Goal: Task Accomplishment & Management: Use online tool/utility

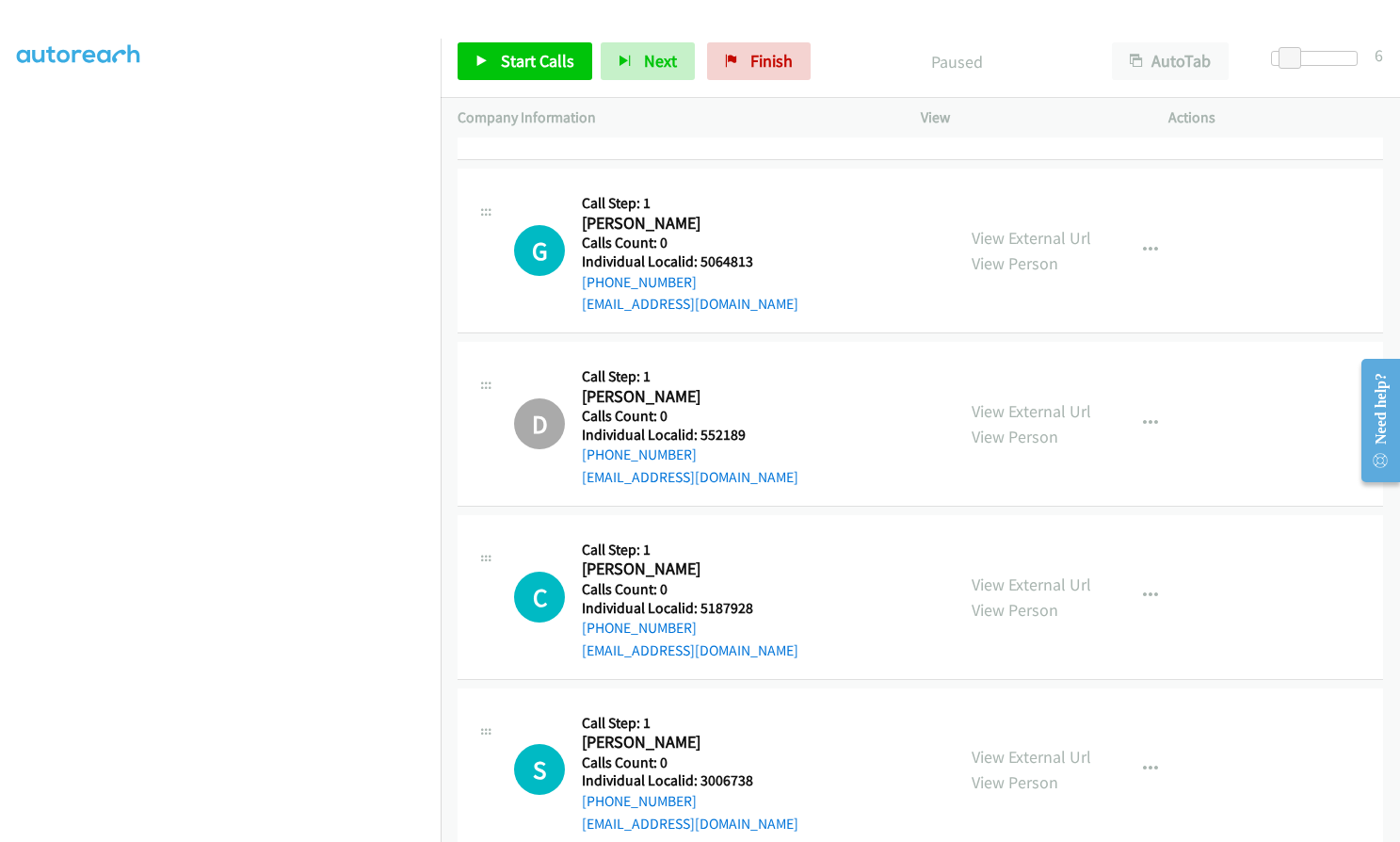
scroll to position [14398, 0]
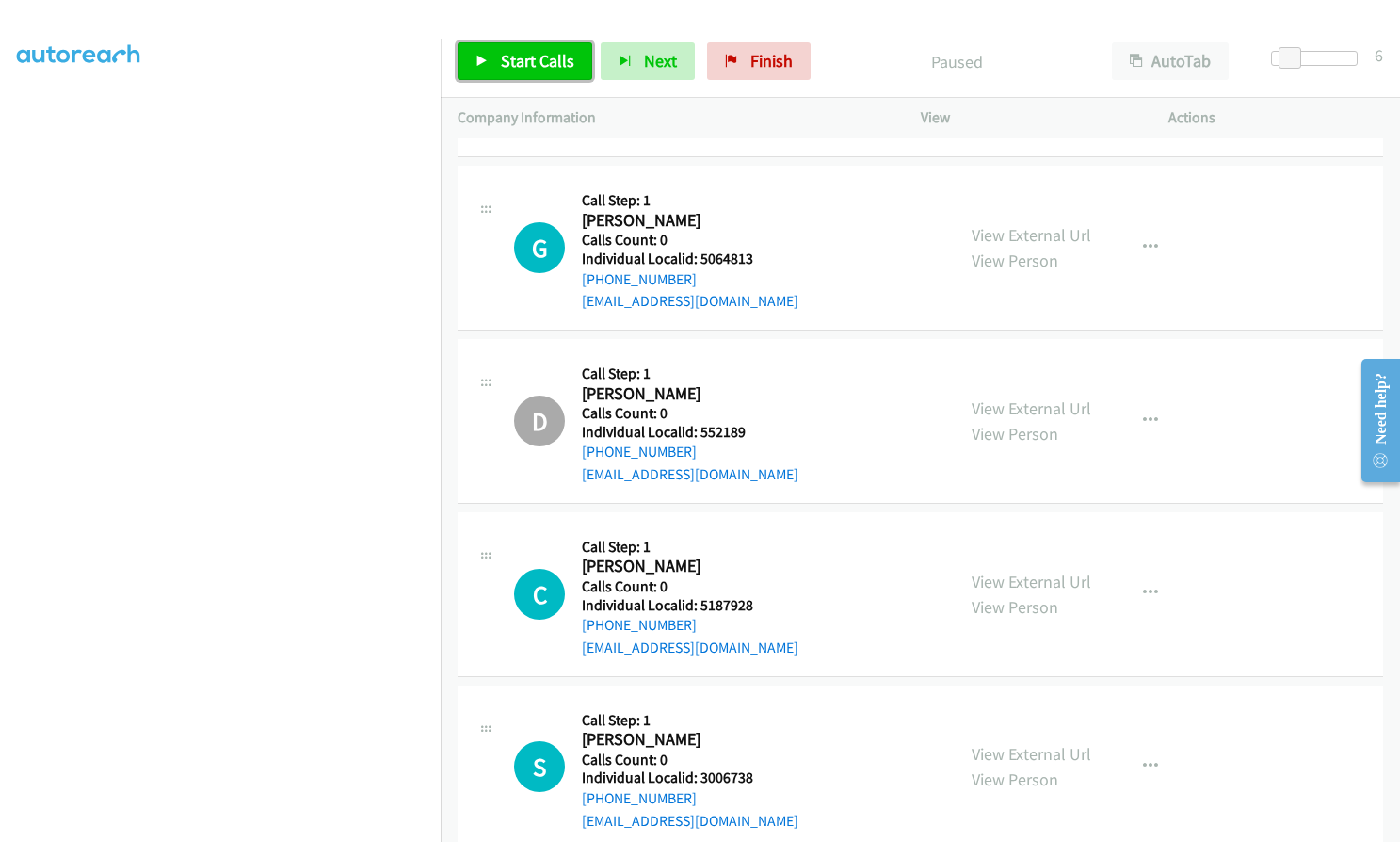
click at [525, 64] on span "Start Calls" at bounding box center [538, 61] width 73 height 21
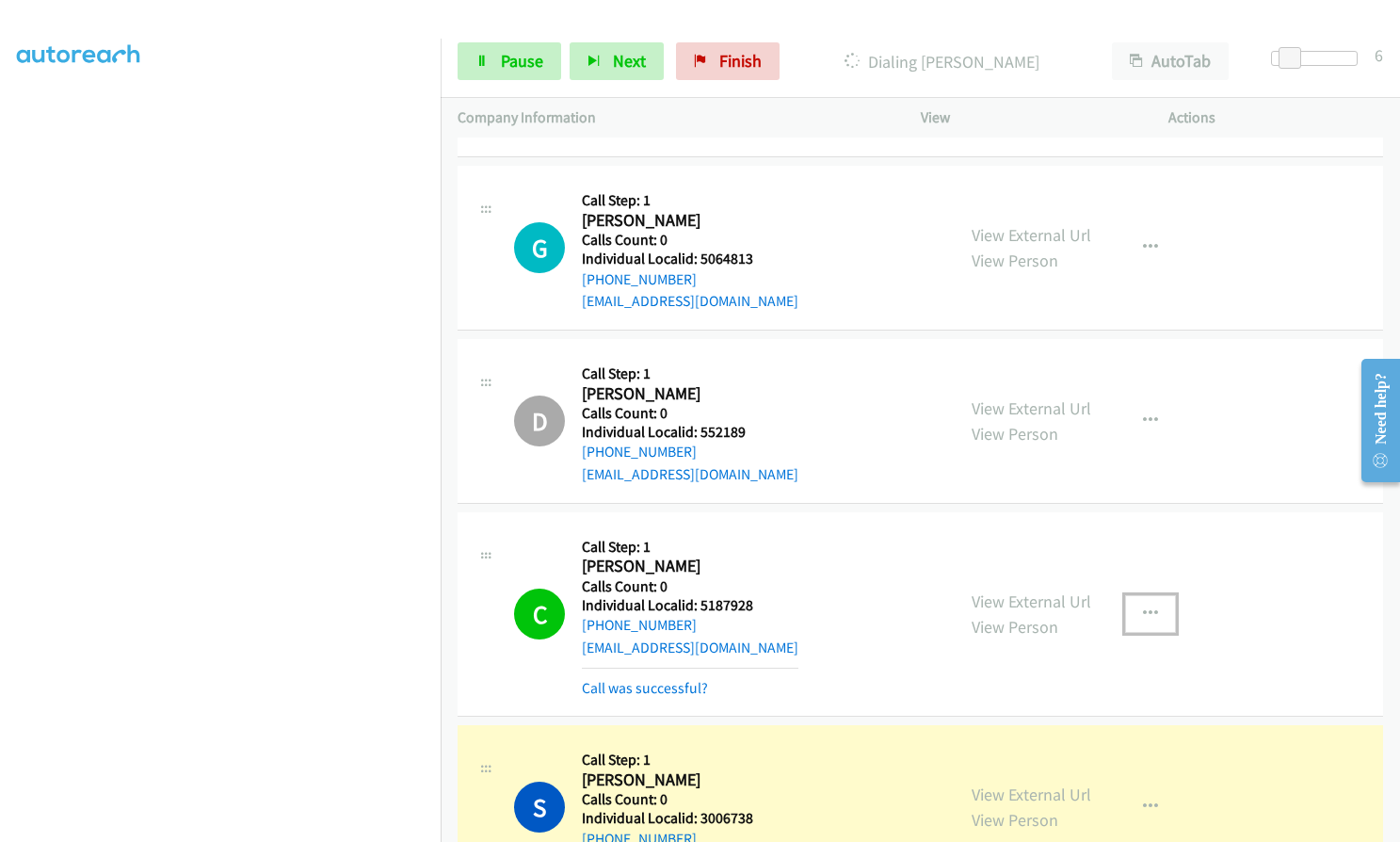
click at [1154, 595] on button "button" at bounding box center [1150, 614] width 51 height 38
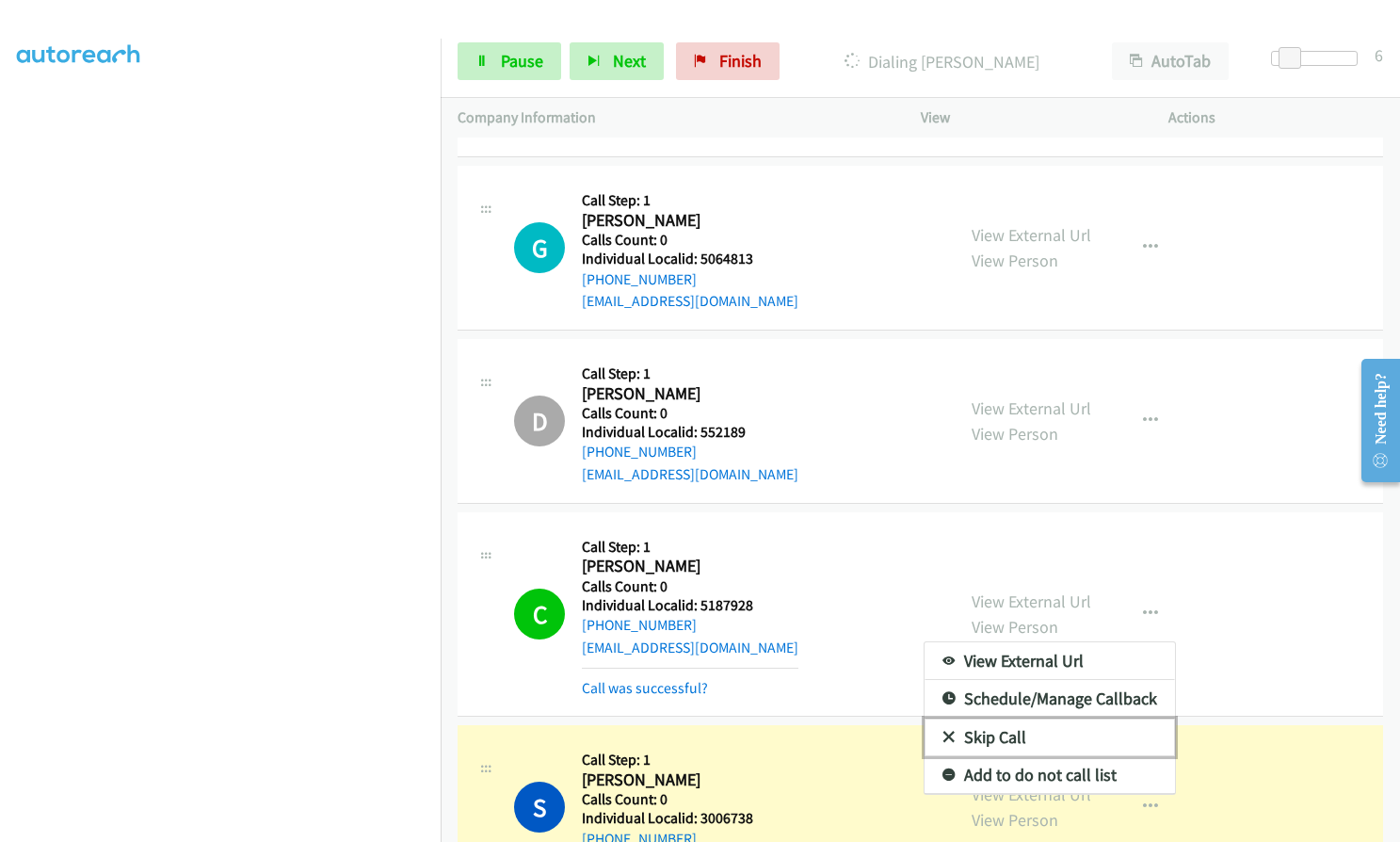
drag, startPoint x: 940, startPoint y: 690, endPoint x: 770, endPoint y: 631, distance: 179.9
click at [942, 731] on icon at bounding box center [949, 738] width 13 height 13
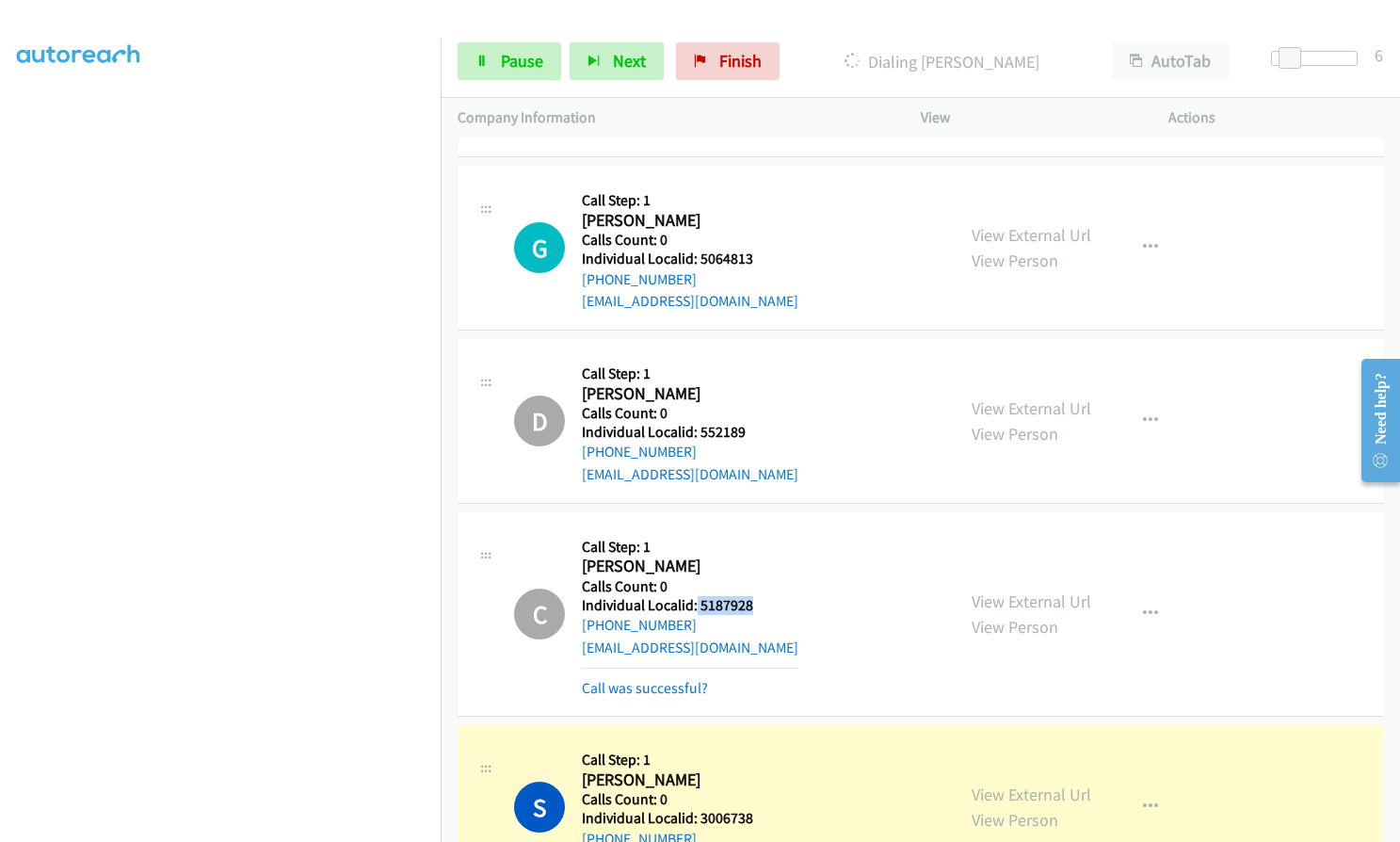
drag, startPoint x: 696, startPoint y: 562, endPoint x: 755, endPoint y: 561, distance: 59.0
click at [755, 561] on div "C Callback Scheduled Call Step: 1 Cameron Cantin America/Los_Angeles Calls Coun…" at bounding box center [726, 614] width 424 height 170
copy h5 "5187928"
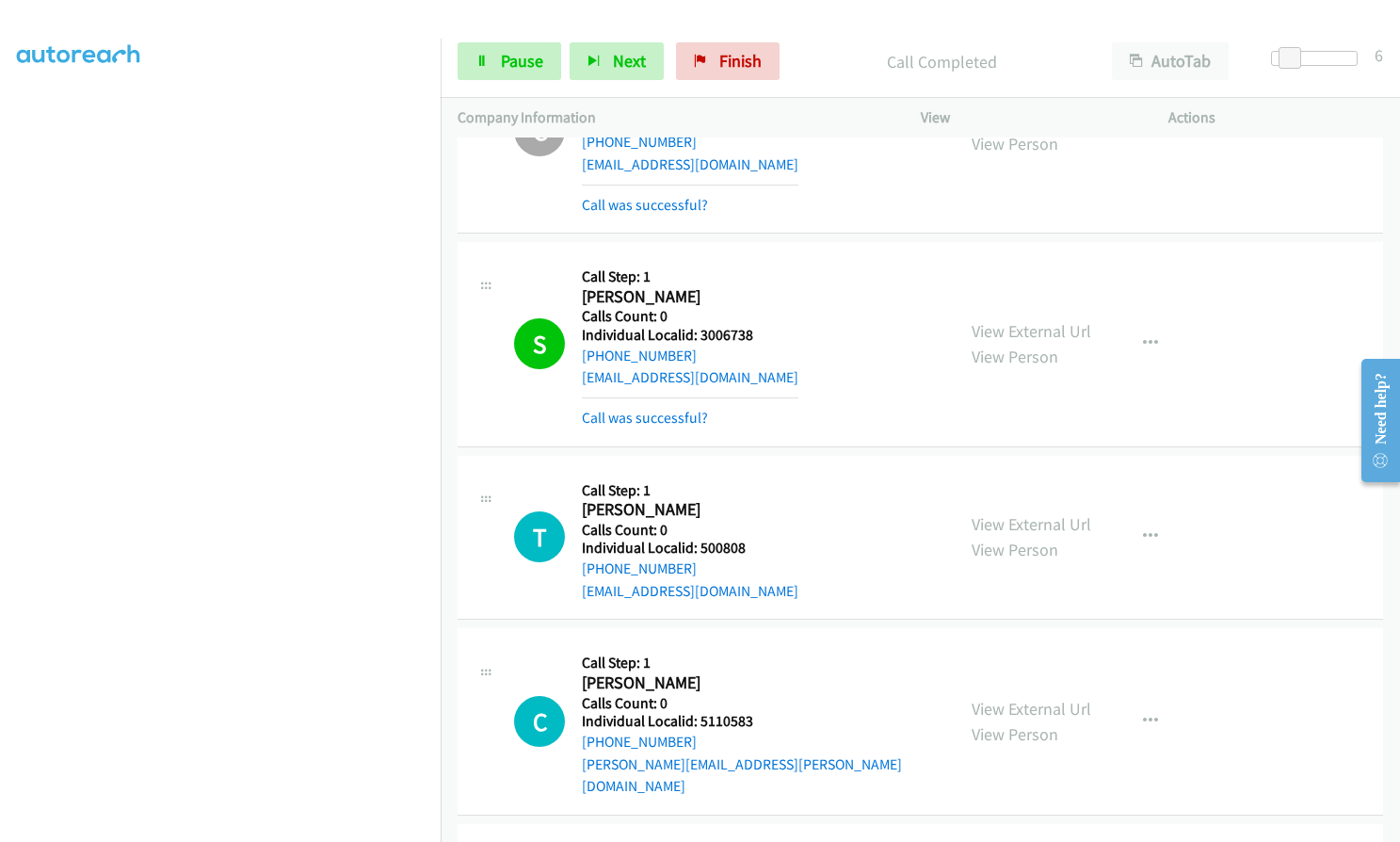
scroll to position [14939, 0]
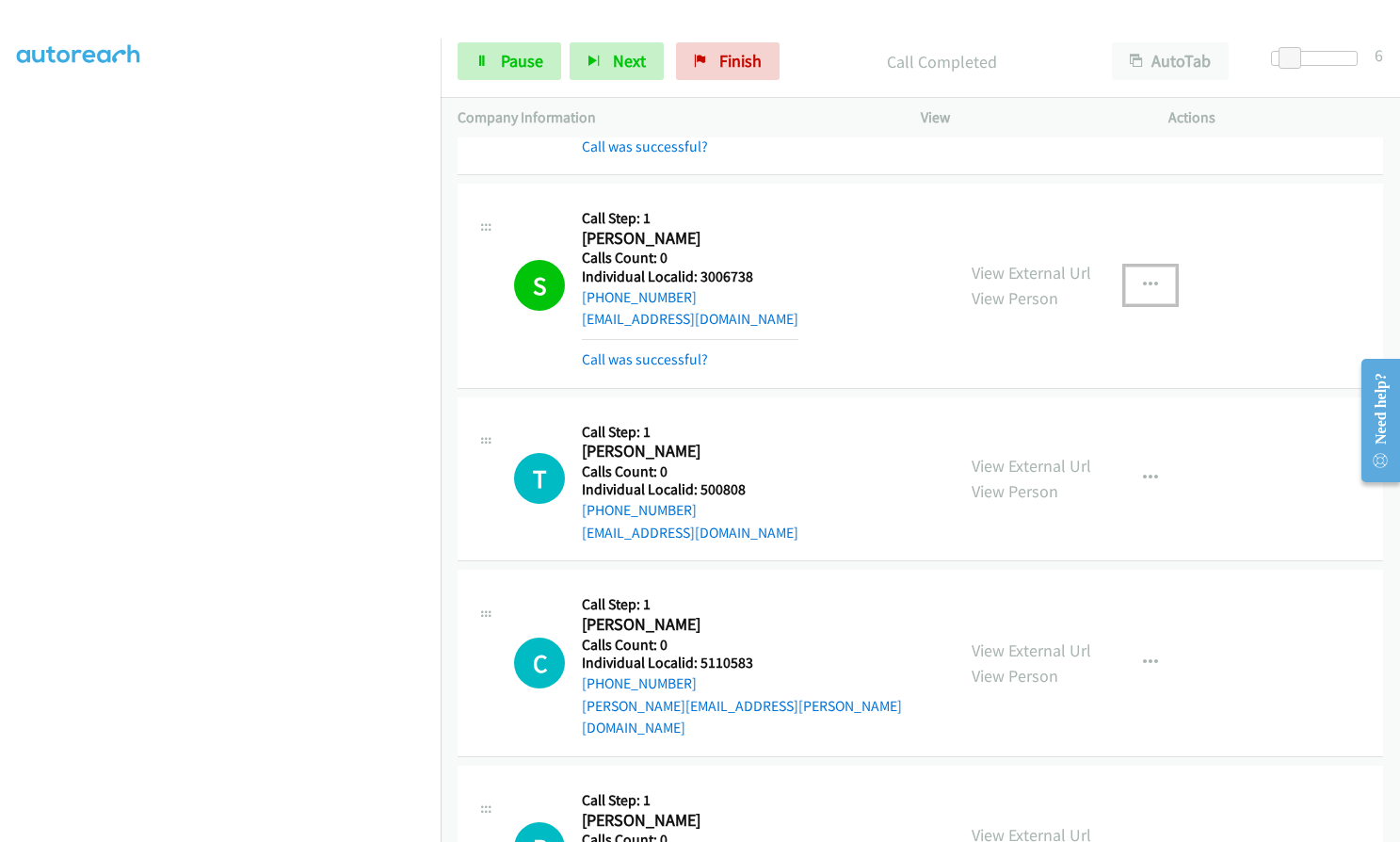
click at [1144, 277] on icon "button" at bounding box center [1151, 285] width 15 height 15
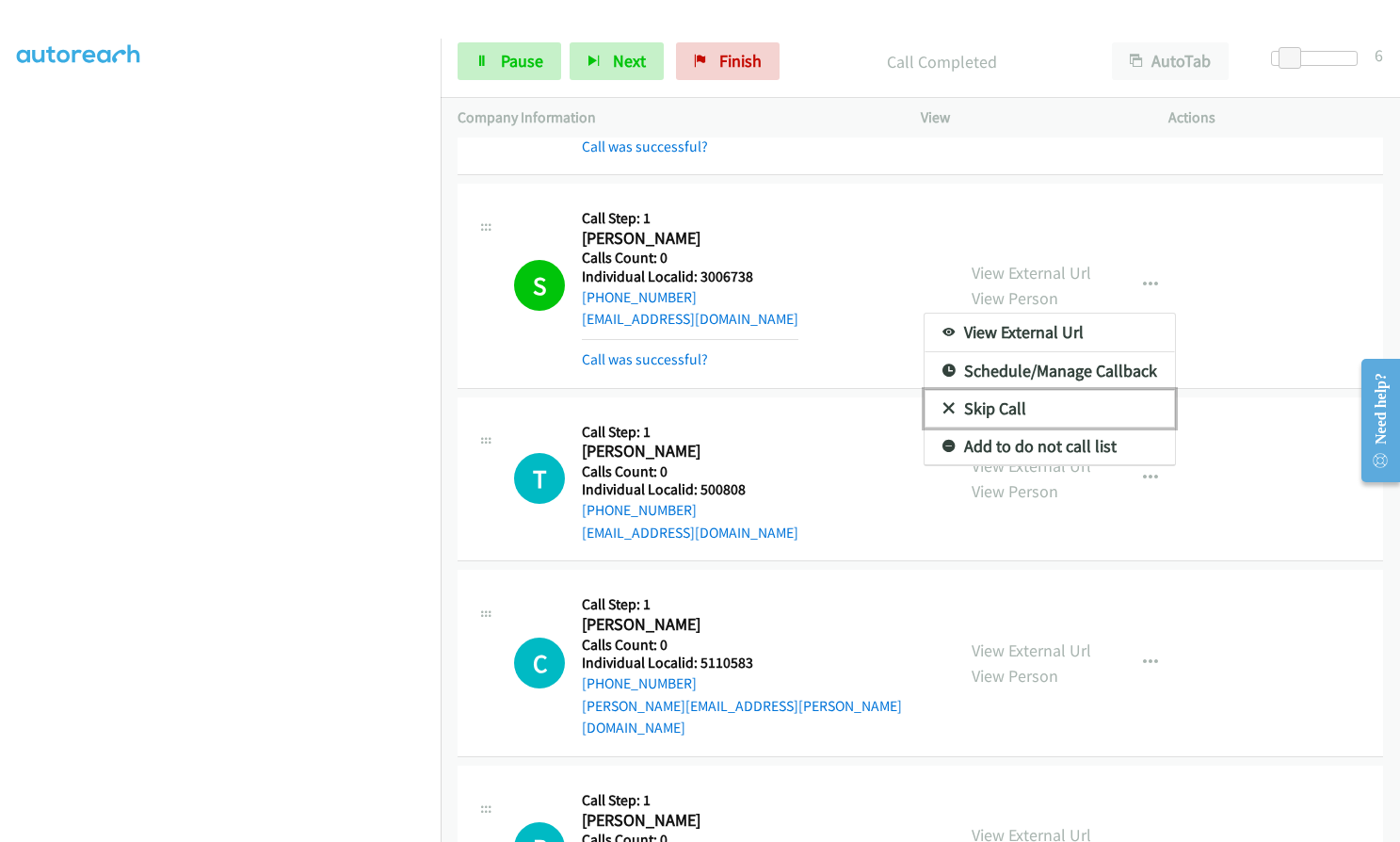
click at [942, 403] on icon at bounding box center [949, 409] width 13 height 13
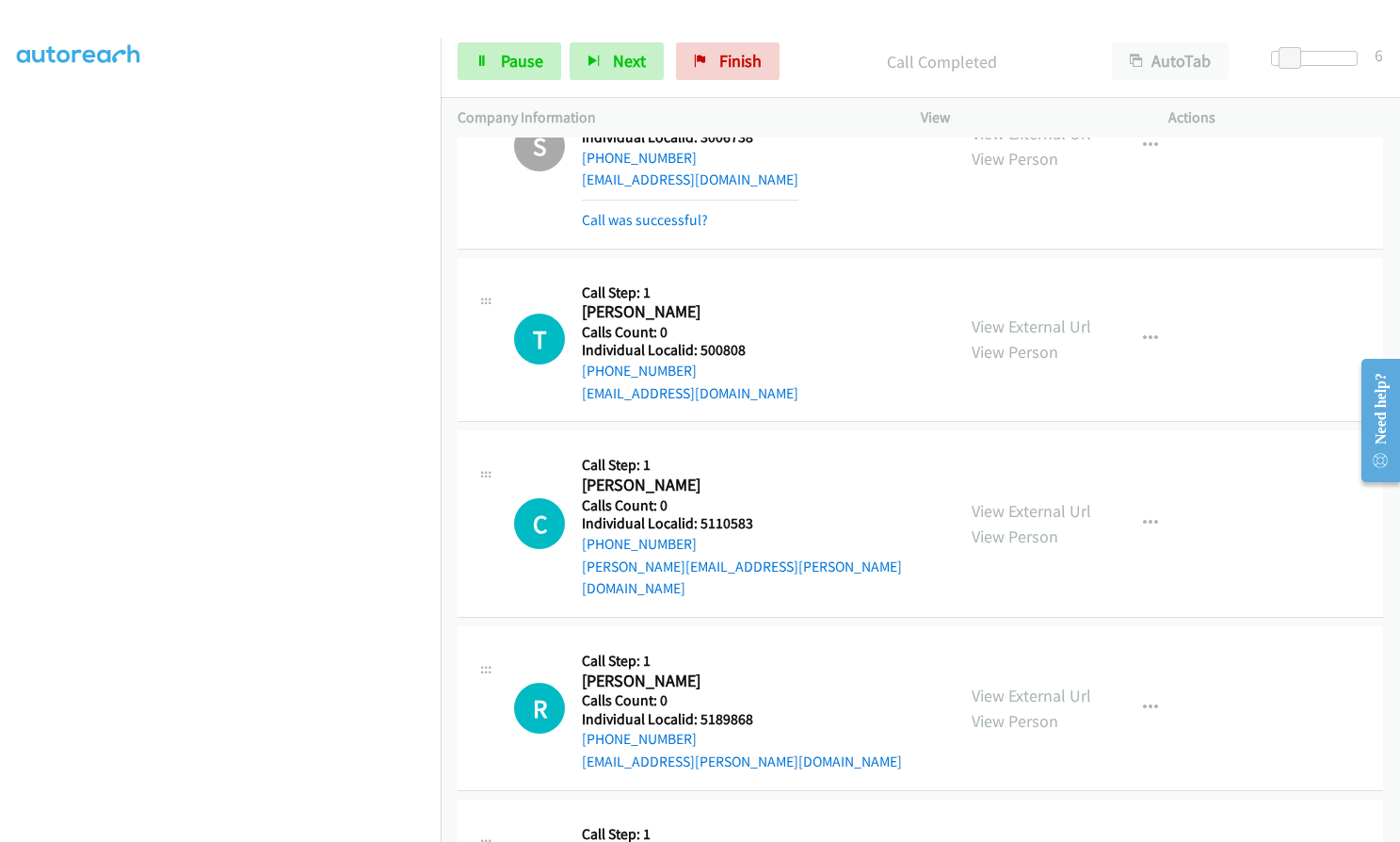
scroll to position [15174, 0]
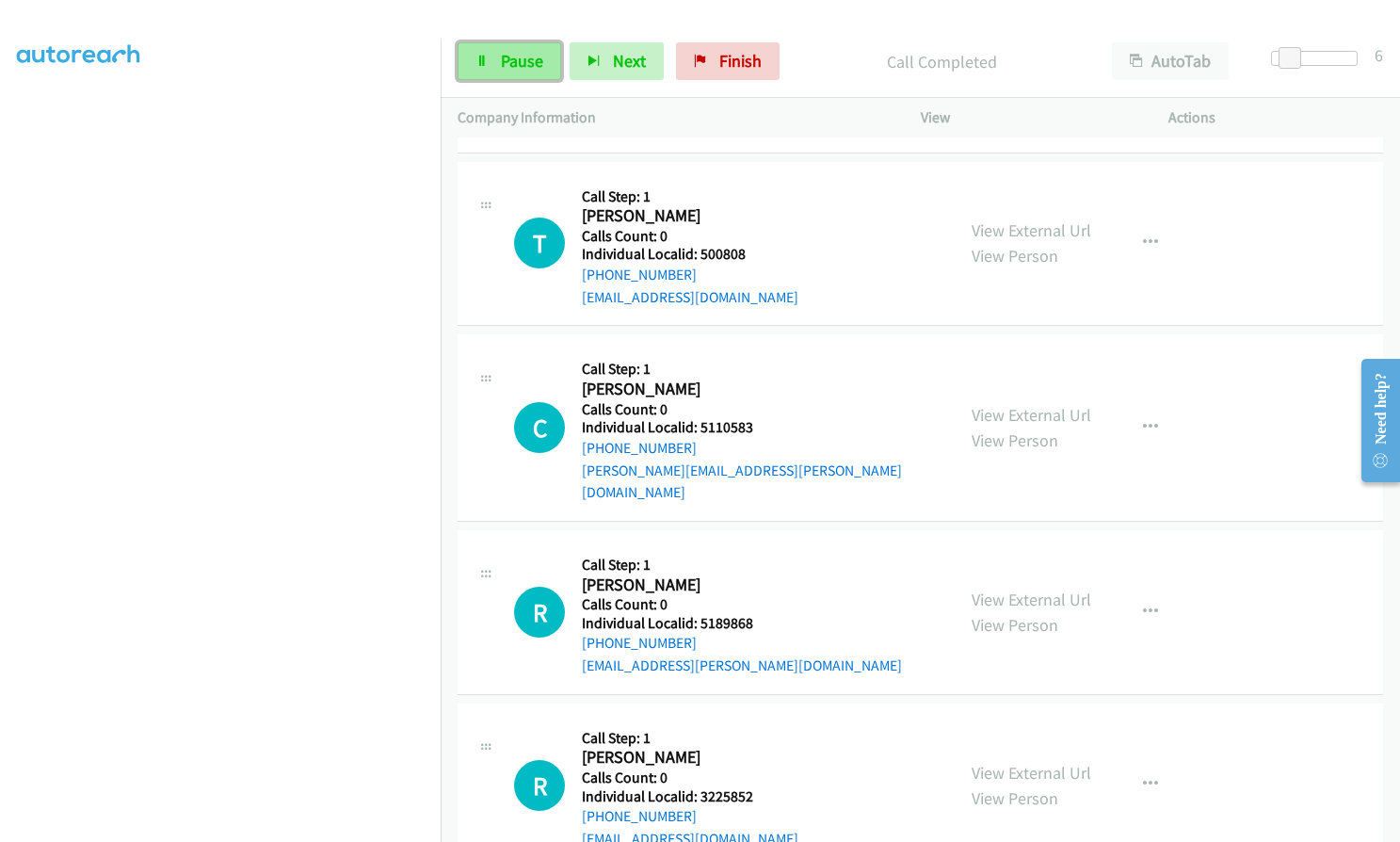
click at [515, 66] on span "Pause" at bounding box center [522, 61] width 42 height 21
click at [516, 66] on span "Start Calls" at bounding box center [538, 61] width 73 height 21
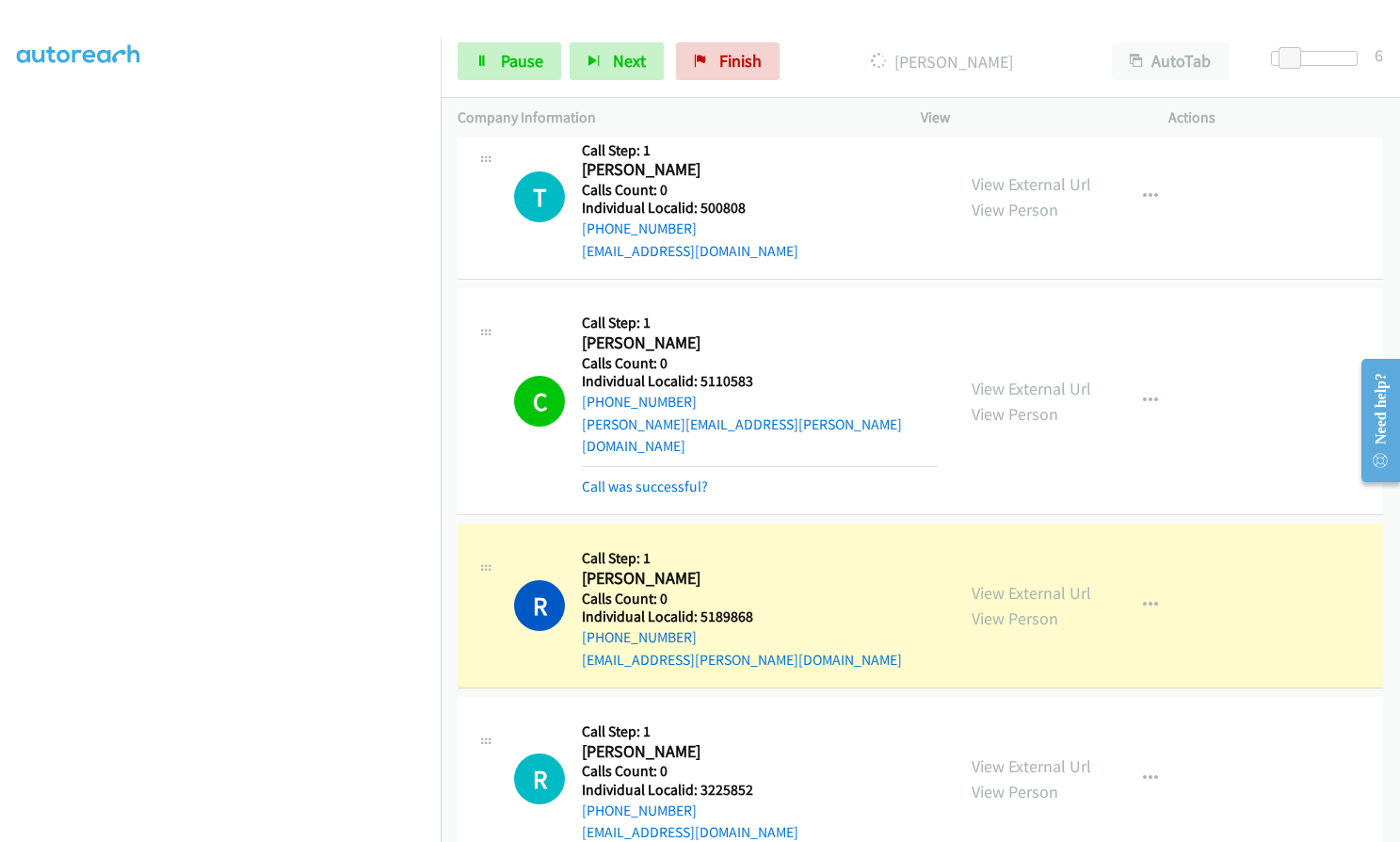
scroll to position [15222, 0]
drag, startPoint x: 696, startPoint y: 333, endPoint x: 753, endPoint y: 333, distance: 57.0
click at [753, 371] on h5 "Individual Localid: 5110583" at bounding box center [759, 381] width 356 height 19
copy h5 "5110583"
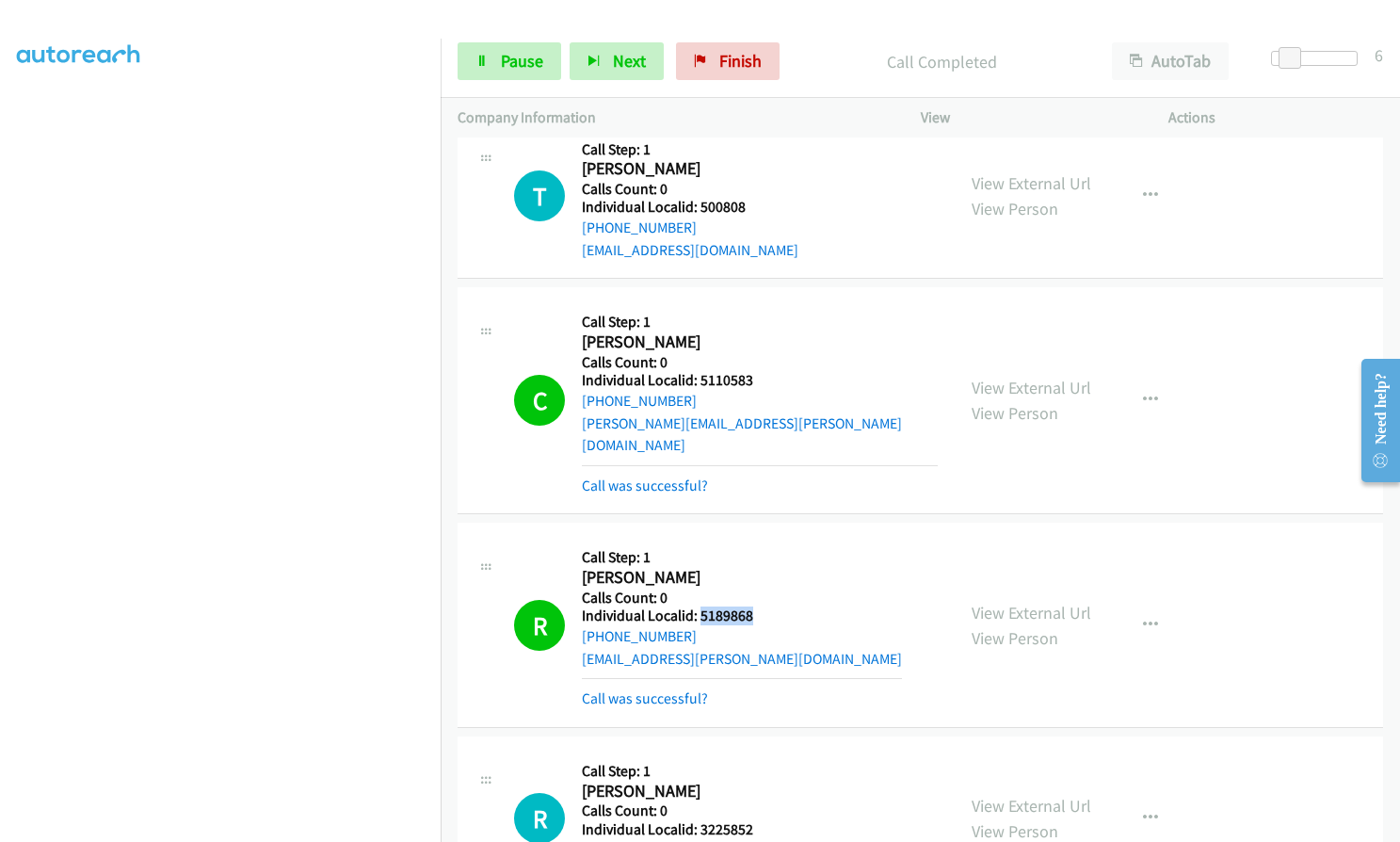
drag, startPoint x: 700, startPoint y: 546, endPoint x: 753, endPoint y: 545, distance: 53.0
click at [753, 545] on div "R Callback Scheduled Call Step: 1 Ryleigh Bowen America/Chicago Calls Count: 0 …" at bounding box center [726, 624] width 424 height 170
copy h5 "5189868"
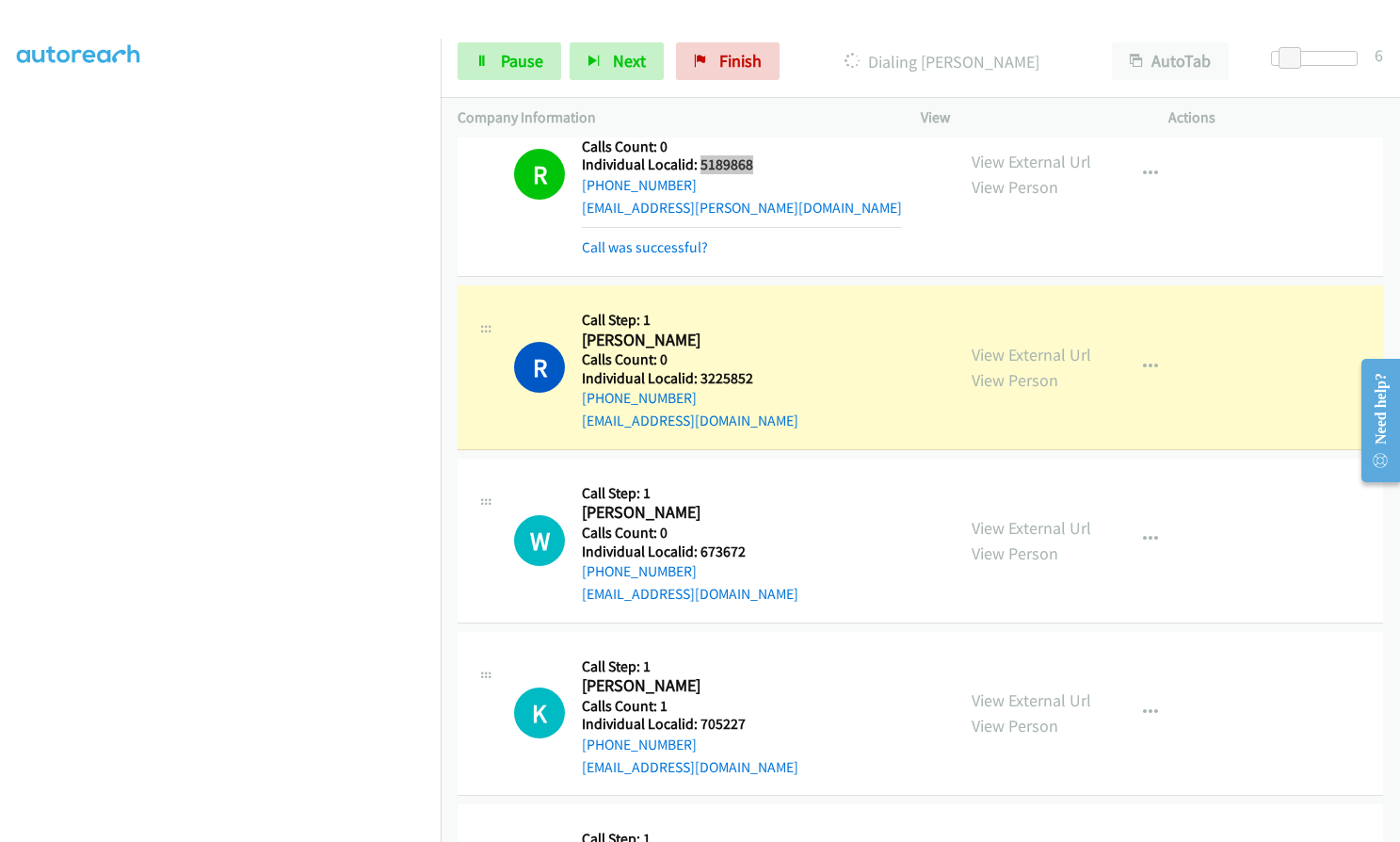
scroll to position [15740, 0]
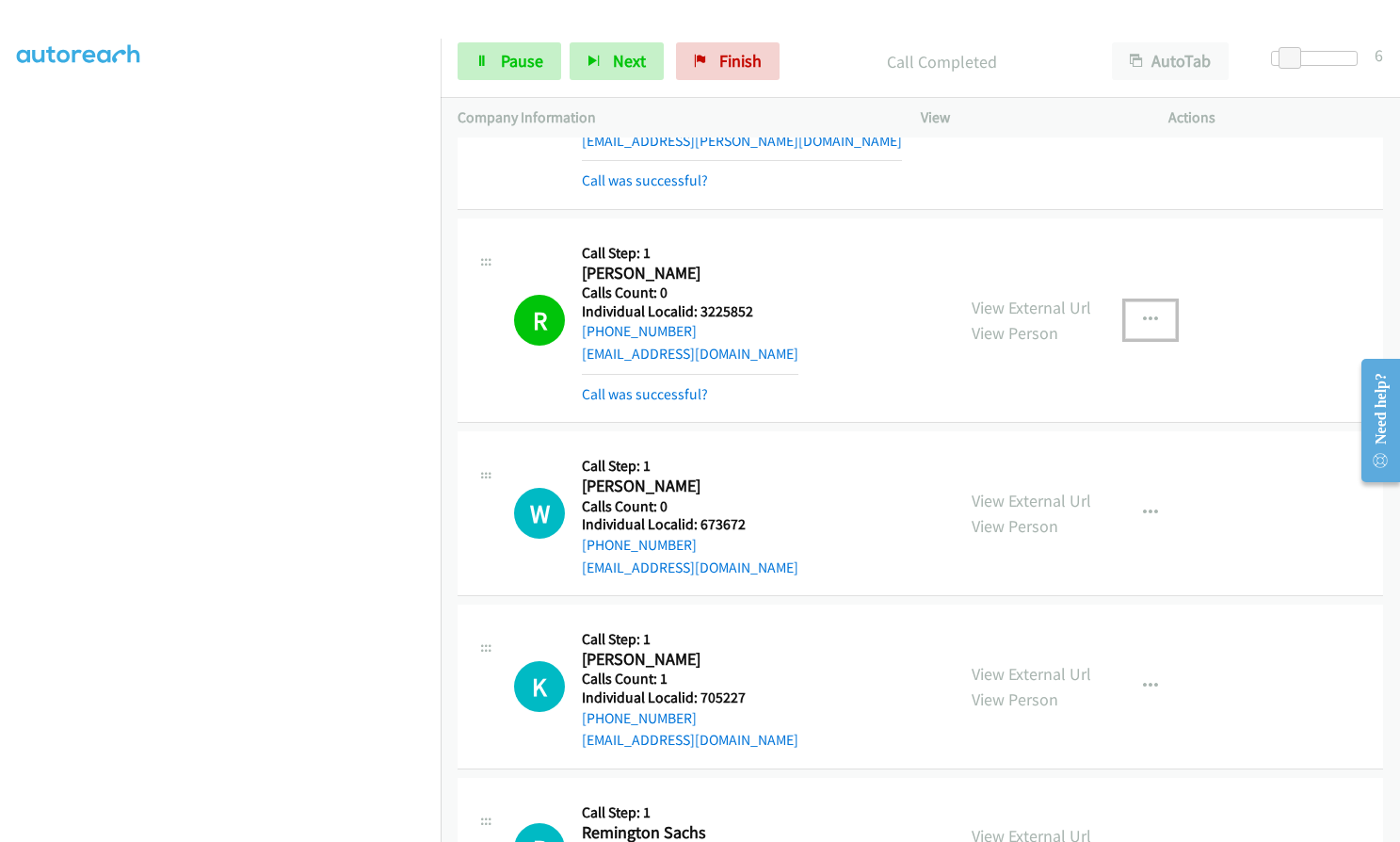
click at [1137, 302] on button "button" at bounding box center [1150, 320] width 51 height 38
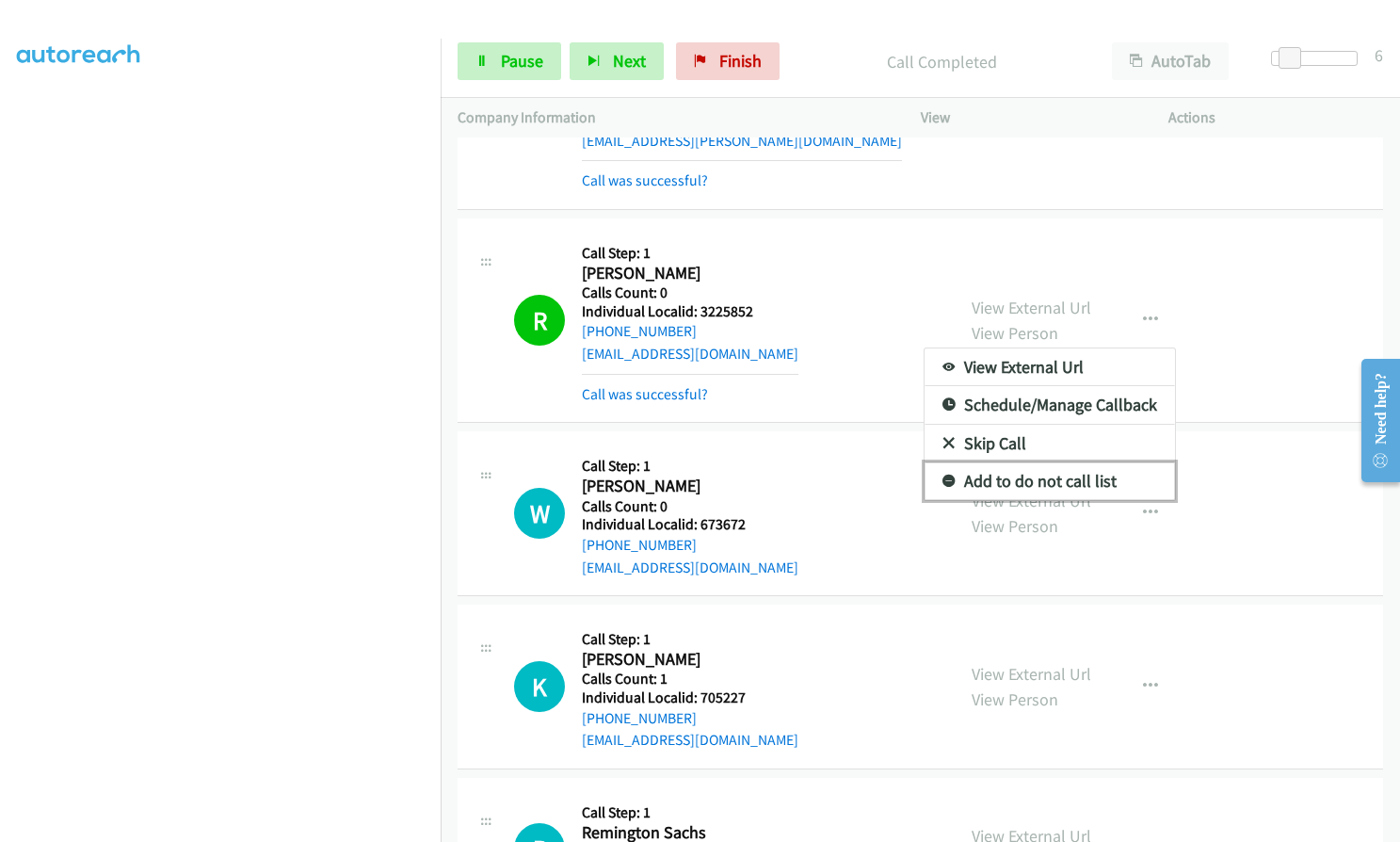
click at [942, 476] on icon at bounding box center [949, 483] width 13 height 13
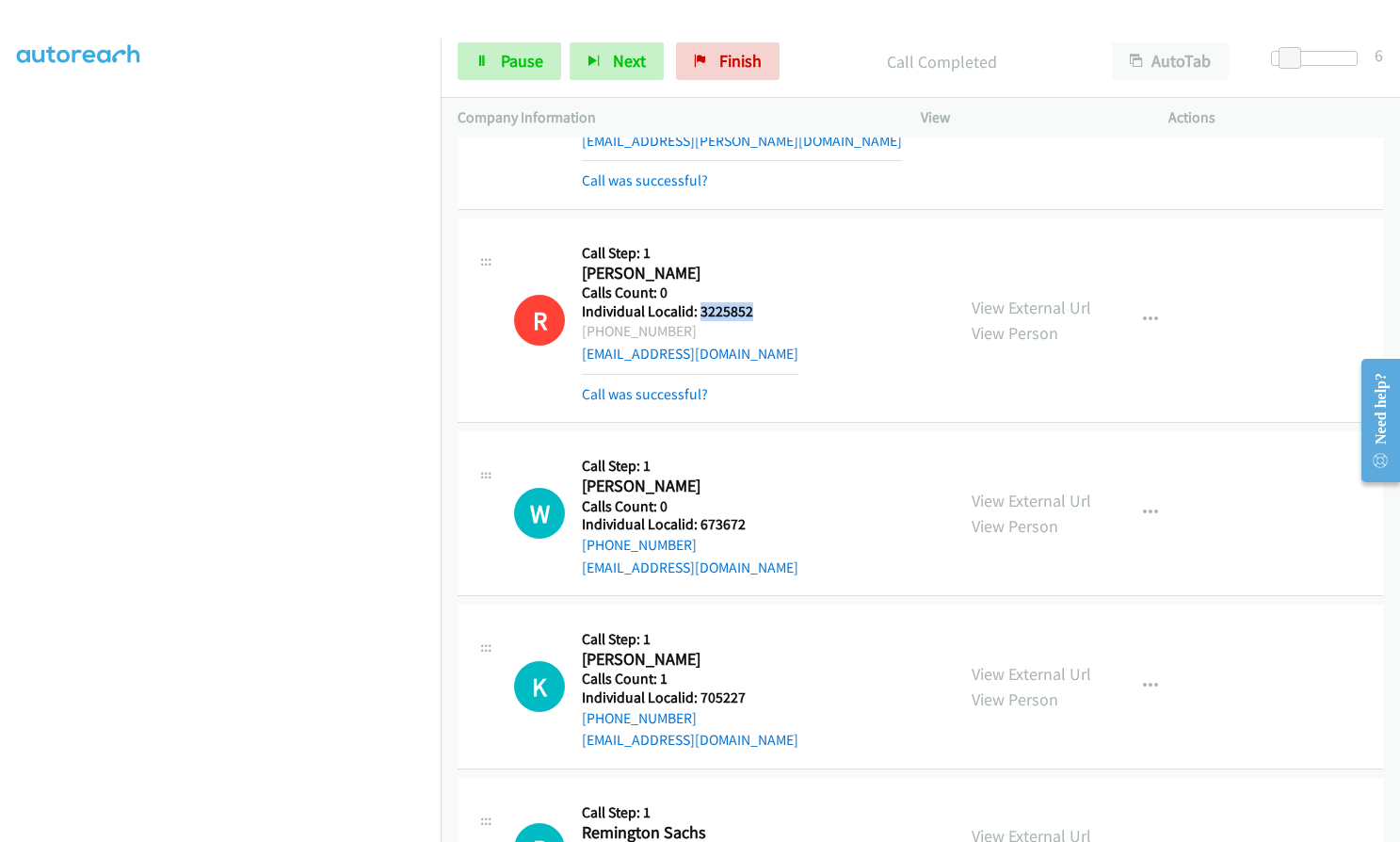
drag, startPoint x: 700, startPoint y: 243, endPoint x: 754, endPoint y: 245, distance: 54.0
click at [754, 303] on h5 "Individual Localid: 3225852" at bounding box center [690, 312] width 217 height 19
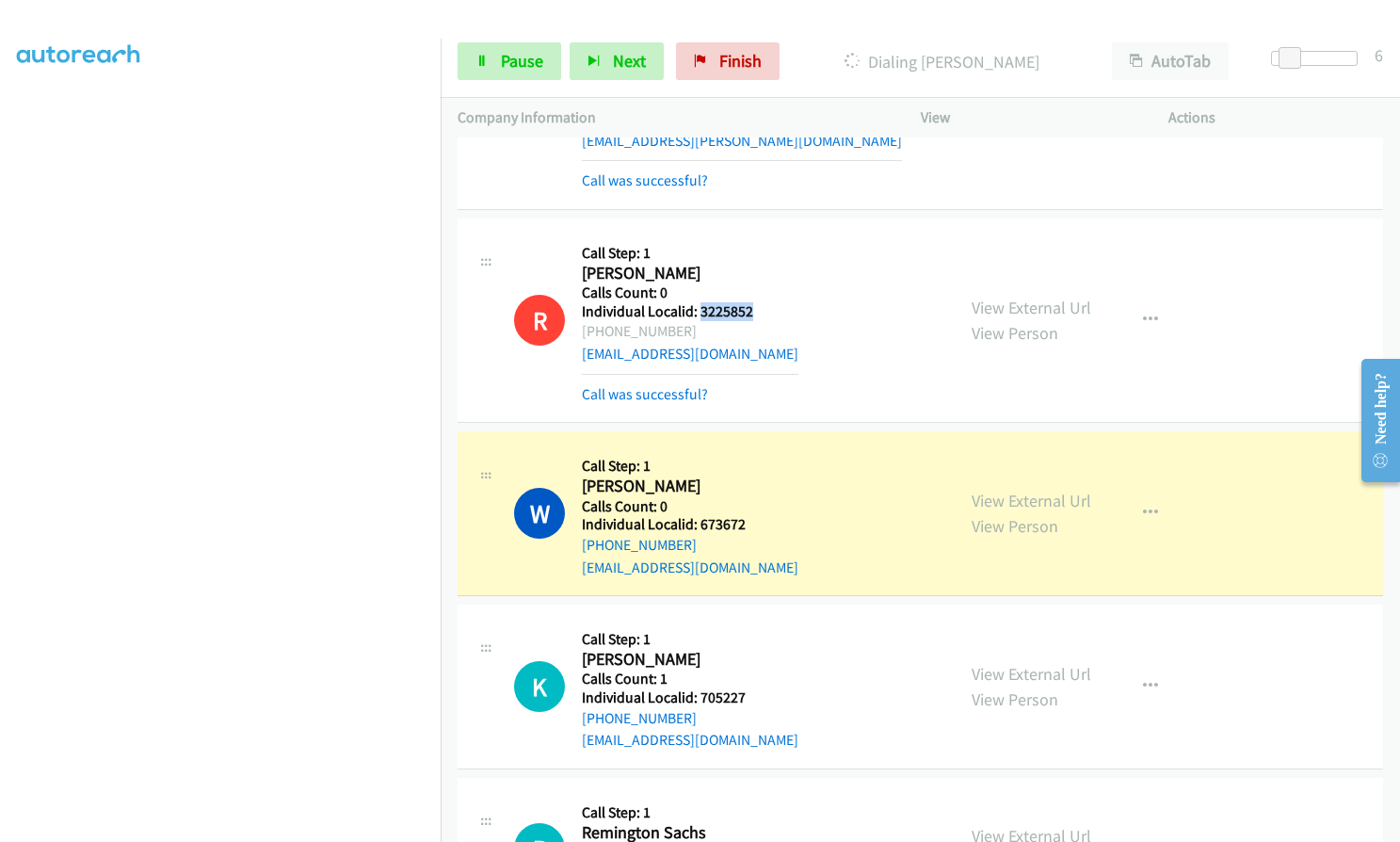
copy h5 "3225852"
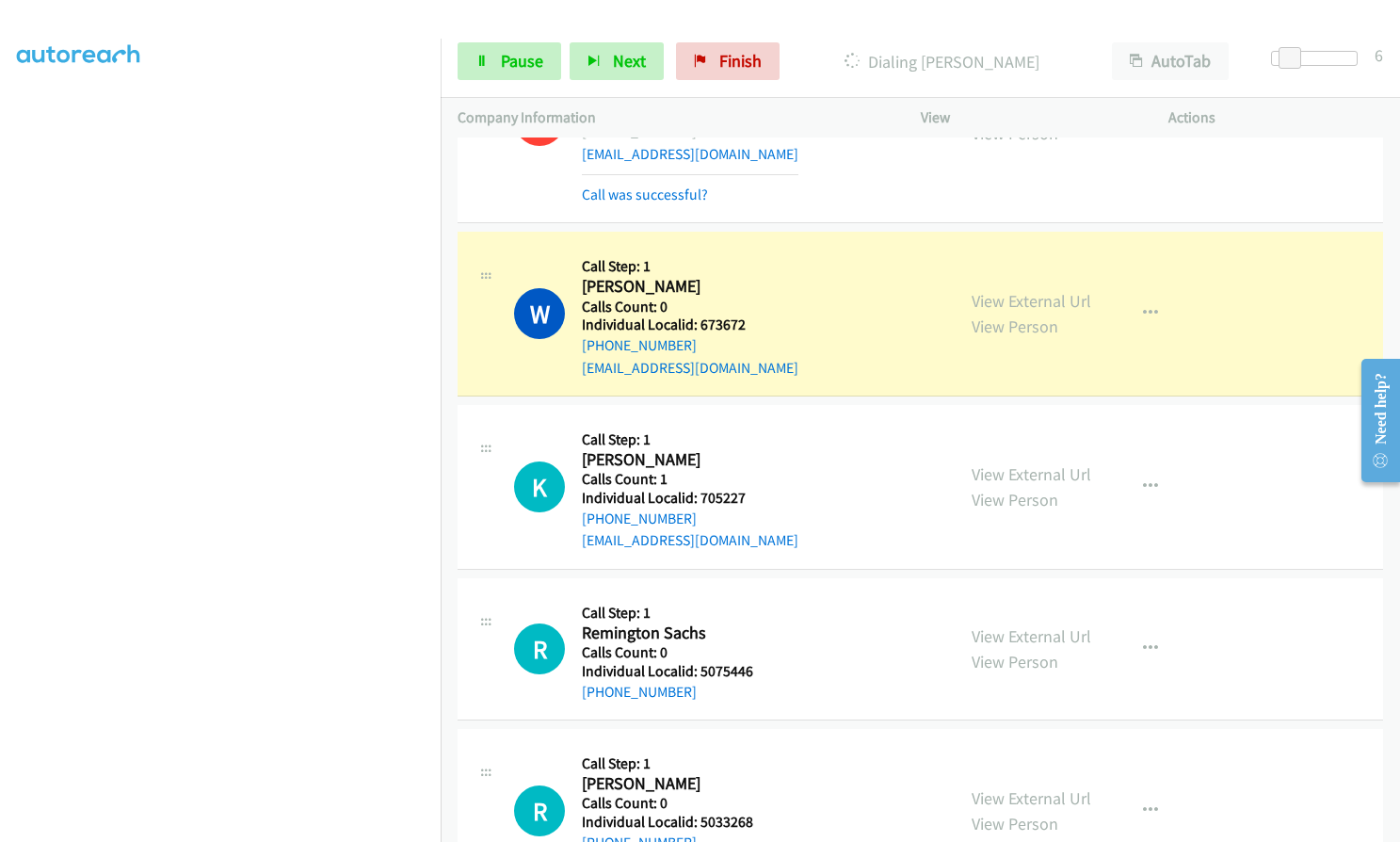
scroll to position [15975, 0]
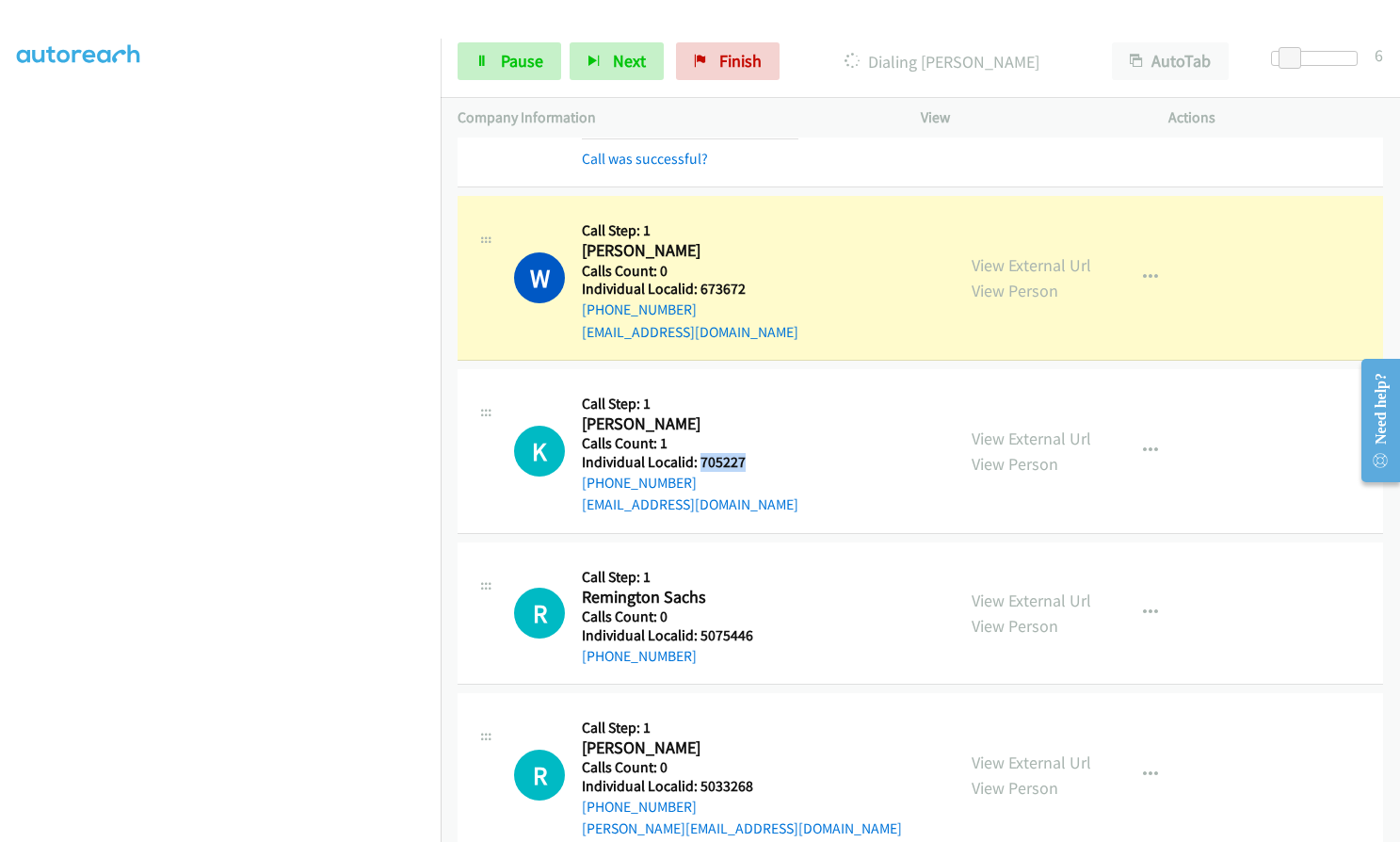
drag, startPoint x: 700, startPoint y: 398, endPoint x: 748, endPoint y: 394, distance: 48.2
click at [753, 394] on div "K Callback Scheduled Call Step: 1 Kyle Nunn America/Los_Angeles Calls Count: 1 …" at bounding box center [726, 451] width 424 height 130
copy h5 "705227"
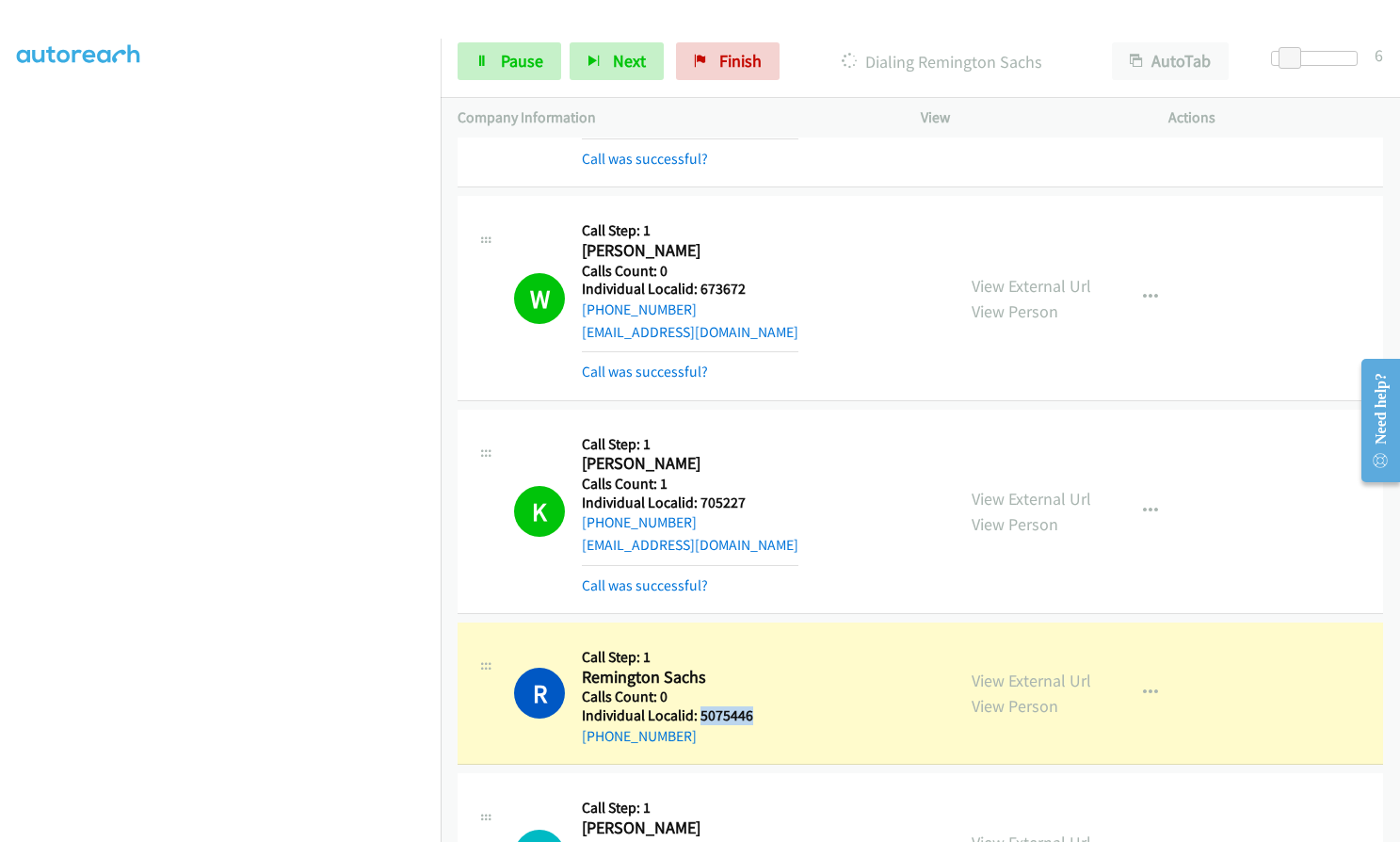
drag, startPoint x: 698, startPoint y: 647, endPoint x: 729, endPoint y: 647, distance: 31.0
click at [752, 647] on div "R Callback Scheduled Call Step: 1 Remington Sachs America/Chicago Calls Count: …" at bounding box center [726, 693] width 424 height 107
copy h5 "5075446"
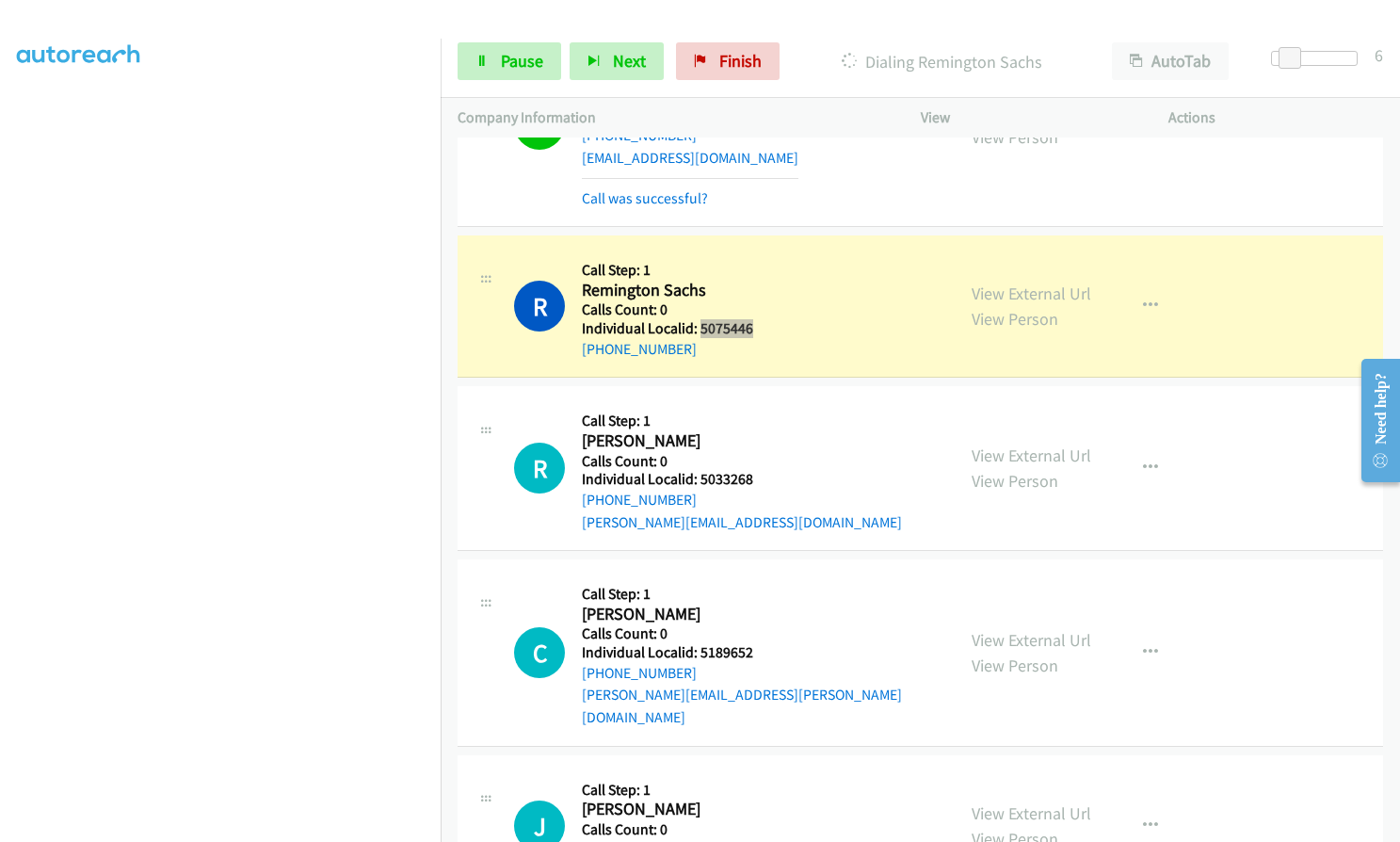
scroll to position [16399, 0]
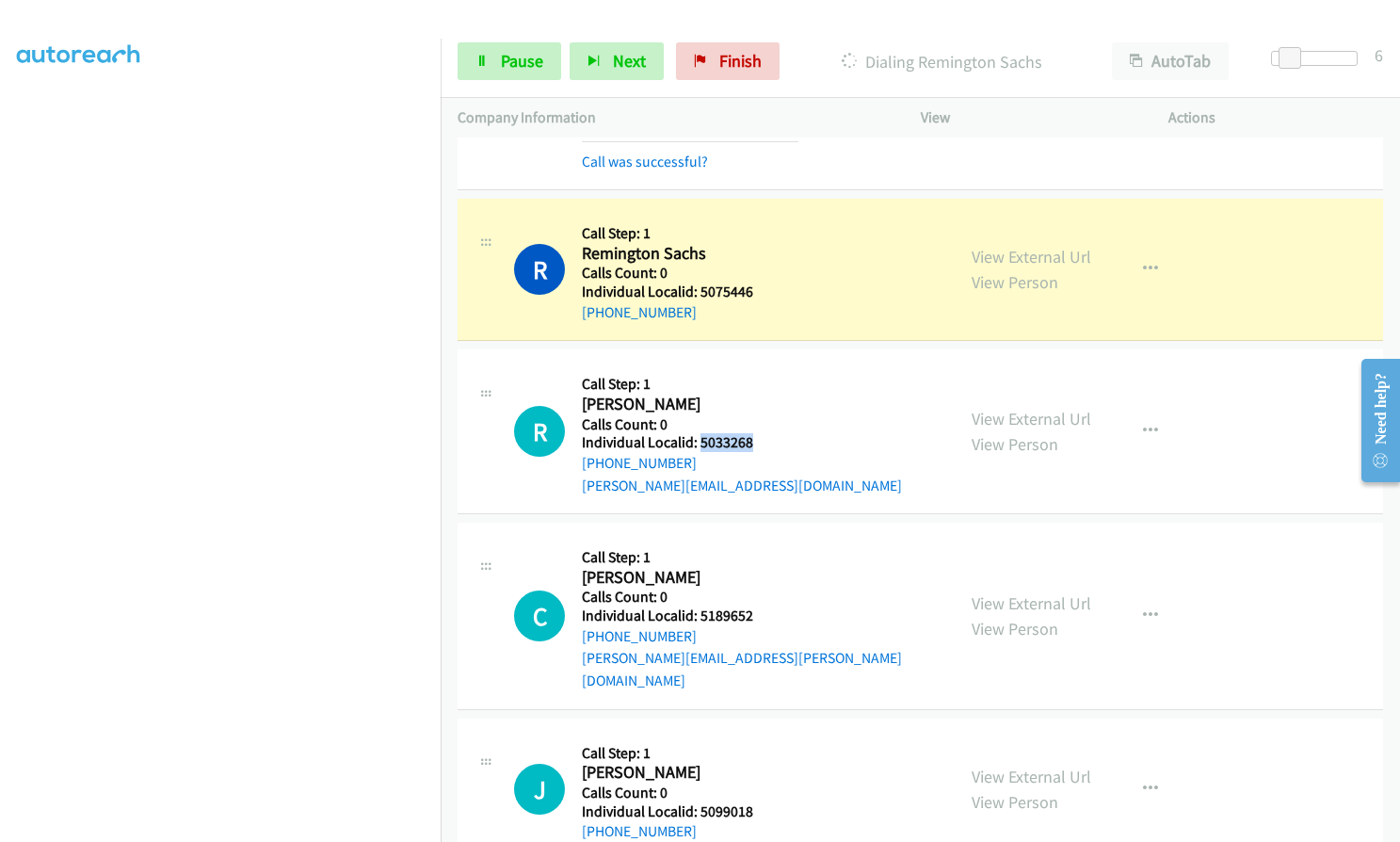
drag, startPoint x: 699, startPoint y: 374, endPoint x: 755, endPoint y: 375, distance: 56.0
click at [755, 434] on h5 "Individual Localid: 5033268" at bounding box center [742, 443] width 320 height 19
copy h5 "5033268"
click at [513, 63] on span "Pause" at bounding box center [522, 61] width 42 height 21
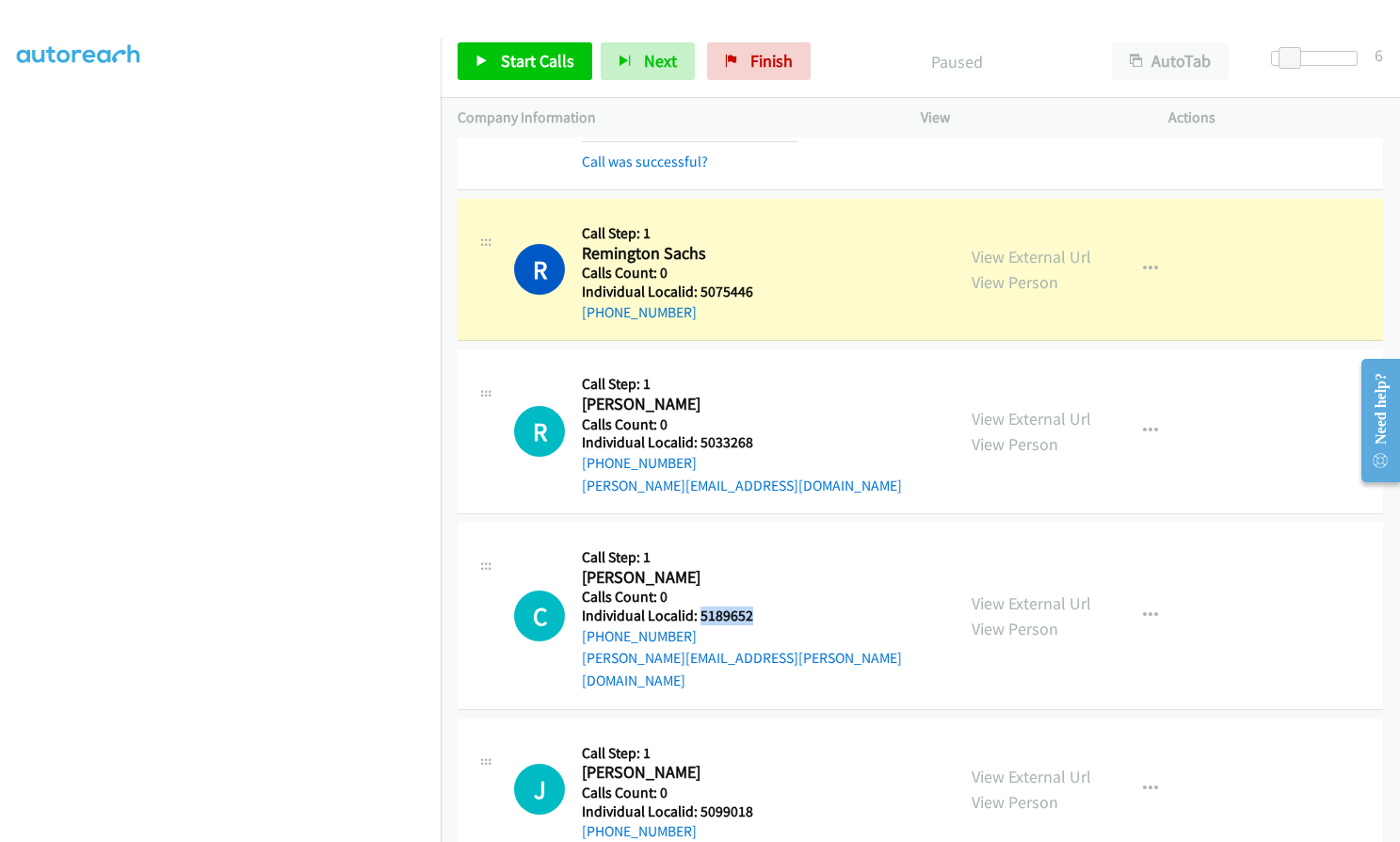
drag, startPoint x: 706, startPoint y: 543, endPoint x: 763, endPoint y: 542, distance: 57.0
click at [763, 542] on div "C Callback Scheduled Call Step: 1 Carson Erskine America/Los_Angeles Calls Coun…" at bounding box center [726, 615] width 424 height 151
copy h5 "5189652"
drag, startPoint x: 696, startPoint y: 719, endPoint x: 752, endPoint y: 719, distance: 56.0
click at [752, 735] on div "J Callback Scheduled Call Step: 1 Jj Baker America/Los_Angeles Calls Count: 0 I…" at bounding box center [726, 788] width 424 height 107
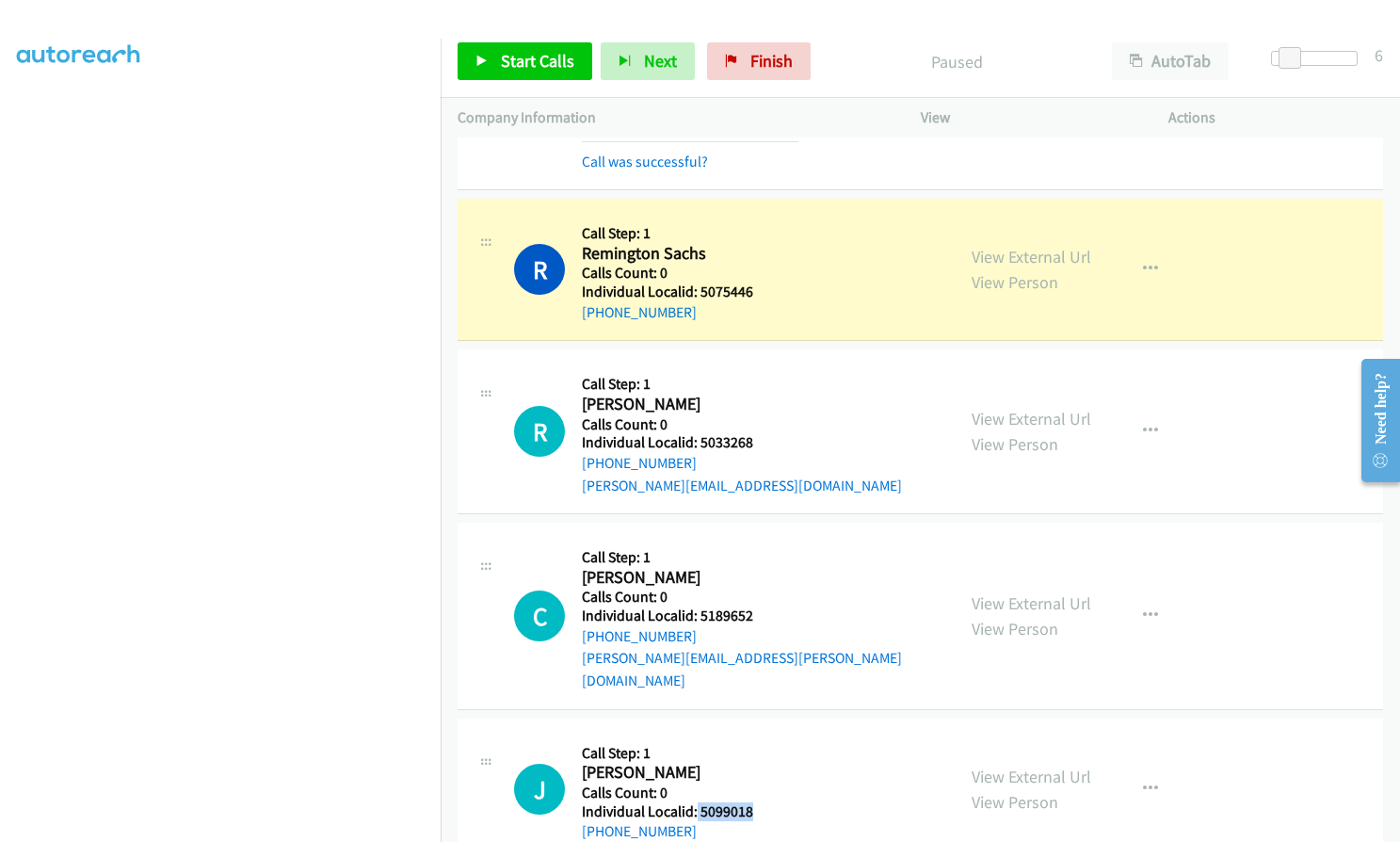
copy h5 "5099018"
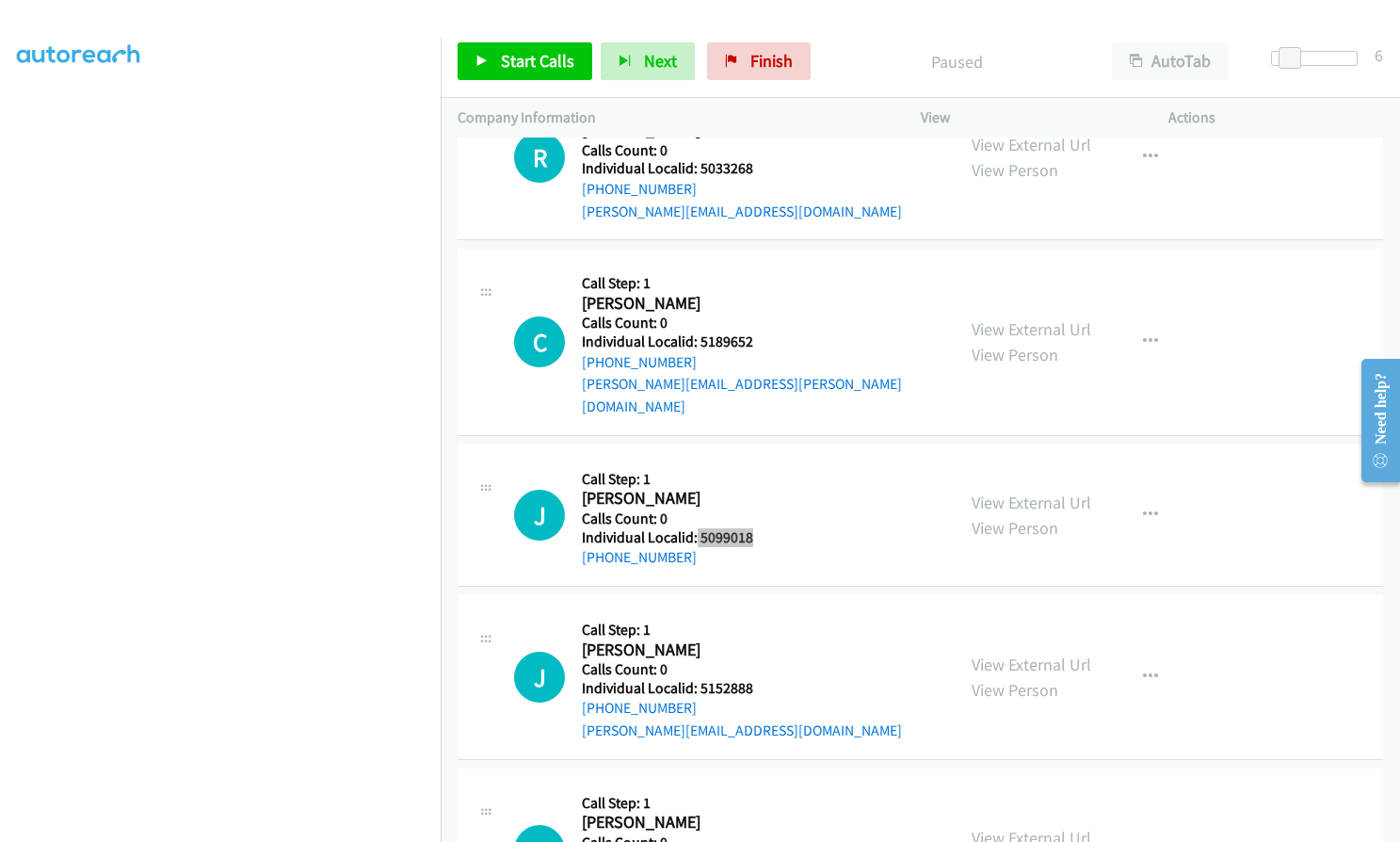
scroll to position [16728, 0]
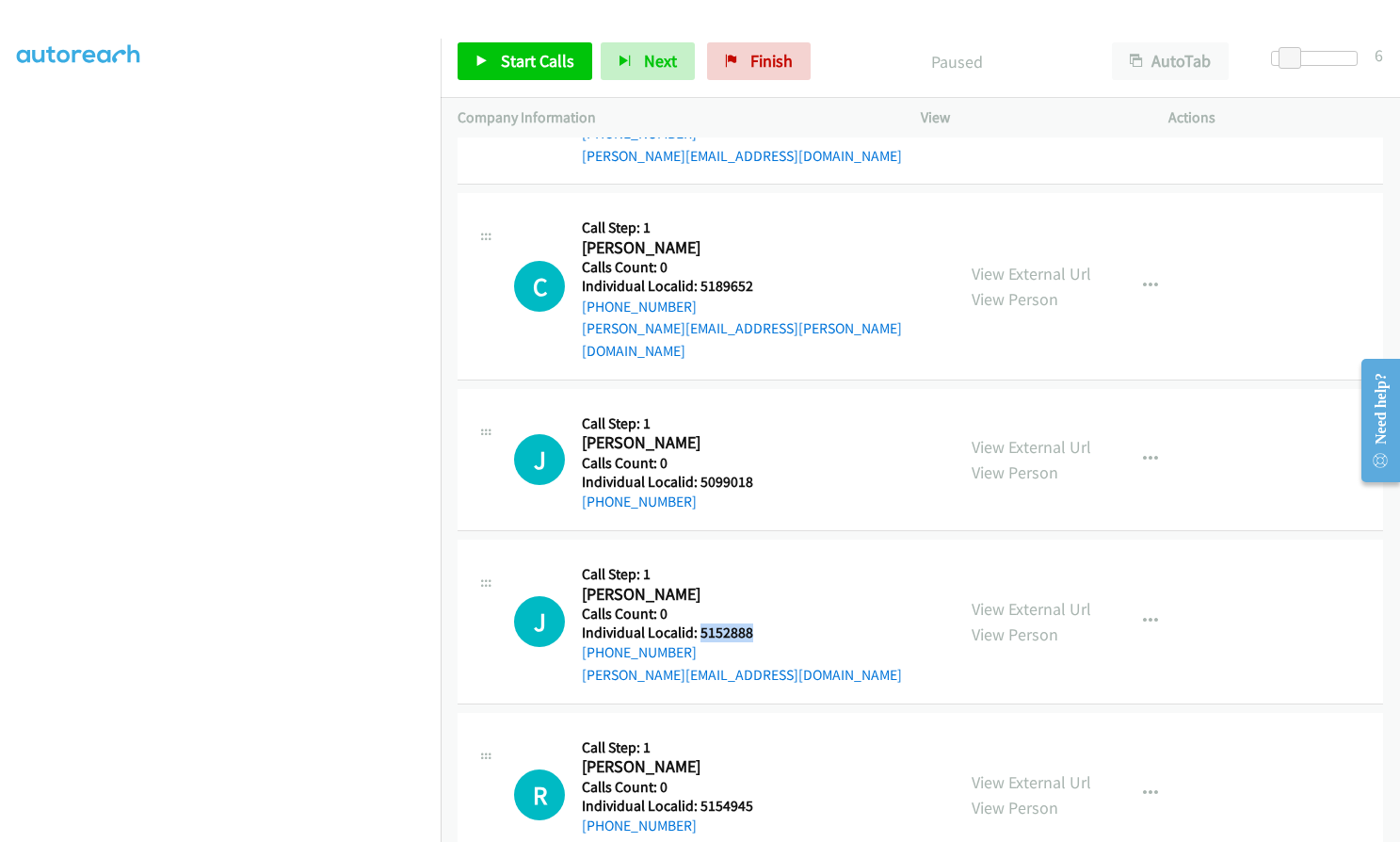
drag, startPoint x: 699, startPoint y: 541, endPoint x: 755, endPoint y: 540, distance: 56.0
click at [755, 557] on div "J Callback Scheduled Call Step: 1 Jeff Weldon America/Denver Calls Count: 0 Ind…" at bounding box center [726, 621] width 424 height 130
copy h5 "5152888"
drag, startPoint x: 694, startPoint y: 714, endPoint x: 762, endPoint y: 712, distance: 68.0
click at [762, 729] on div "R Callback Scheduled Call Step: 1 Richard Hibbard America/New_York Calls Count:…" at bounding box center [726, 794] width 424 height 130
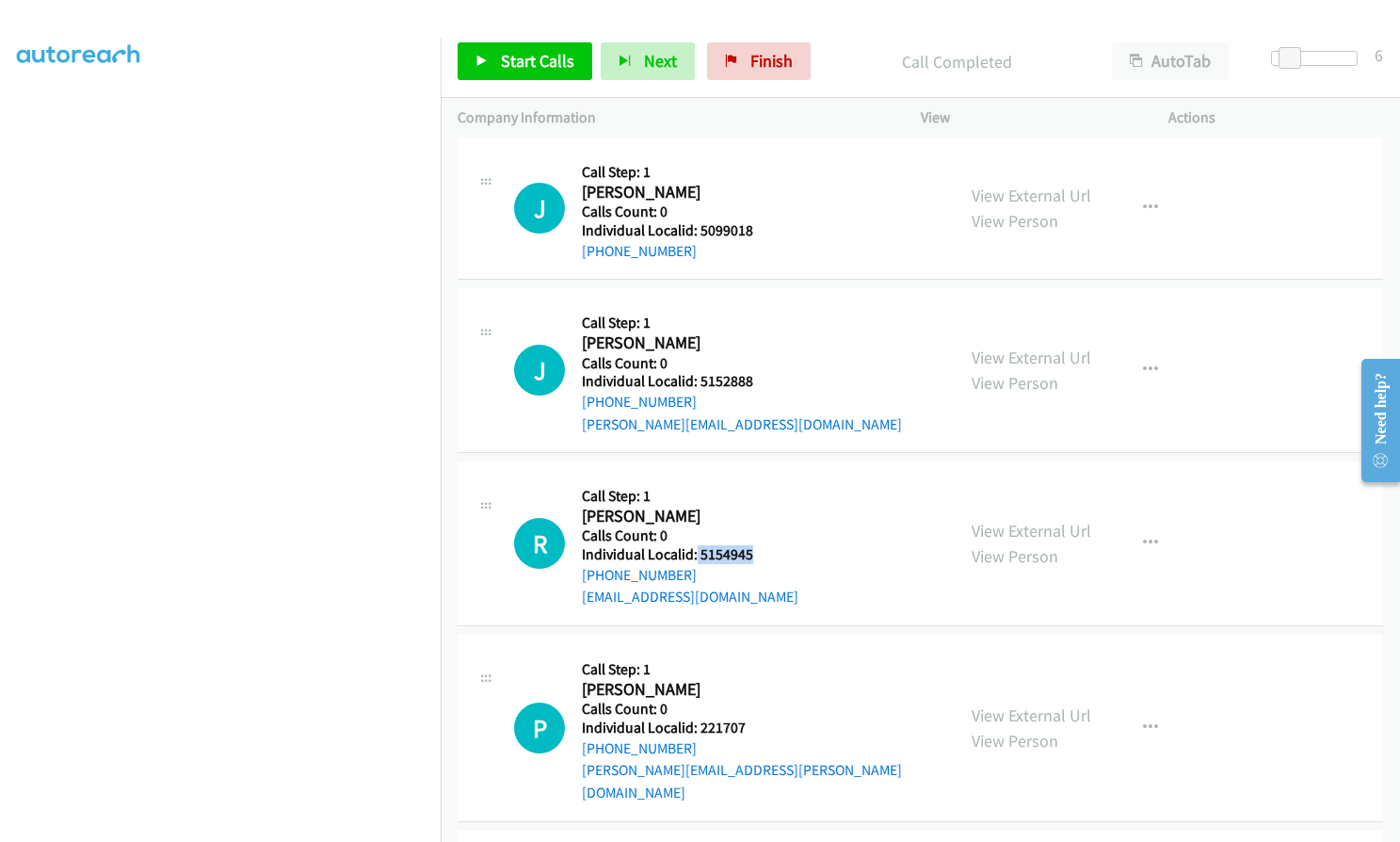
scroll to position [17028, 0]
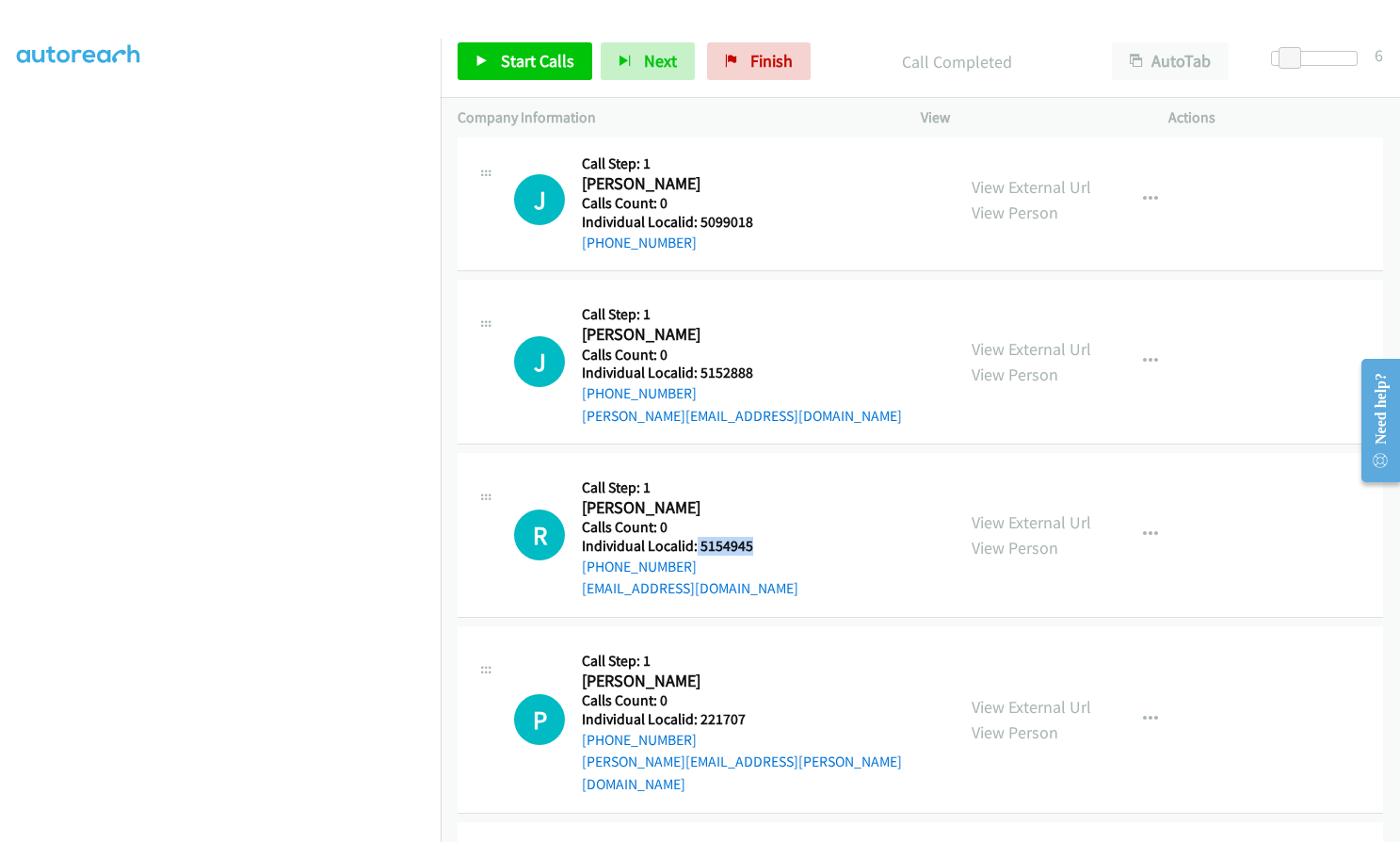
drag, startPoint x: 696, startPoint y: 649, endPoint x: 758, endPoint y: 650, distance: 62.0
click at [759, 650] on div "P Callback Scheduled Call Step: 1 Patrick Grassmann America/Los_Angeles Calls C…" at bounding box center [726, 719] width 424 height 151
click at [773, 644] on div "P Callback Scheduled Call Step: 1 Patrick Grassmann America/Los_Angeles Calls C…" at bounding box center [726, 719] width 424 height 151
drag, startPoint x: 698, startPoint y: 628, endPoint x: 726, endPoint y: 626, distance: 28.1
click at [759, 644] on div "P Callback Scheduled Call Step: 1 Patrick Grassmann America/Los_Angeles Calls C…" at bounding box center [726, 719] width 424 height 151
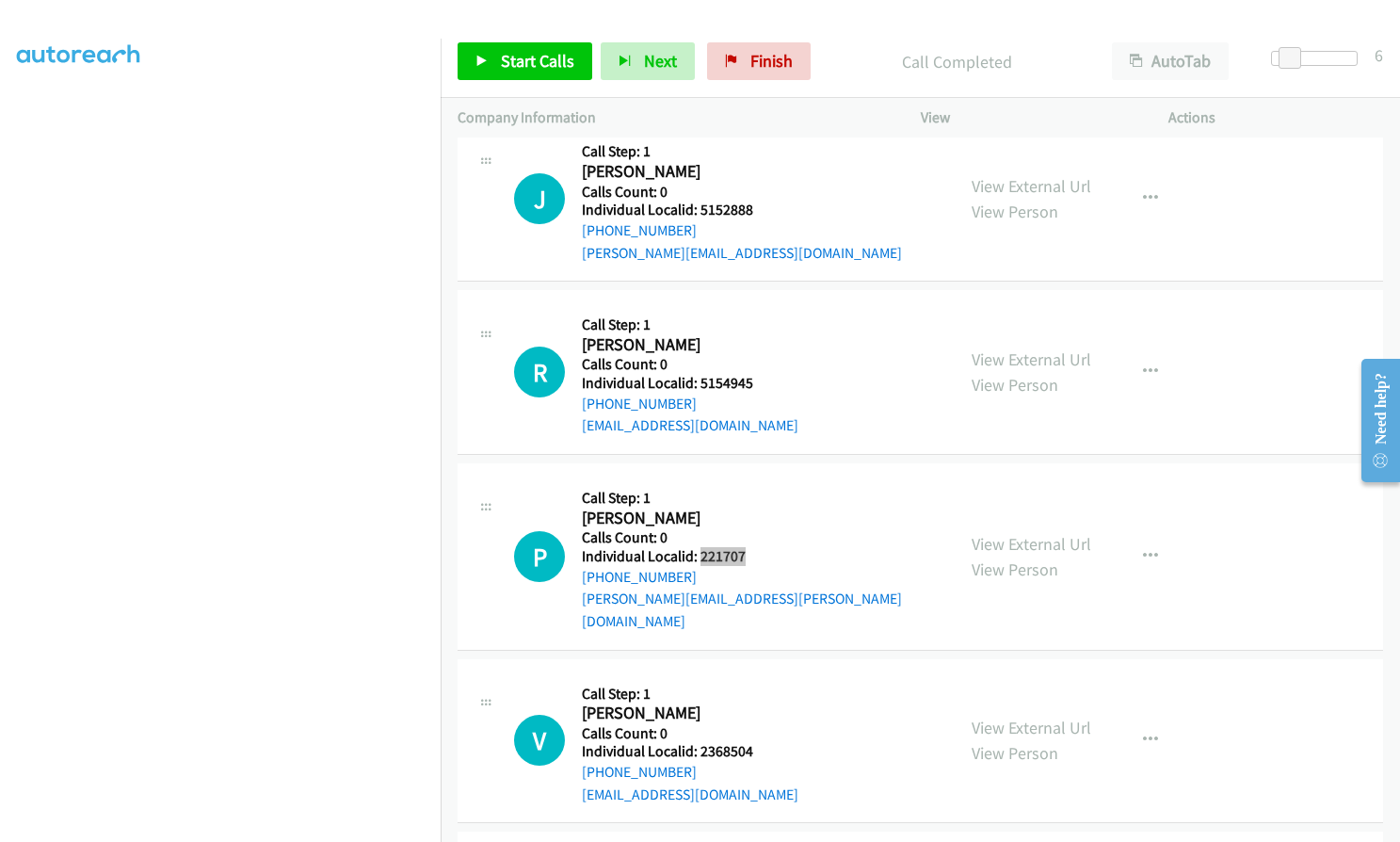
scroll to position [17240, 0]
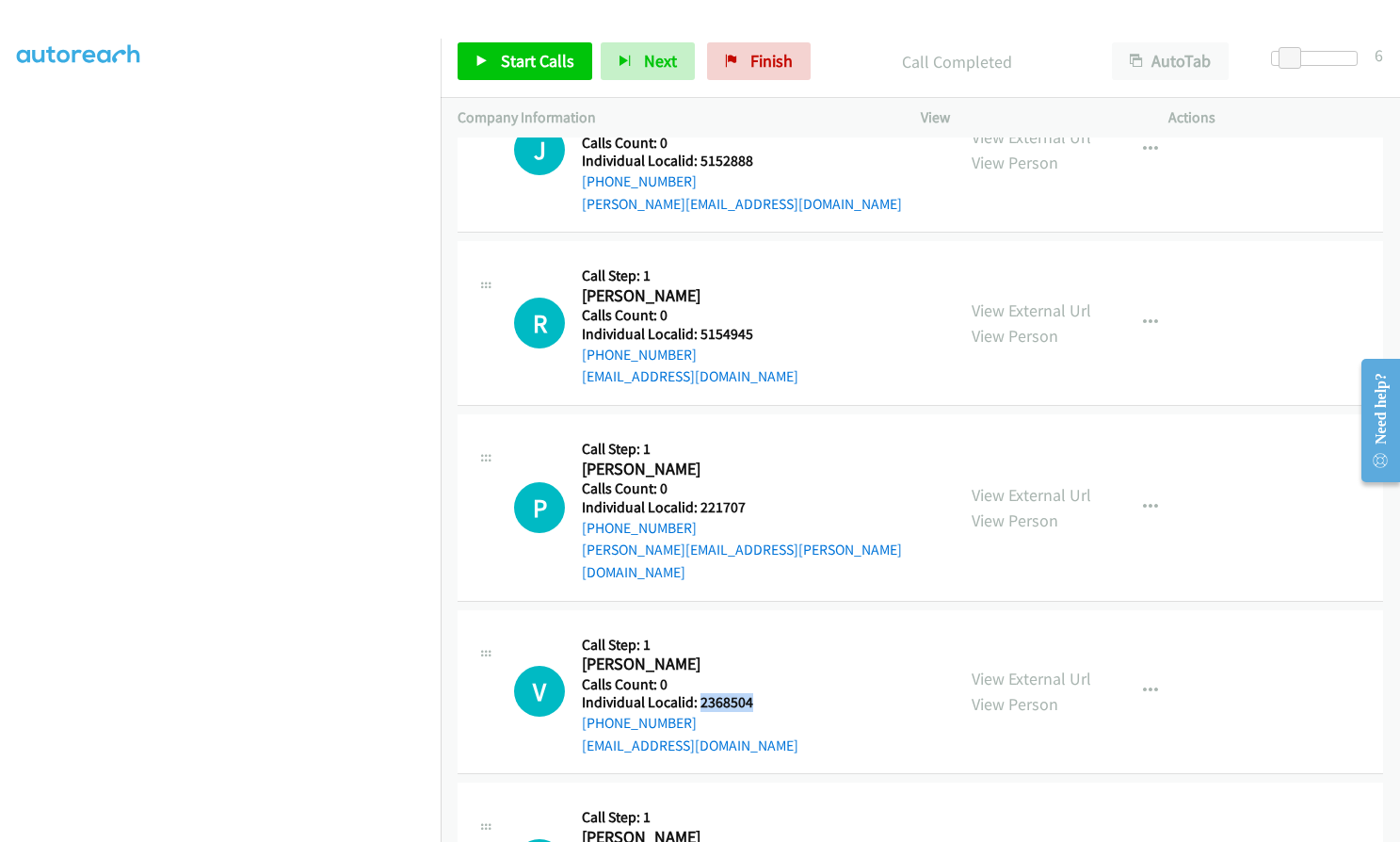
drag, startPoint x: 700, startPoint y: 589, endPoint x: 753, endPoint y: 589, distance: 53.0
click at [753, 627] on div "V Callback Scheduled Call Step: 1 Vincent Frere America/Los_Angeles Calls Count…" at bounding box center [726, 692] width 424 height 130
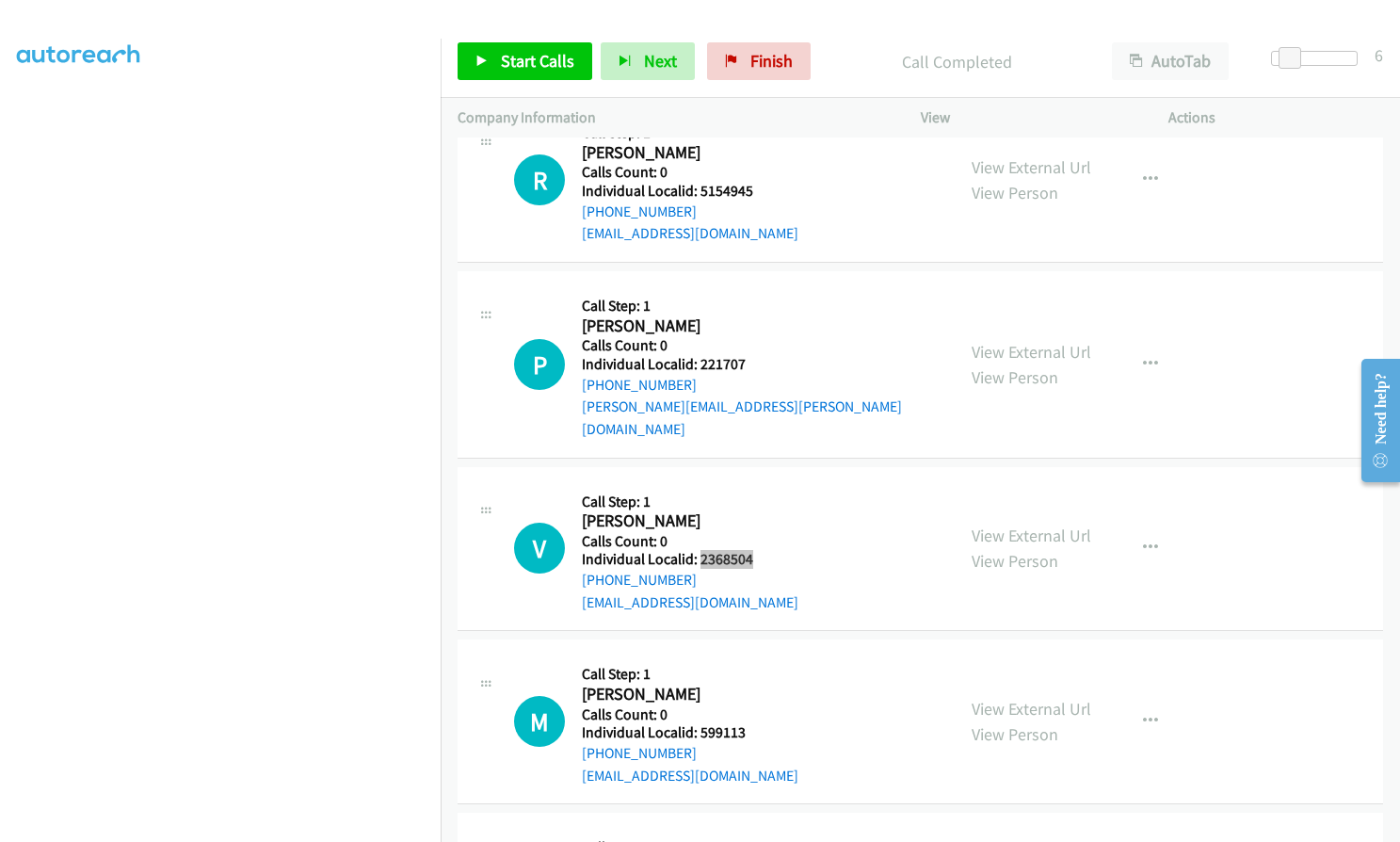
scroll to position [17405, 0]
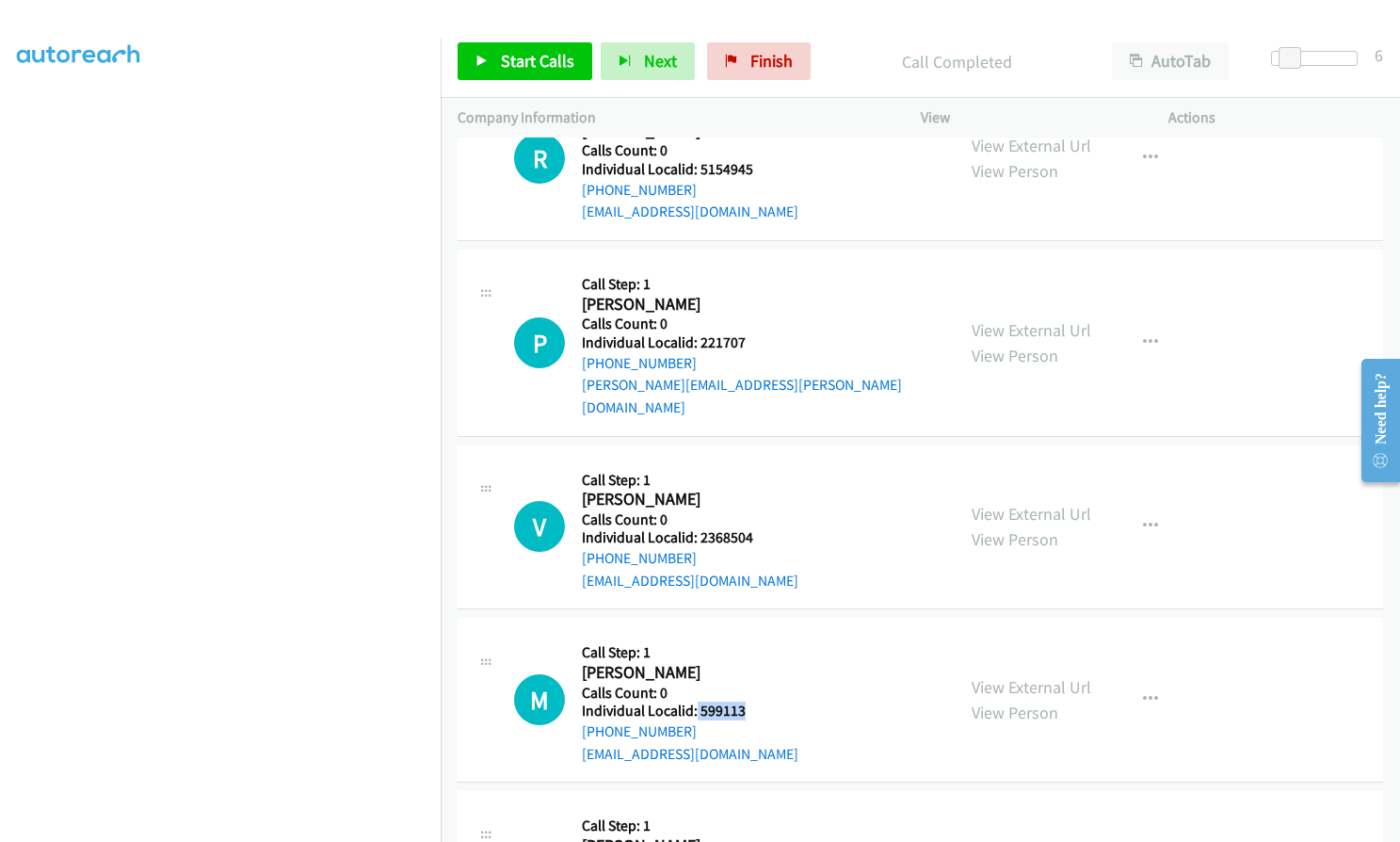
drag, startPoint x: 695, startPoint y: 597, endPoint x: 754, endPoint y: 596, distance: 59.0
click at [754, 635] on div "M Callback Scheduled Call Step: 1 Mary Mc Gee America/Los_Angeles Calls Count: …" at bounding box center [726, 699] width 424 height 130
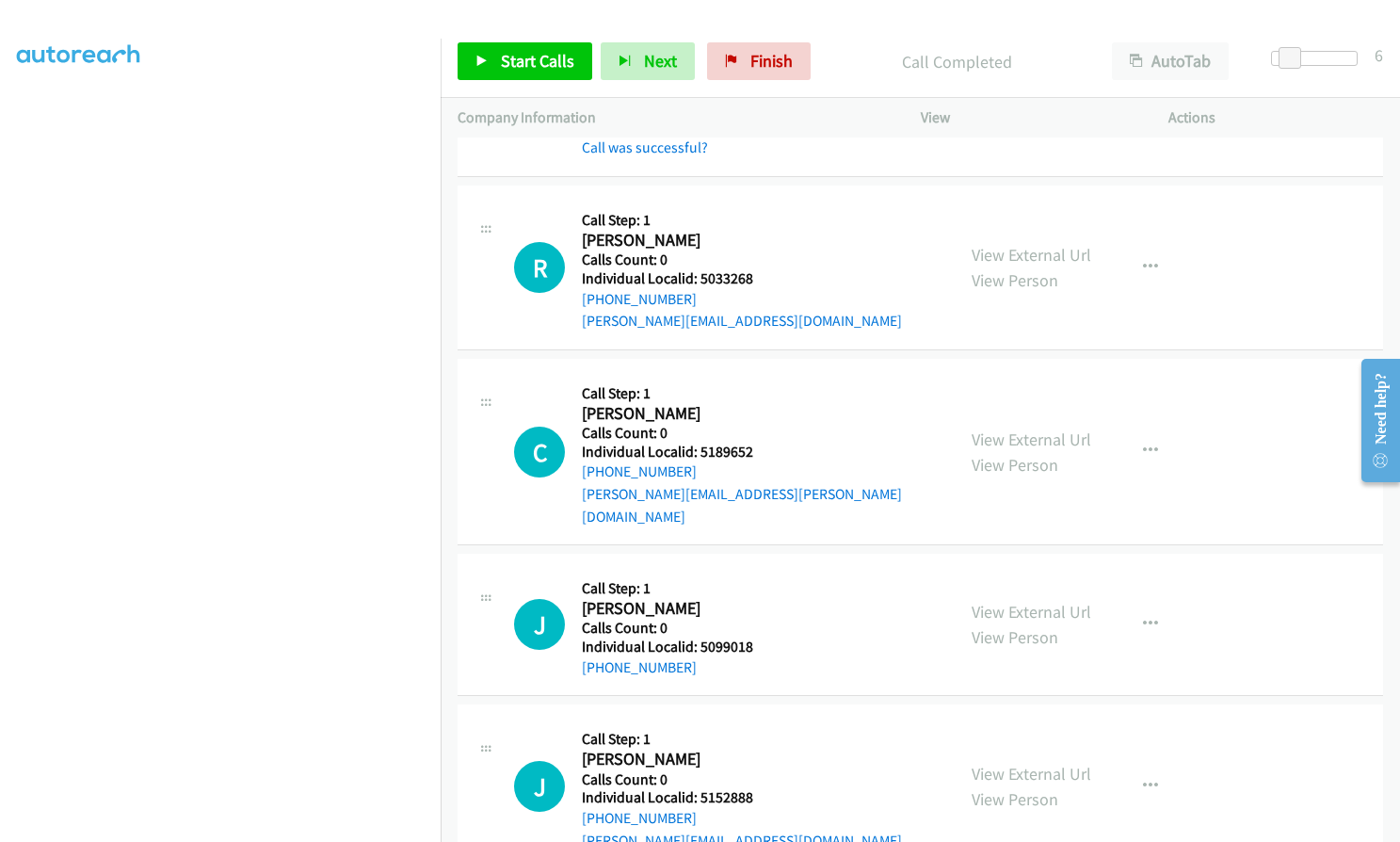
scroll to position [16604, 0]
click at [530, 64] on span "Start Calls" at bounding box center [538, 61] width 73 height 21
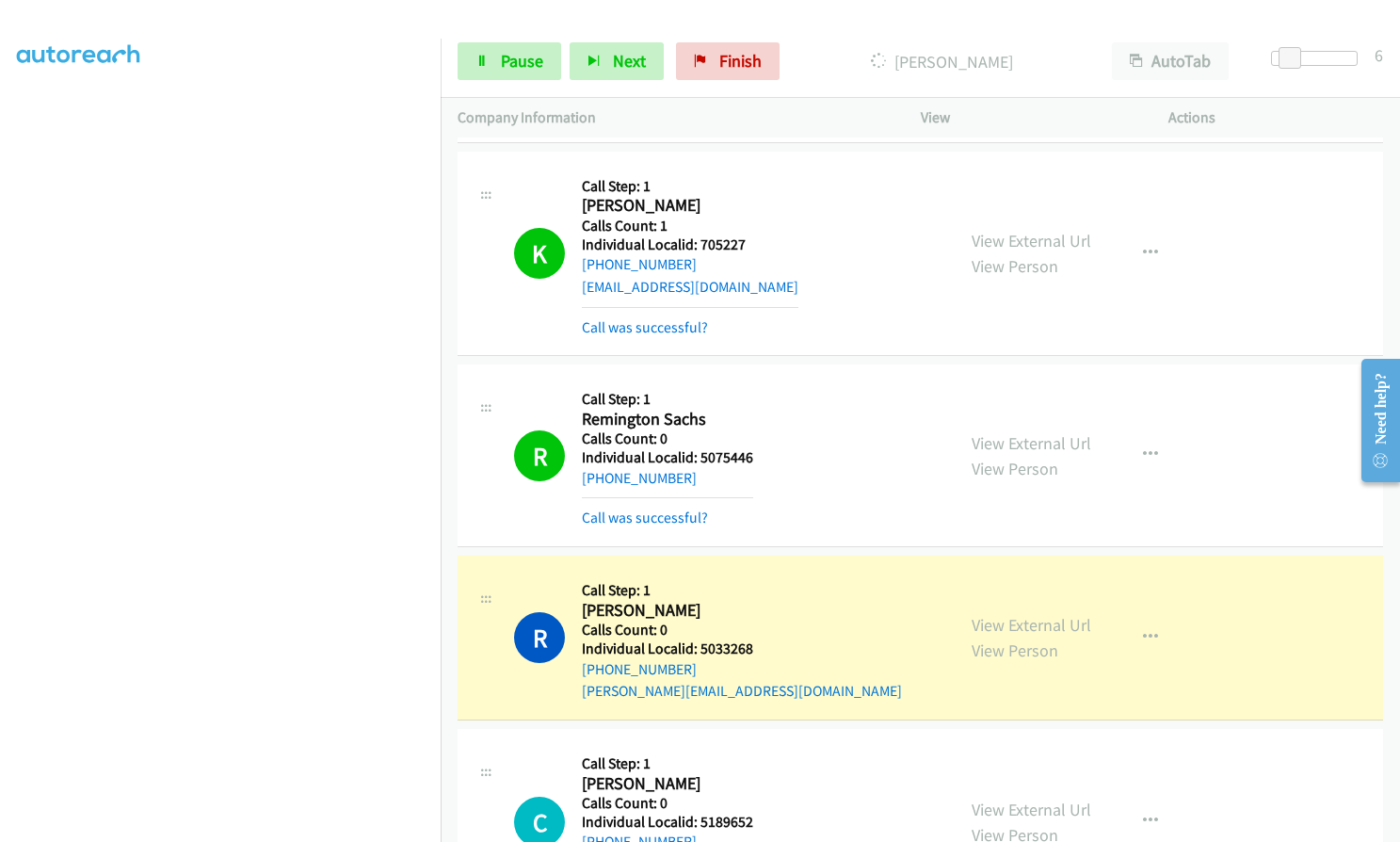
scroll to position [16227, 0]
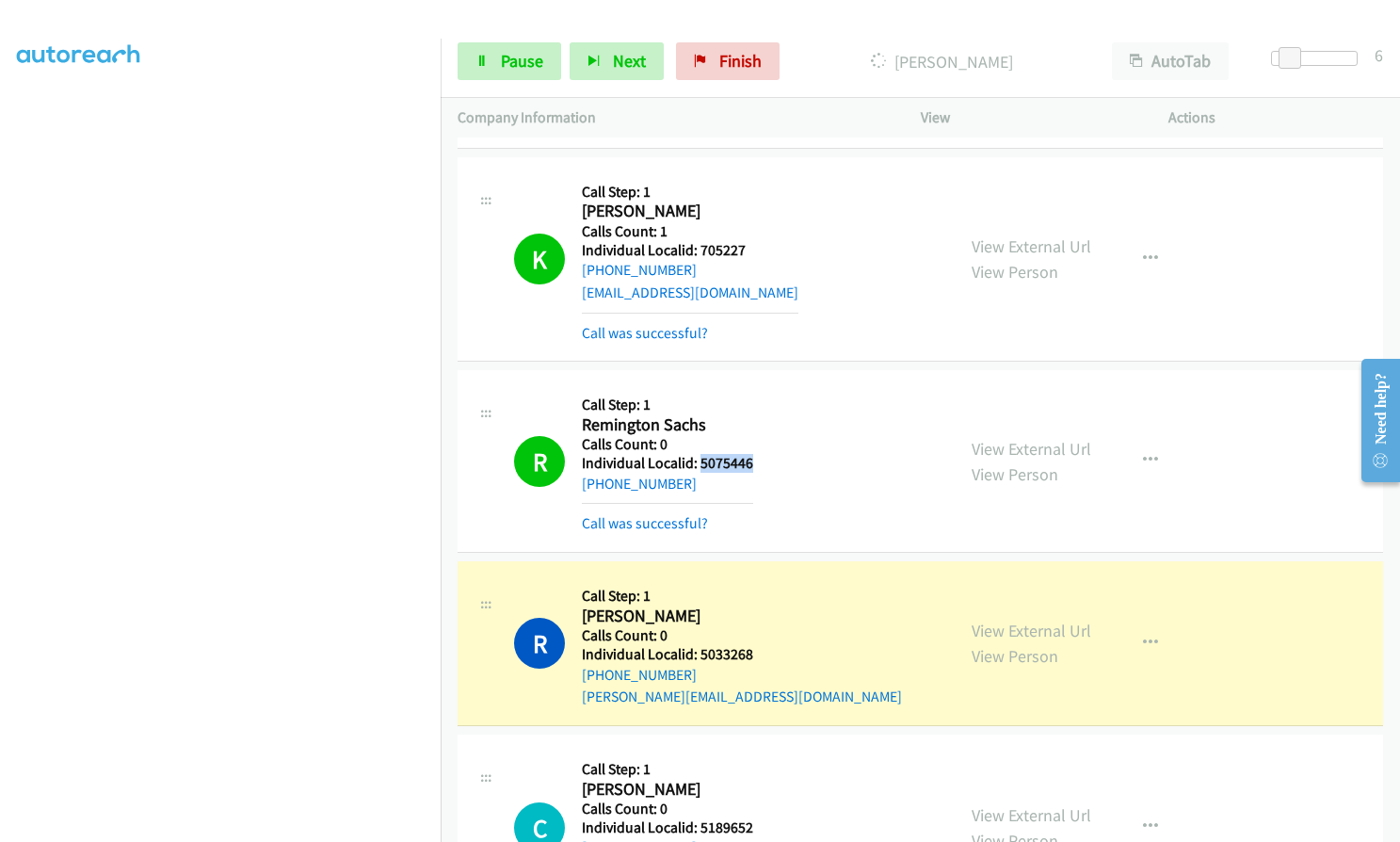
drag, startPoint x: 698, startPoint y: 395, endPoint x: 754, endPoint y: 393, distance: 56.0
click at [754, 393] on div "R Callback Scheduled Call Step: 1 Remington Sachs America/Chicago Calls Count: …" at bounding box center [726, 460] width 424 height 147
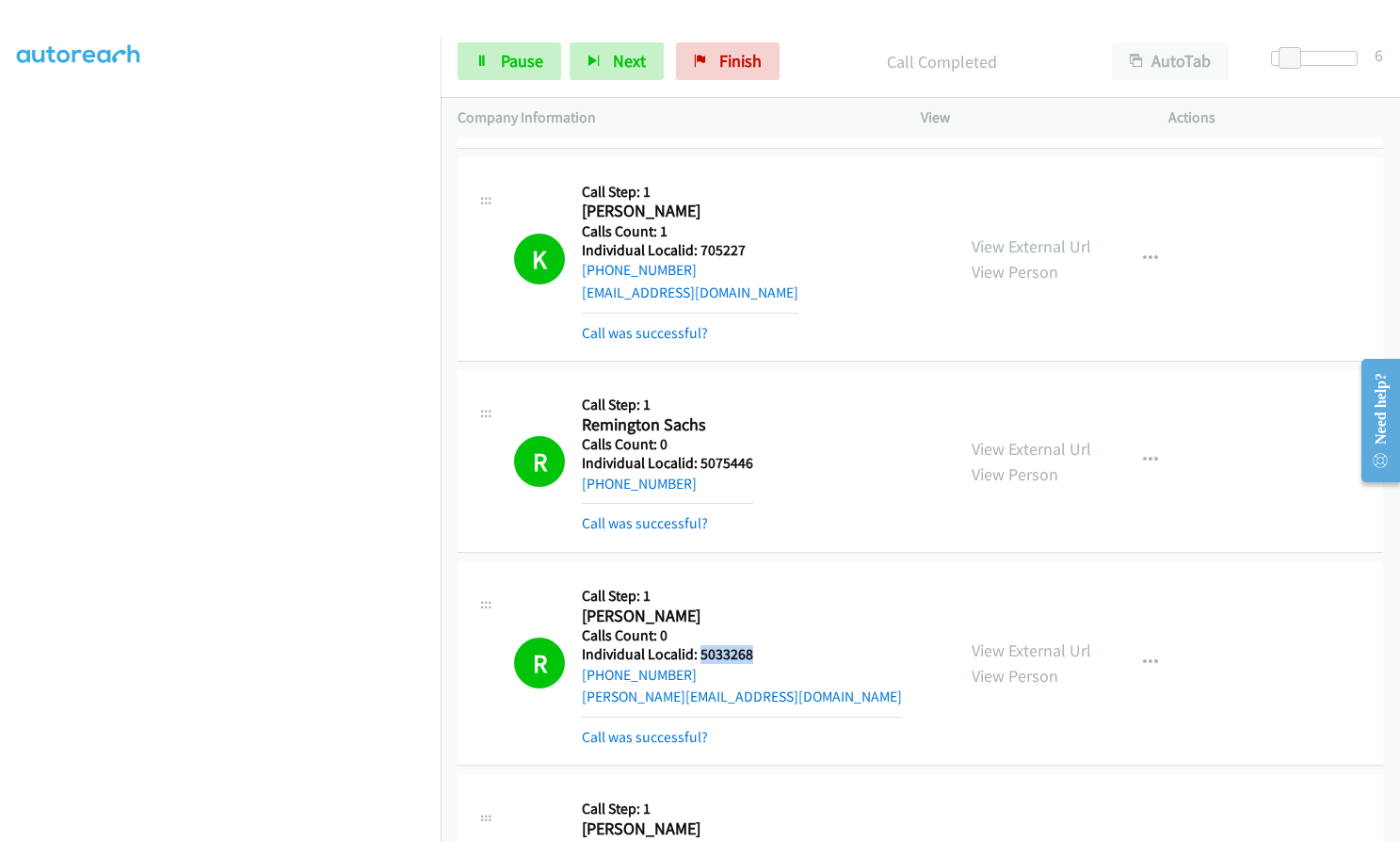
drag, startPoint x: 698, startPoint y: 584, endPoint x: 758, endPoint y: 584, distance: 60.0
click at [758, 645] on h5 "Individual Localid: 5033268" at bounding box center [742, 655] width 320 height 19
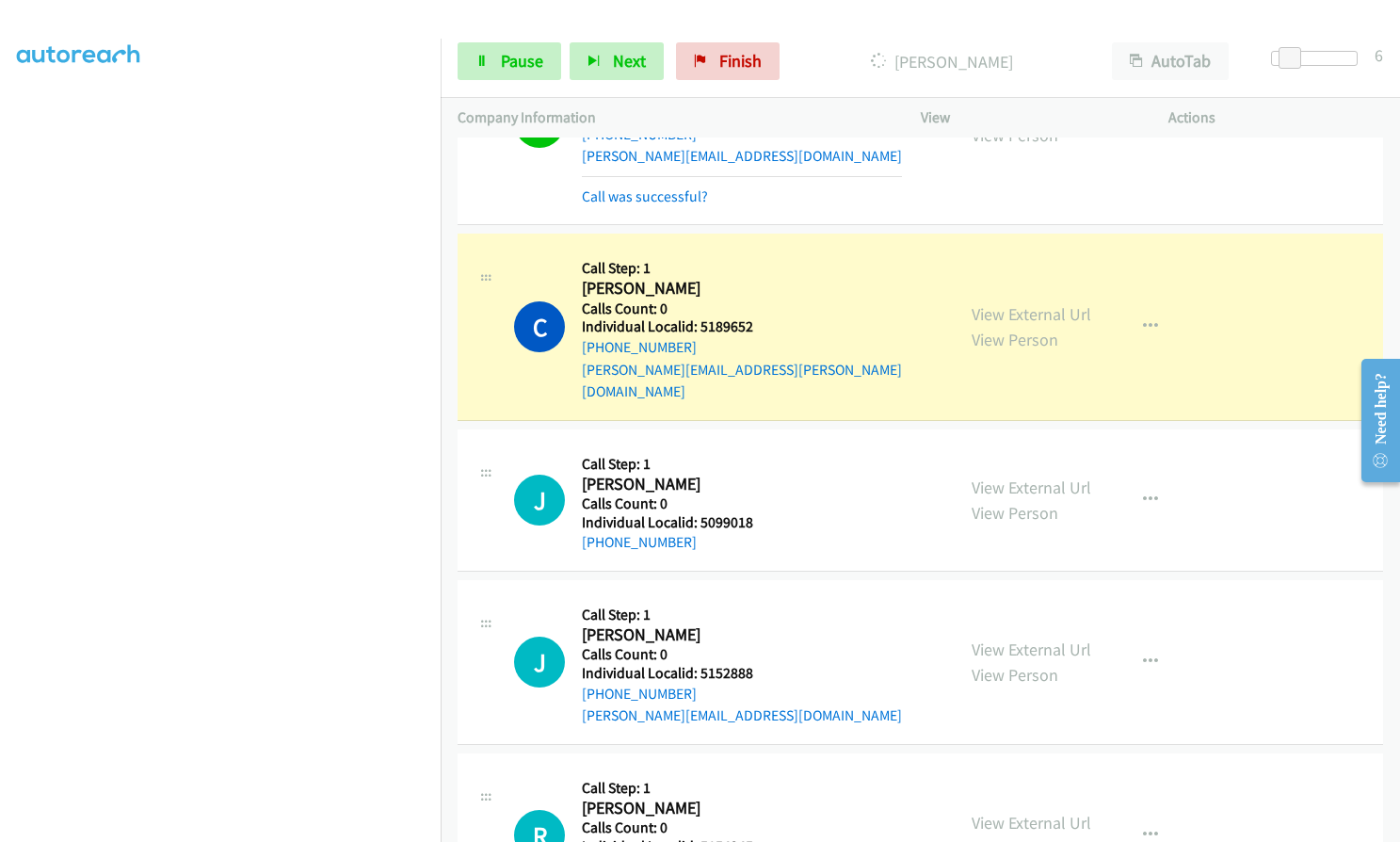
scroll to position [16769, 0]
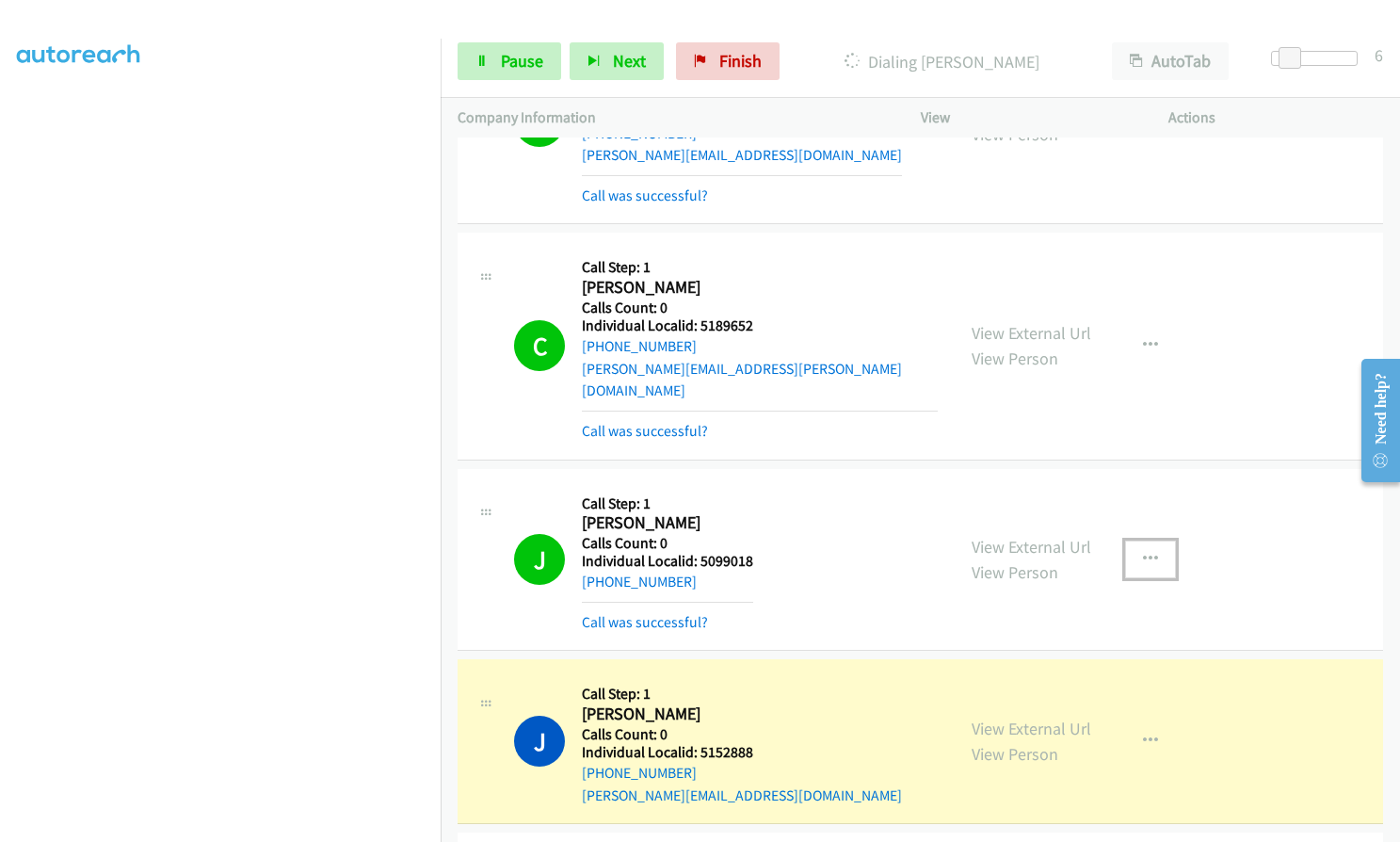
click at [1144, 552] on icon "button" at bounding box center [1151, 560] width 15 height 15
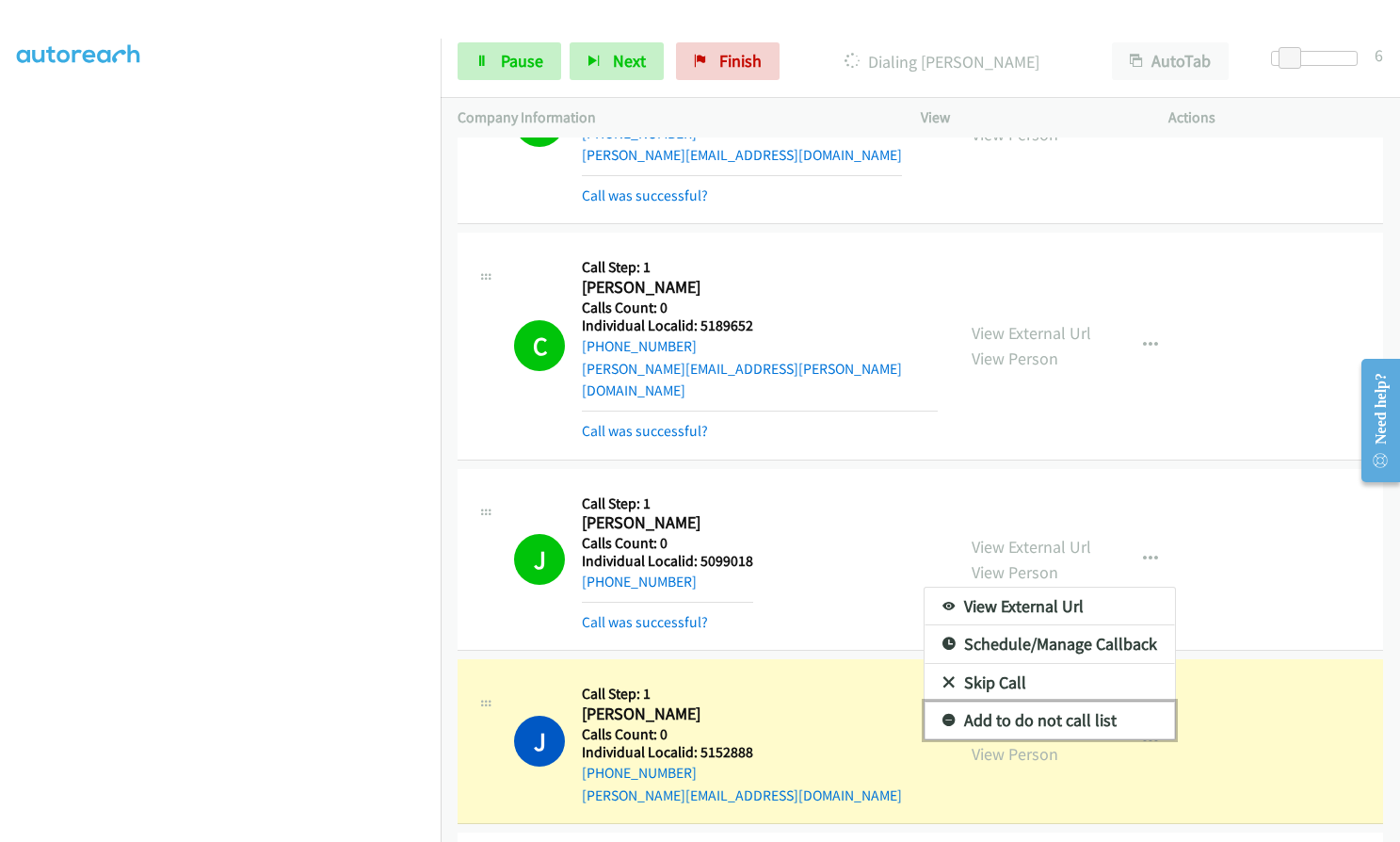
click at [942, 715] on icon at bounding box center [949, 722] width 13 height 13
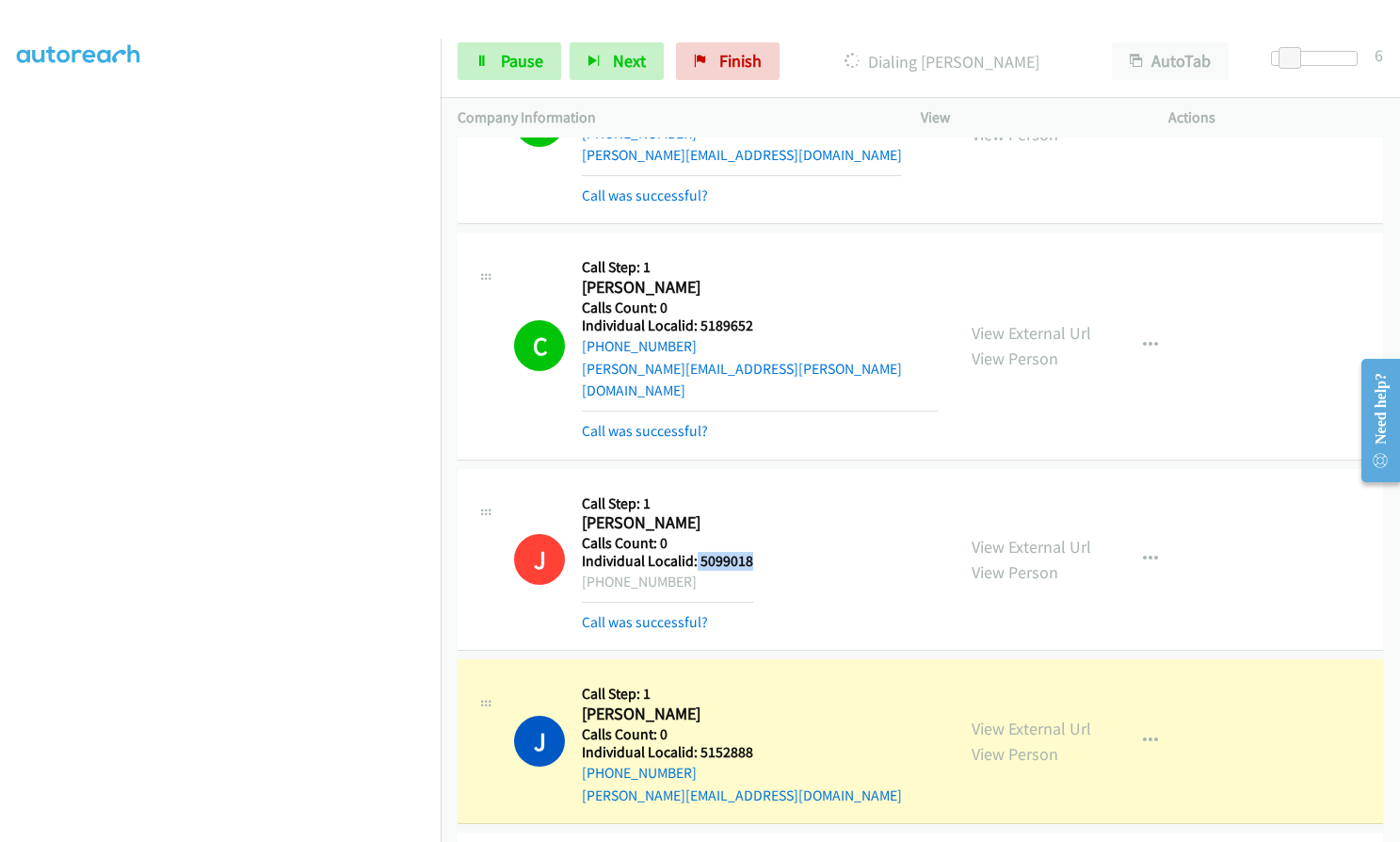
drag, startPoint x: 694, startPoint y: 471, endPoint x: 747, endPoint y: 472, distance: 53.0
click at [766, 486] on div "J Callback Scheduled Call Step: 1 Jj Baker America/Los_Angeles Calls Count: 0 I…" at bounding box center [726, 559] width 424 height 147
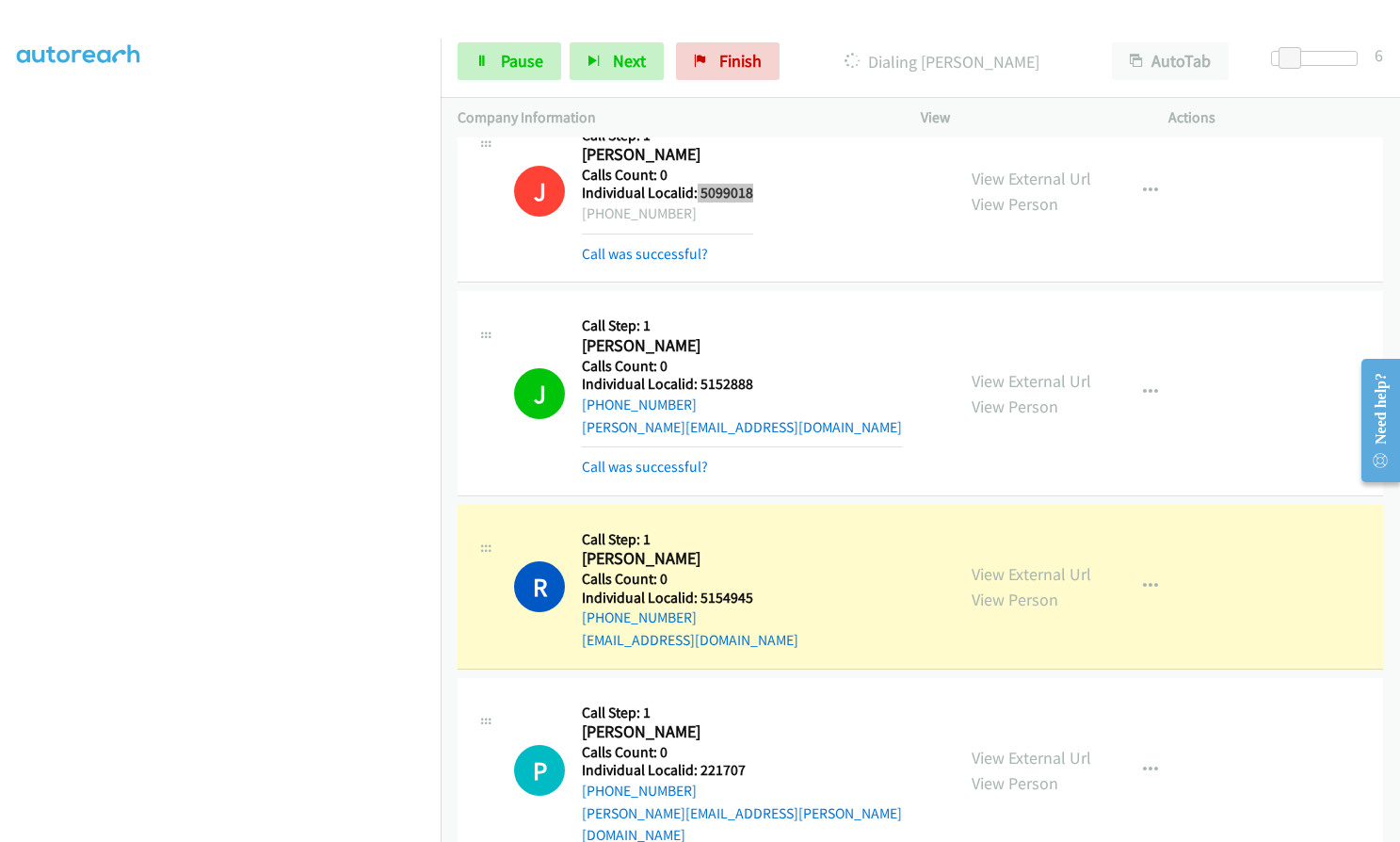
scroll to position [17240, 0]
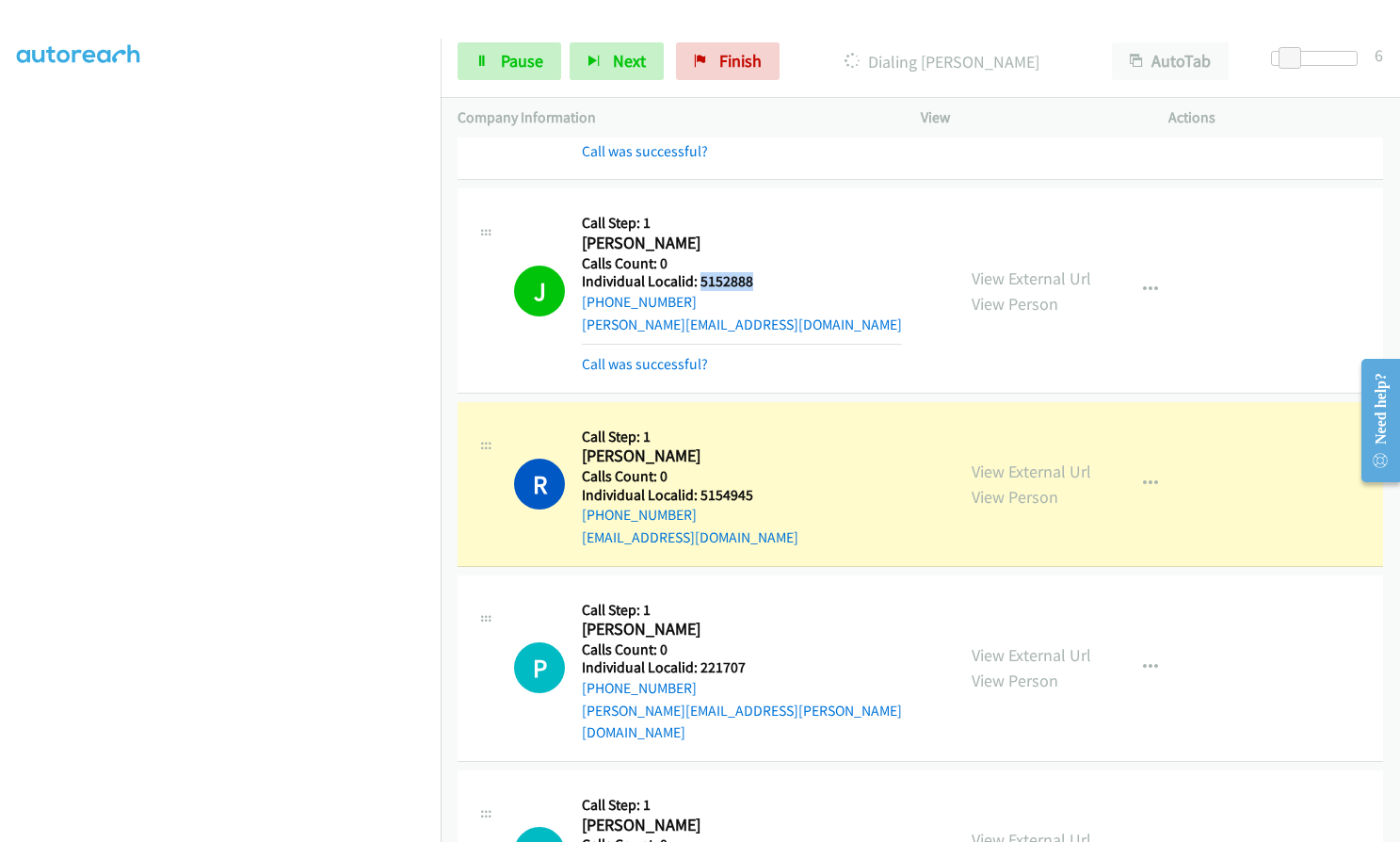
drag, startPoint x: 699, startPoint y: 192, endPoint x: 752, endPoint y: 191, distance: 53.0
click at [754, 205] on div "J Callback Scheduled Call Step: 1 Jeff Weldon America/Denver Calls Count: 0 Ind…" at bounding box center [726, 290] width 424 height 170
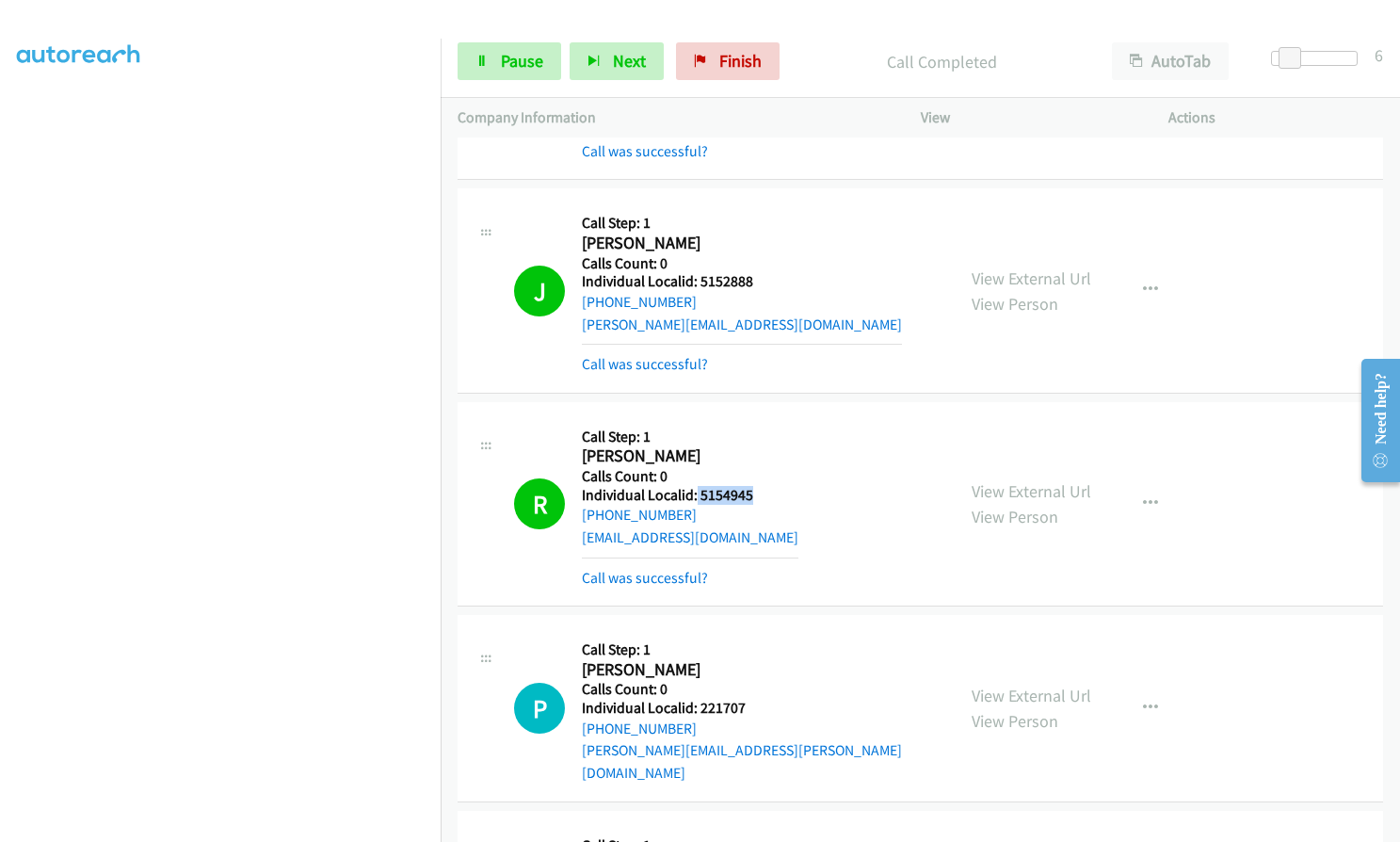
drag, startPoint x: 694, startPoint y: 408, endPoint x: 759, endPoint y: 406, distance: 65.0
click at [759, 419] on div "R Callback Scheduled Call Step: 1 Richard Hibbard America/New_York Calls Count:…" at bounding box center [726, 504] width 424 height 170
drag, startPoint x: 700, startPoint y: 617, endPoint x: 753, endPoint y: 618, distance: 53.0
click at [753, 632] on div "P Callback Scheduled Call Step: 1 Patrick Grassmann America/Los_Angeles Calls C…" at bounding box center [726, 727] width 424 height 192
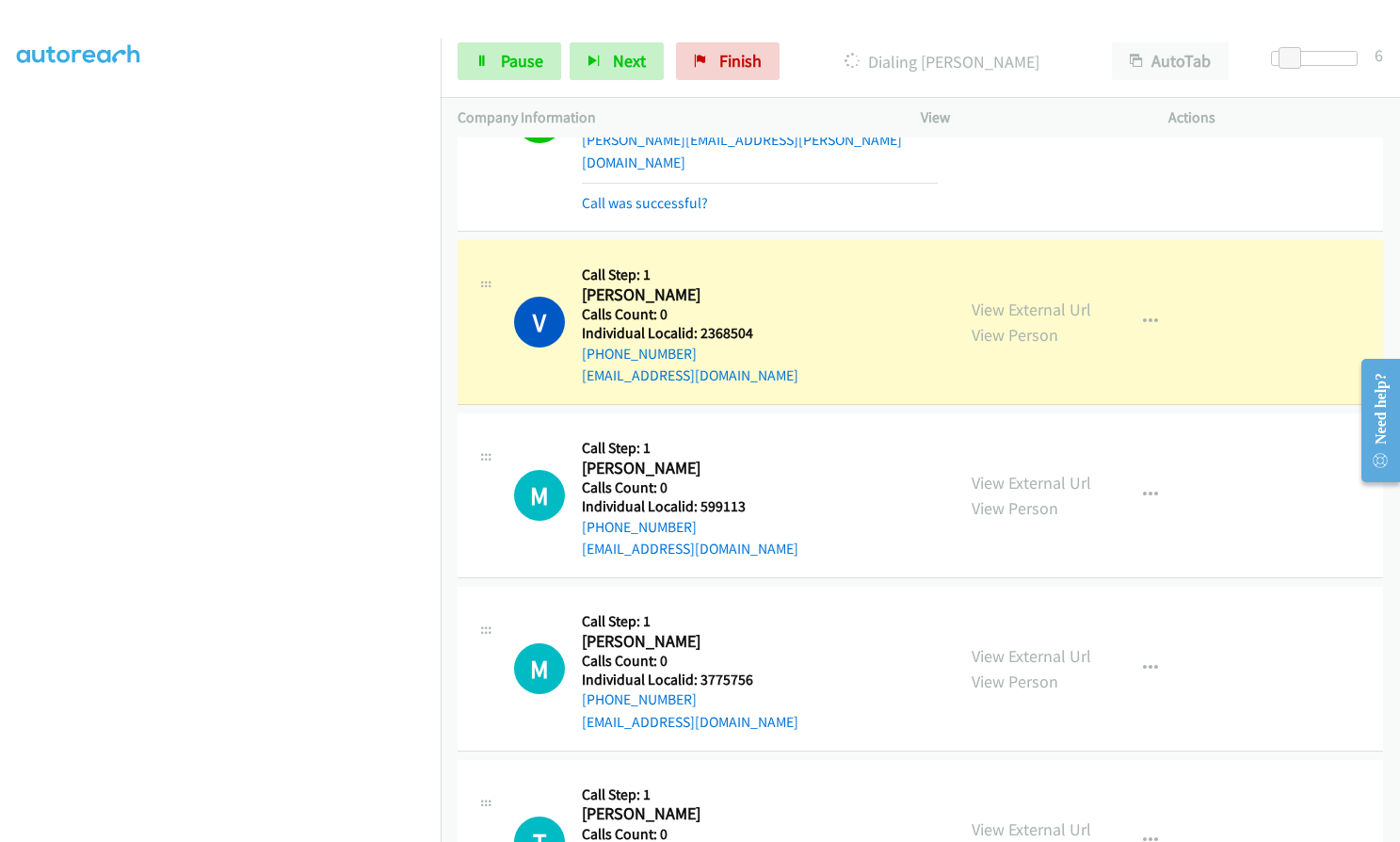
scroll to position [17852, 0]
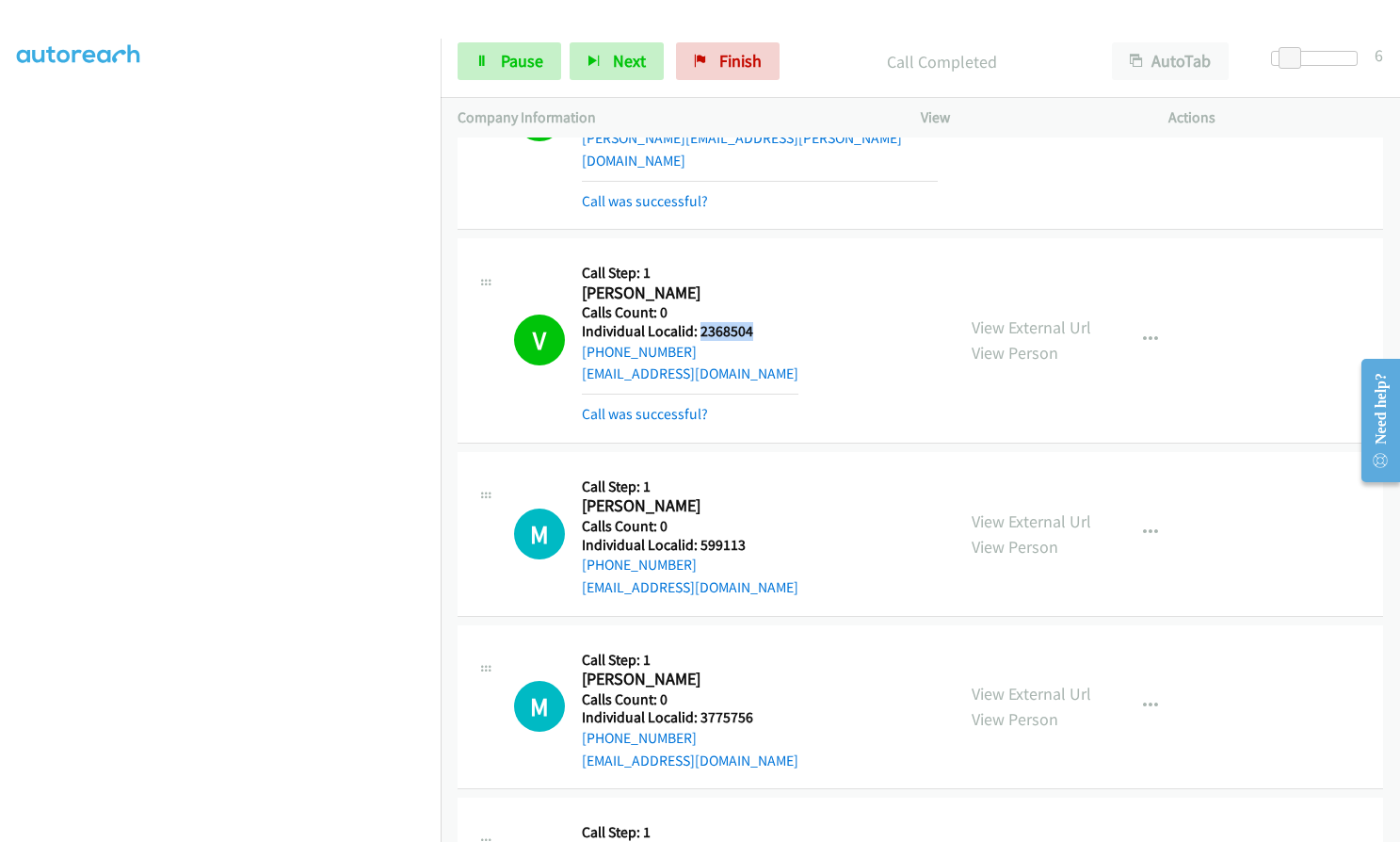
drag, startPoint x: 700, startPoint y: 220, endPoint x: 759, endPoint y: 219, distance: 59.0
click at [759, 255] on div "V Callback Scheduled Call Step: 1 Vincent Frere America/Los_Angeles Calls Count…" at bounding box center [726, 340] width 424 height 170
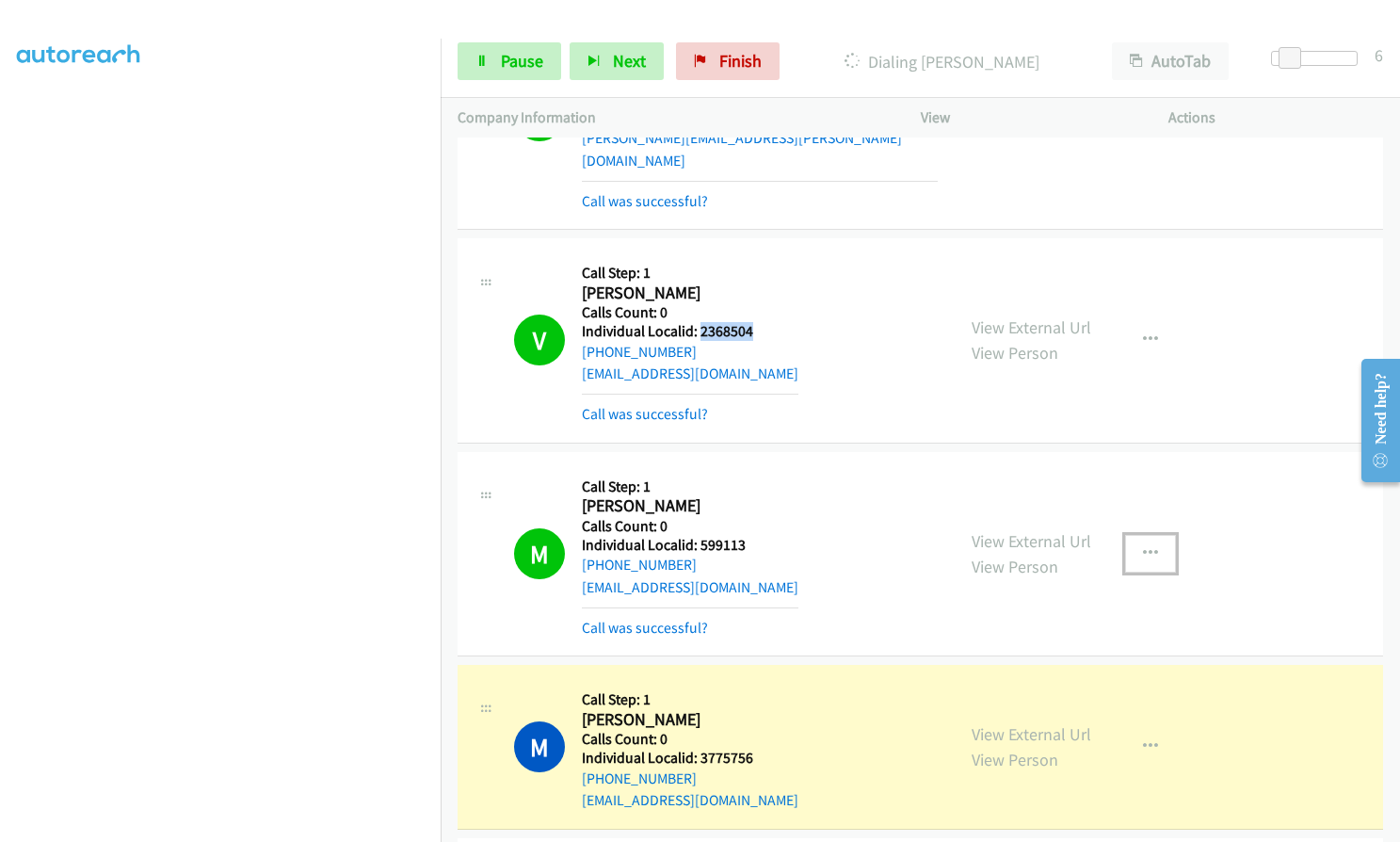
click at [1145, 546] on icon "button" at bounding box center [1151, 554] width 15 height 15
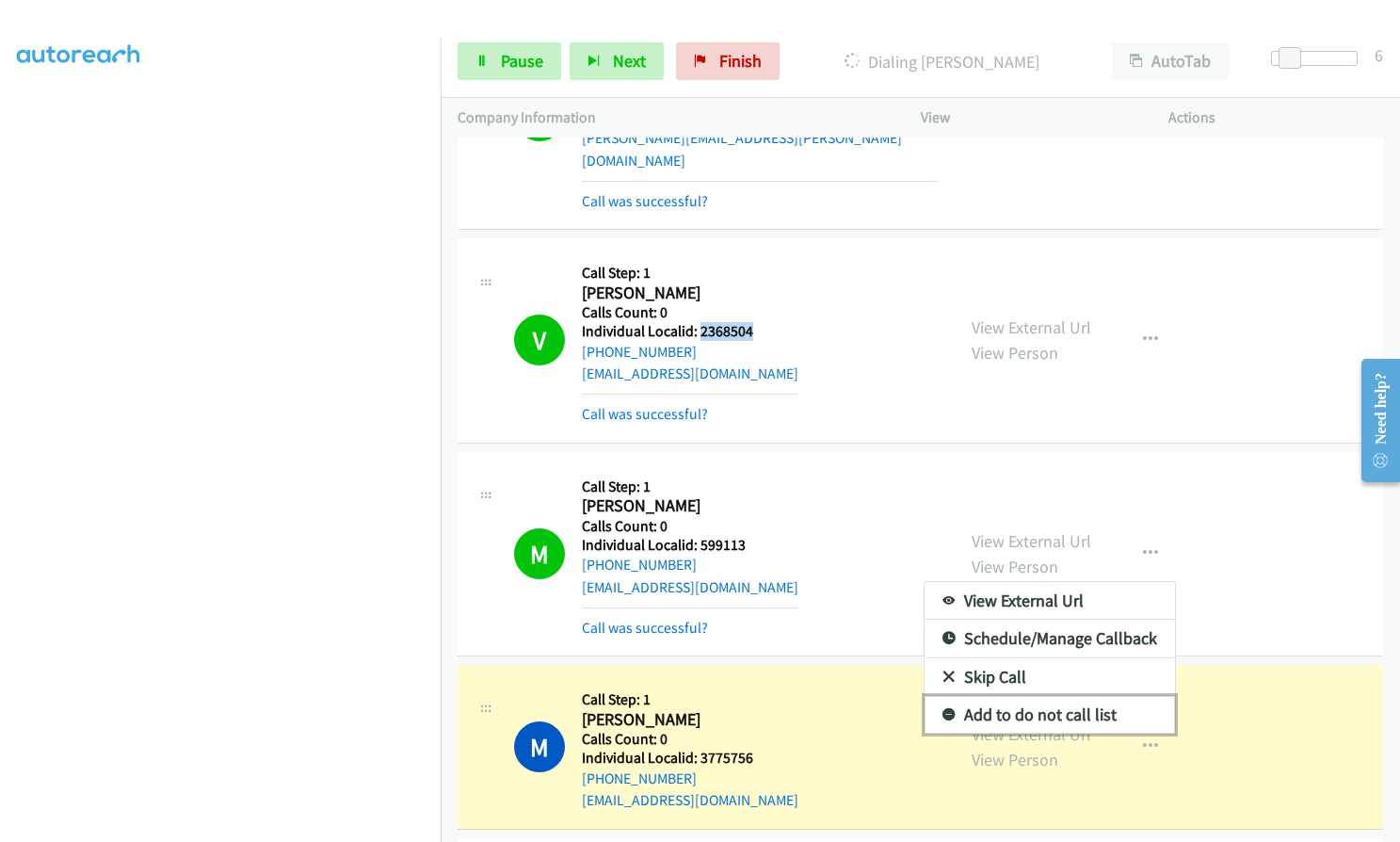
click at [942, 709] on icon at bounding box center [949, 716] width 13 height 13
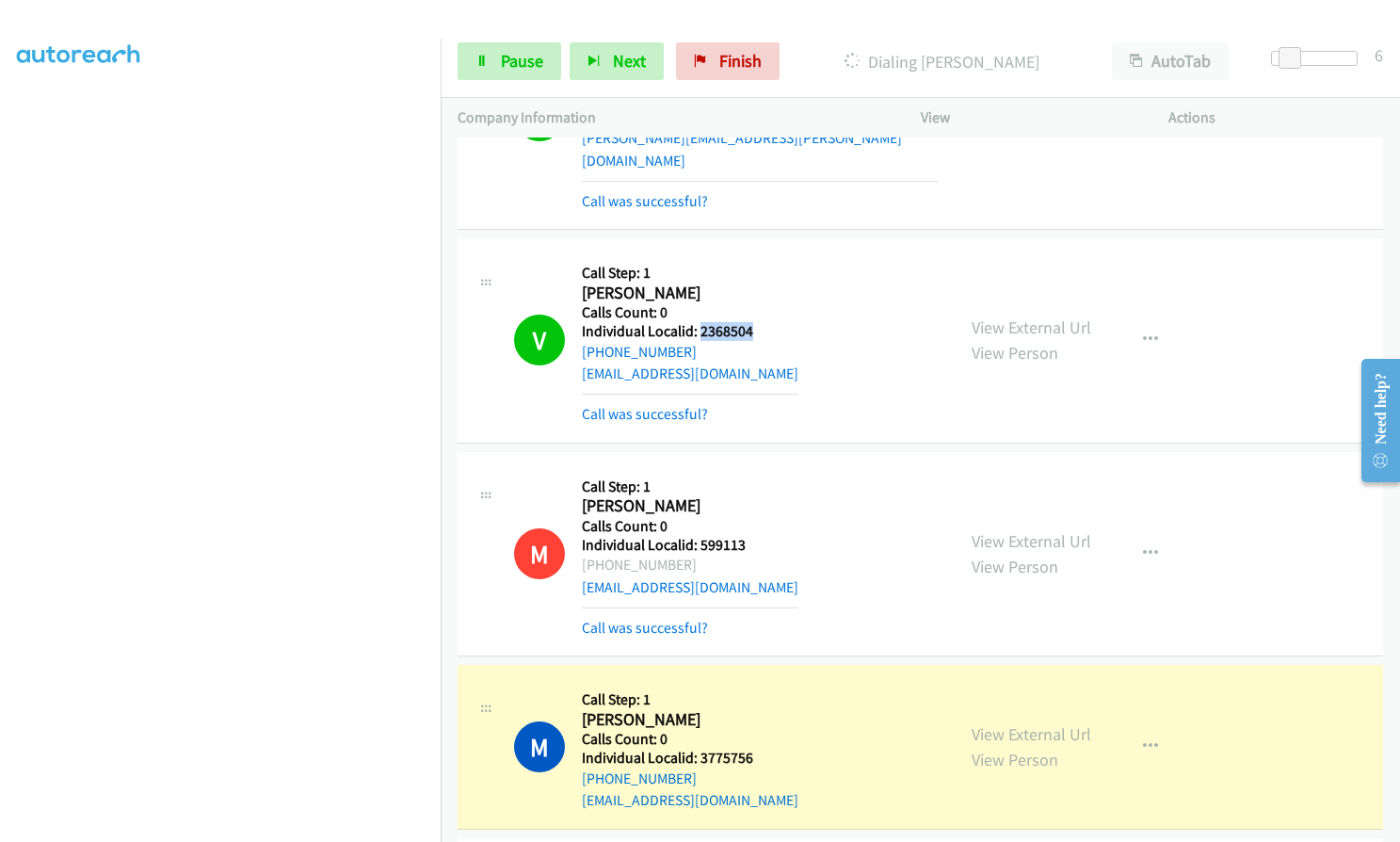
drag, startPoint x: 600, startPoint y: 450, endPoint x: 687, endPoint y: 453, distance: 87.1
click at [687, 554] on div "+1 775-790-6991" at bounding box center [690, 565] width 217 height 22
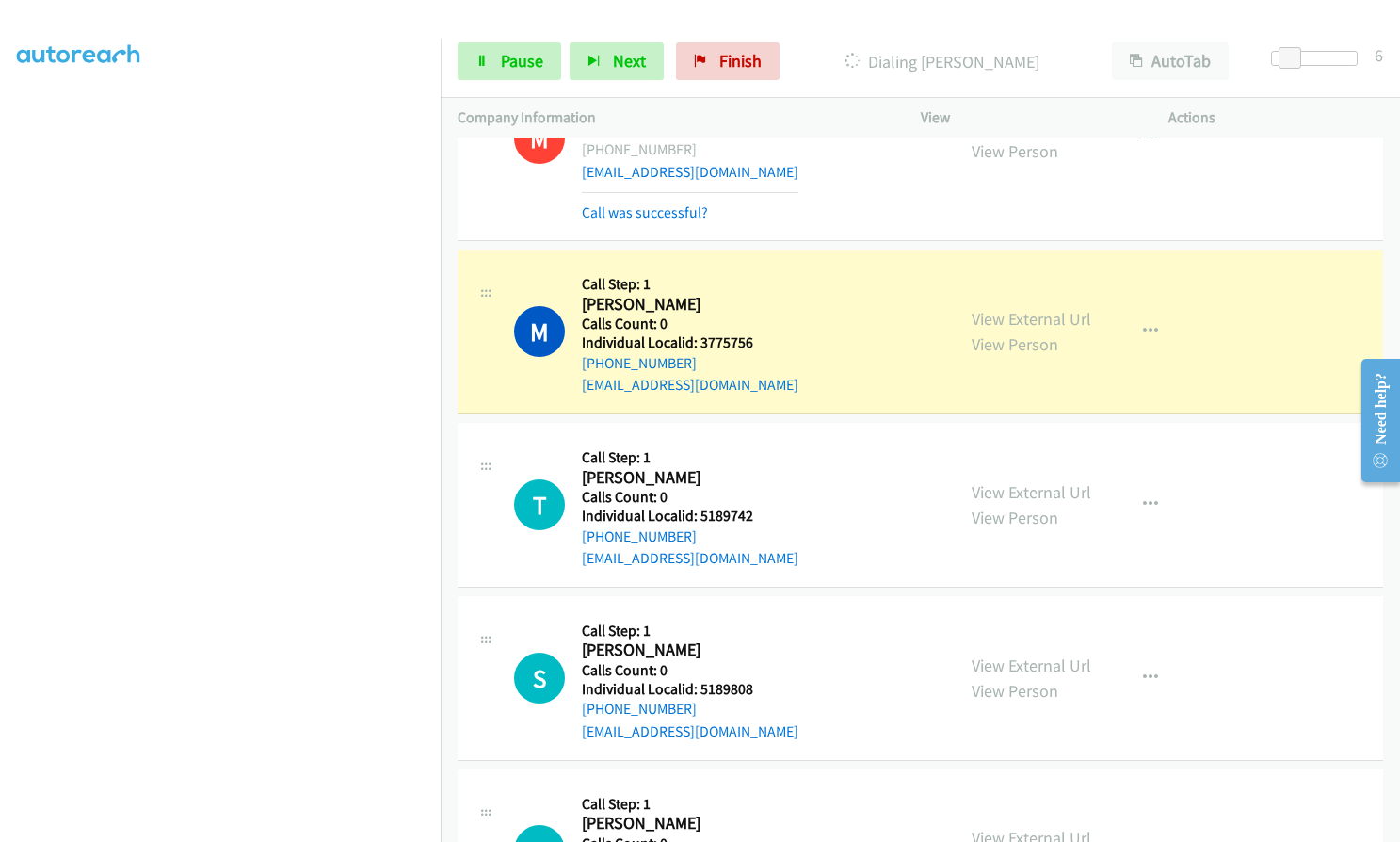
scroll to position [18275, 0]
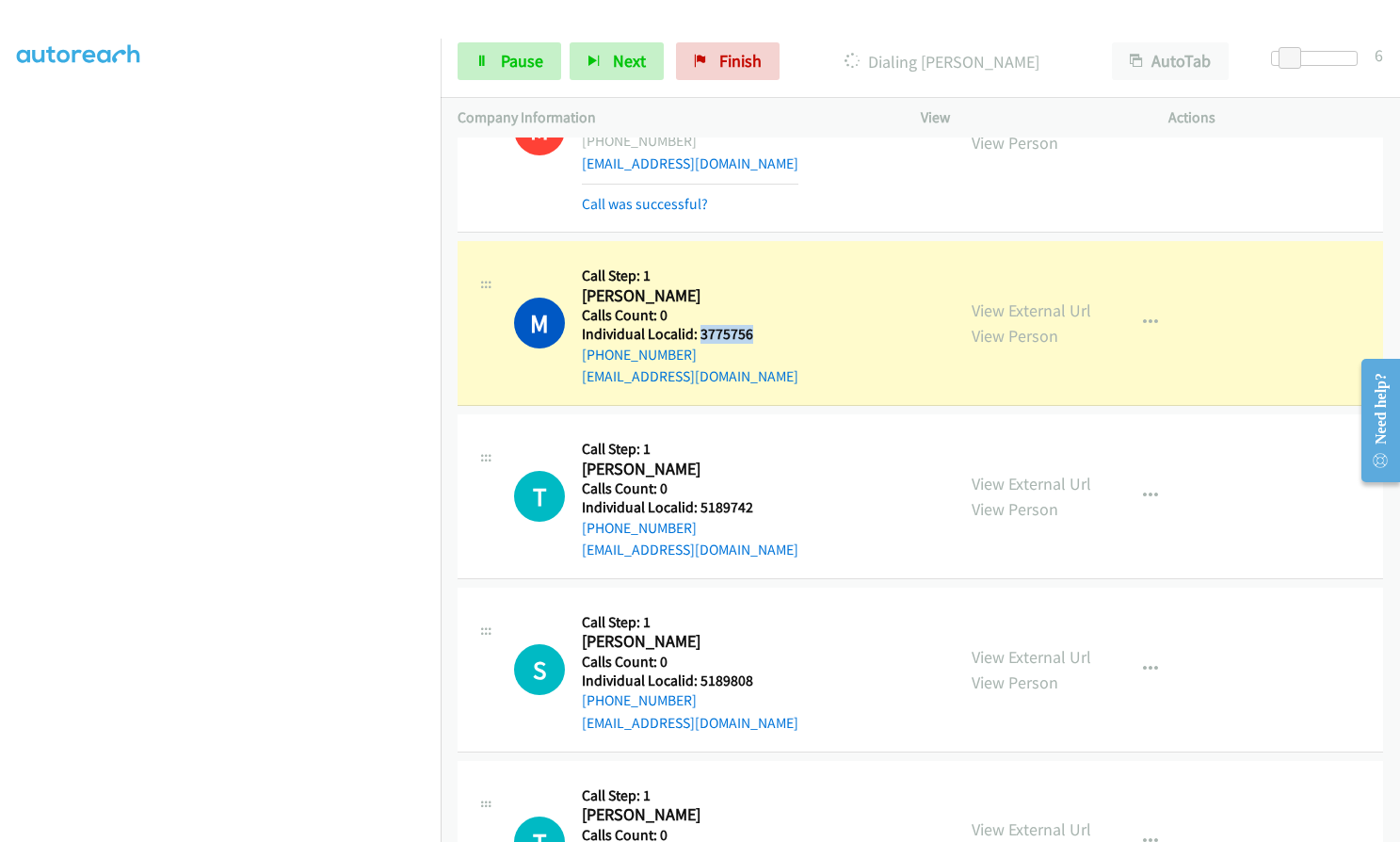
drag, startPoint x: 700, startPoint y: 217, endPoint x: 753, endPoint y: 218, distance: 53.0
click at [753, 258] on div "M Callback Scheduled Call Step: 1 Michael Guarino America/New_York Calls Count:…" at bounding box center [726, 323] width 424 height 130
drag, startPoint x: 728, startPoint y: 222, endPoint x: 698, endPoint y: 329, distance: 111.1
click at [698, 439] on h5 "Call Step: 1" at bounding box center [690, 449] width 217 height 19
click at [515, 63] on span "Pause" at bounding box center [522, 61] width 42 height 21
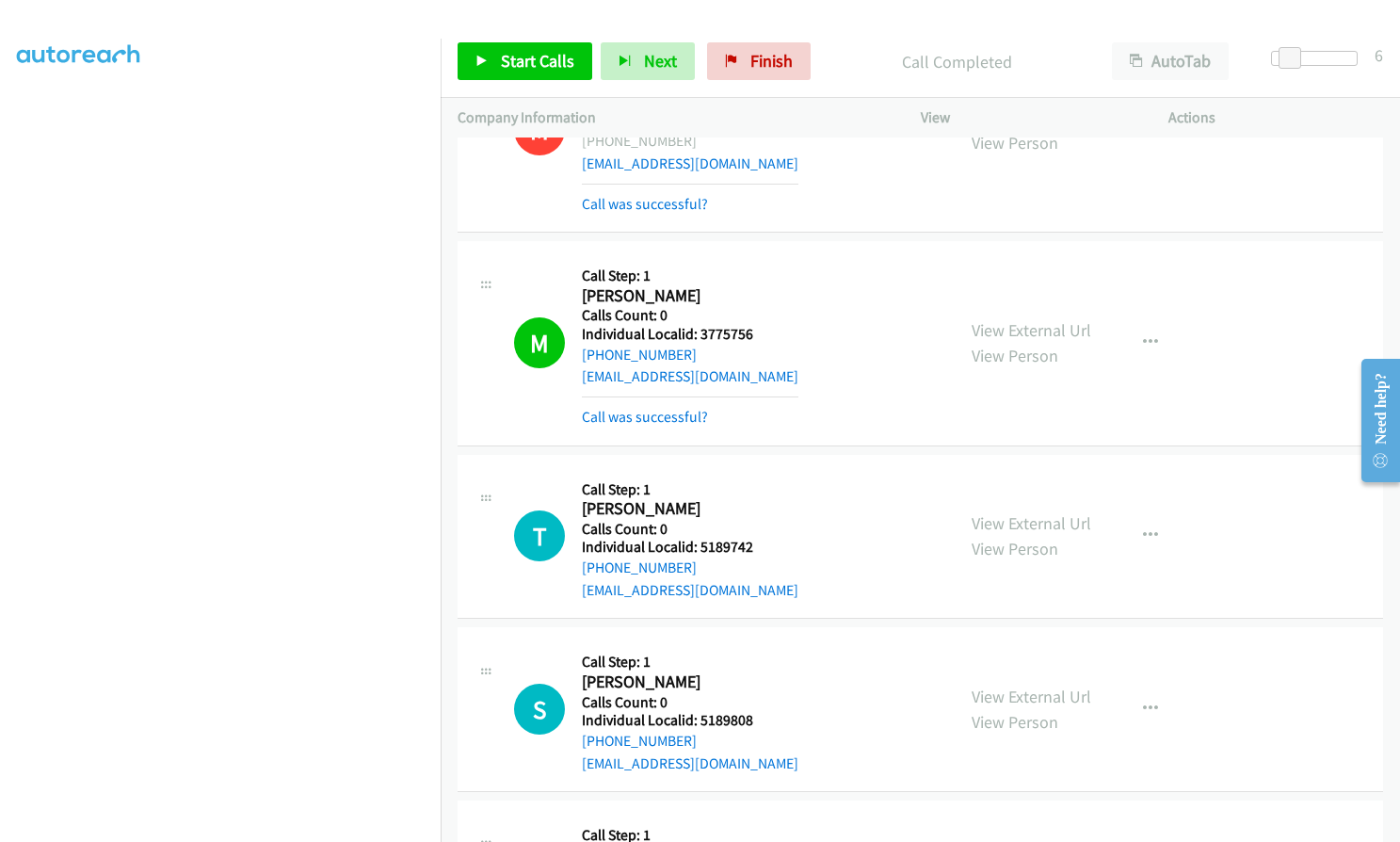
scroll to position [214, 0]
click at [527, 60] on span "Start Calls" at bounding box center [538, 61] width 73 height 21
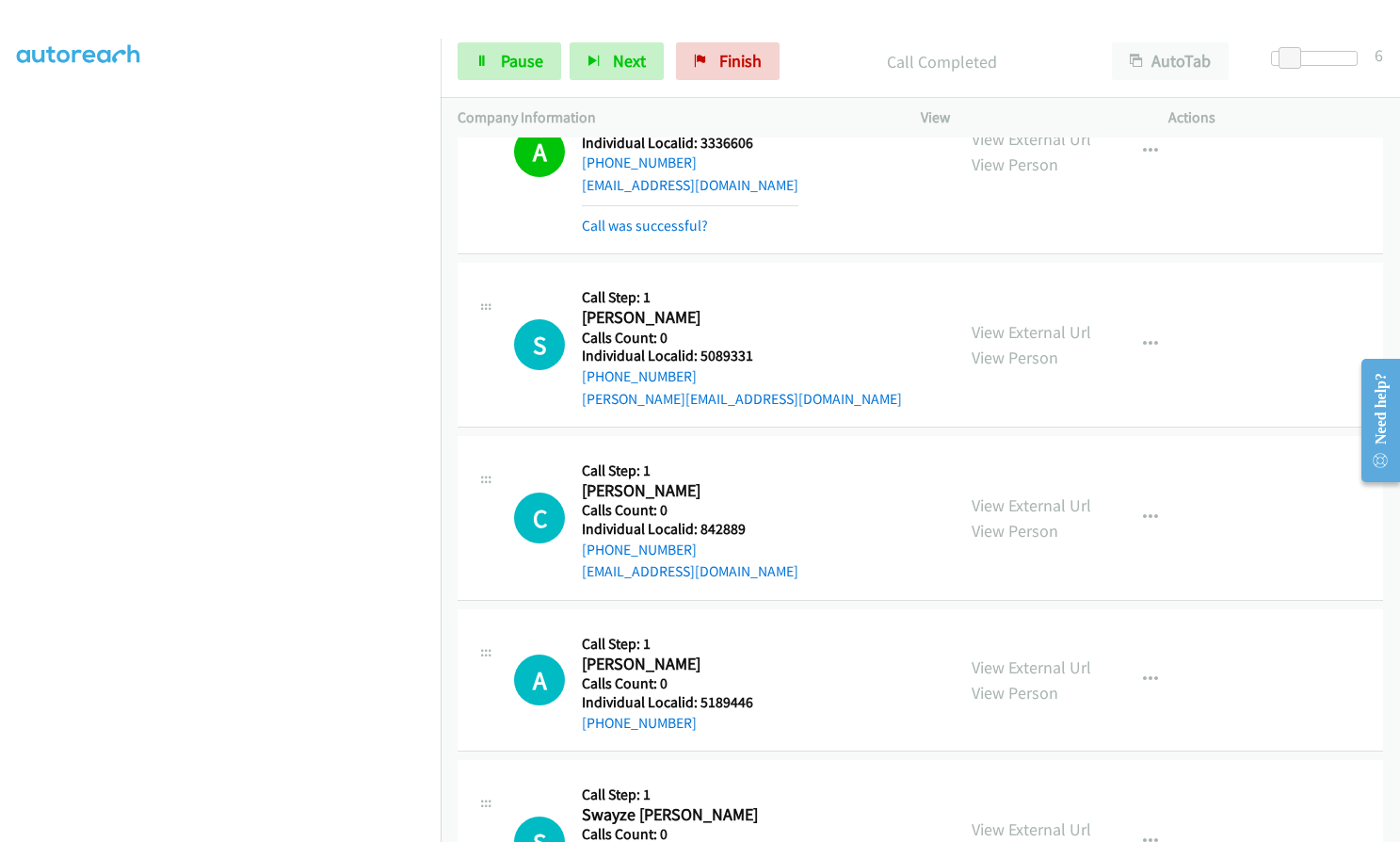
scroll to position [19334, 0]
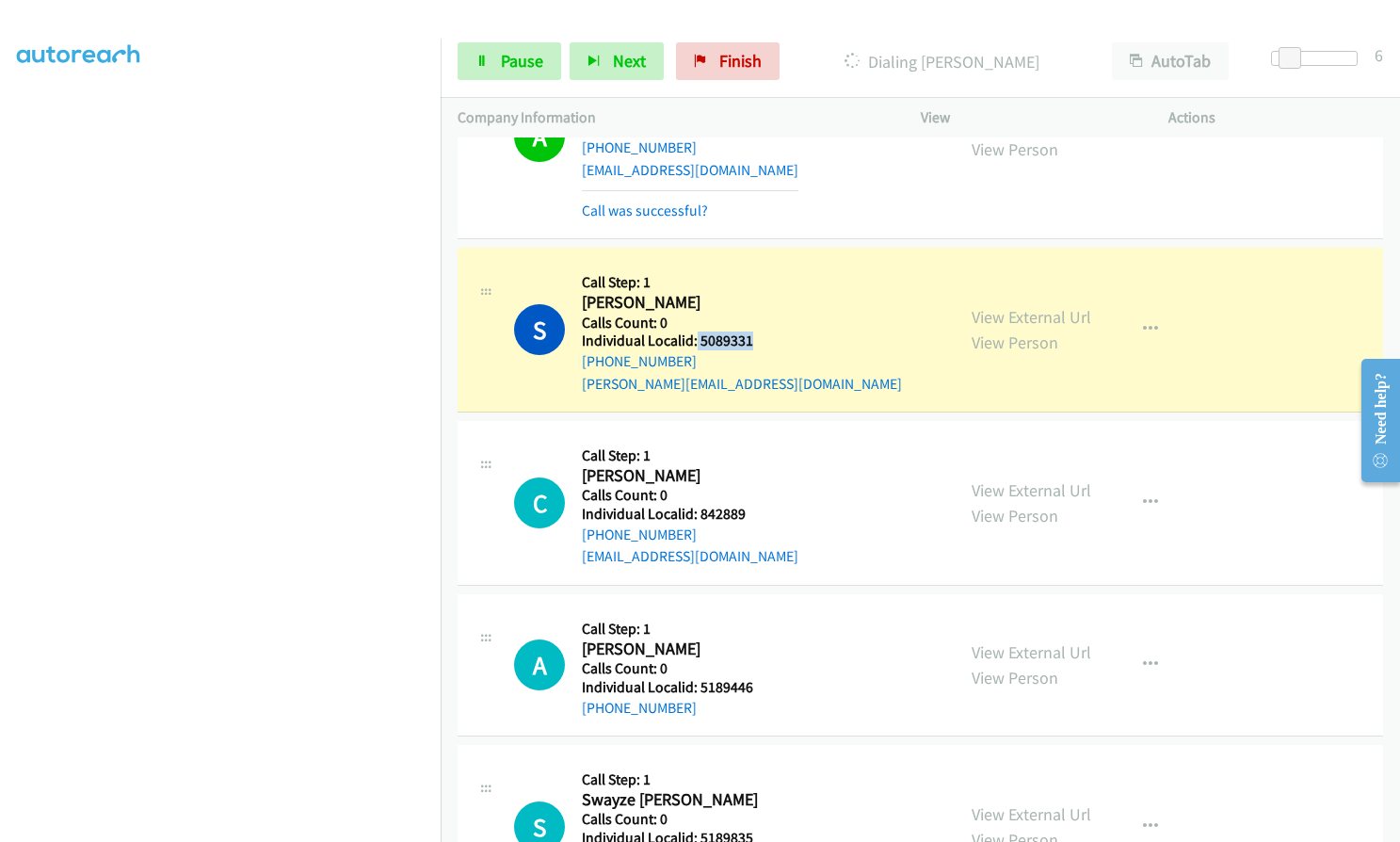
drag, startPoint x: 700, startPoint y: 226, endPoint x: 758, endPoint y: 231, distance: 58.2
click at [758, 331] on h5 "Individual Localid: 5089331" at bounding box center [742, 341] width 320 height 19
click at [527, 54] on span "Pause" at bounding box center [522, 61] width 42 height 21
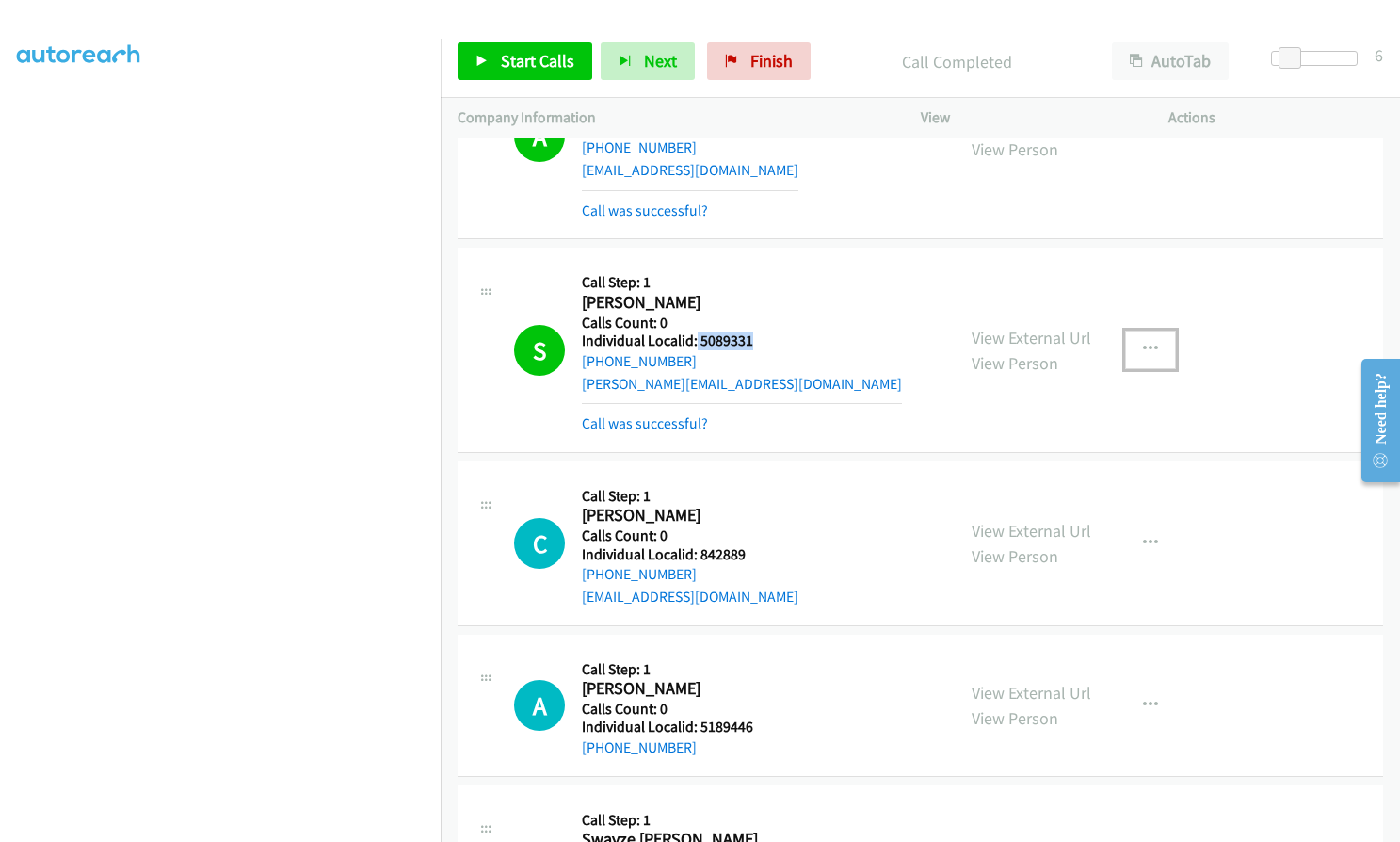
click at [1158, 330] on button "button" at bounding box center [1150, 349] width 51 height 38
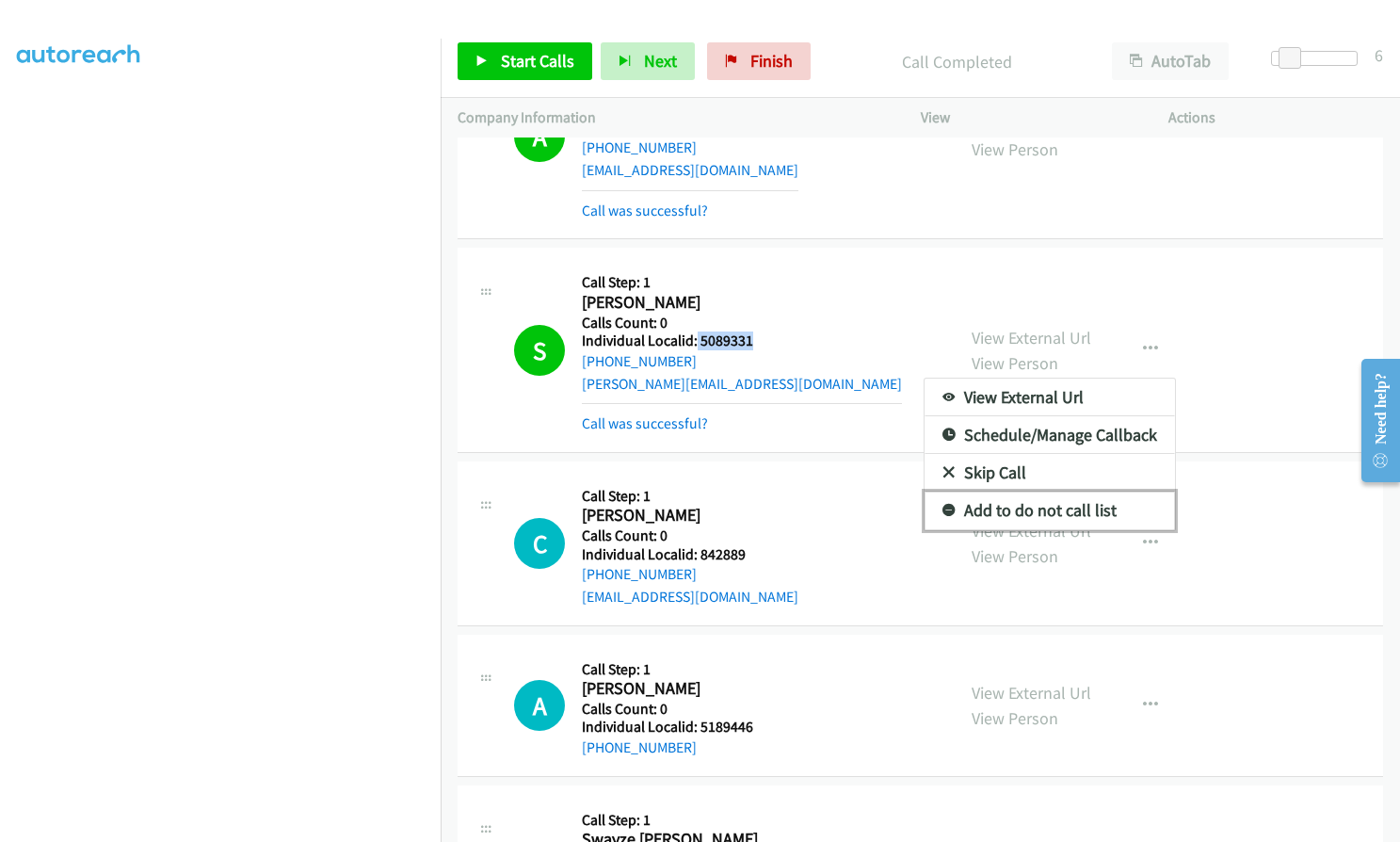
click at [942, 505] on icon at bounding box center [949, 512] width 13 height 13
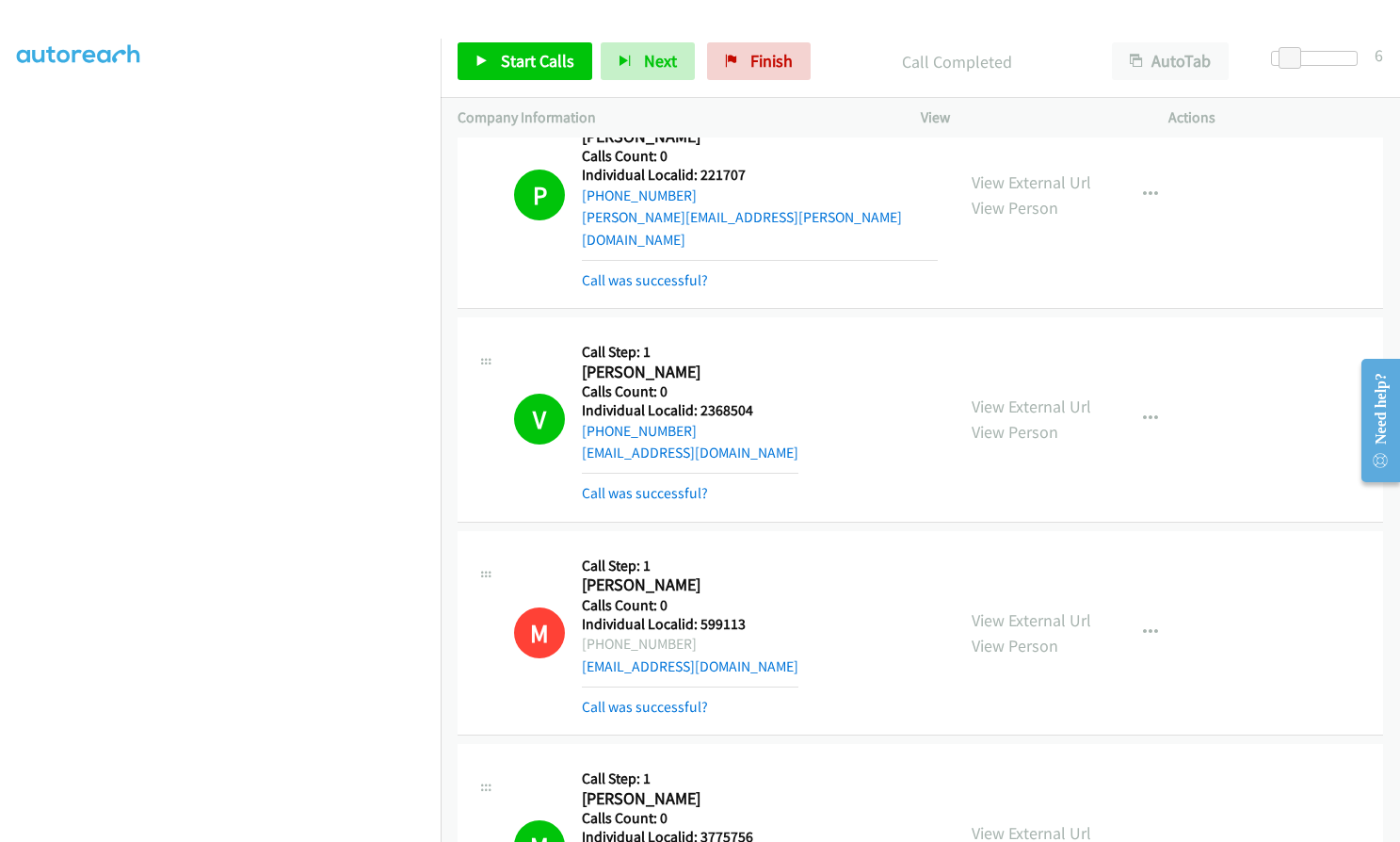
scroll to position [17757, 0]
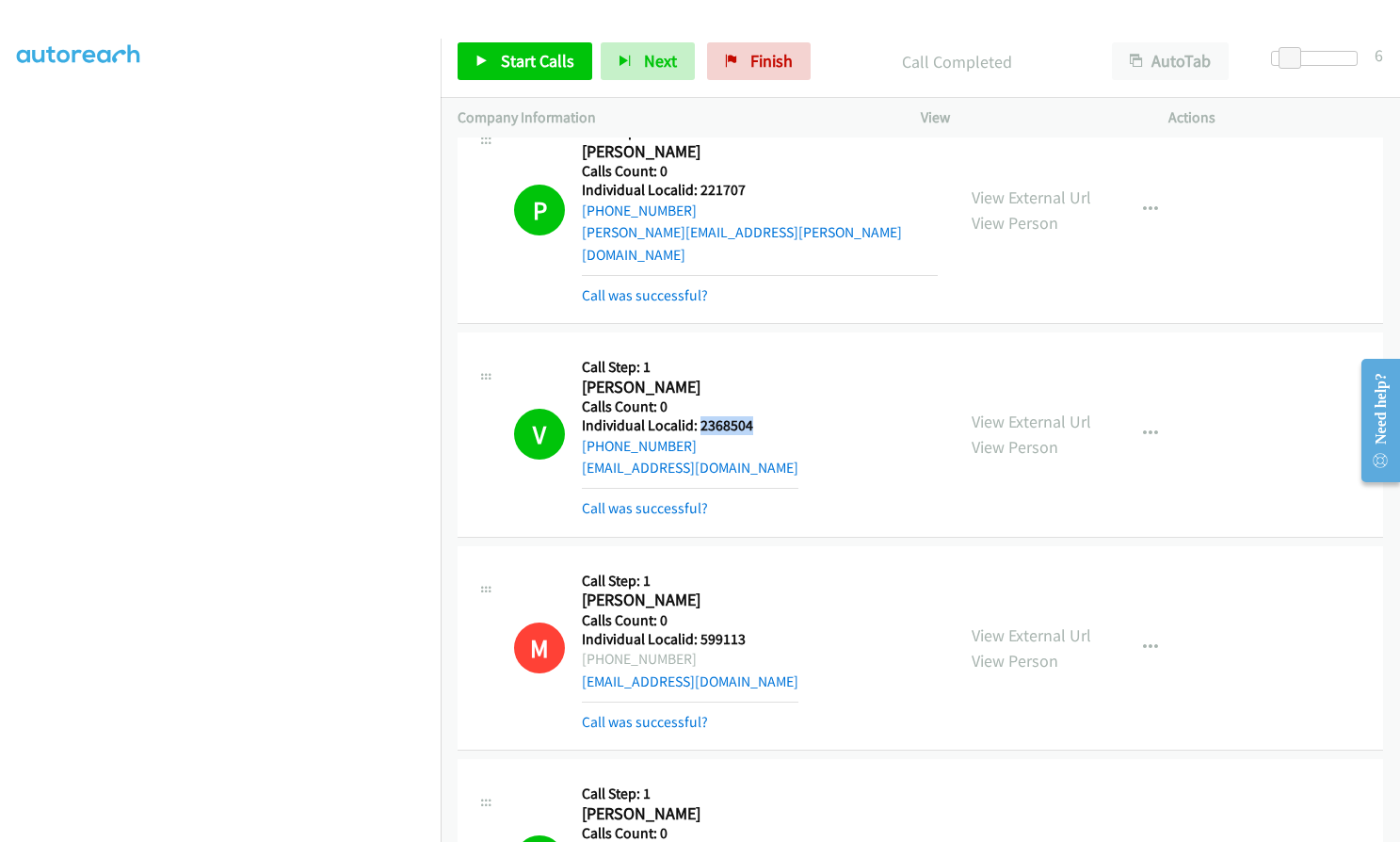
drag, startPoint x: 697, startPoint y: 314, endPoint x: 762, endPoint y: 309, distance: 65.2
click at [763, 350] on div "V Callback Scheduled Call Step: 1 Vincent Frere America/Los_Angeles Calls Count…" at bounding box center [726, 434] width 424 height 170
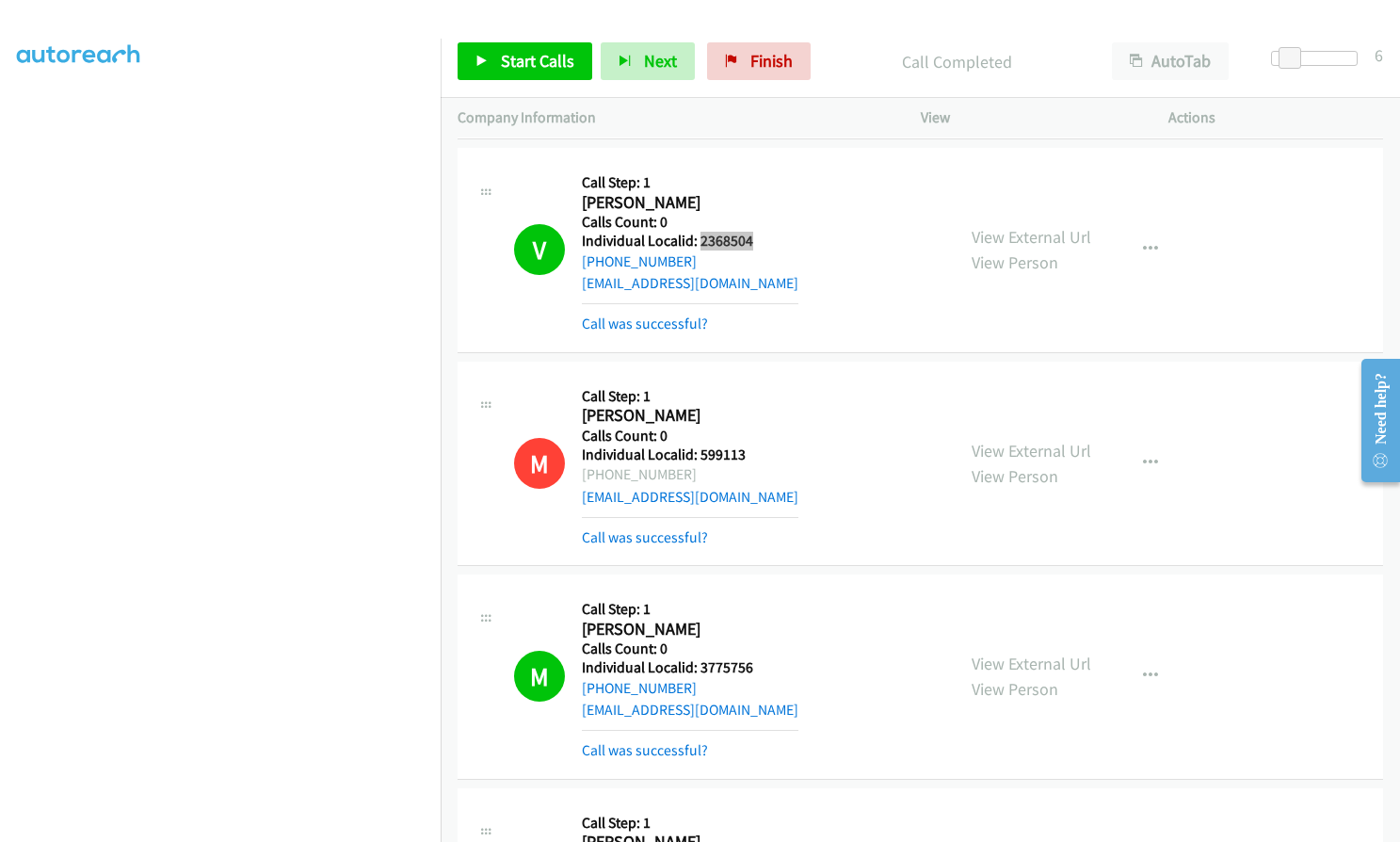
scroll to position [18158, 0]
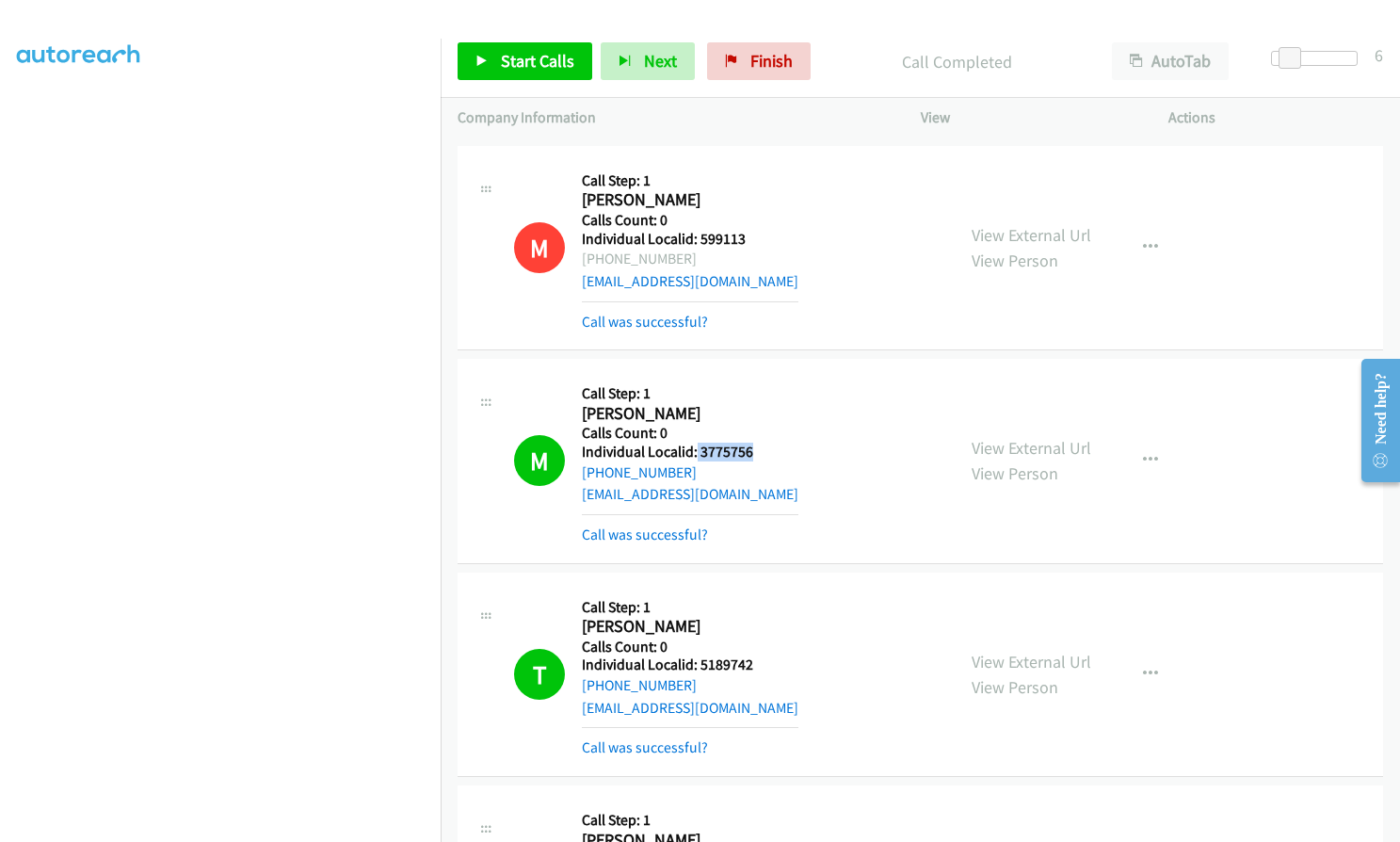
drag, startPoint x: 695, startPoint y: 336, endPoint x: 759, endPoint y: 335, distance: 64.0
click at [759, 376] on div "M Callback Scheduled Call Step: 1 Michael Guarino America/New_York Calls Count:…" at bounding box center [726, 460] width 424 height 170
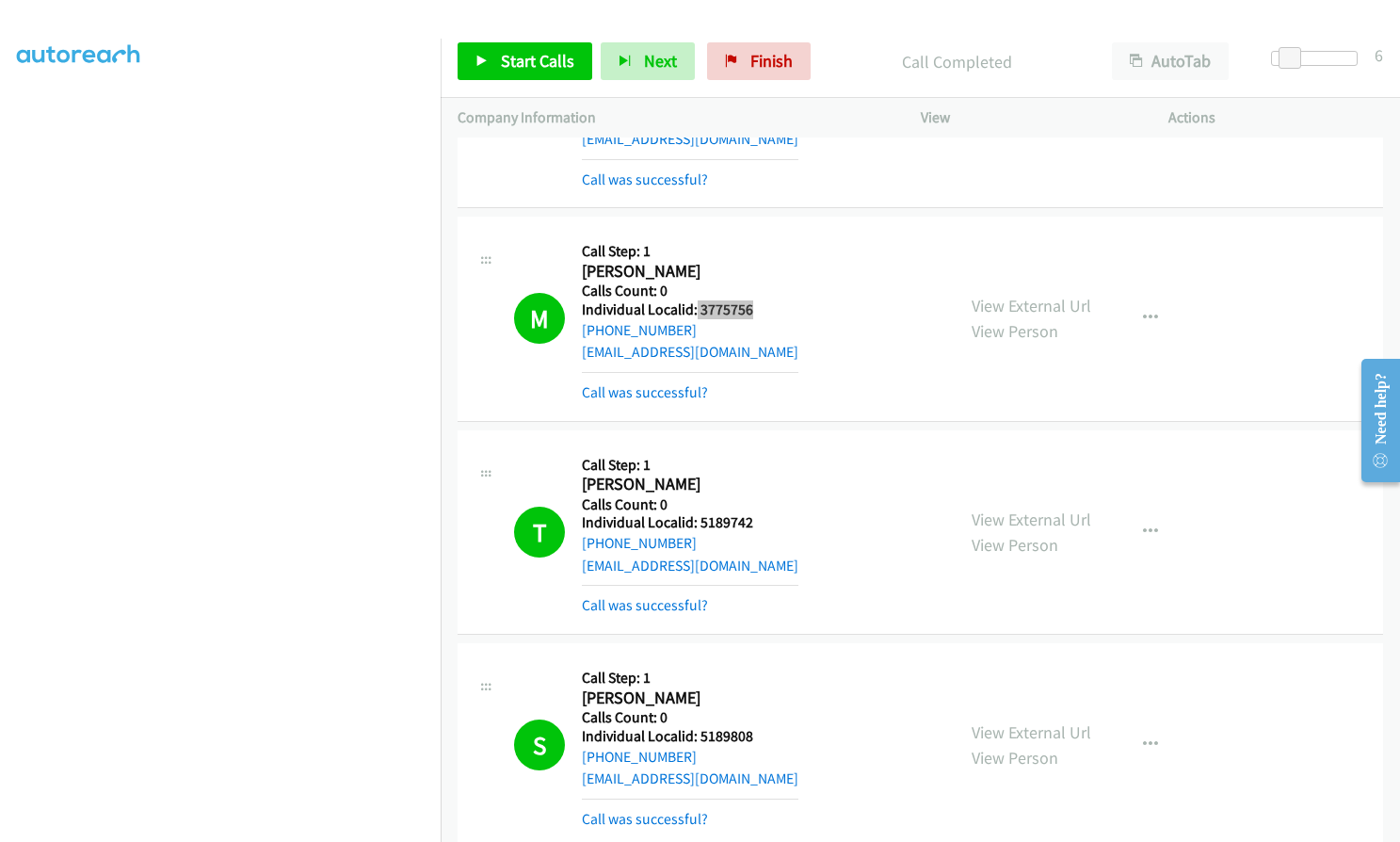
scroll to position [18323, 0]
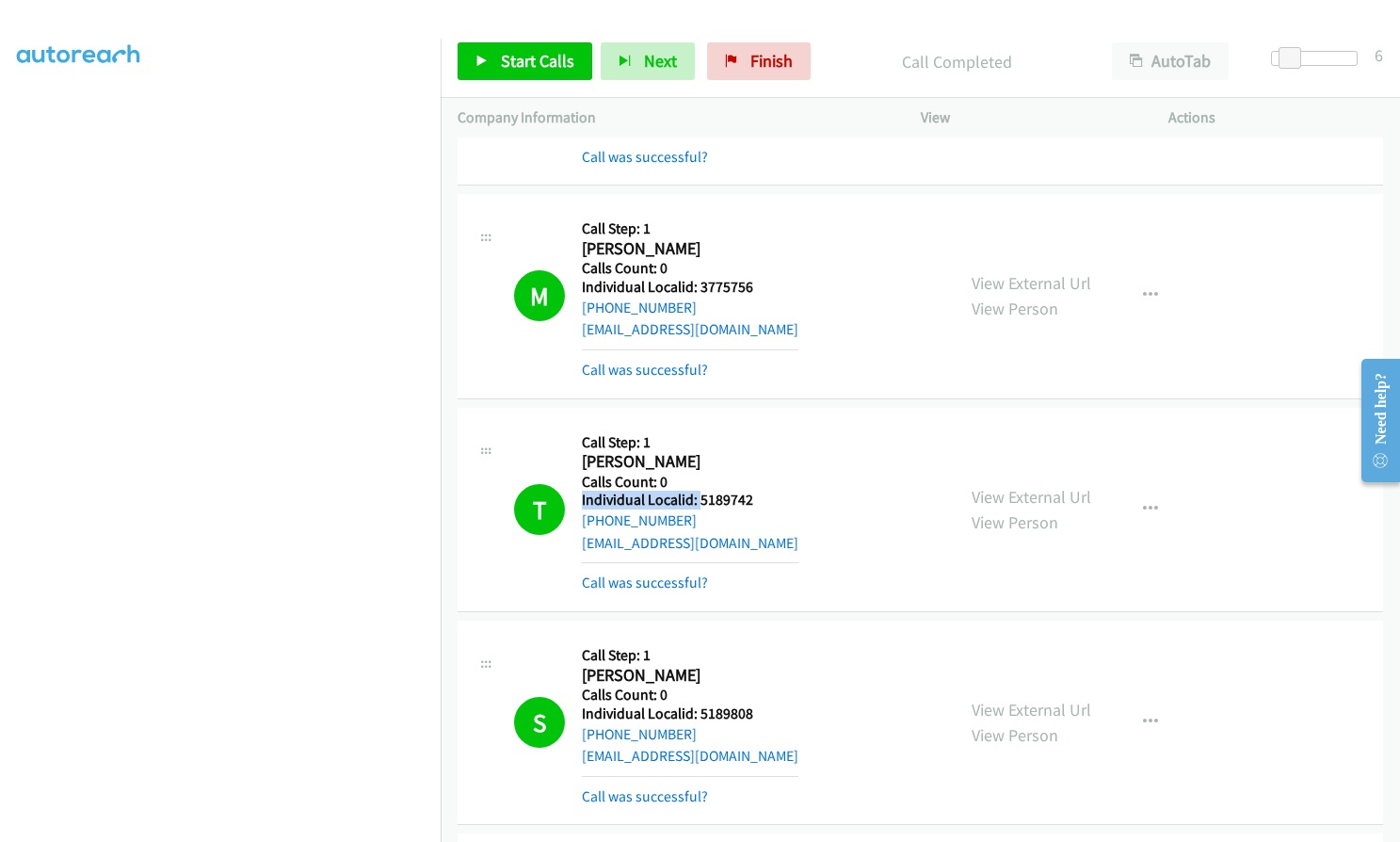
drag, startPoint x: 698, startPoint y: 389, endPoint x: 769, endPoint y: 380, distance: 71.6
click at [769, 425] on div "T Callback Scheduled Call Step: 1 Tyler Mumford America/Toronto Calls Count: 0 …" at bounding box center [726, 510] width 424 height 170
click at [749, 473] on h5 "Calls Count: 0" at bounding box center [690, 483] width 217 height 19
drag, startPoint x: 699, startPoint y: 389, endPoint x: 748, endPoint y: 387, distance: 49.0
click at [748, 490] on h5 "Individual Localid: 5189742" at bounding box center [690, 500] width 217 height 19
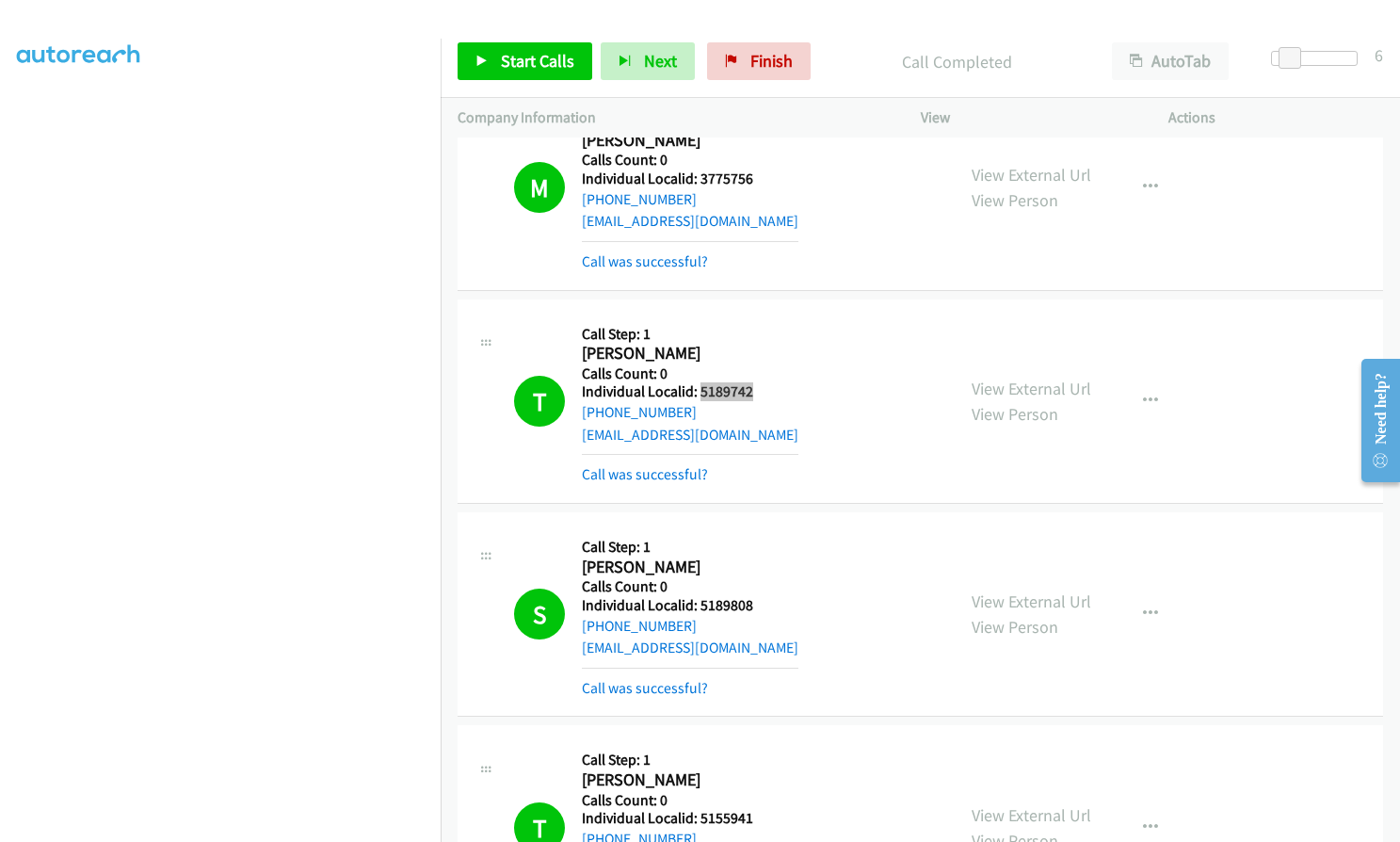
scroll to position [18463, 0]
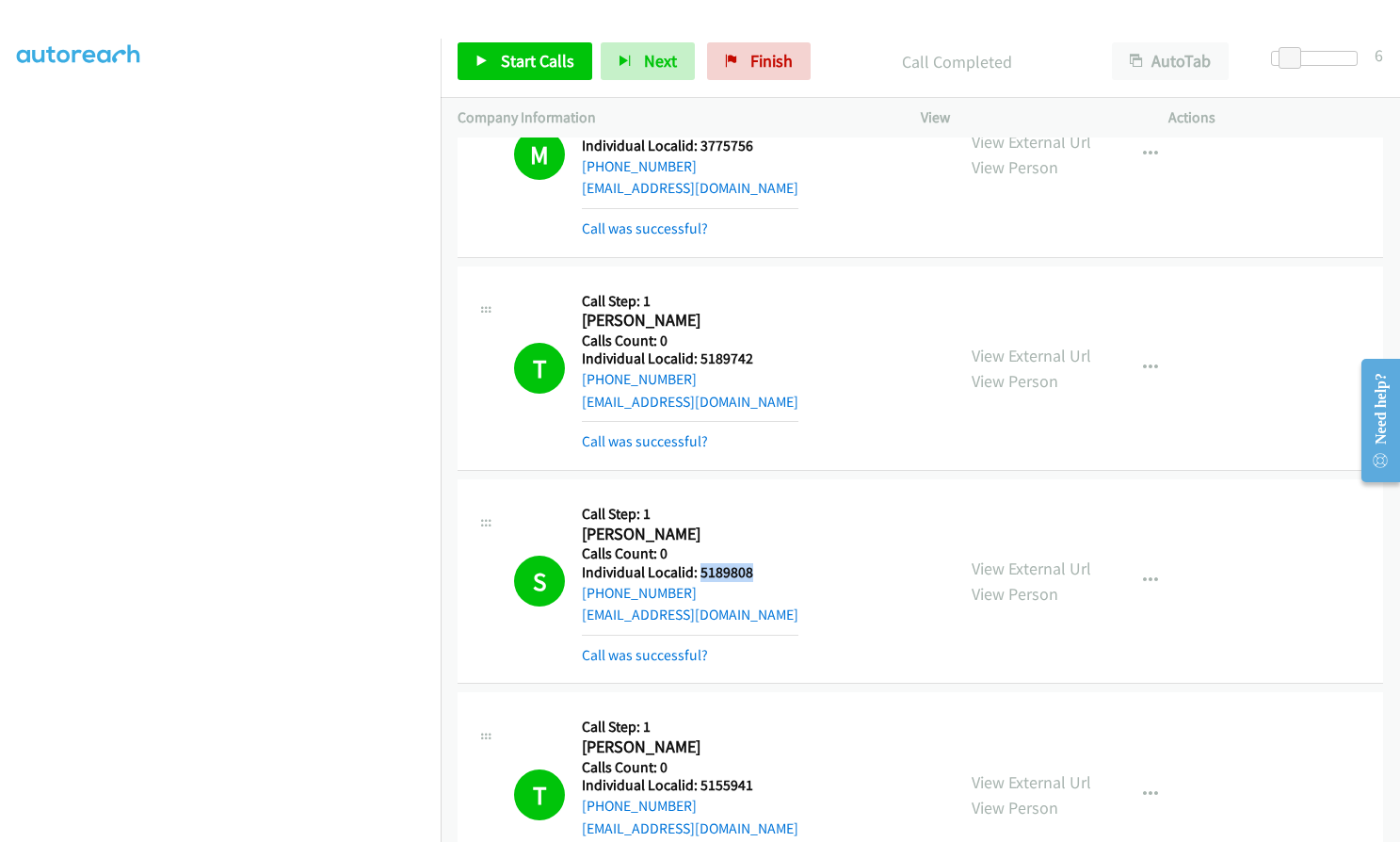
drag, startPoint x: 700, startPoint y: 454, endPoint x: 757, endPoint y: 456, distance: 57.0
click at [757, 496] on div "S Callback Scheduled Call Step: 1 Scott Griffith America/New_York Calls Count: …" at bounding box center [726, 581] width 424 height 170
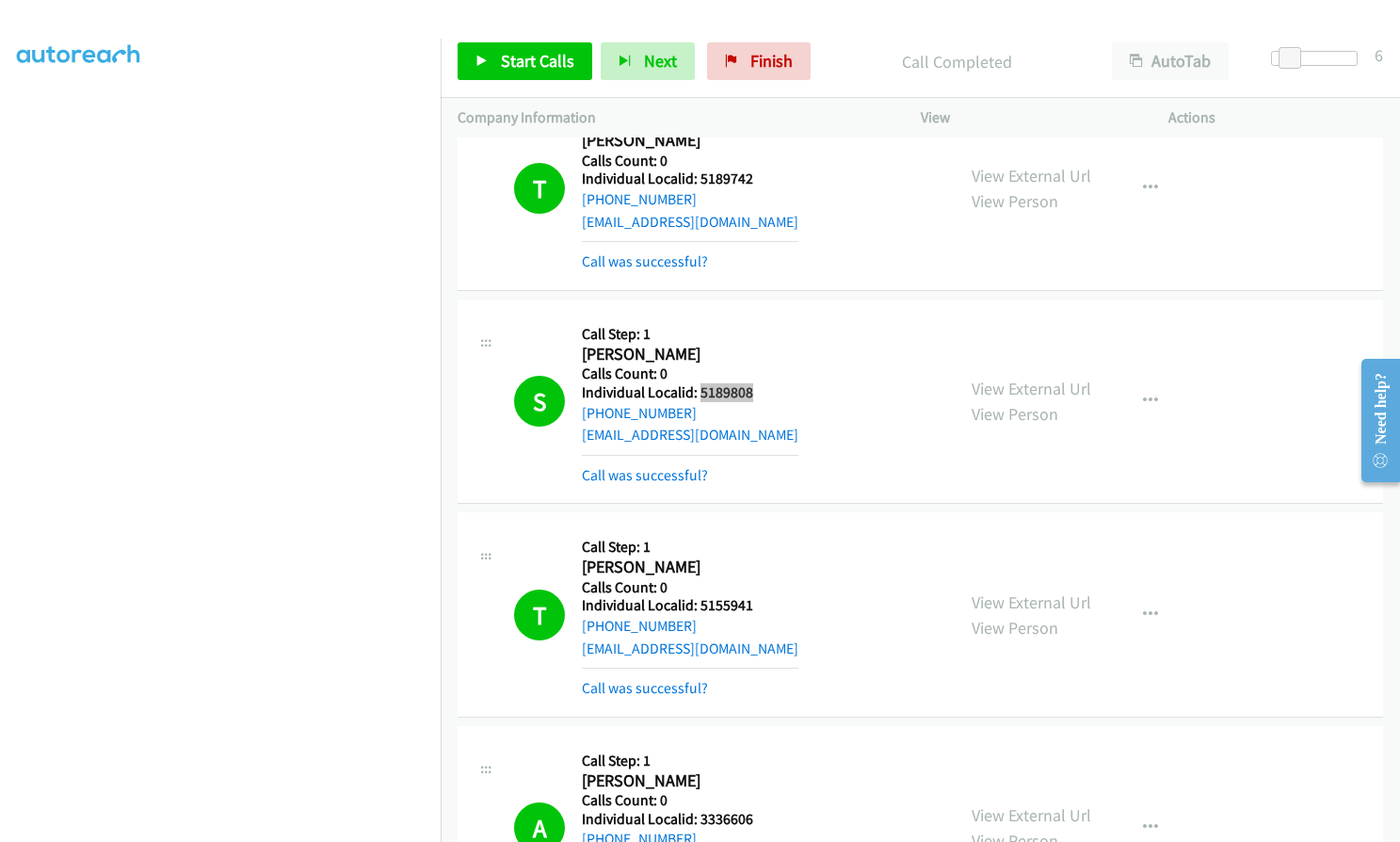
scroll to position [18652, 0]
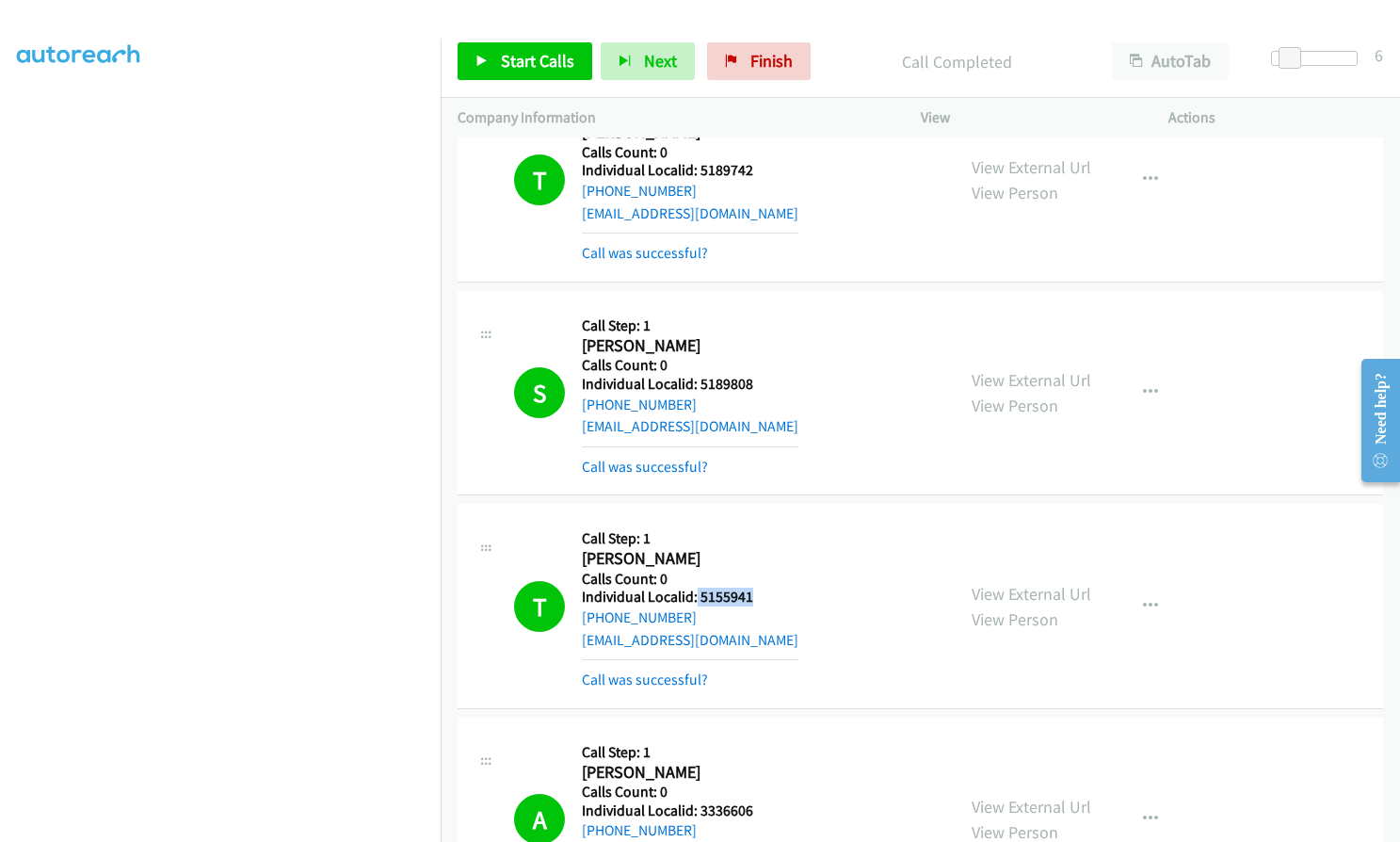
drag, startPoint x: 704, startPoint y: 480, endPoint x: 750, endPoint y: 484, distance: 46.2
click at [754, 520] on div "T Callback Scheduled Call Step: 1 Tyler Gibbs America/Vancouver Calls Count: 0 …" at bounding box center [726, 605] width 424 height 170
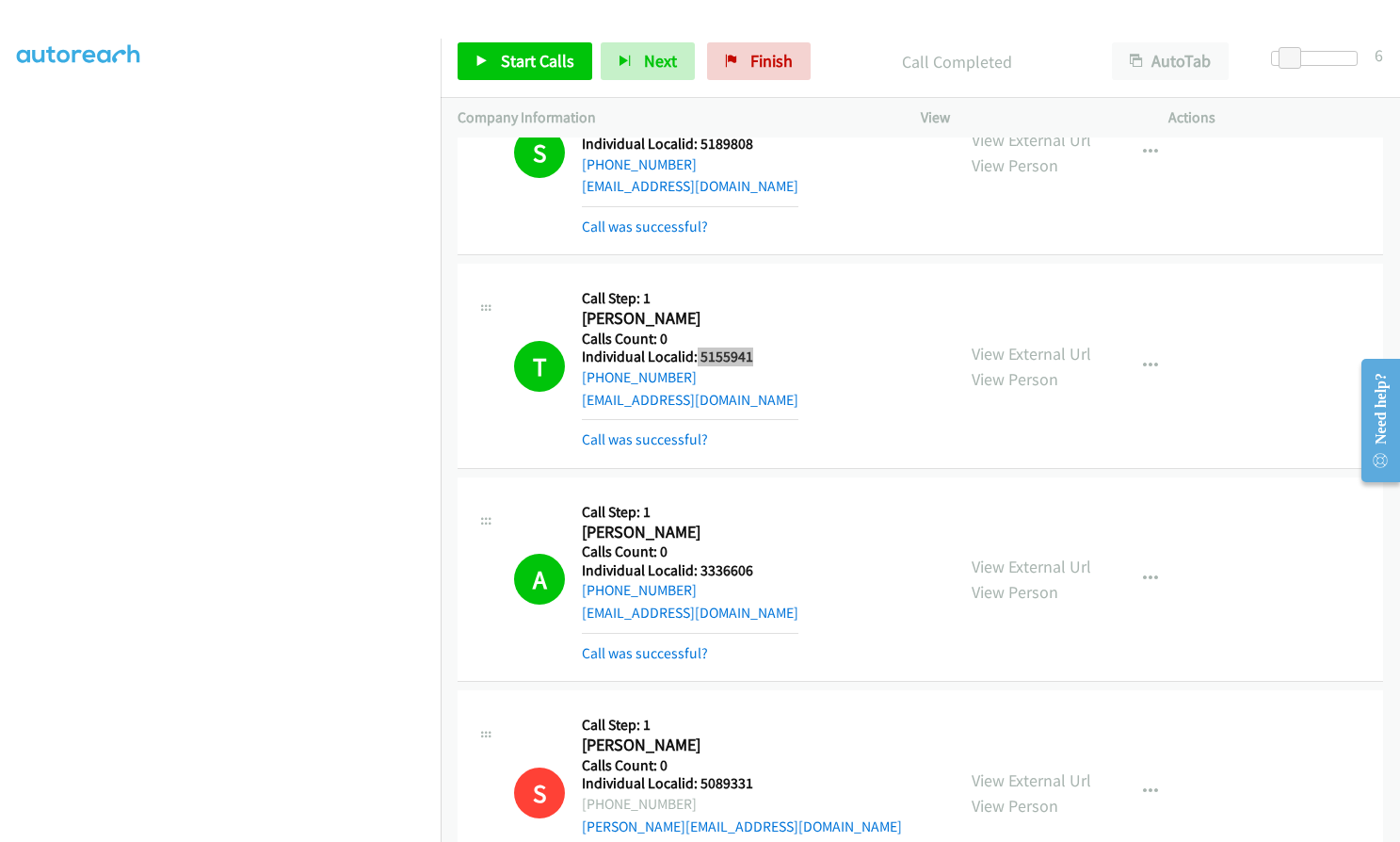
scroll to position [18911, 0]
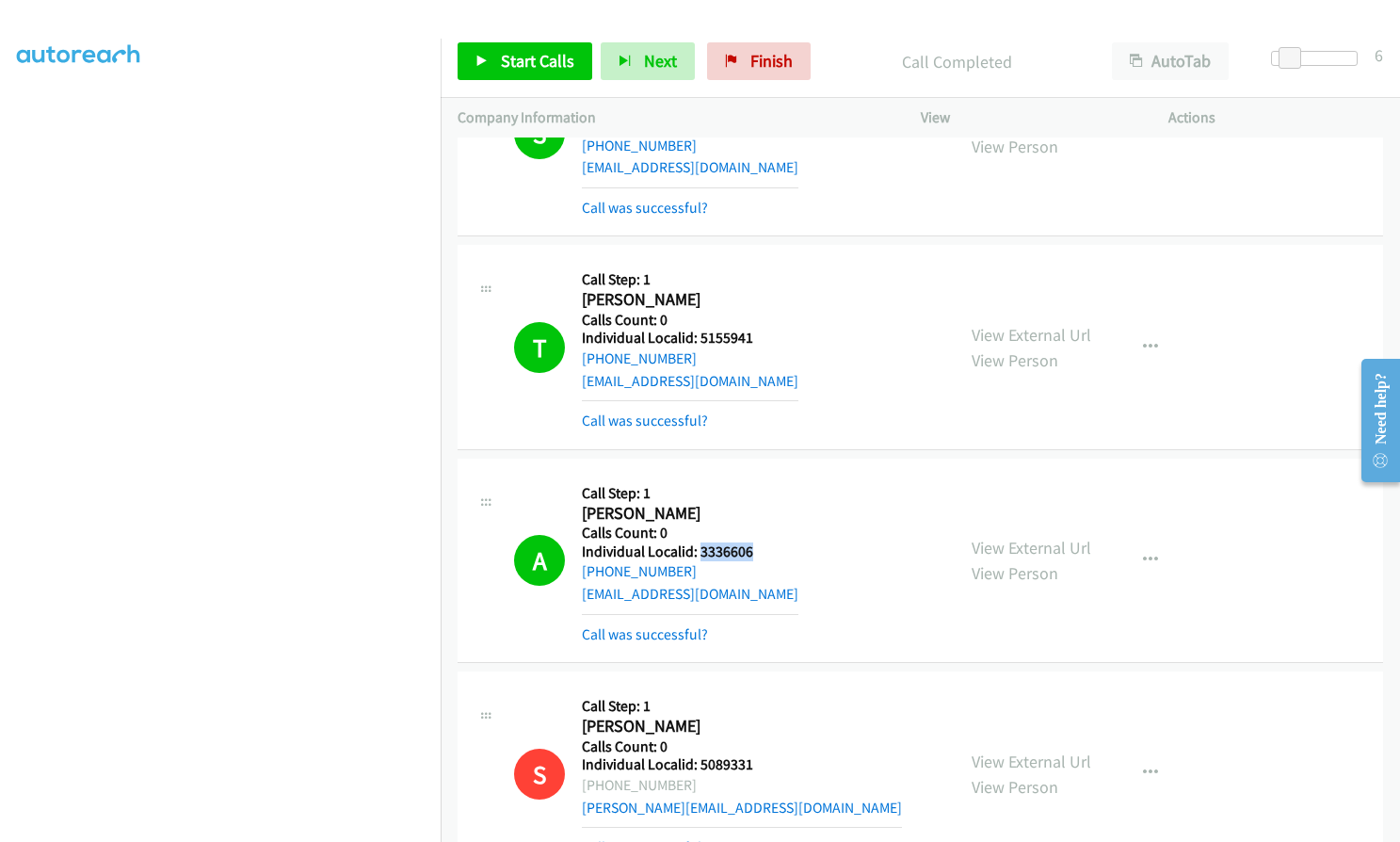
drag, startPoint x: 698, startPoint y: 440, endPoint x: 755, endPoint y: 440, distance: 57.0
click at [785, 476] on div "A Callback Scheduled Call Step: 1 Anthony Watts America/New_York Calls Count: 0…" at bounding box center [726, 561] width 424 height 170
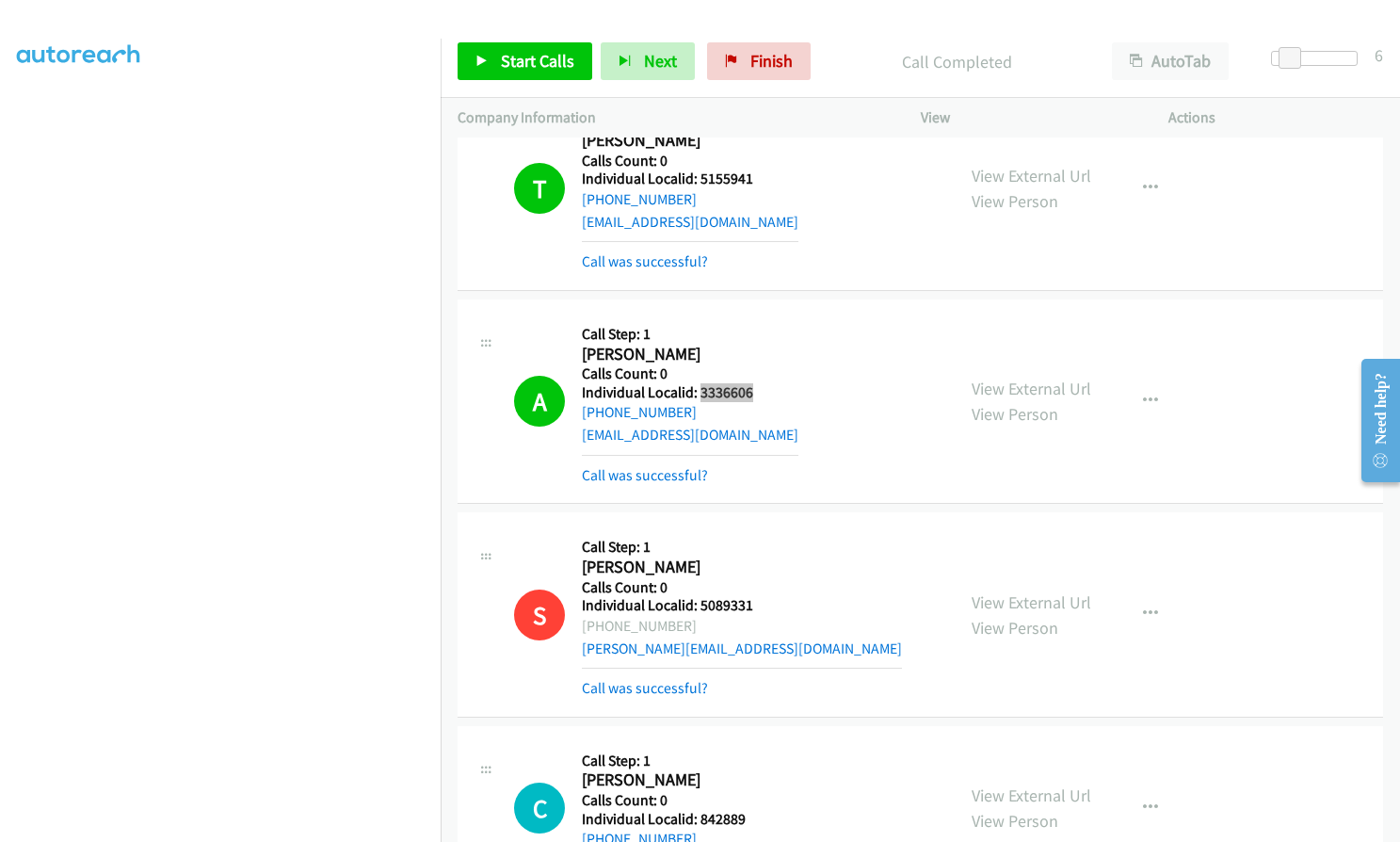
scroll to position [19076, 0]
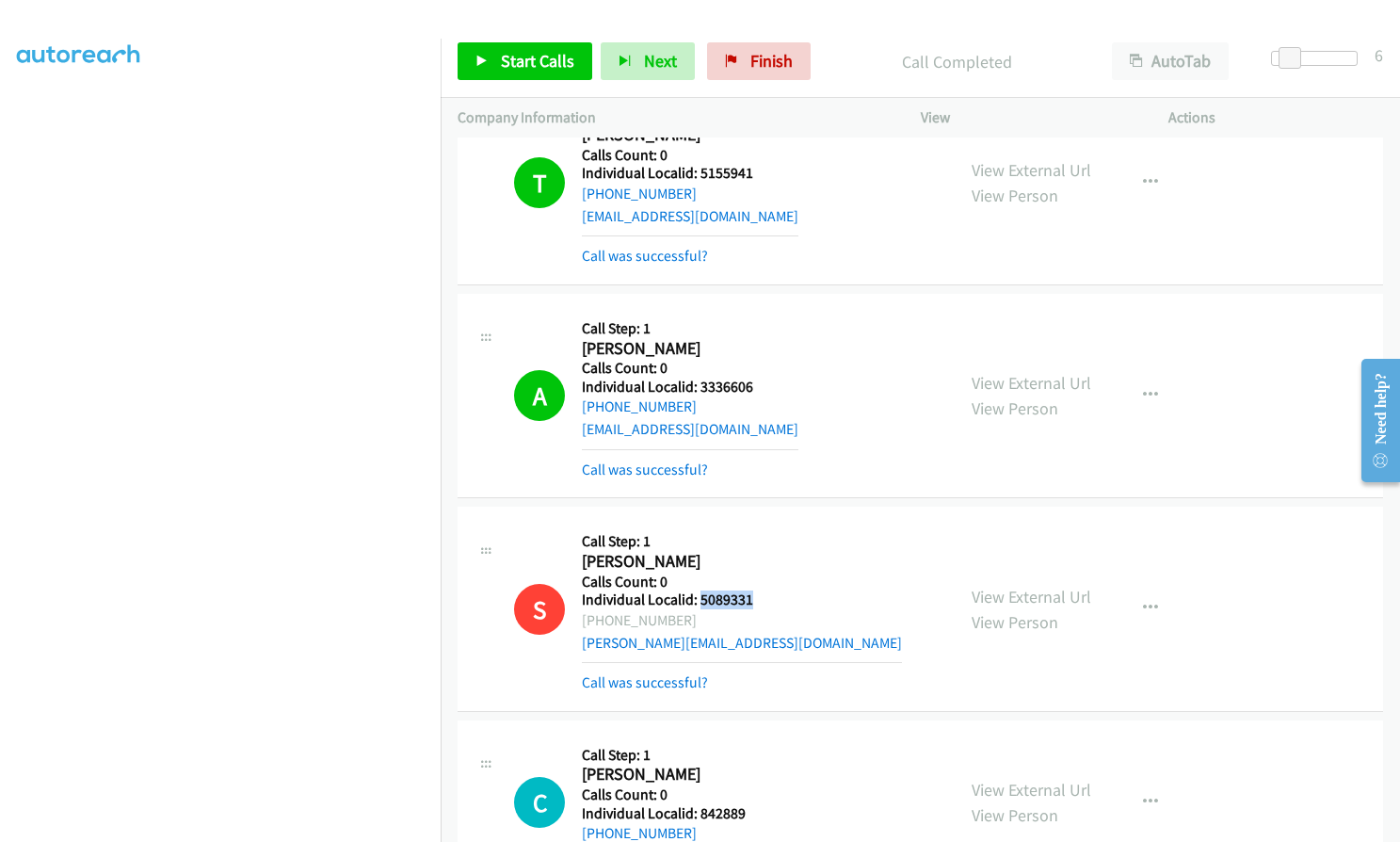
drag, startPoint x: 700, startPoint y: 483, endPoint x: 752, endPoint y: 486, distance: 52.1
click at [752, 591] on h5 "Individual Localid: 5089331" at bounding box center [742, 600] width 320 height 19
click at [480, 56] on icon at bounding box center [483, 63] width 13 height 13
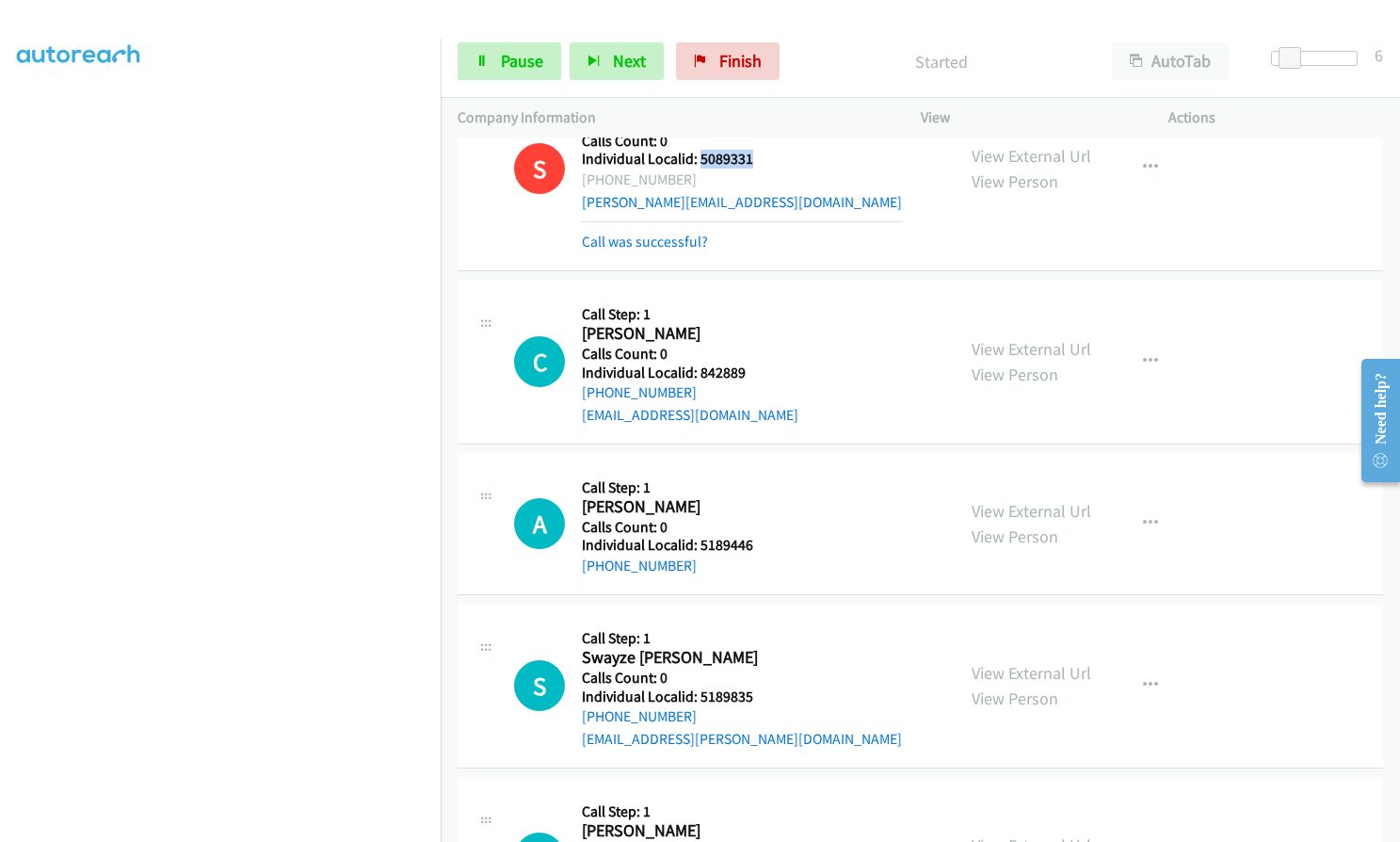
scroll to position [19546, 0]
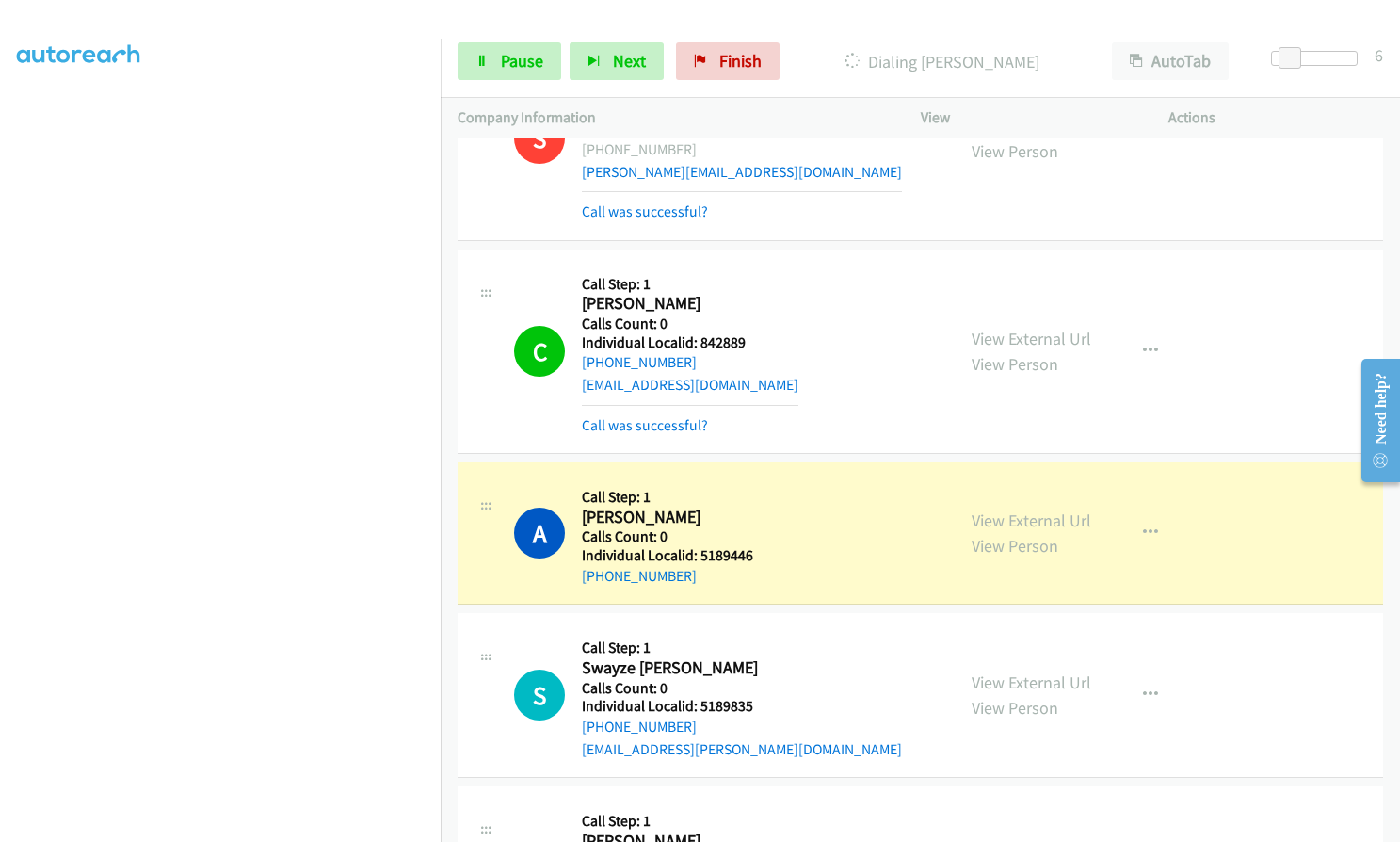
drag, startPoint x: 26, startPoint y: 433, endPoint x: 12, endPoint y: 500, distance: 68.4
click at [1144, 344] on icon "button" at bounding box center [1151, 352] width 15 height 15
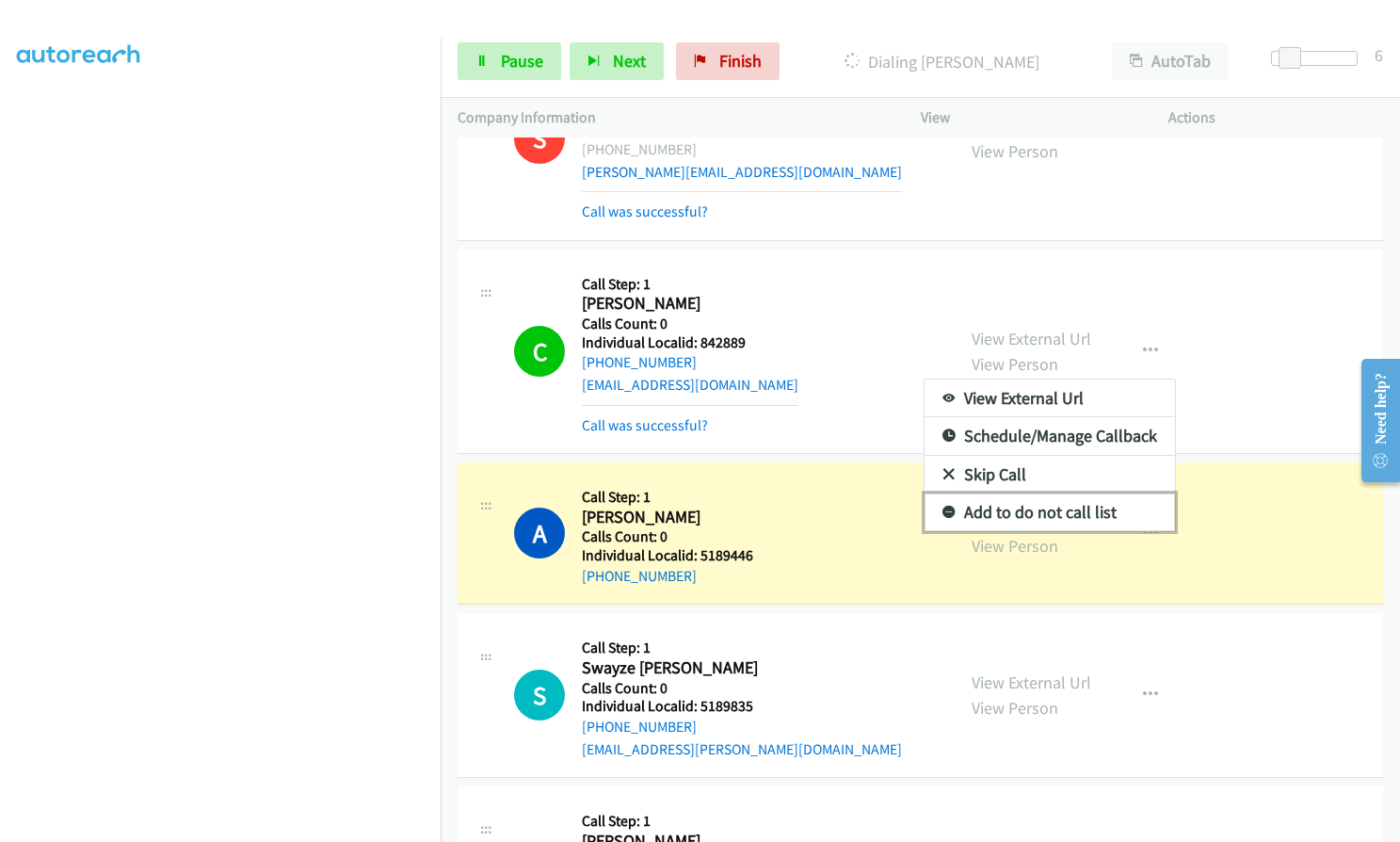
click at [944, 507] on icon at bounding box center [949, 513] width 13 height 13
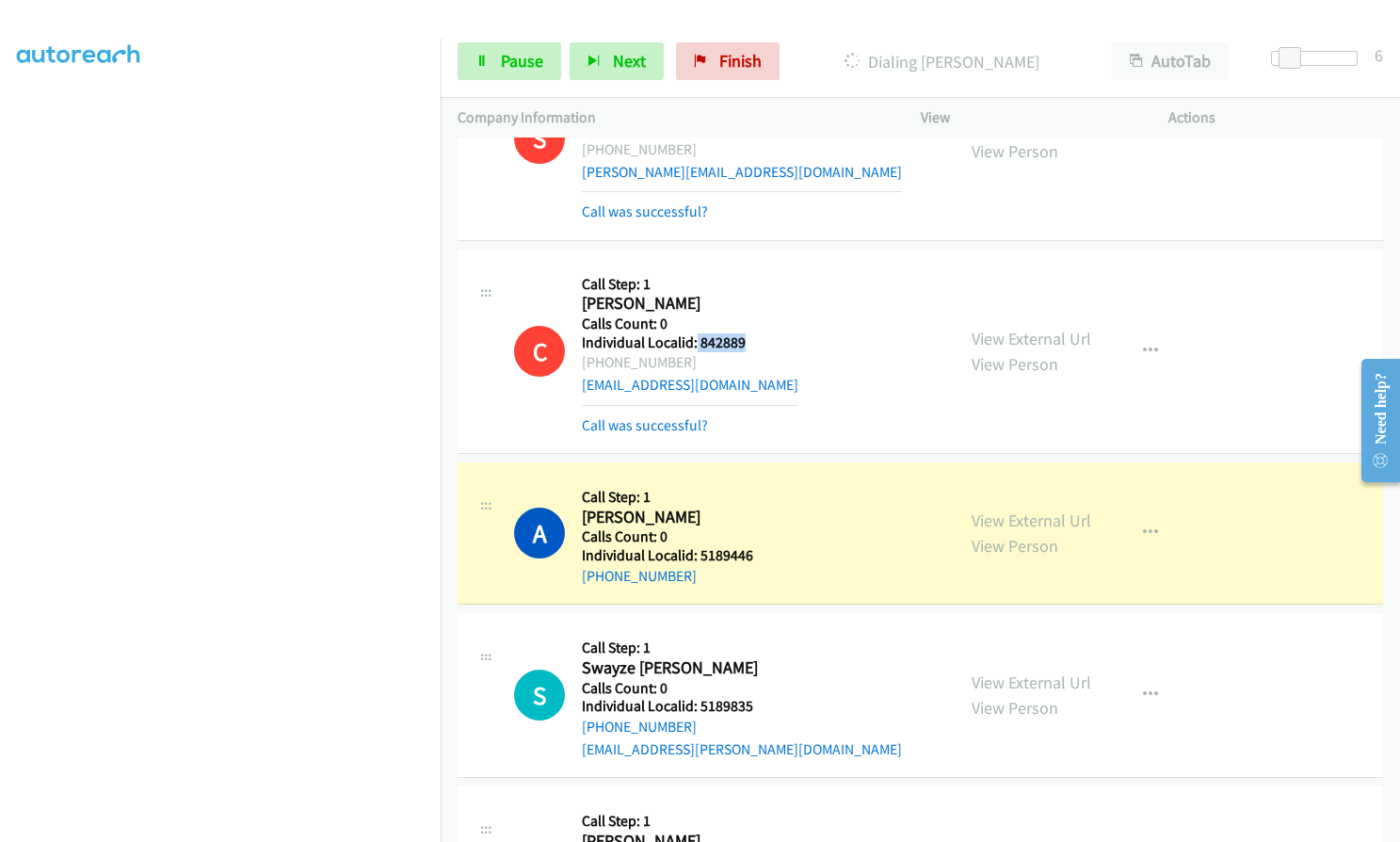
drag, startPoint x: 695, startPoint y: 232, endPoint x: 745, endPoint y: 232, distance: 50.0
click at [745, 267] on div "C Callback Scheduled Call Step: 1 Cliff Vaughn America/New_York Calls Count: 0 …" at bounding box center [726, 352] width 424 height 170
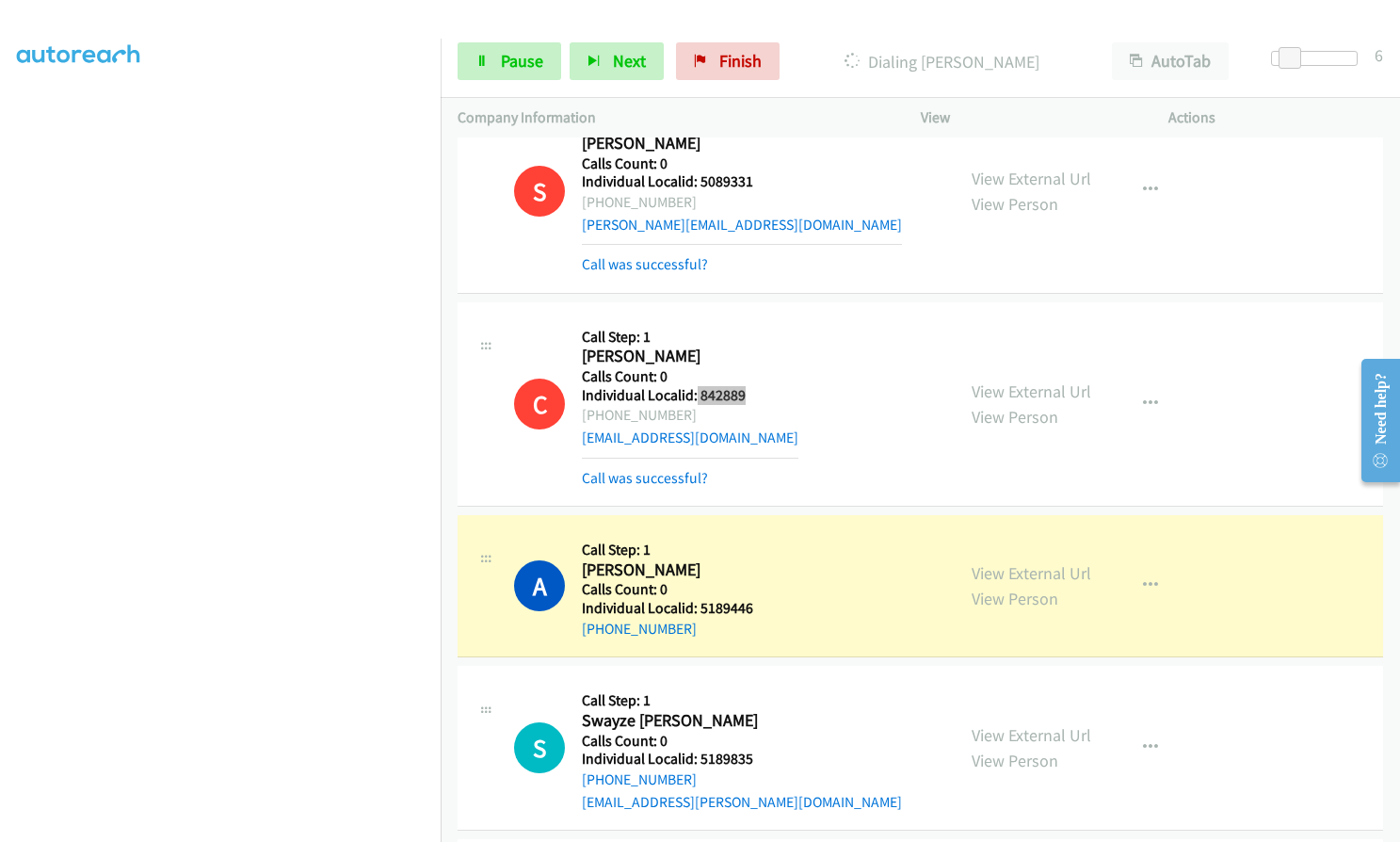
scroll to position [19499, 0]
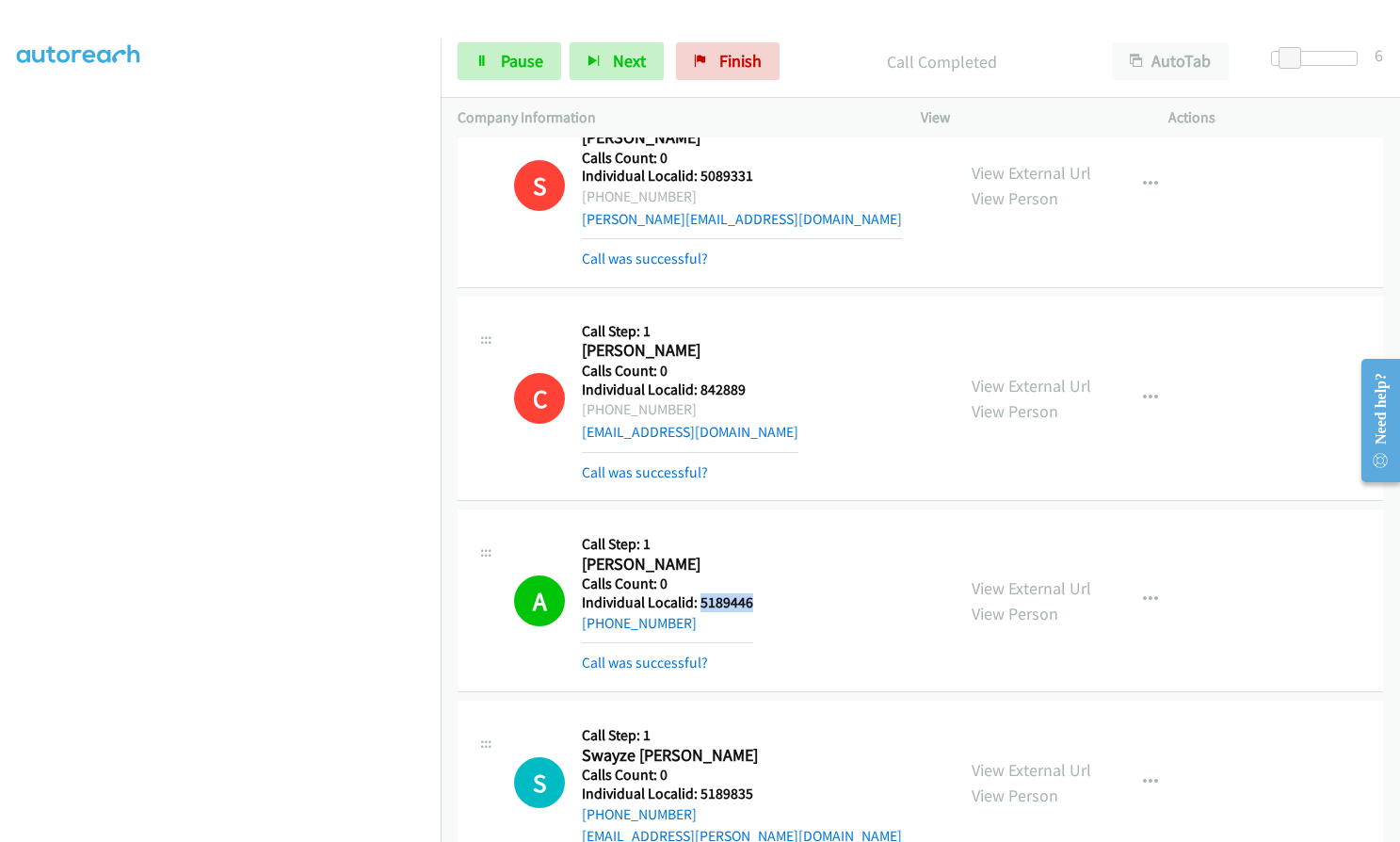
drag, startPoint x: 697, startPoint y: 488, endPoint x: 755, endPoint y: 488, distance: 58.0
click at [755, 526] on div "A Callback Scheduled Call Step: 1 Addox Stinnett America/New_York Calls Count: …" at bounding box center [726, 599] width 424 height 147
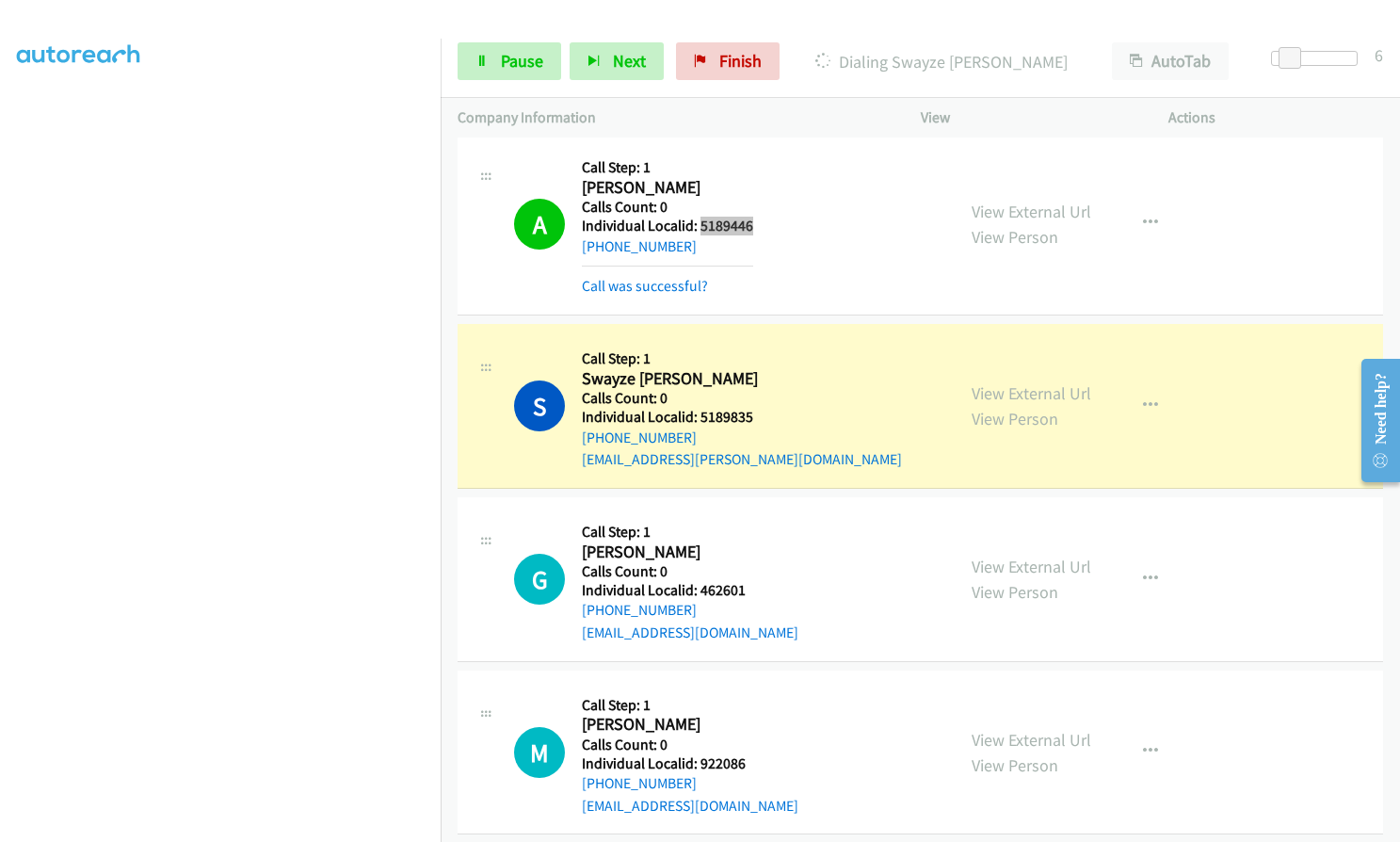
scroll to position [19900, 0]
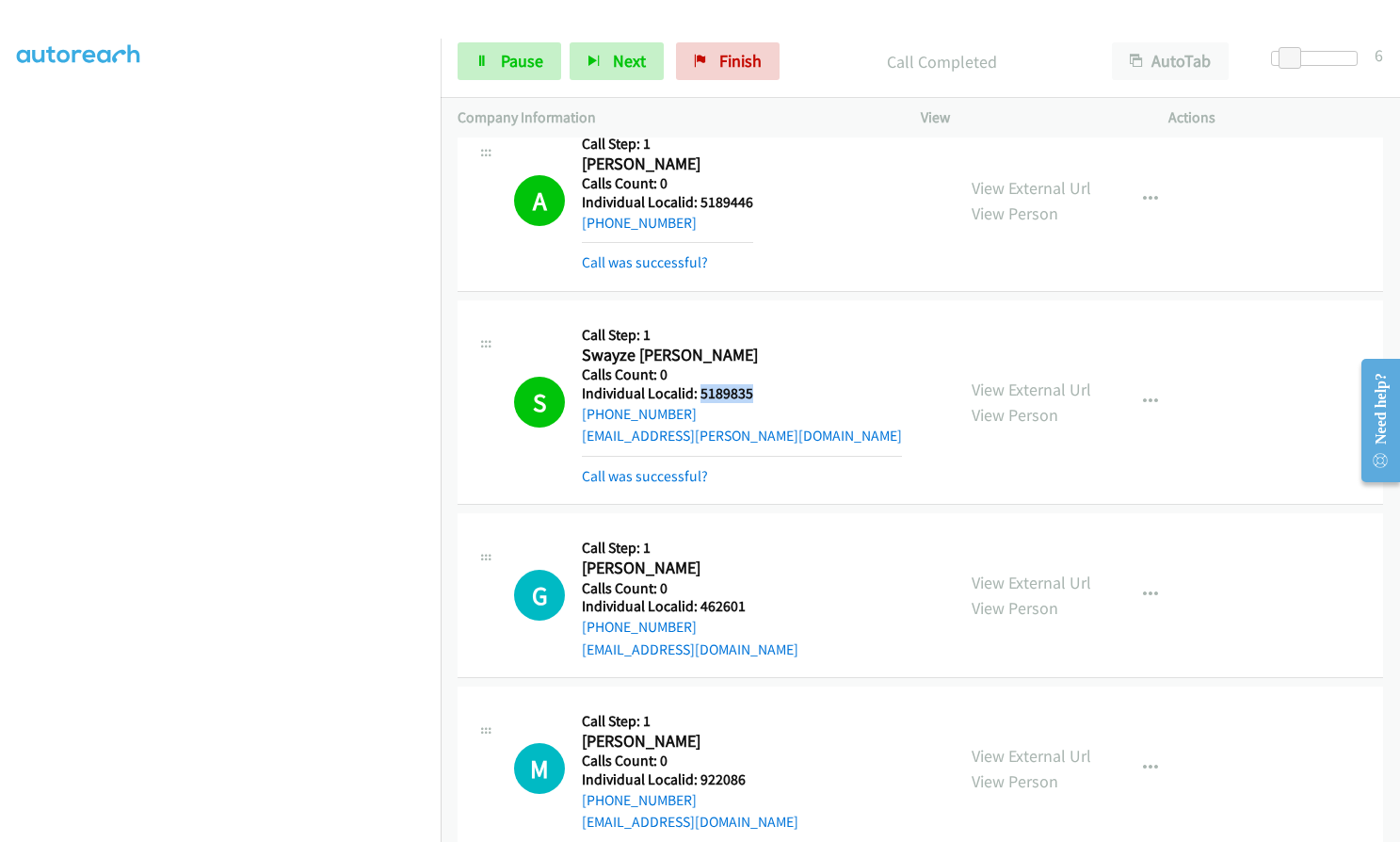
drag, startPoint x: 700, startPoint y: 283, endPoint x: 751, endPoint y: 279, distance: 51.2
click at [751, 384] on h5 "Individual Localid: 5189835" at bounding box center [742, 394] width 320 height 19
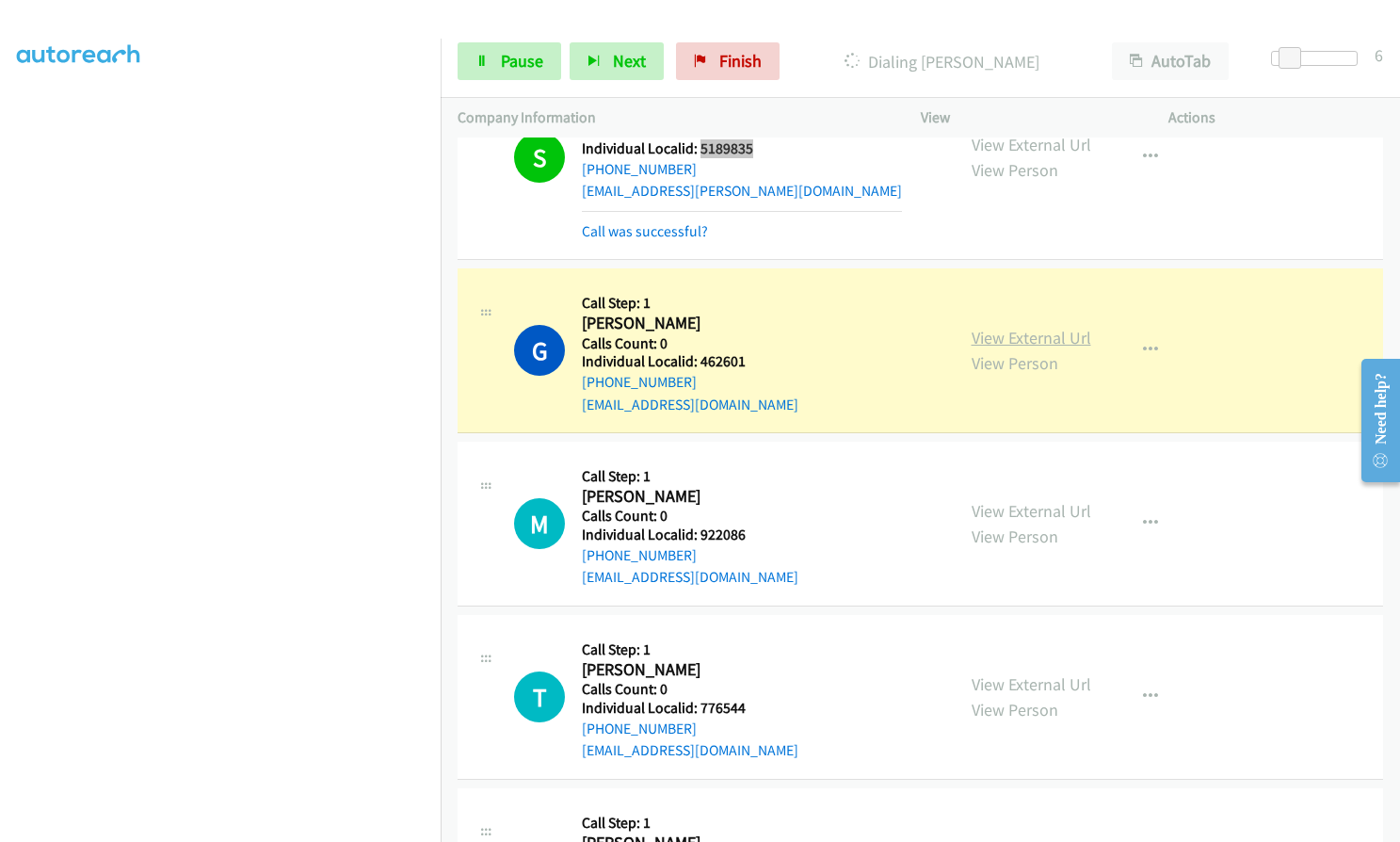
scroll to position [20159, 0]
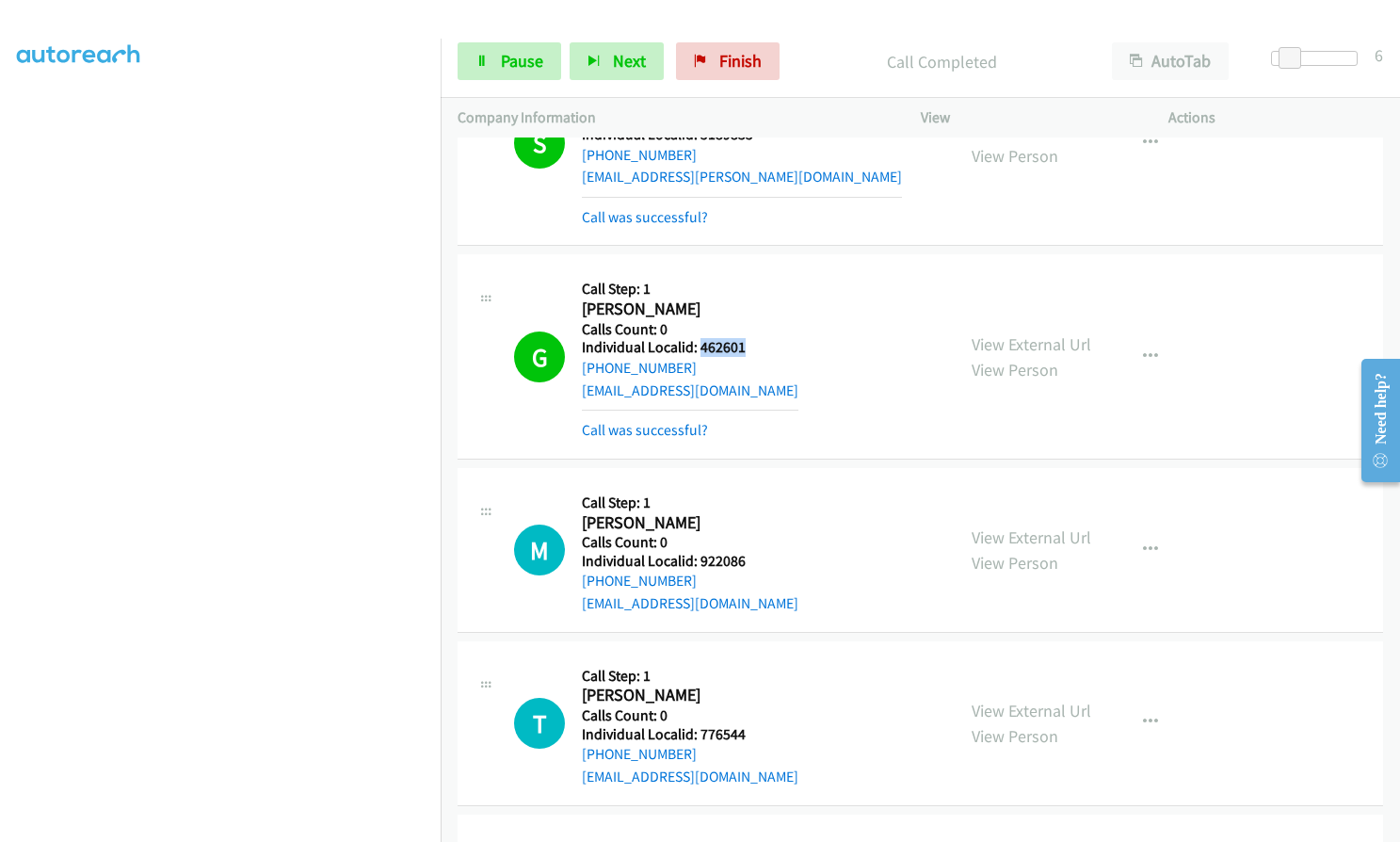
drag, startPoint x: 699, startPoint y: 234, endPoint x: 746, endPoint y: 233, distance: 47.0
click at [746, 271] on div "G Callback Scheduled Call Step: 1 Gino Rinaldi America/Los_Angeles Calls Count:…" at bounding box center [726, 355] width 424 height 170
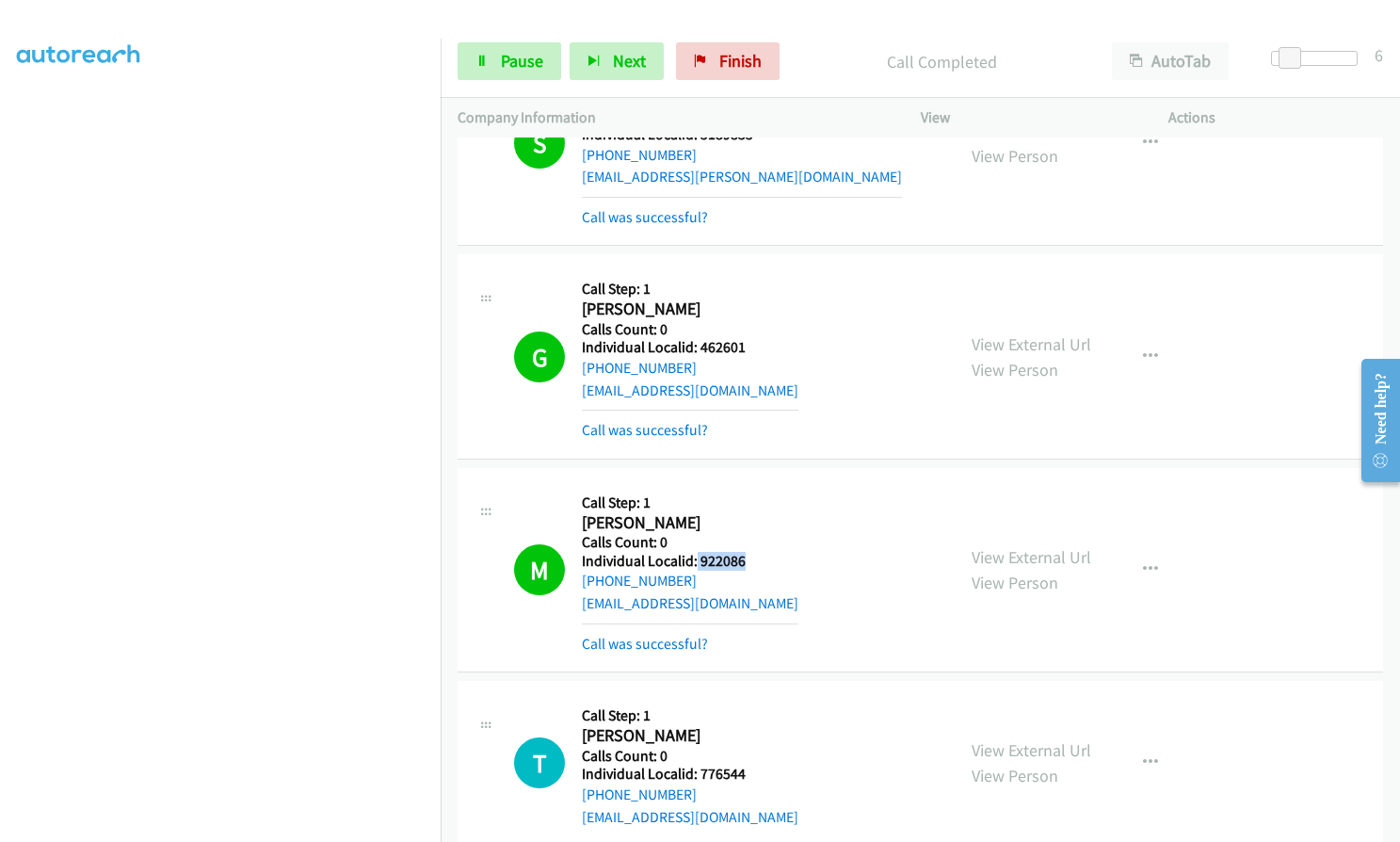
drag, startPoint x: 696, startPoint y: 445, endPoint x: 745, endPoint y: 443, distance: 49.0
click at [745, 485] on div "M Callback Scheduled Call Step: 1 Mike Nield America/Denver Calls Count: 0 Indi…" at bounding box center [726, 569] width 424 height 170
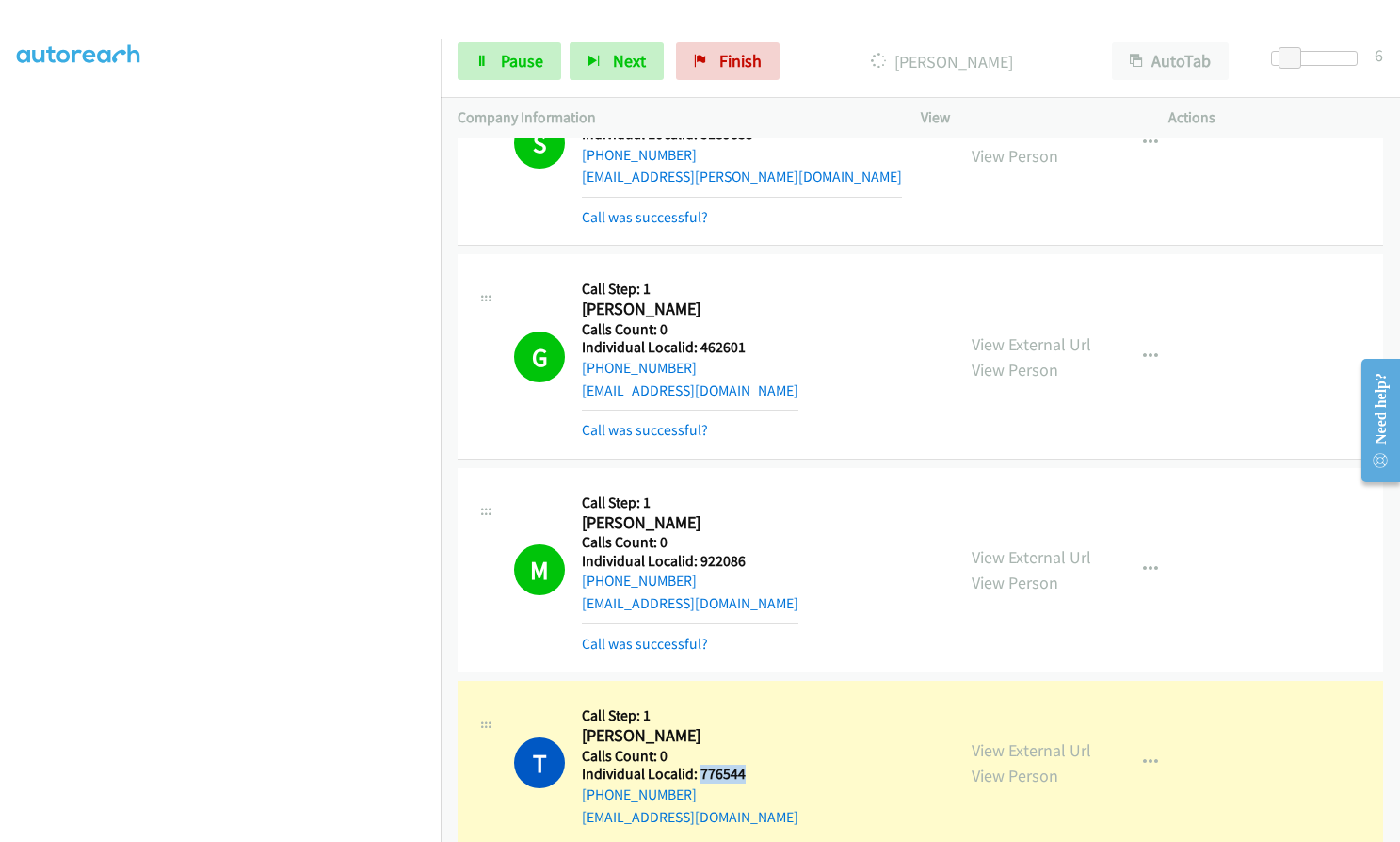
drag, startPoint x: 699, startPoint y: 655, endPoint x: 746, endPoint y: 661, distance: 47.4
click at [746, 765] on h5 "Individual Localid: 776544" at bounding box center [690, 775] width 217 height 19
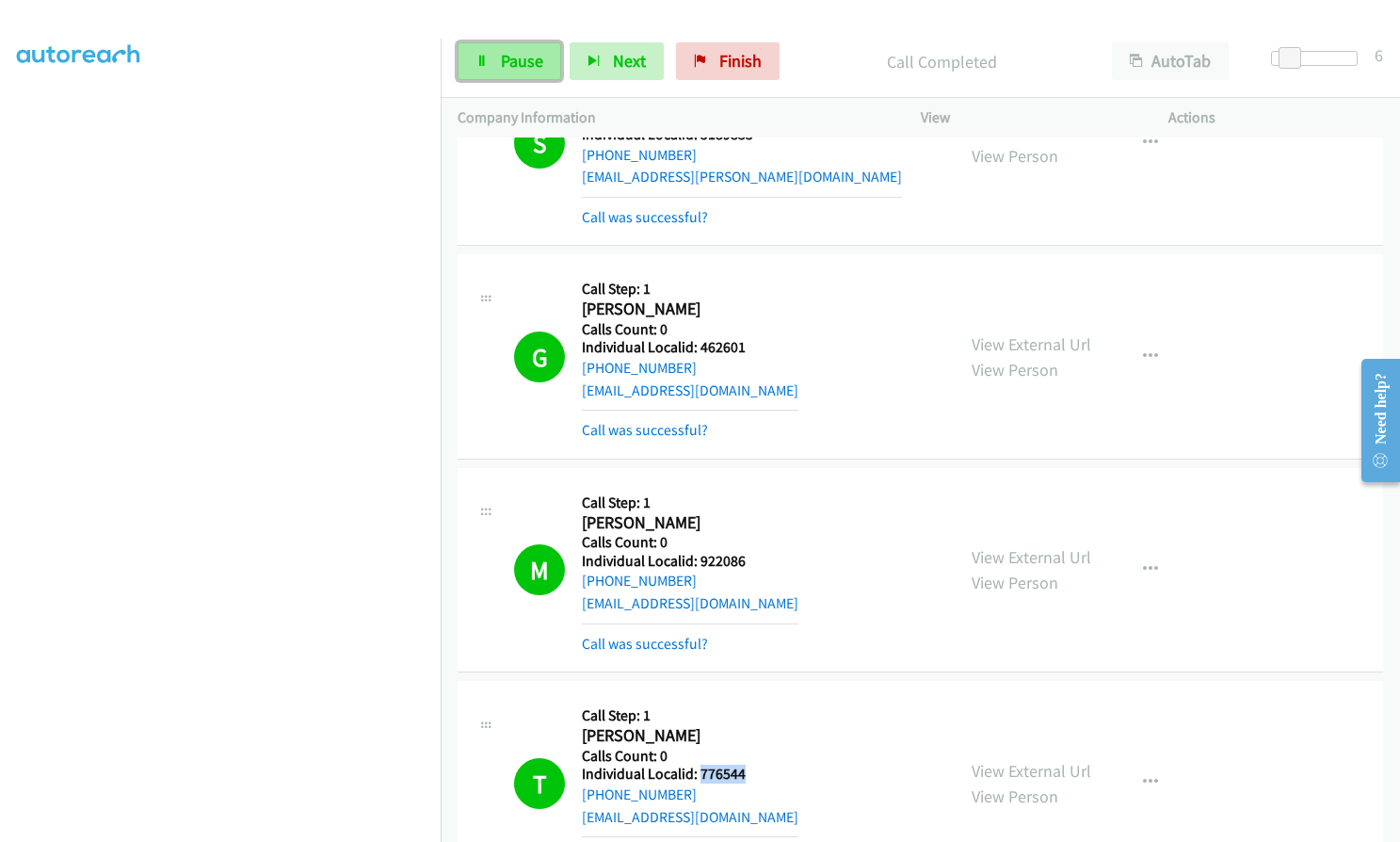
click at [502, 51] on span "Pause" at bounding box center [522, 61] width 42 height 21
click at [522, 67] on span "Start Calls" at bounding box center [538, 61] width 73 height 21
click at [722, 60] on span "Finish" at bounding box center [741, 61] width 42 height 21
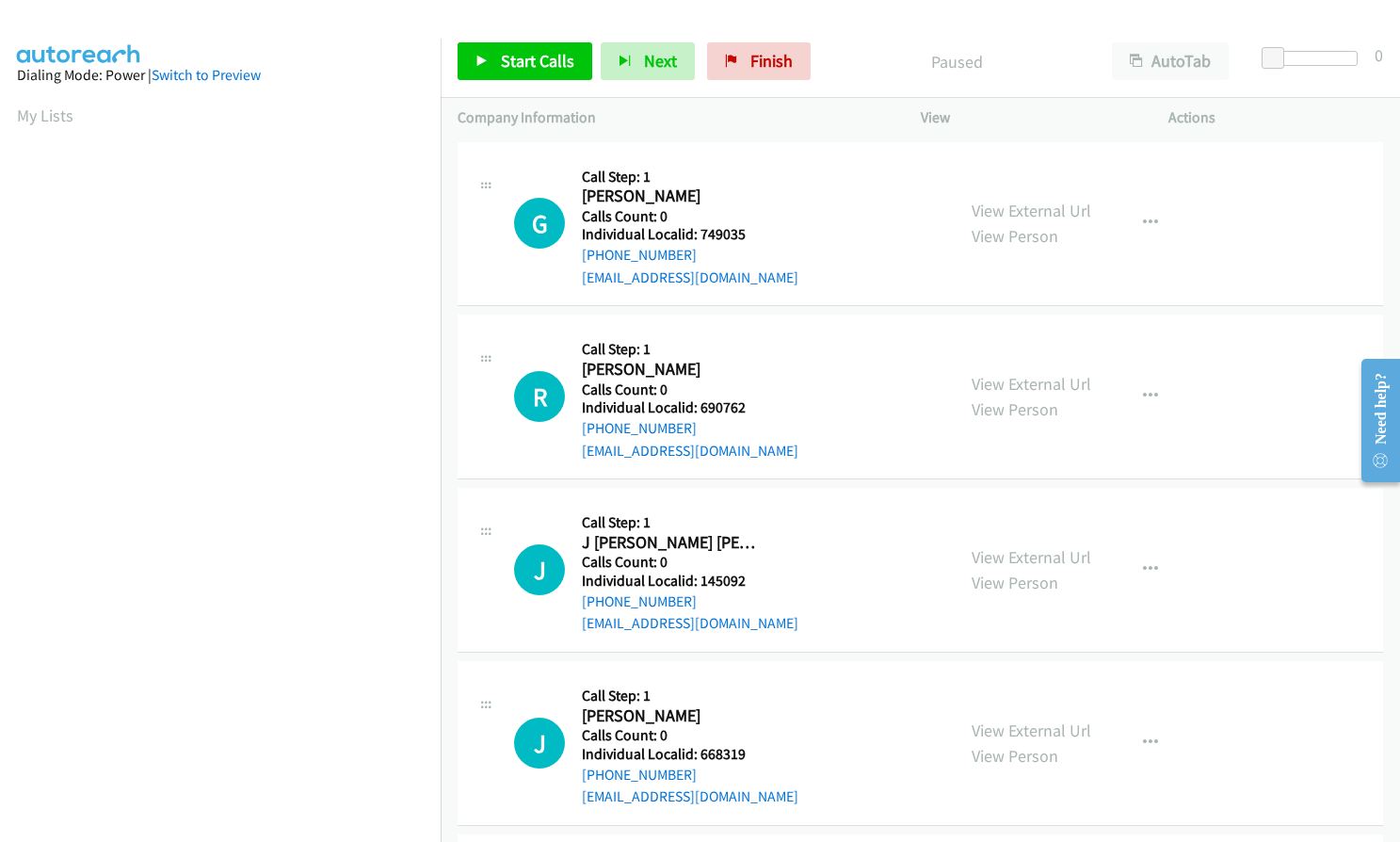
scroll to position [215, 0]
click at [751, 66] on span "Finish" at bounding box center [772, 61] width 42 height 21
drag, startPoint x: 699, startPoint y: 237, endPoint x: 749, endPoint y: 231, distance: 50.4
click at [750, 231] on h5 "Individual Localid: 677370" at bounding box center [690, 235] width 217 height 19
copy h5 "677370"
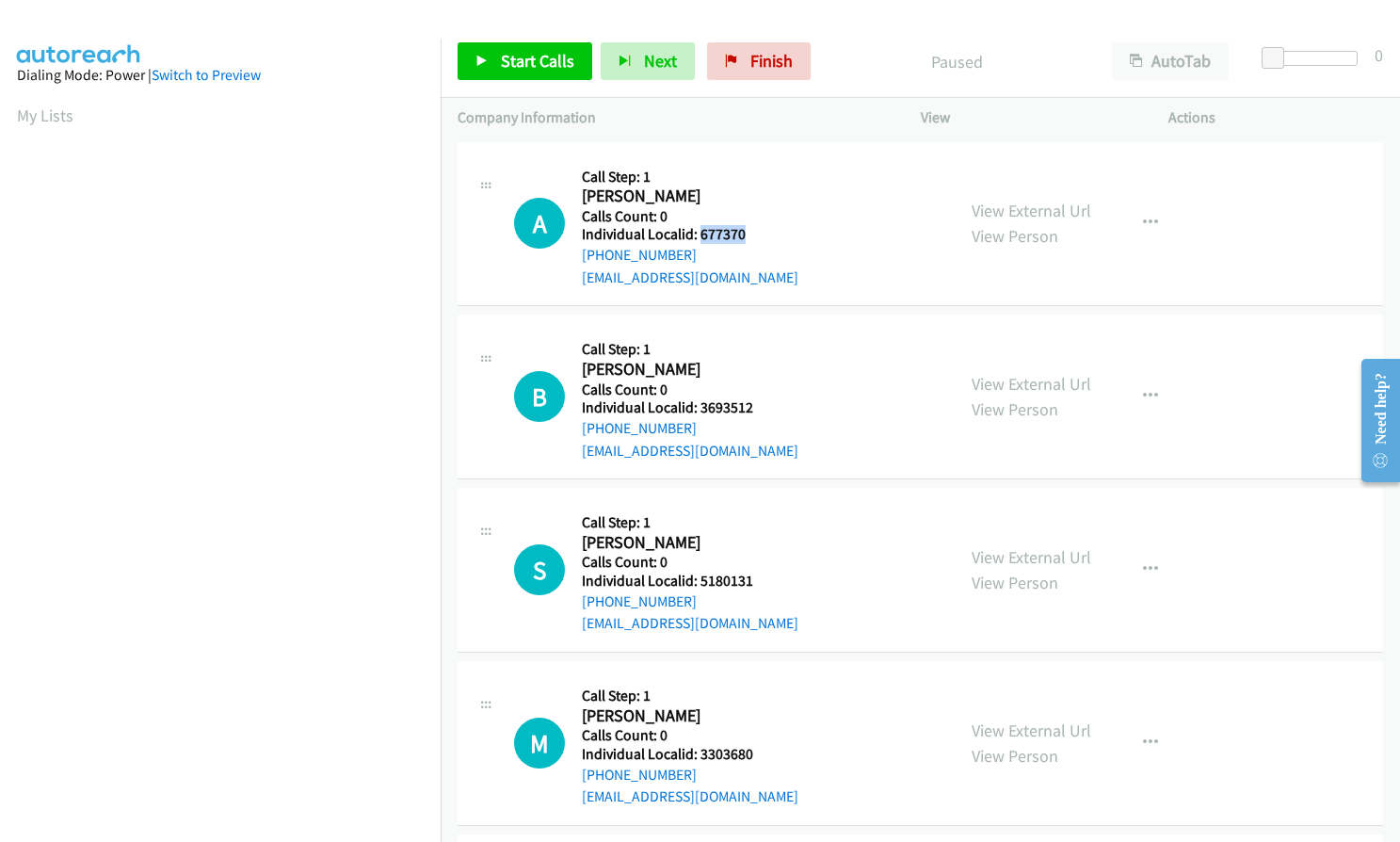
copy h5 "677370"
drag, startPoint x: 697, startPoint y: 403, endPoint x: 752, endPoint y: 403, distance: 55.0
click at [755, 403] on h5 "Individual Localid: 3693512" at bounding box center [690, 408] width 217 height 19
copy h5 "3693512"
drag, startPoint x: 713, startPoint y: 581, endPoint x: 730, endPoint y: 578, distance: 17.3
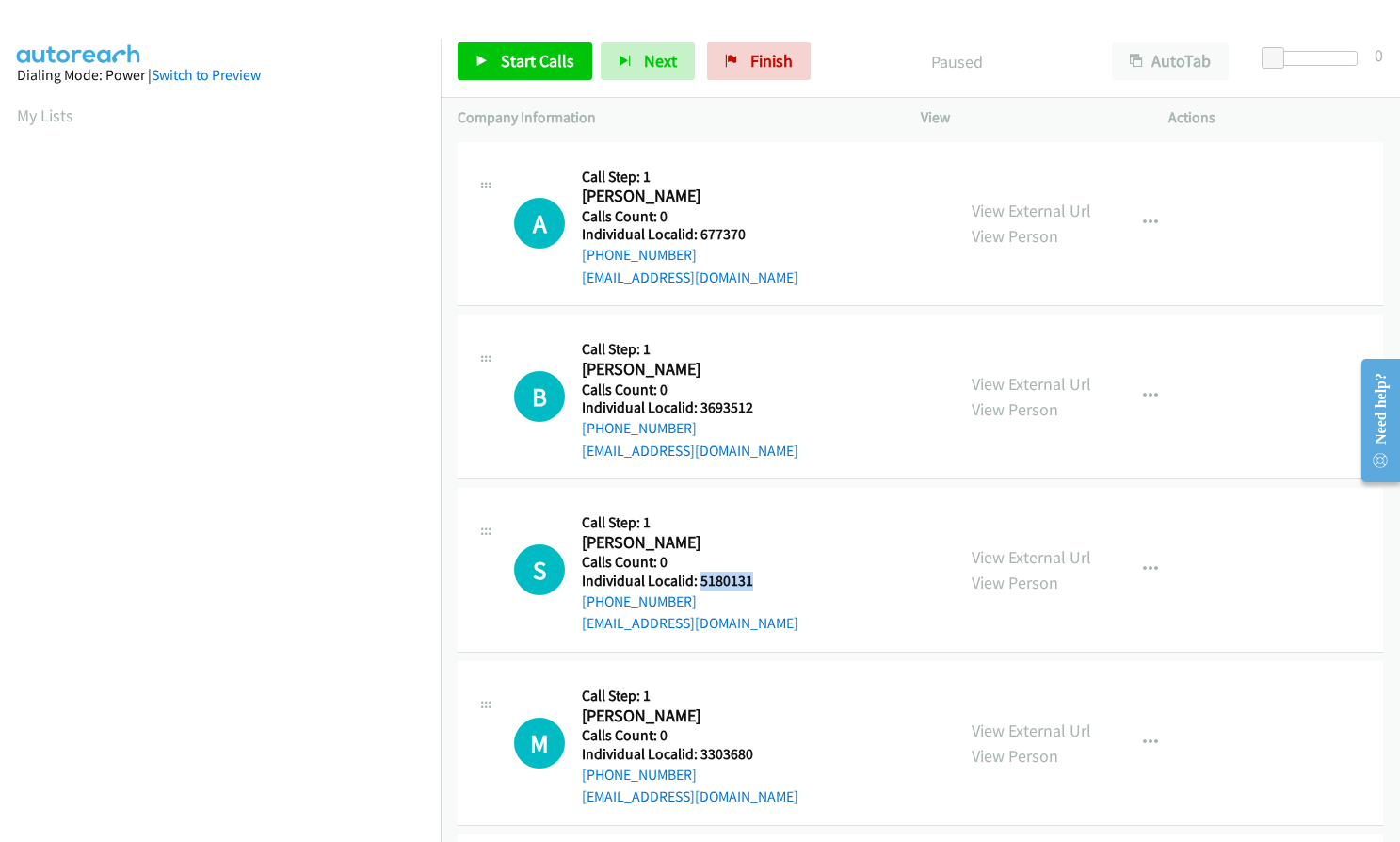
click at [760, 578] on h5 "Individual Localid: 5180131" at bounding box center [690, 581] width 217 height 19
copy h5 "5180131"
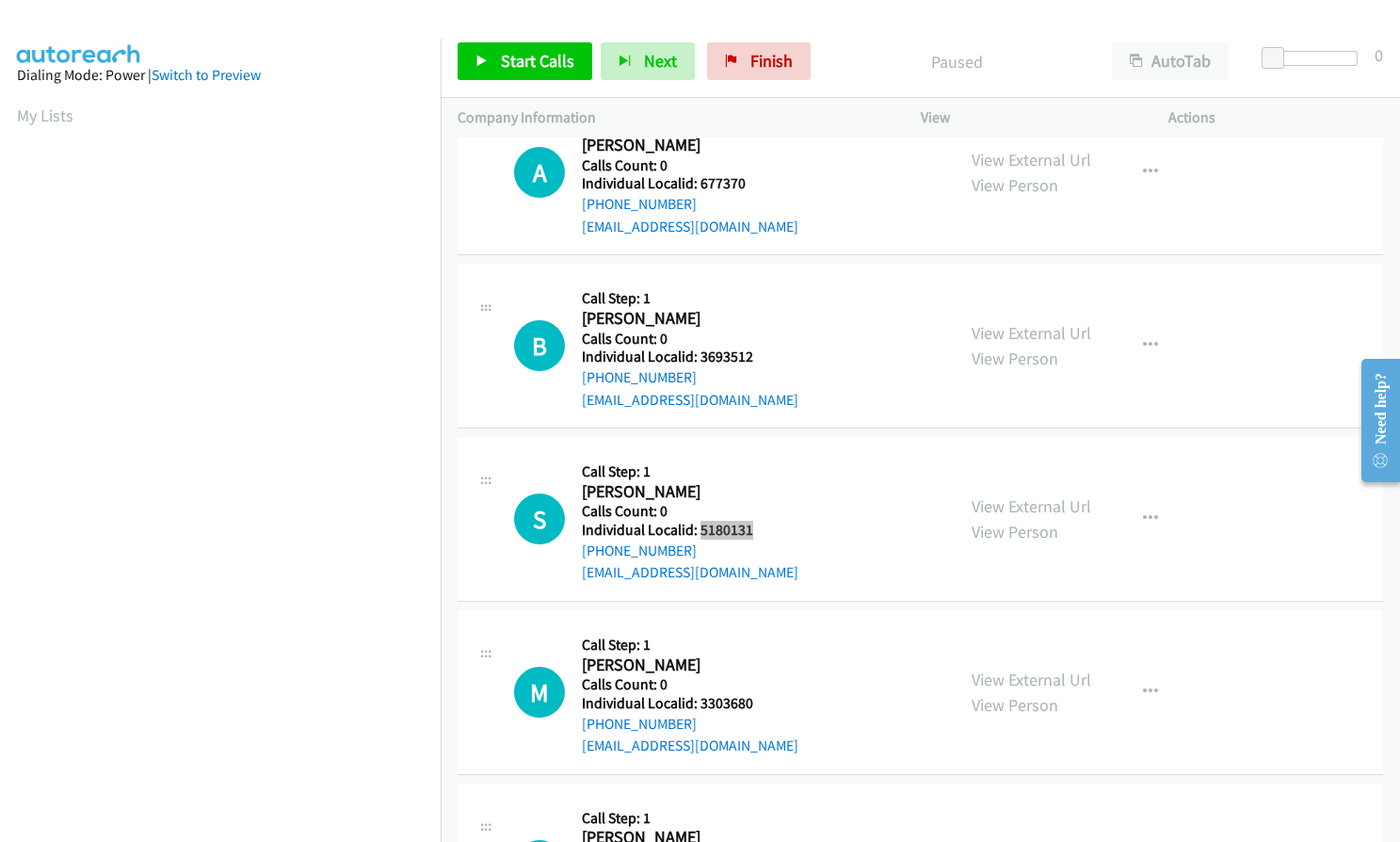
scroll to position [212, 0]
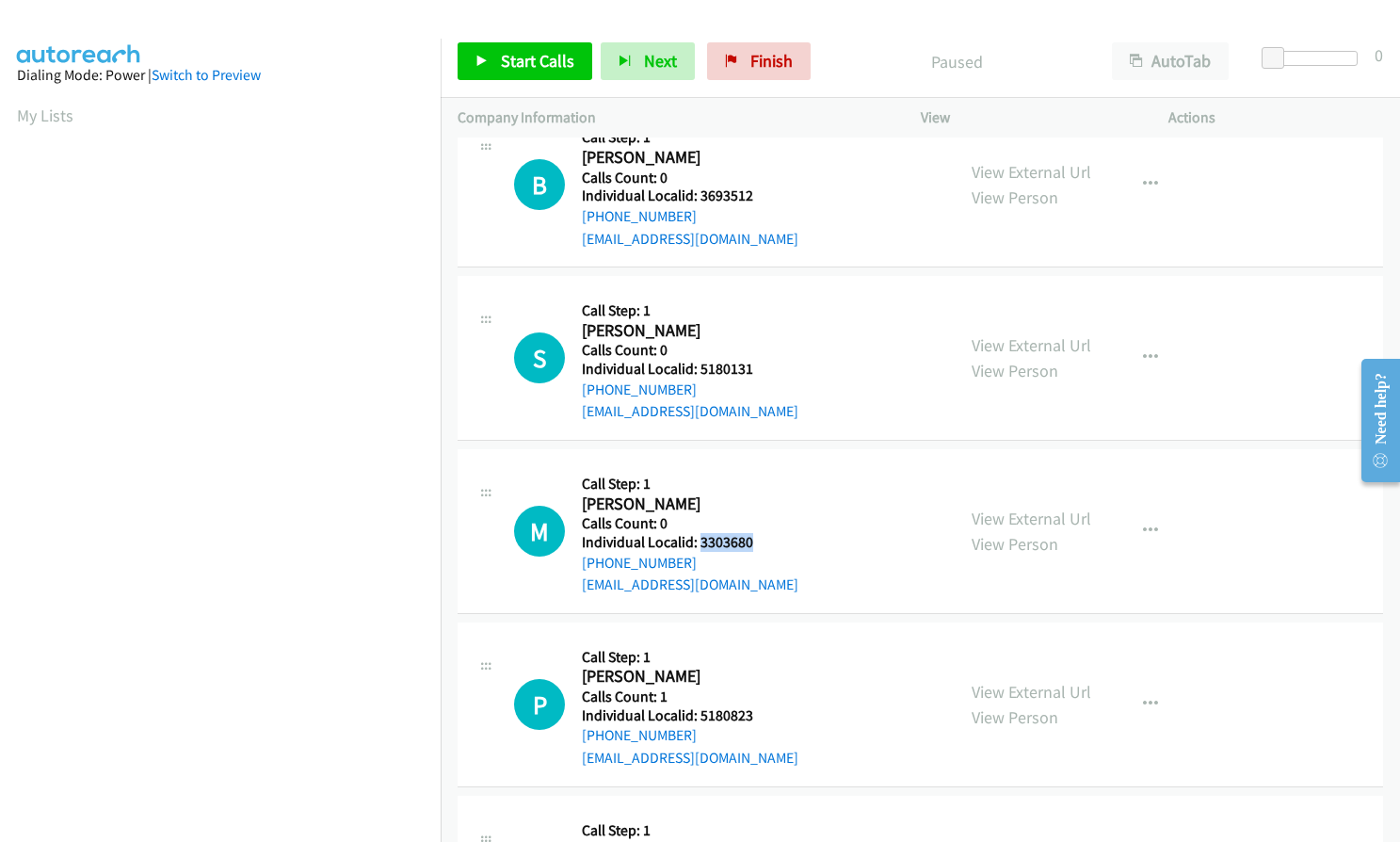
drag, startPoint x: 713, startPoint y: 543, endPoint x: 753, endPoint y: 543, distance: 40.0
click at [753, 543] on h5 "Individual Localid: 3303680" at bounding box center [690, 542] width 217 height 19
copy h5 "3303680"
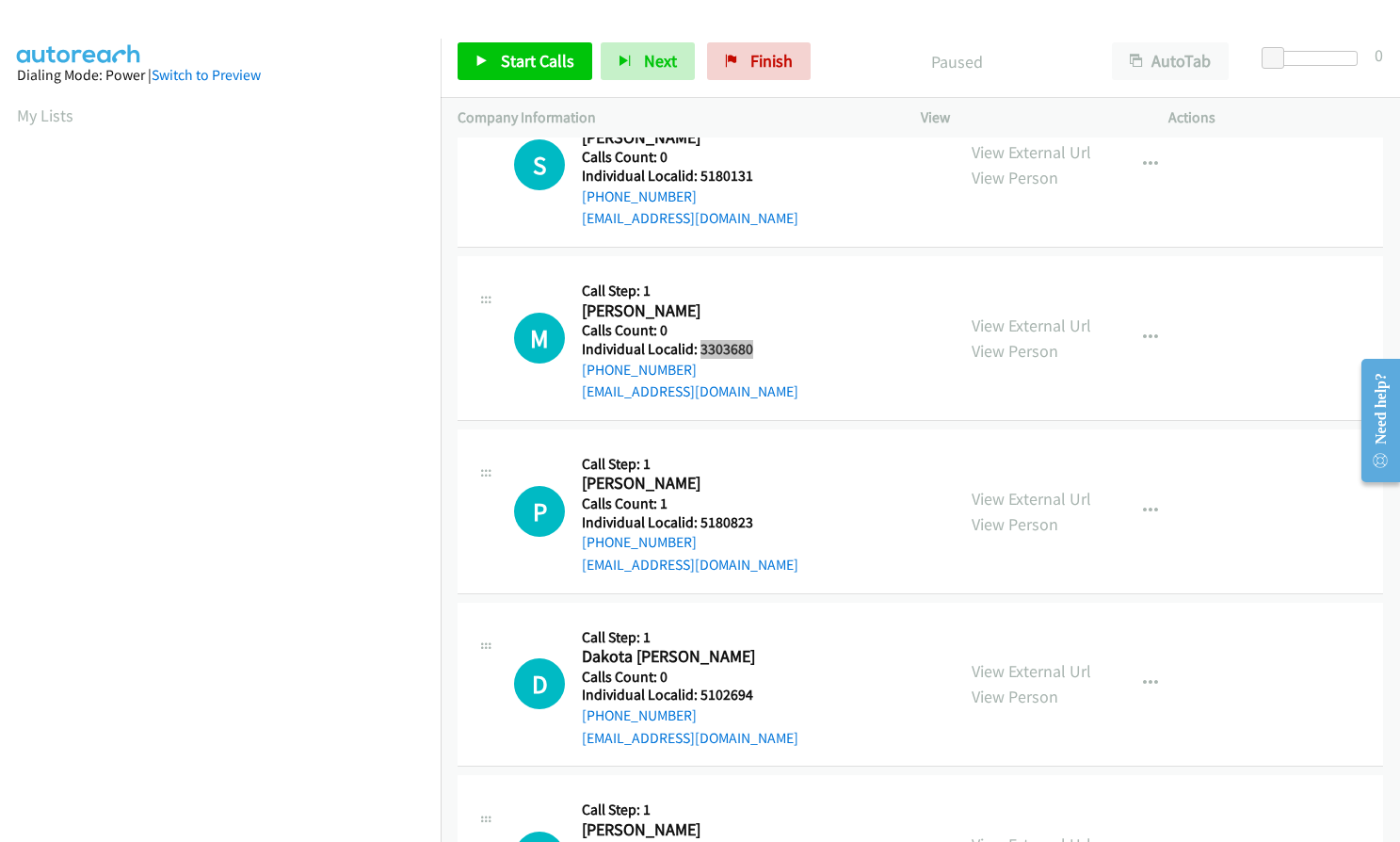
scroll to position [447, 0]
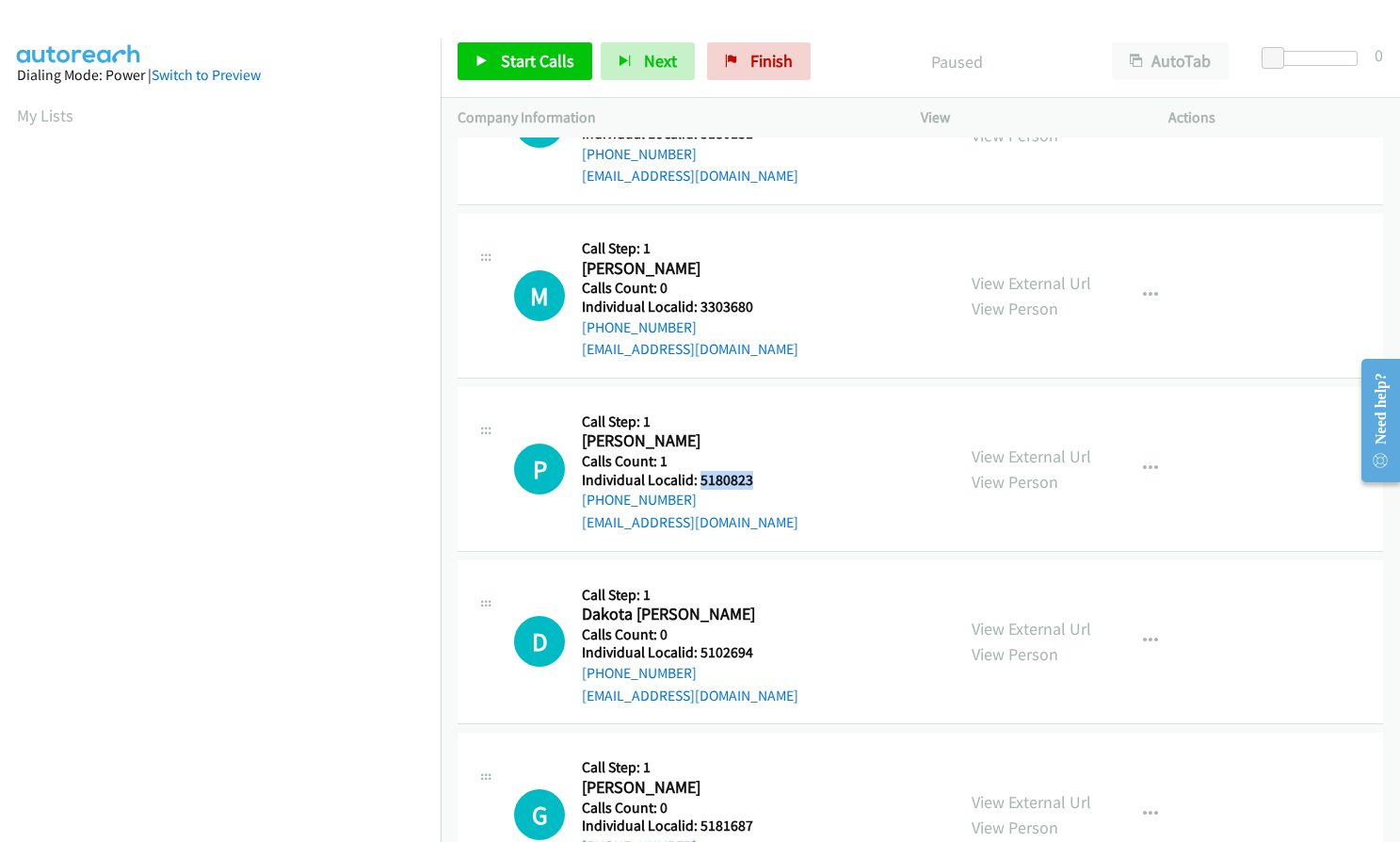
drag, startPoint x: 697, startPoint y: 485, endPoint x: 748, endPoint y: 483, distance: 51.0
click at [748, 483] on h5 "Individual Localid: 5180823" at bounding box center [690, 481] width 217 height 19
copy h5 "5180823"
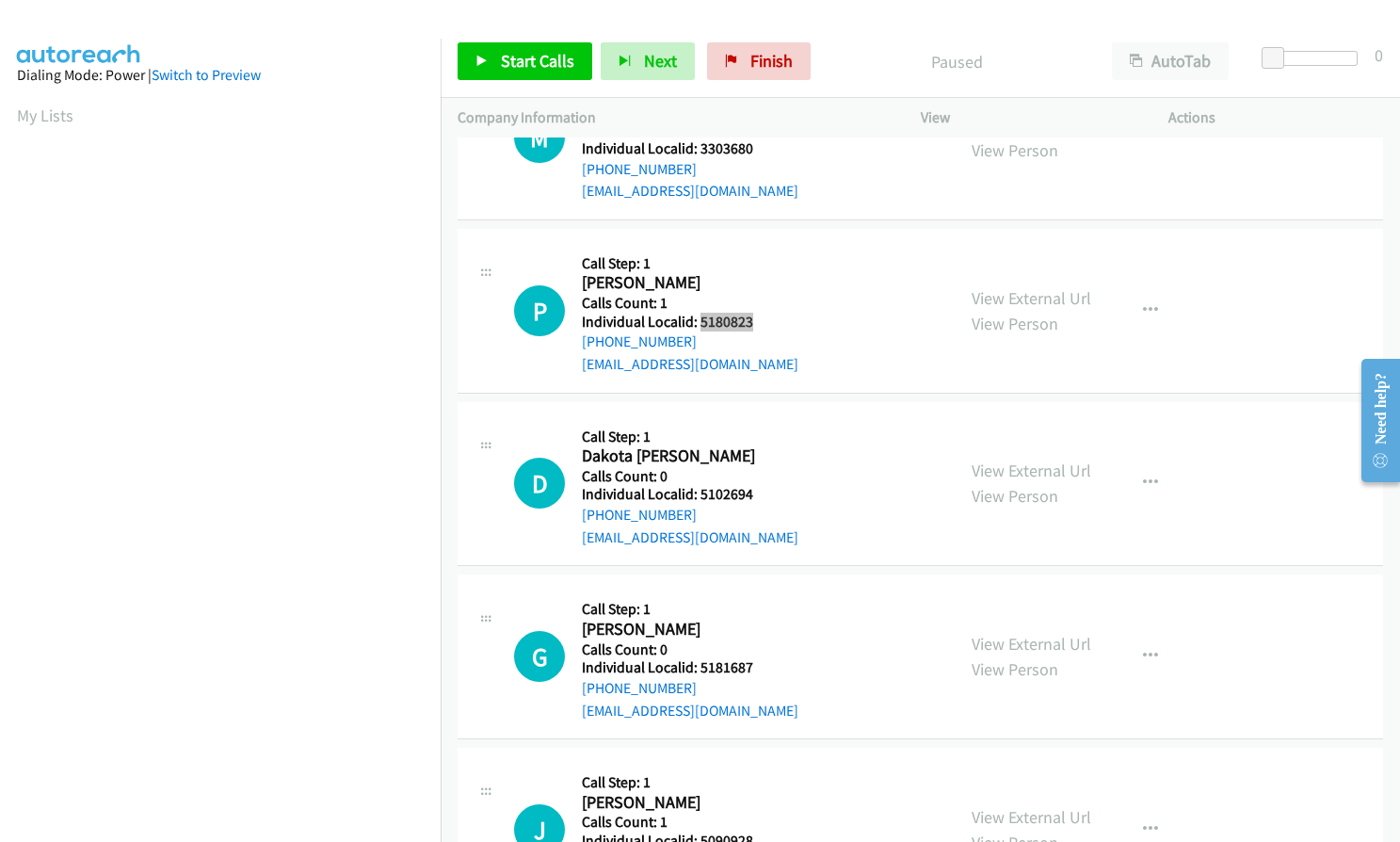
scroll to position [636, 0]
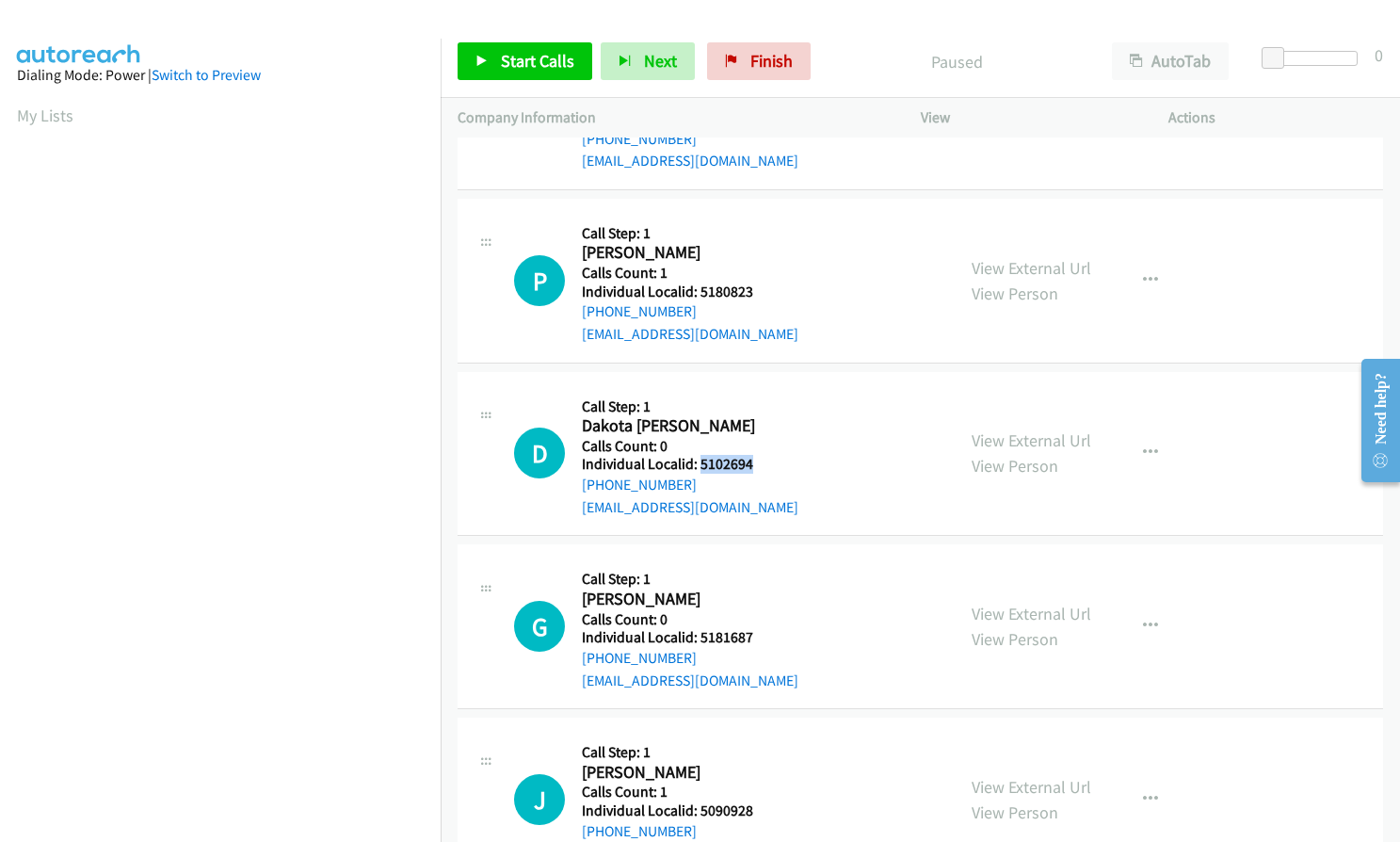
drag, startPoint x: 697, startPoint y: 464, endPoint x: 754, endPoint y: 463, distance: 57.0
click at [754, 463] on h5 "Individual Localid: 5102694" at bounding box center [690, 464] width 217 height 19
copy h5 "5102694"
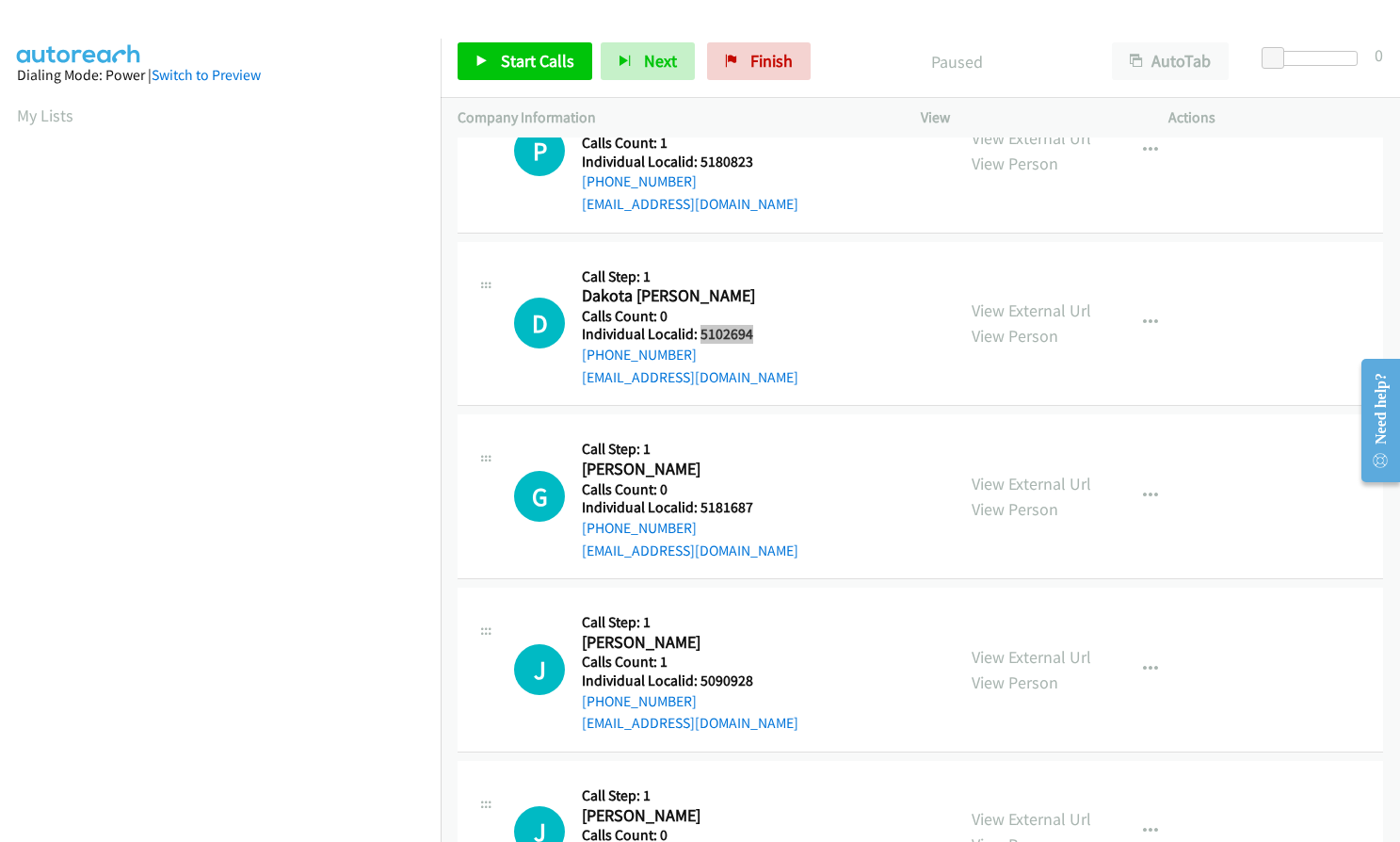
scroll to position [801, 0]
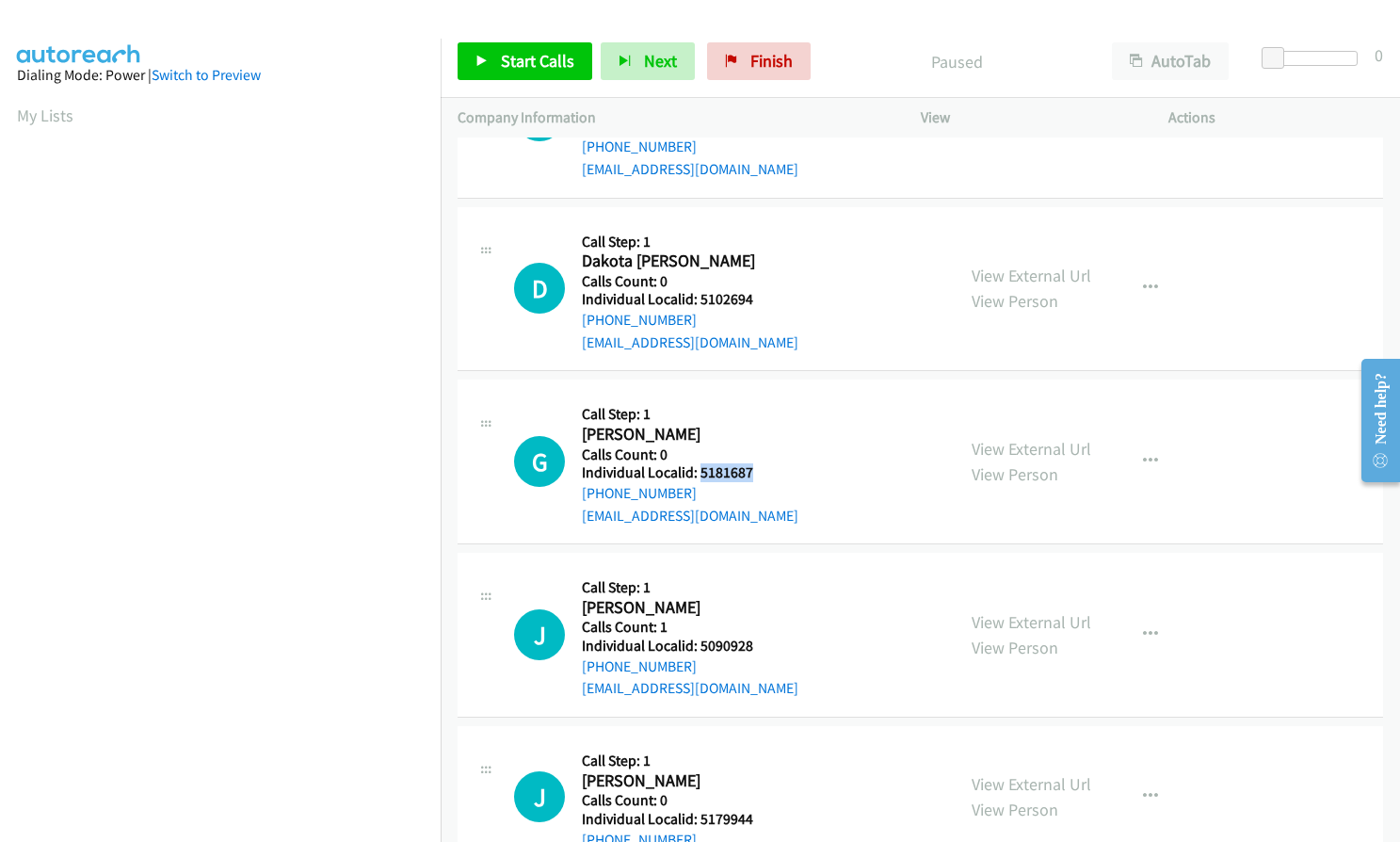
drag, startPoint x: 700, startPoint y: 474, endPoint x: 753, endPoint y: 472, distance: 53.0
click at [754, 472] on h5 "Individual Localid: 5181687" at bounding box center [690, 473] width 217 height 19
copy h5 "5181687"
drag, startPoint x: 697, startPoint y: 645, endPoint x: 753, endPoint y: 645, distance: 56.0
click at [753, 645] on h5 "Individual Localid: 5090928" at bounding box center [690, 646] width 217 height 19
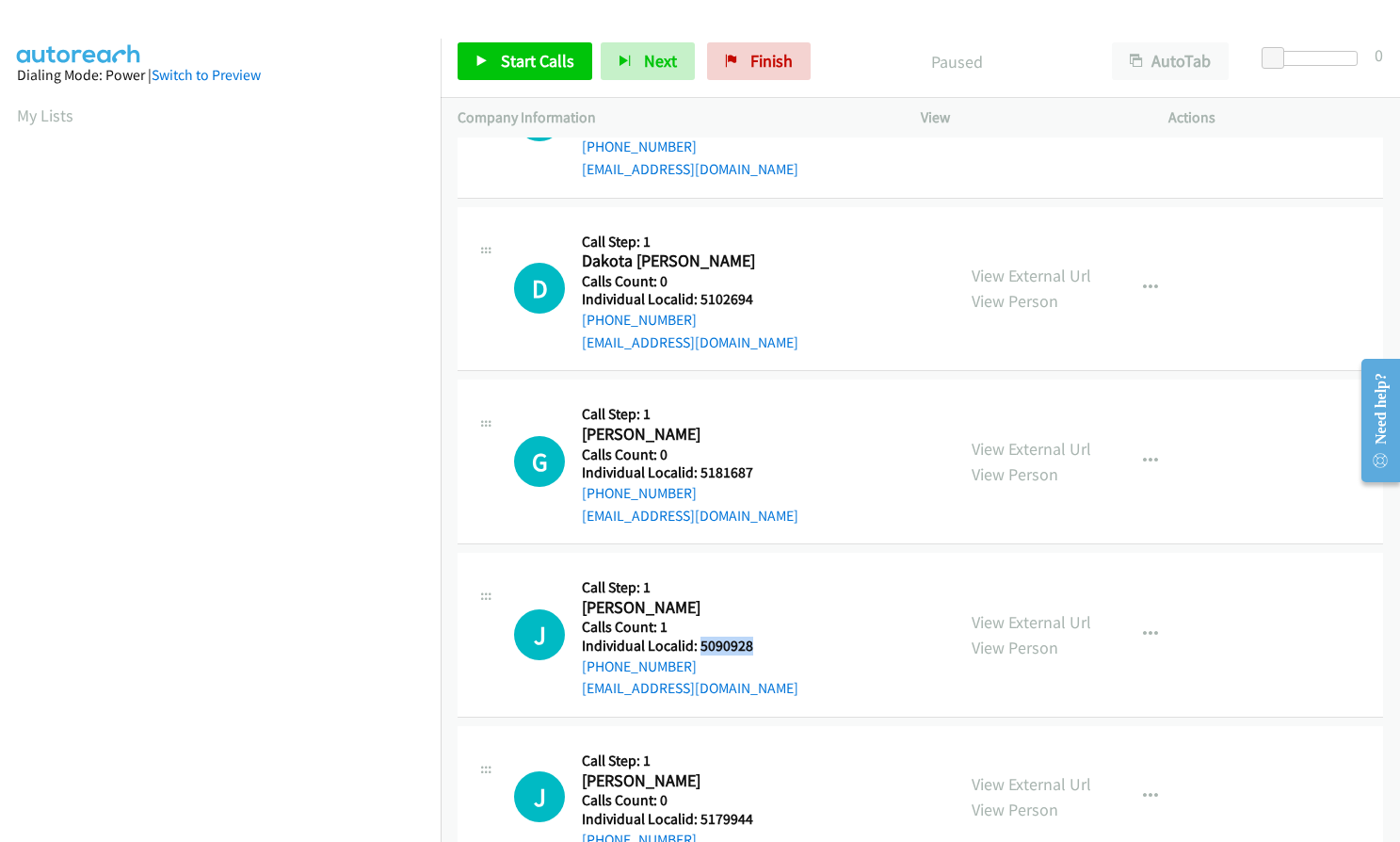
copy h5 "5090928"
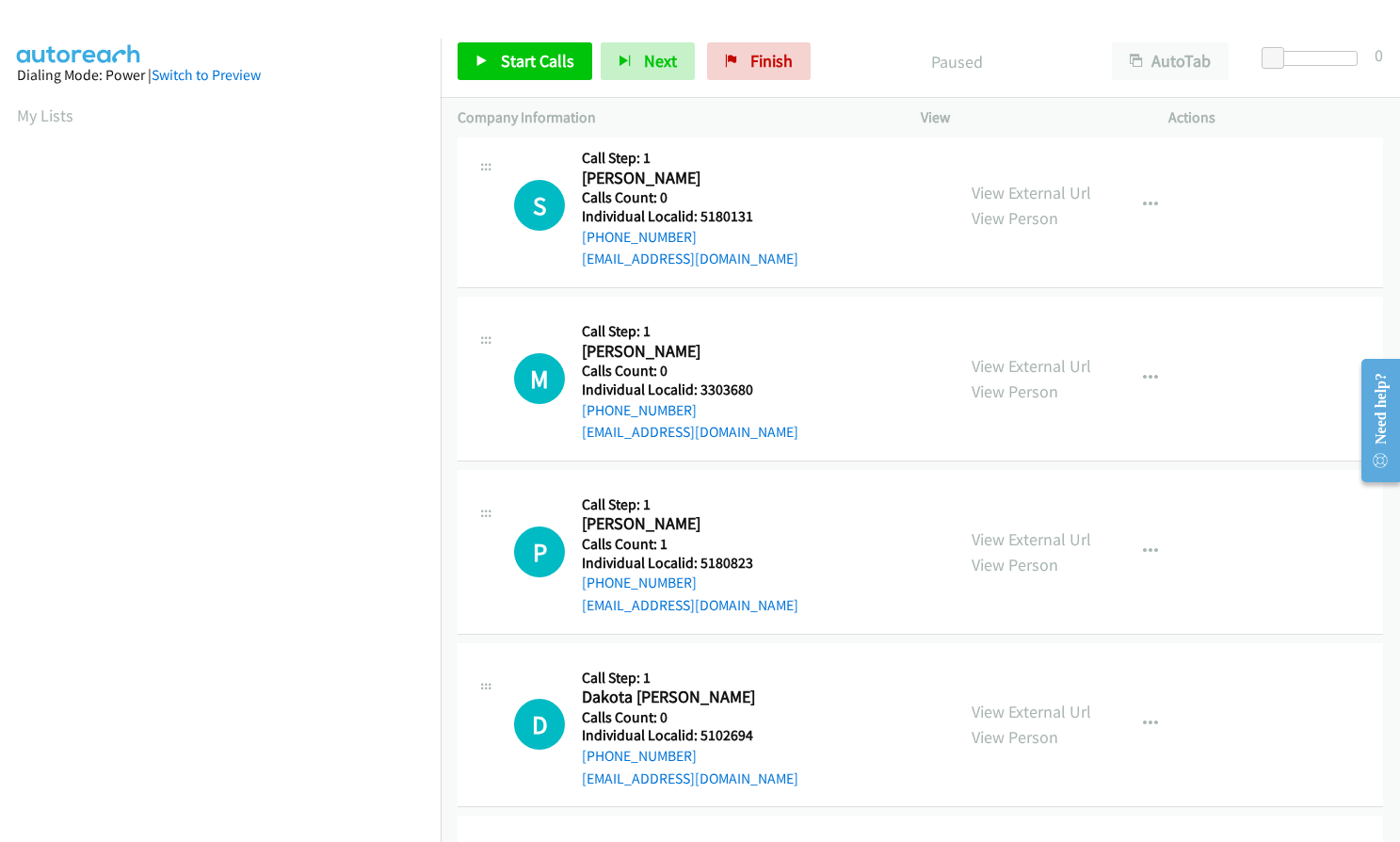
scroll to position [424, 0]
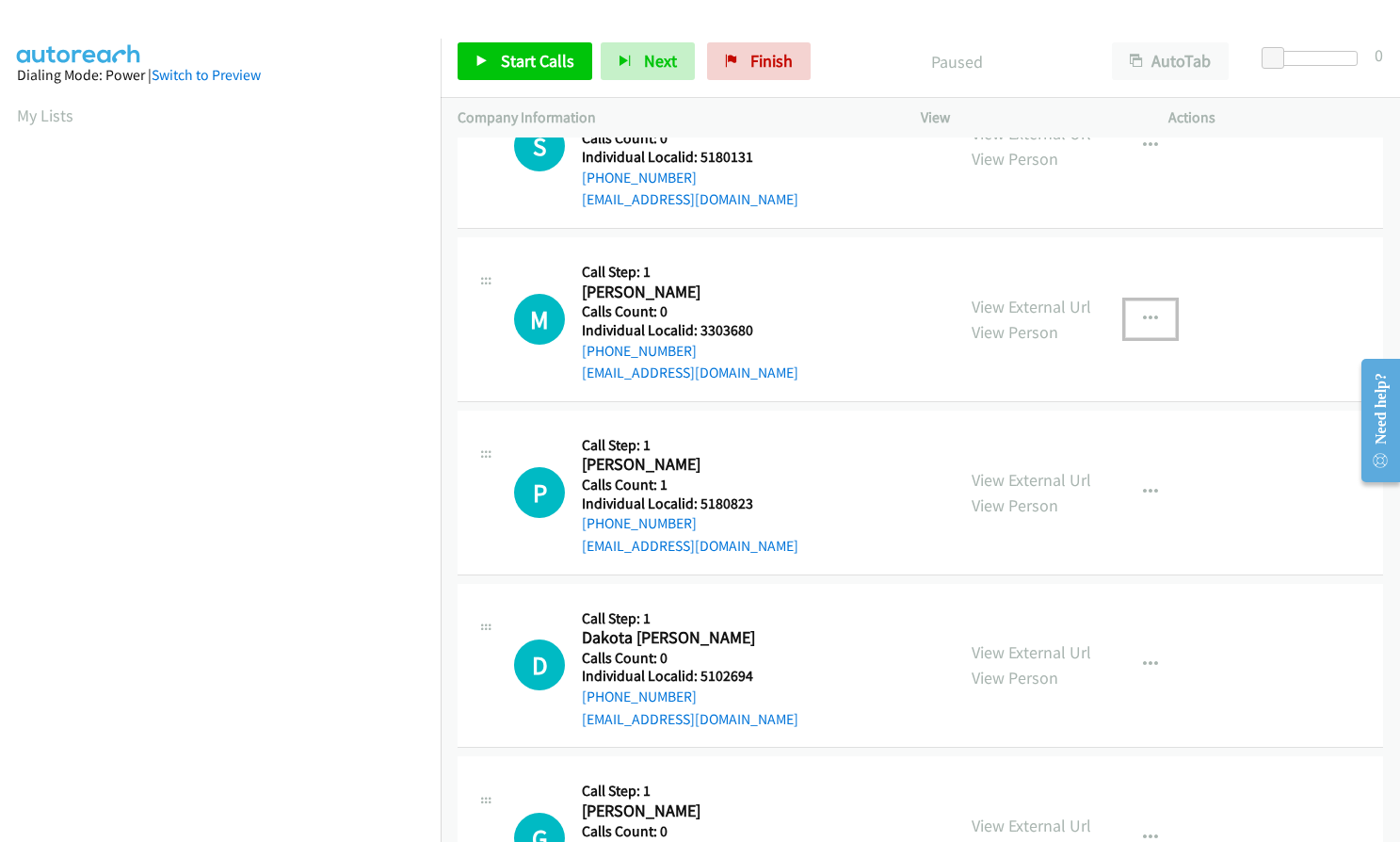
drag, startPoint x: 1153, startPoint y: 317, endPoint x: 1145, endPoint y: 326, distance: 12.0
click at [1153, 317] on button "button" at bounding box center [1150, 319] width 51 height 38
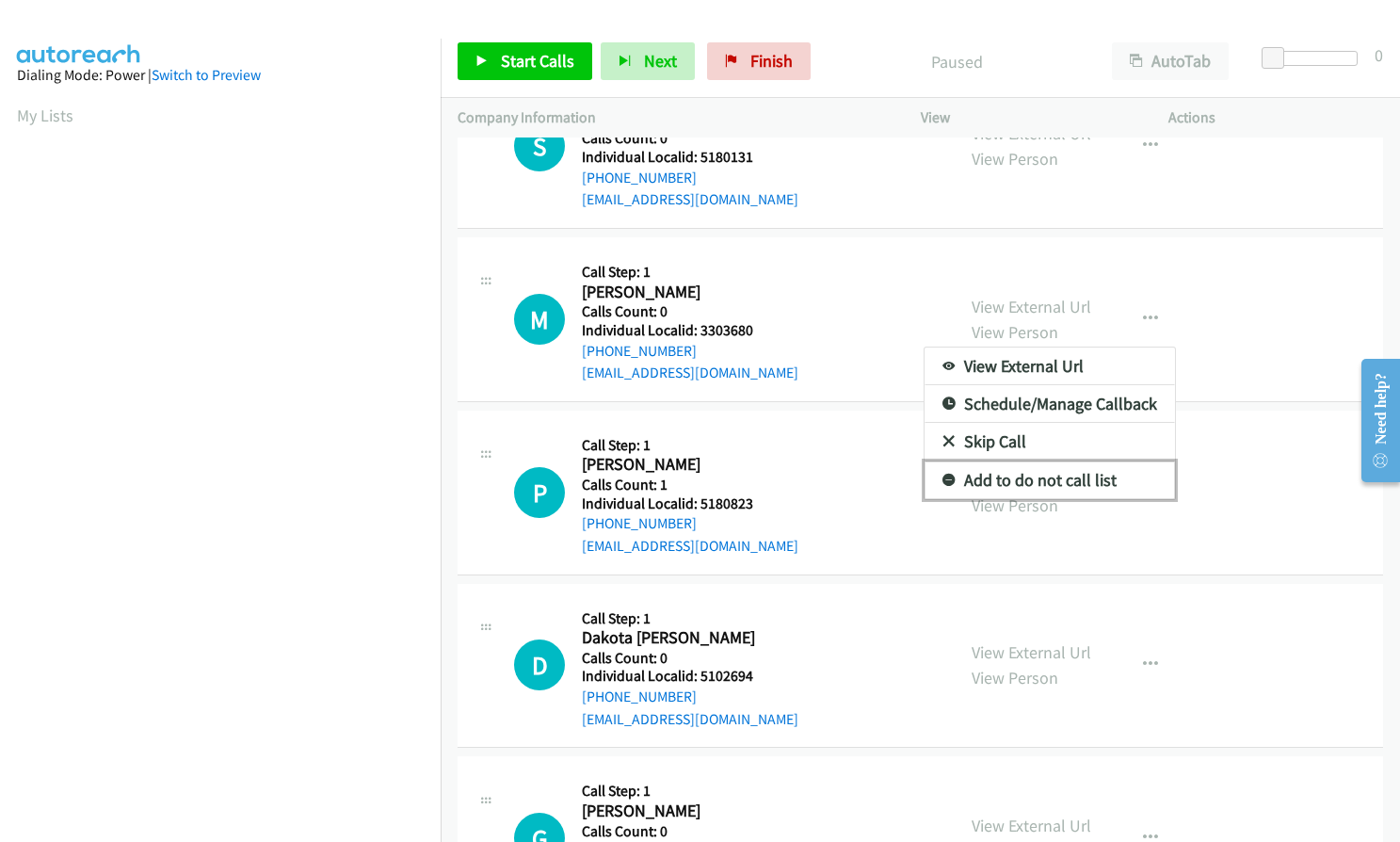
click at [943, 477] on icon at bounding box center [949, 482] width 13 height 13
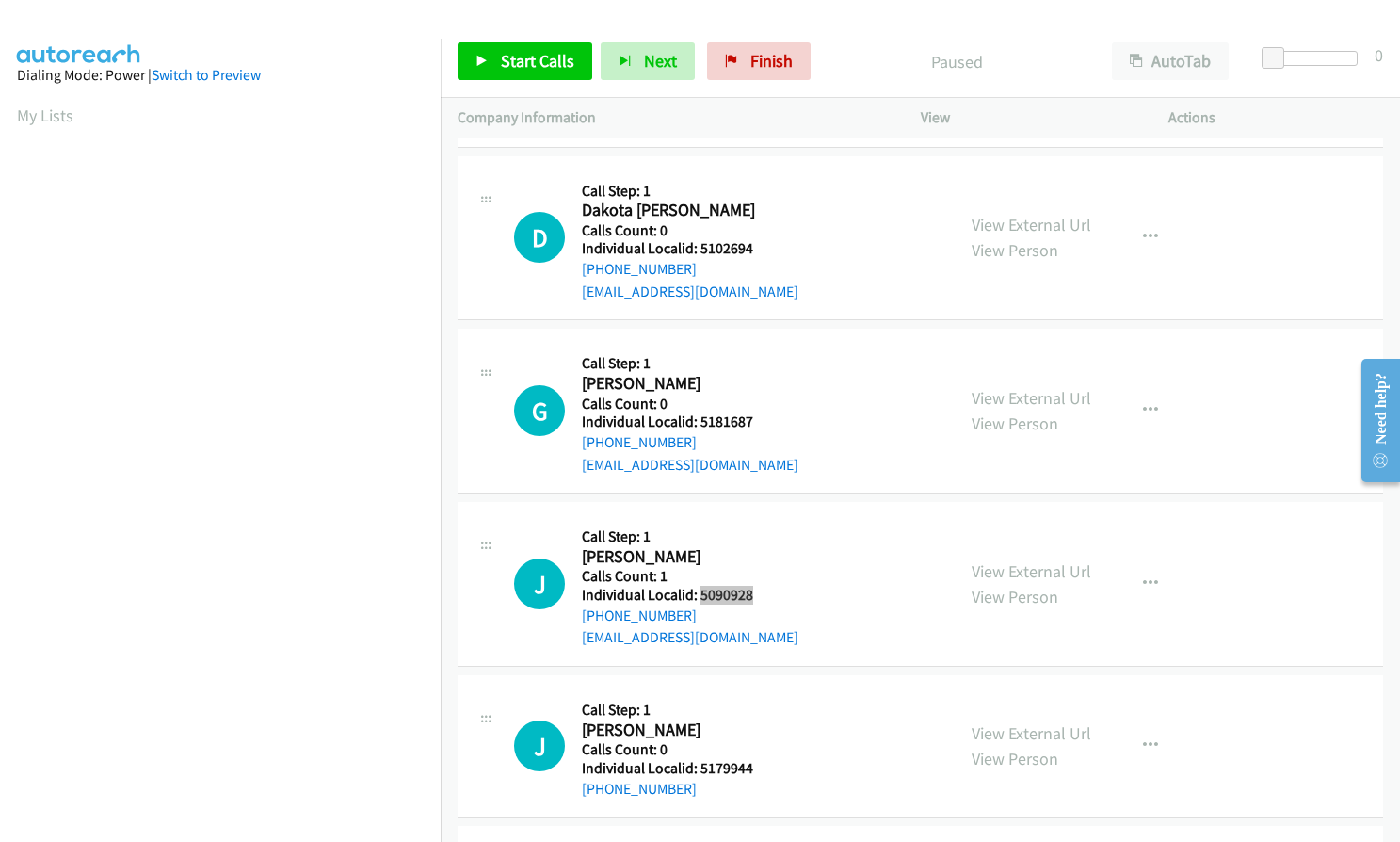
scroll to position [965, 0]
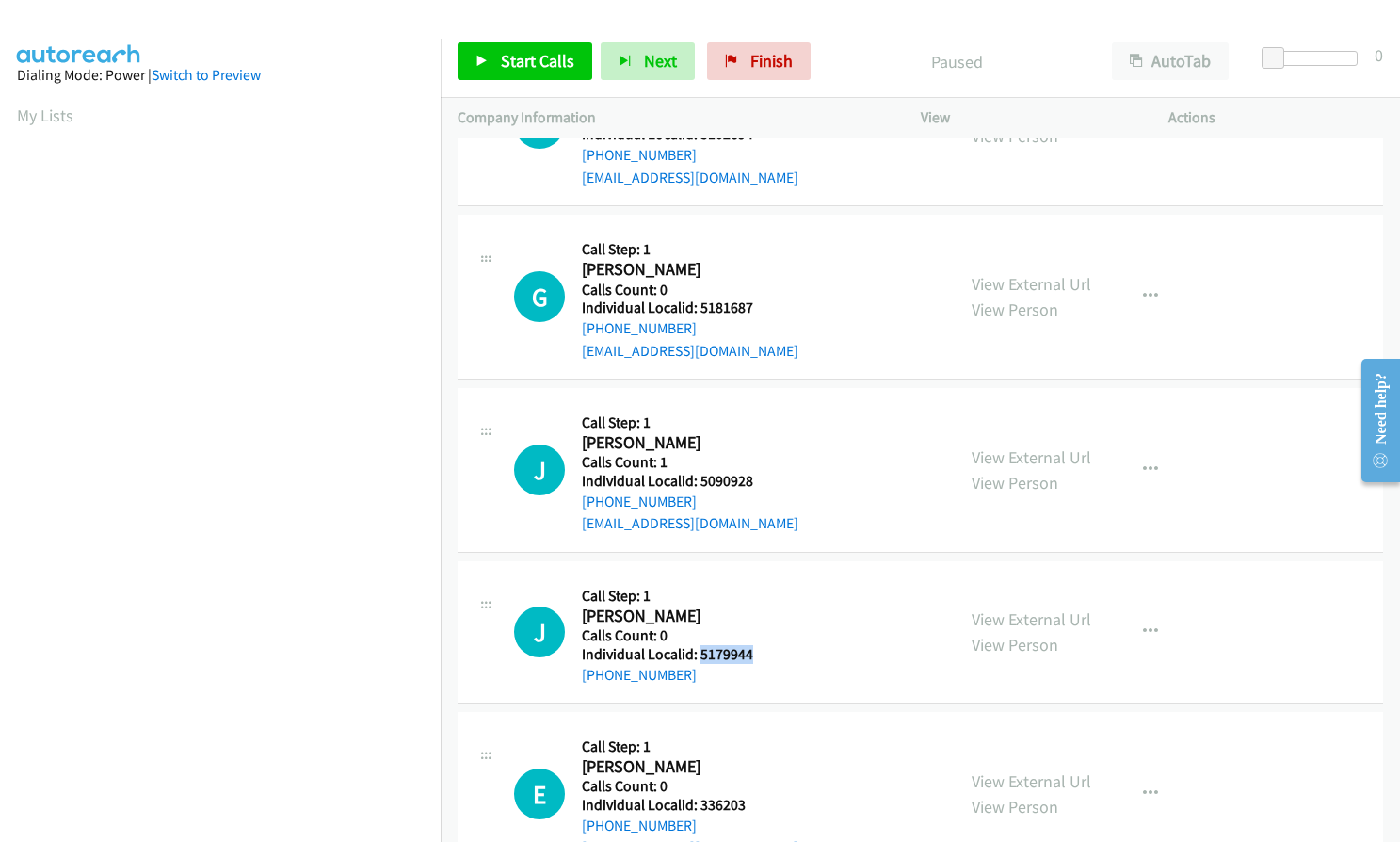
drag, startPoint x: 699, startPoint y: 653, endPoint x: 763, endPoint y: 650, distance: 64.1
click at [763, 650] on h5 "Individual Localid: 5179944" at bounding box center [674, 655] width 186 height 19
copy h5 "5179944"
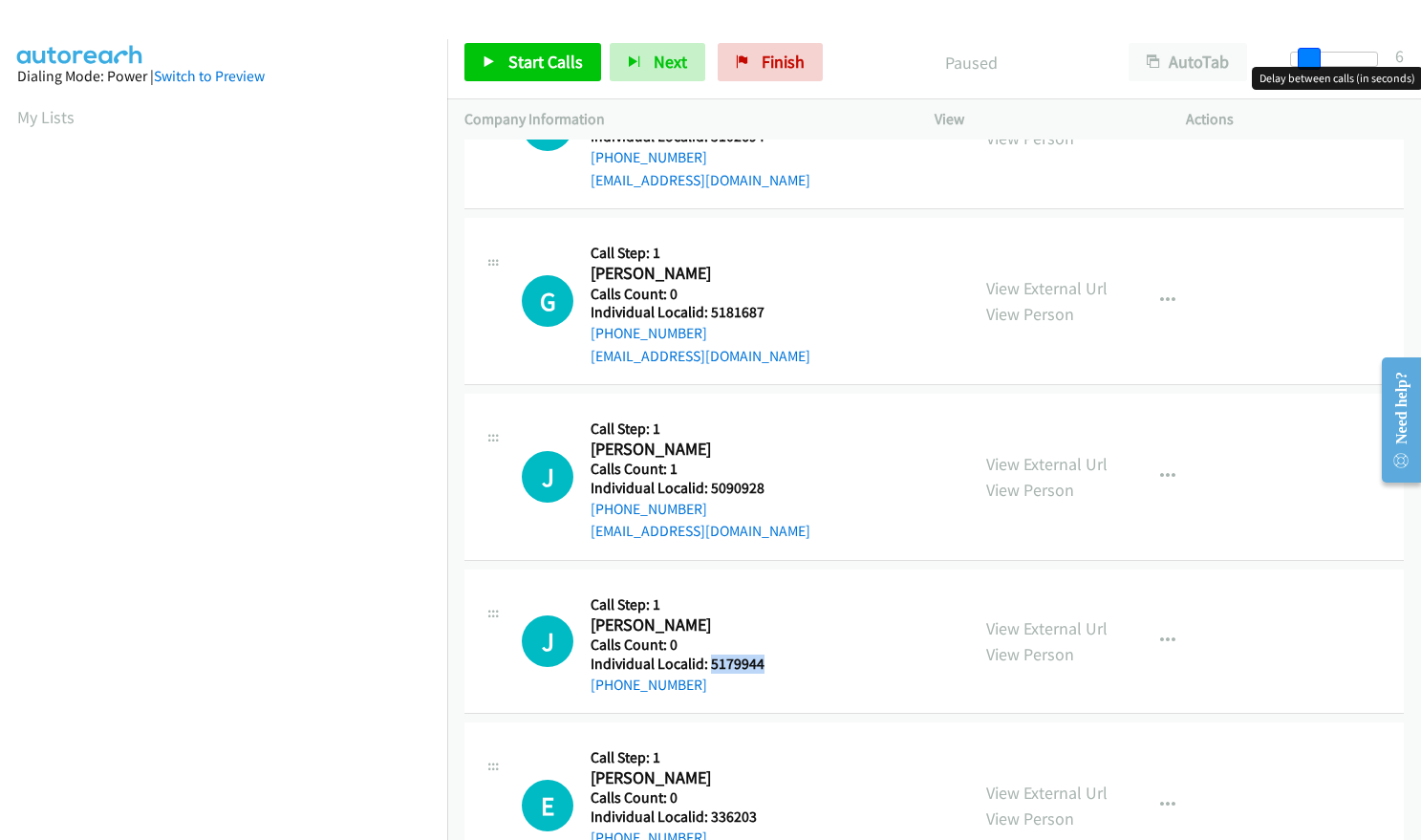
drag, startPoint x: 1287, startPoint y: 59, endPoint x: 1303, endPoint y: 58, distance: 16.0
click at [1303, 58] on span at bounding box center [1309, 59] width 22 height 22
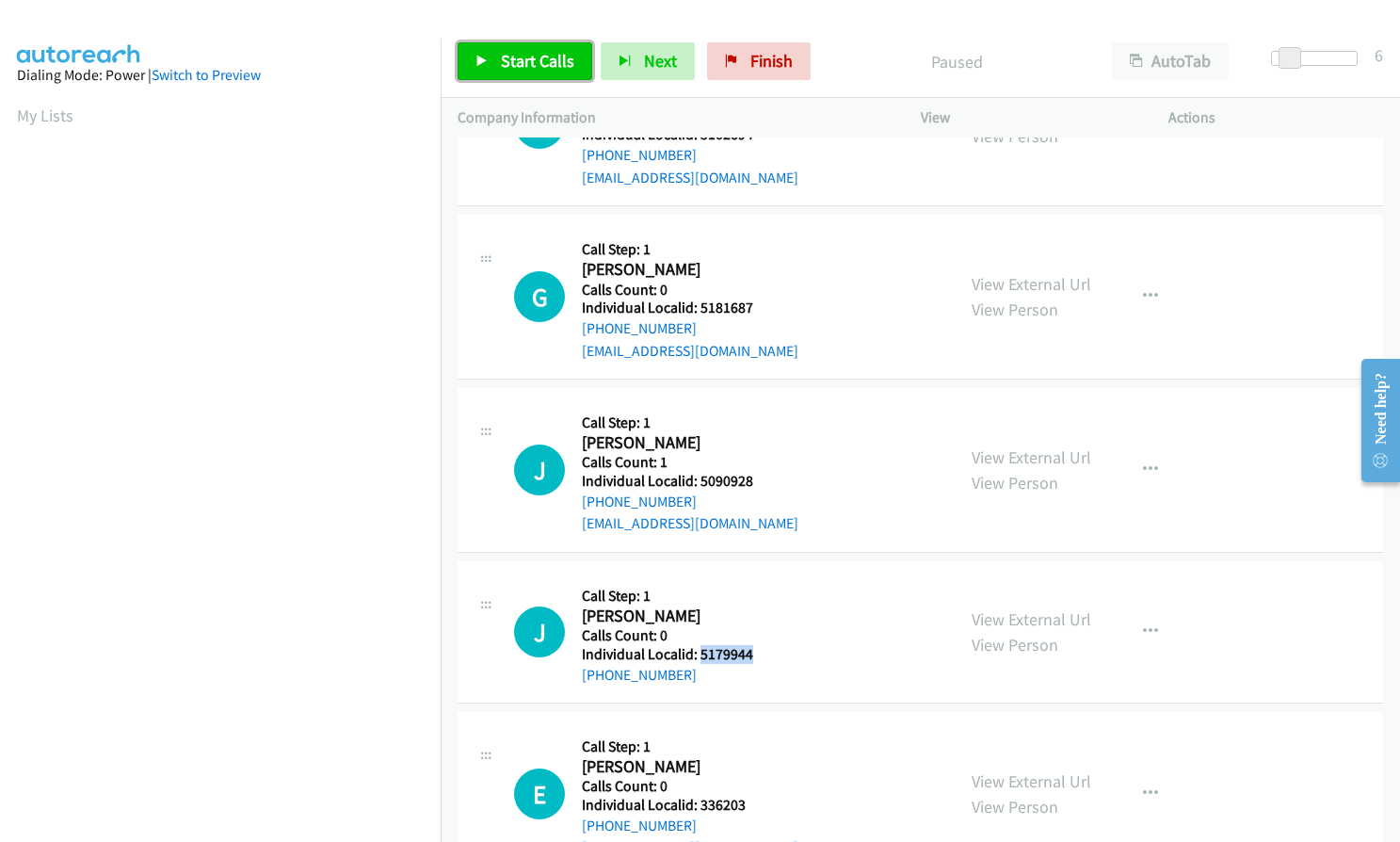
click at [501, 57] on span "Start Calls" at bounding box center [538, 61] width 73 height 21
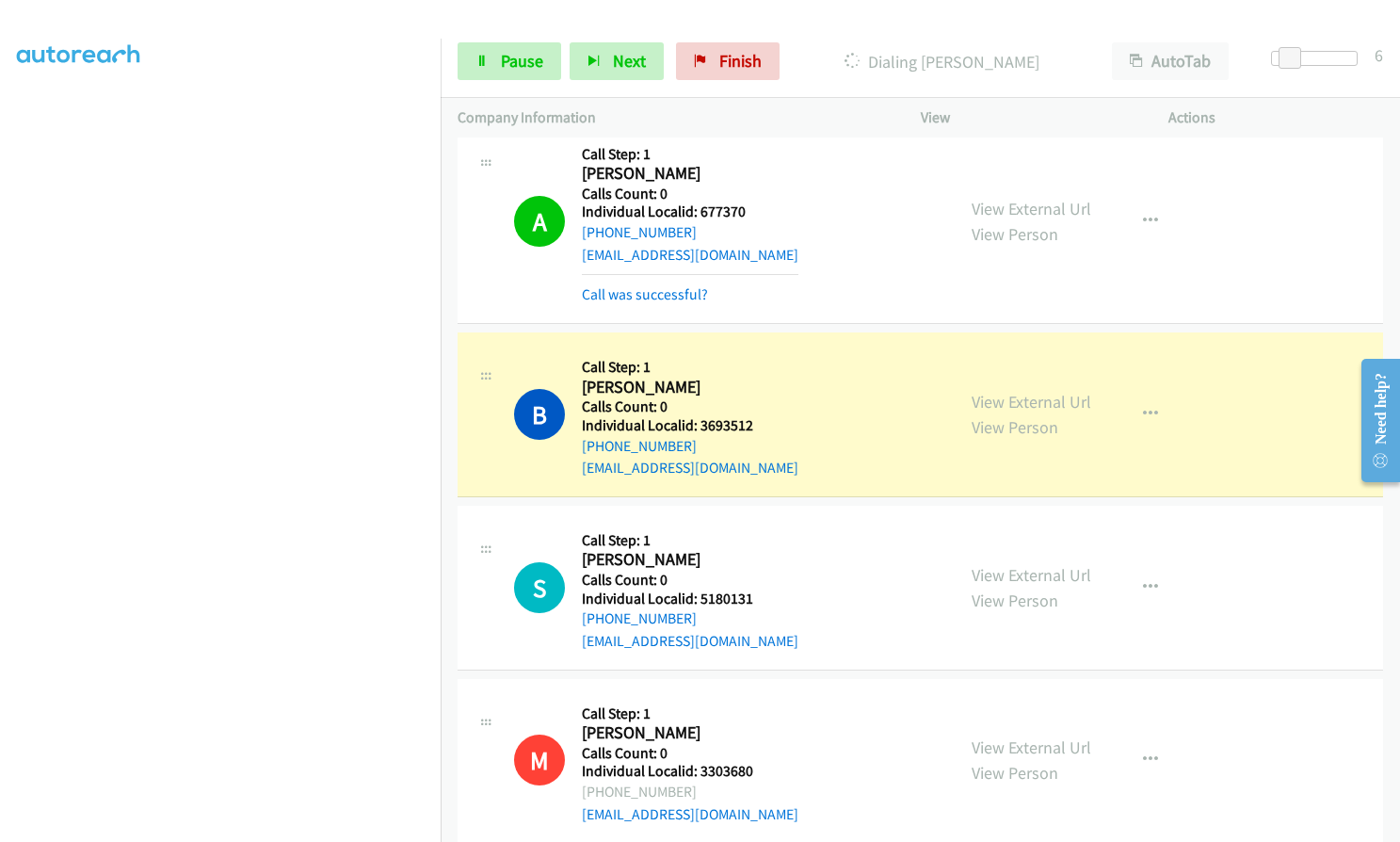
scroll to position [0, 0]
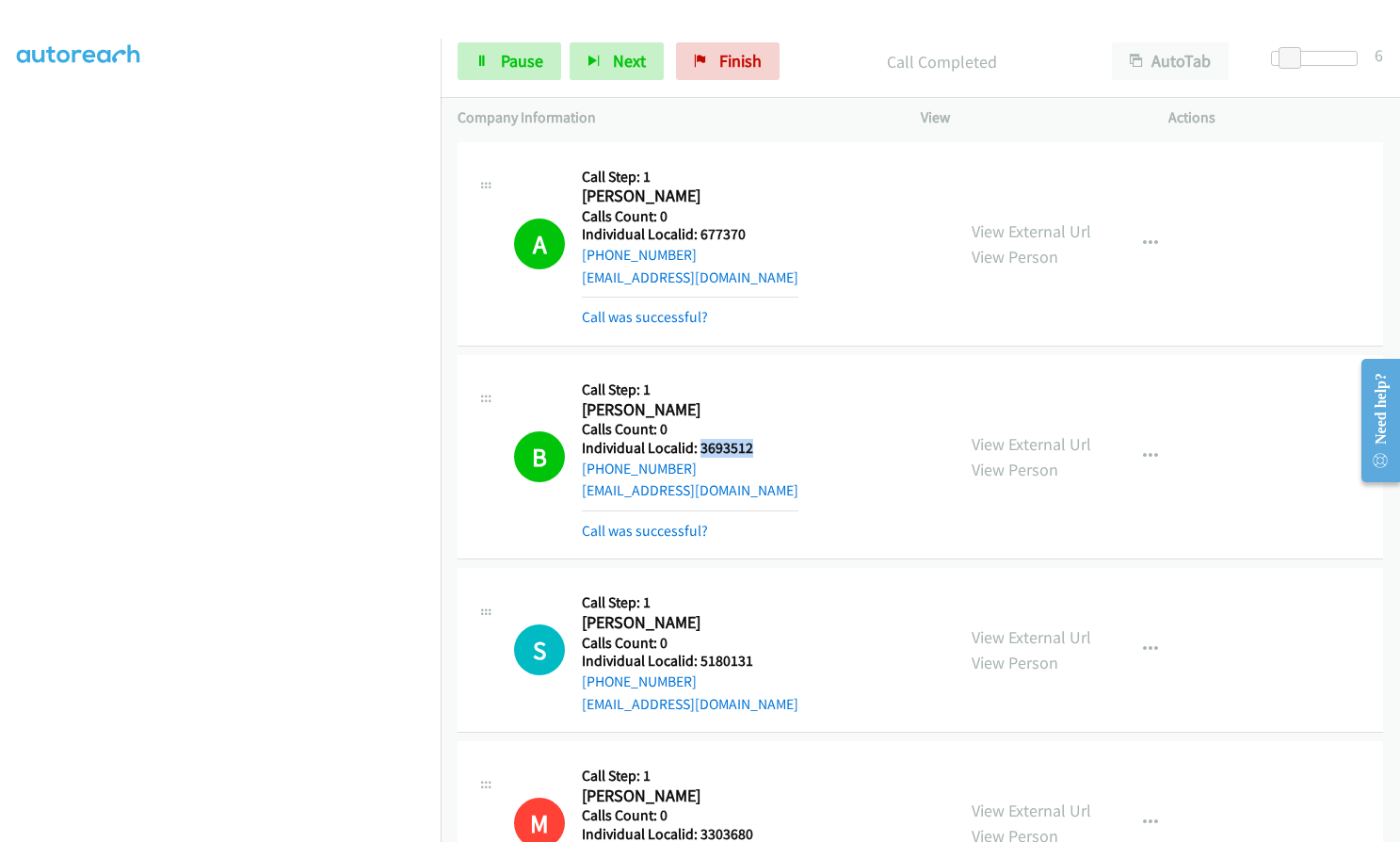
drag, startPoint x: 713, startPoint y: 442, endPoint x: 755, endPoint y: 444, distance: 42.0
click at [755, 444] on h5 "Individual Localid: 3693512" at bounding box center [690, 448] width 217 height 19
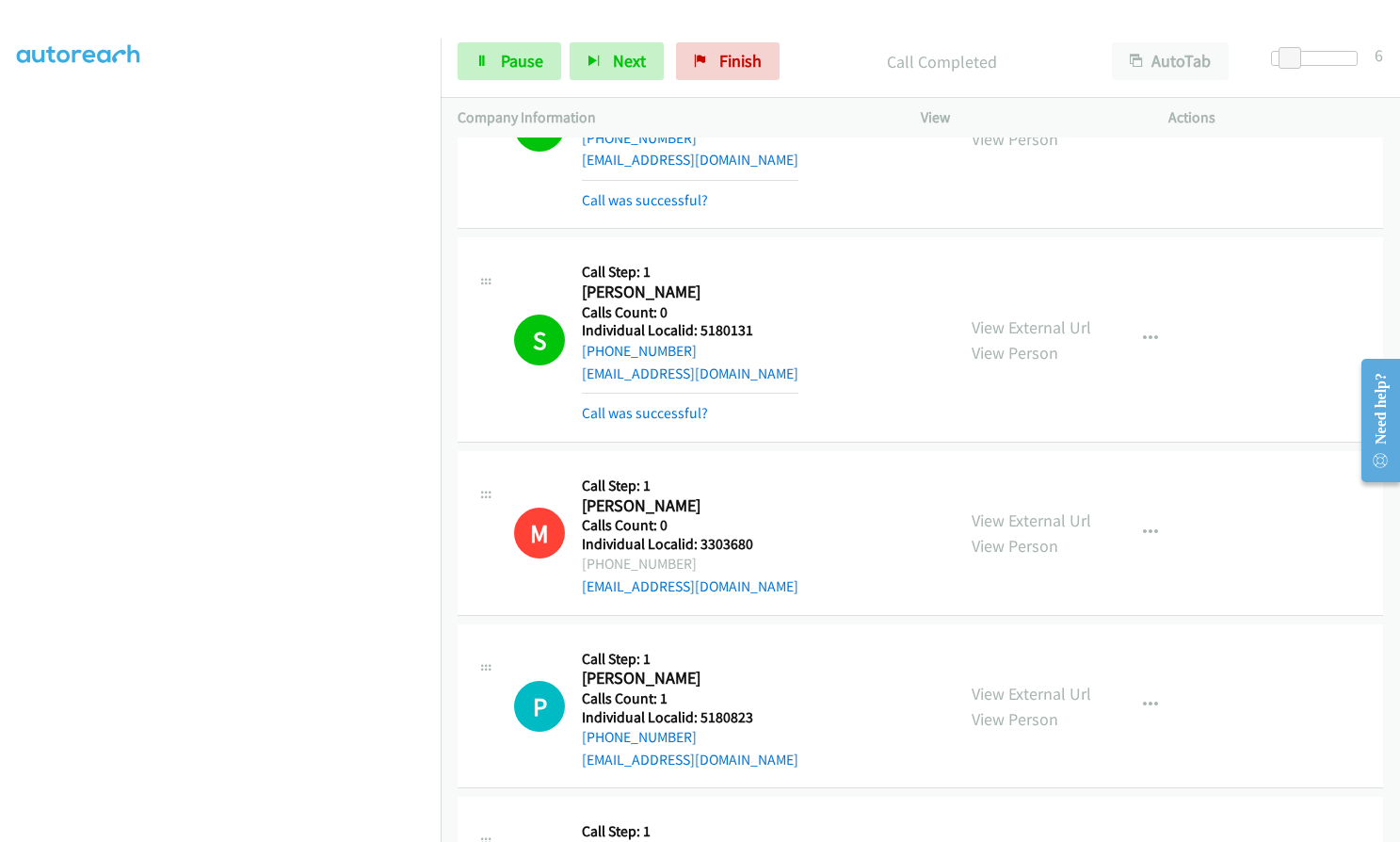
scroll to position [354, 0]
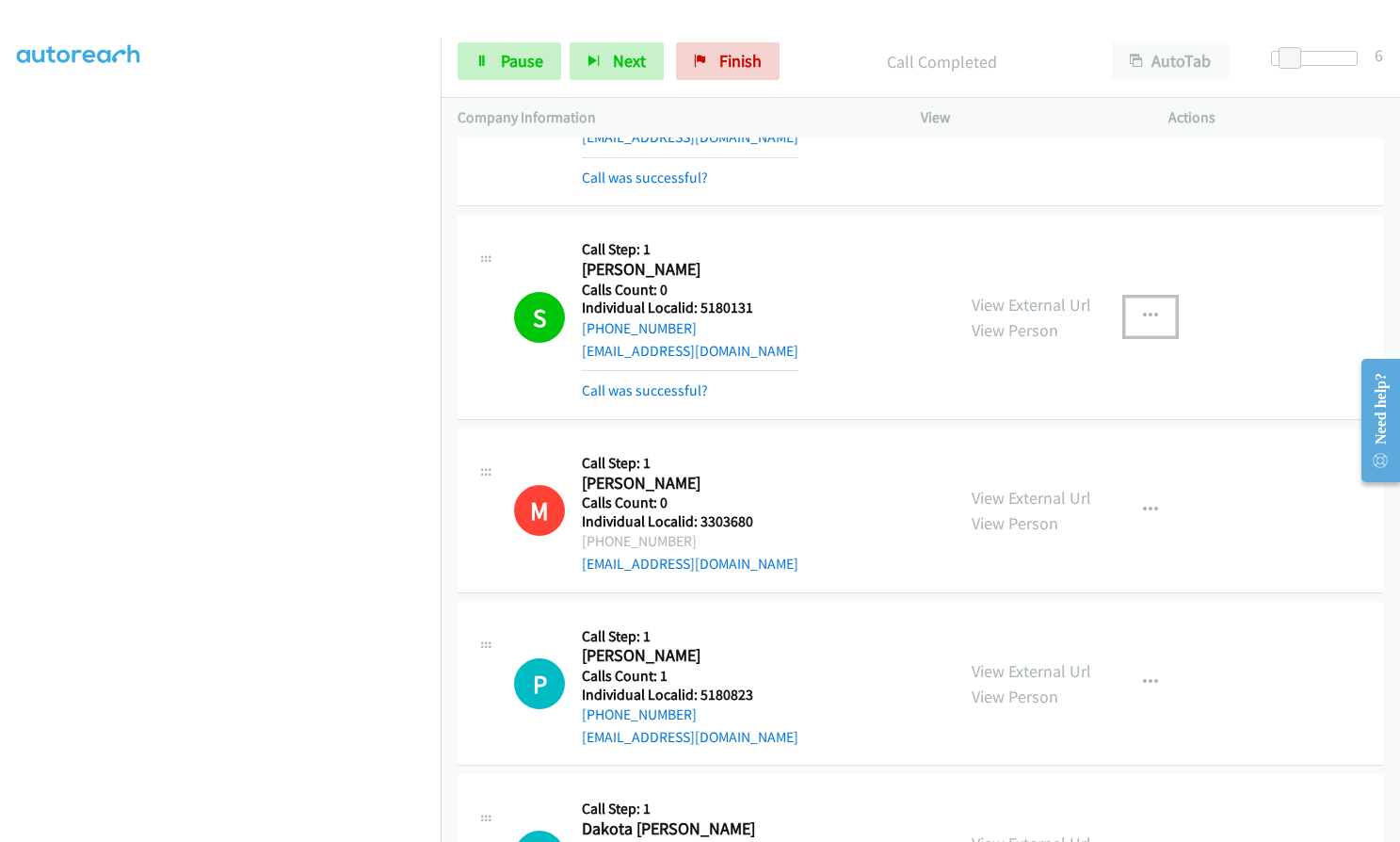
click at [1149, 310] on icon "button" at bounding box center [1151, 317] width 15 height 15
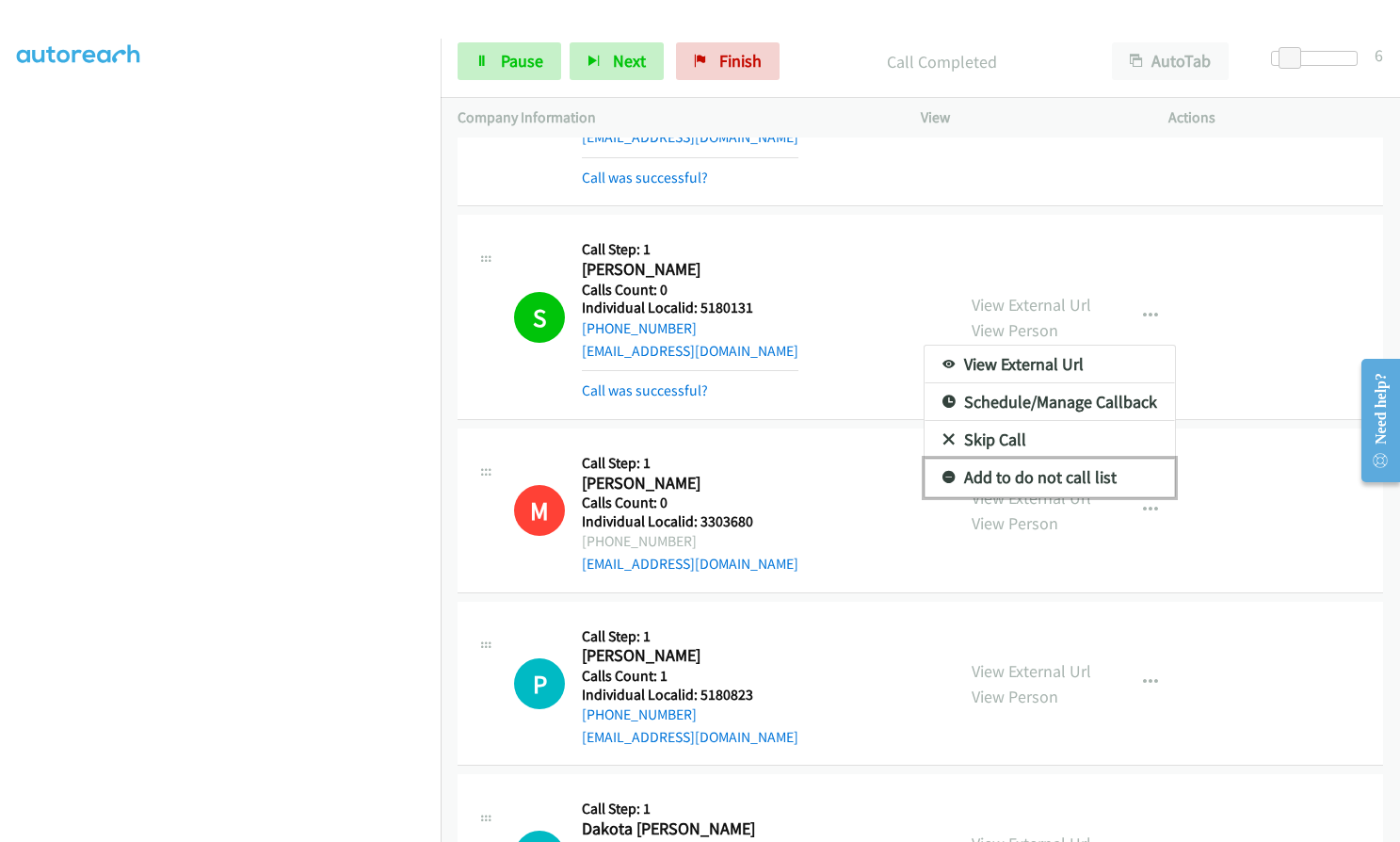
click at [942, 472] on icon at bounding box center [949, 479] width 13 height 13
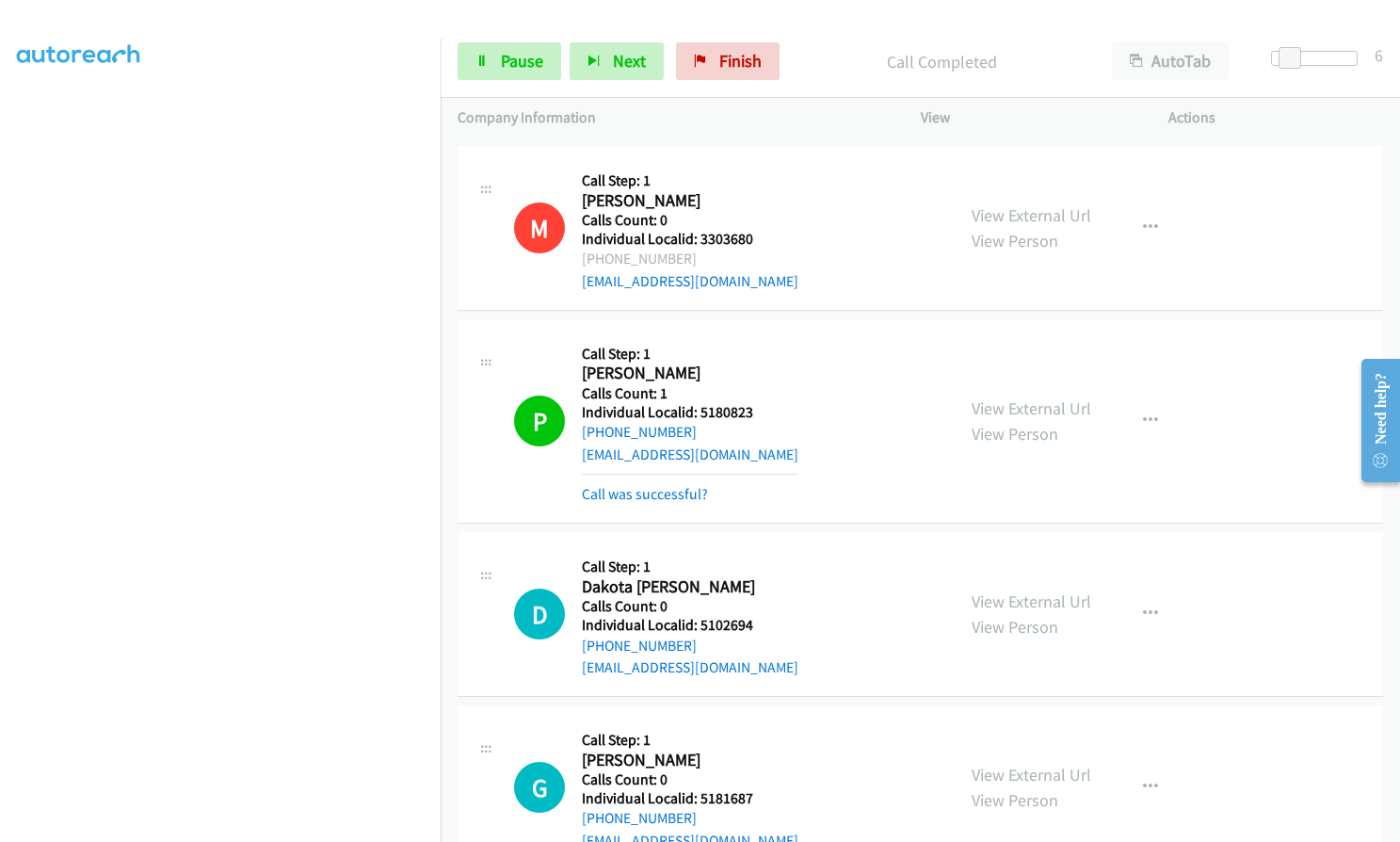
scroll to position [683, 0]
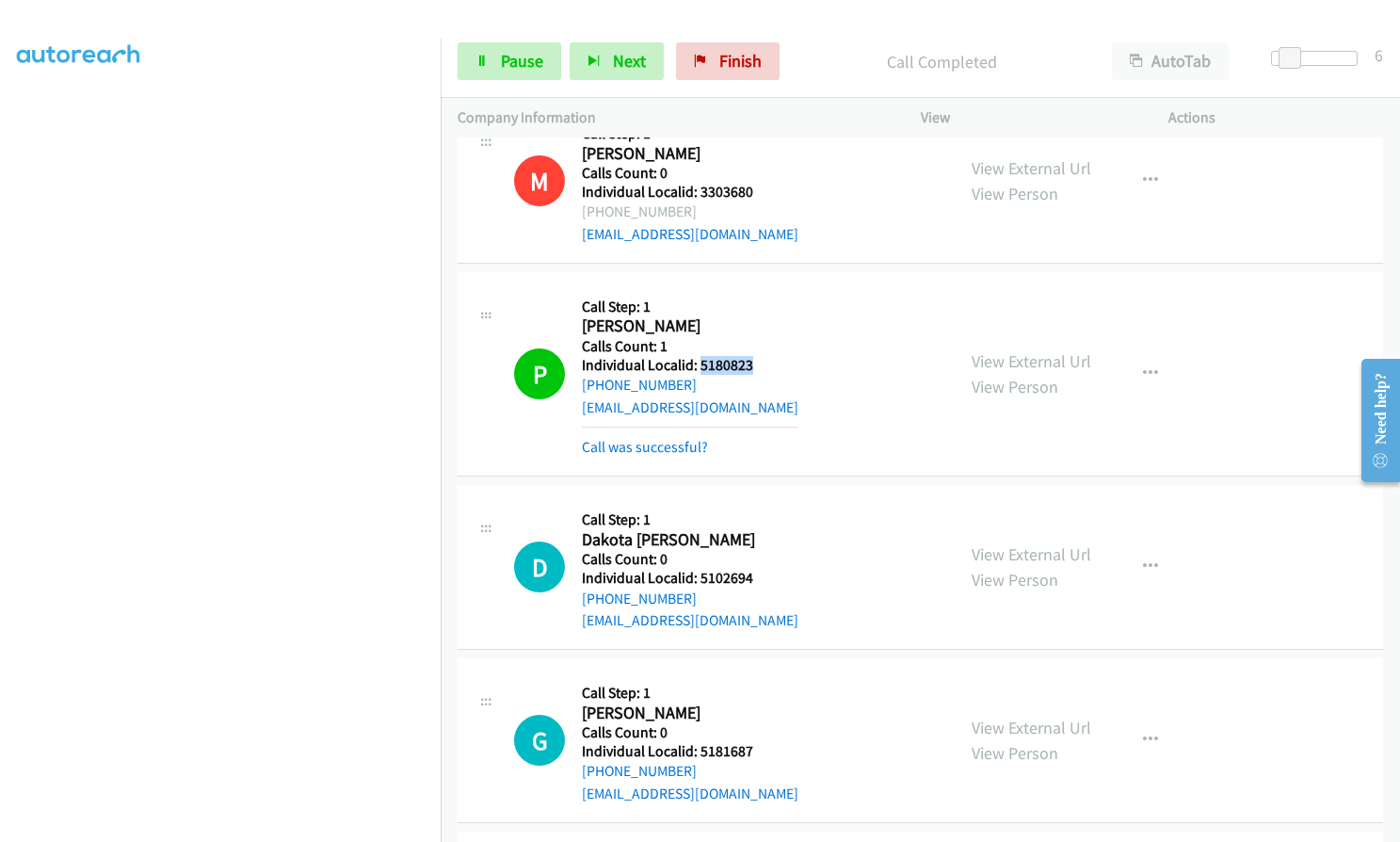
drag, startPoint x: 700, startPoint y: 364, endPoint x: 752, endPoint y: 364, distance: 52.0
click at [752, 364] on h5 "Individual Localid: 5180823" at bounding box center [690, 365] width 217 height 19
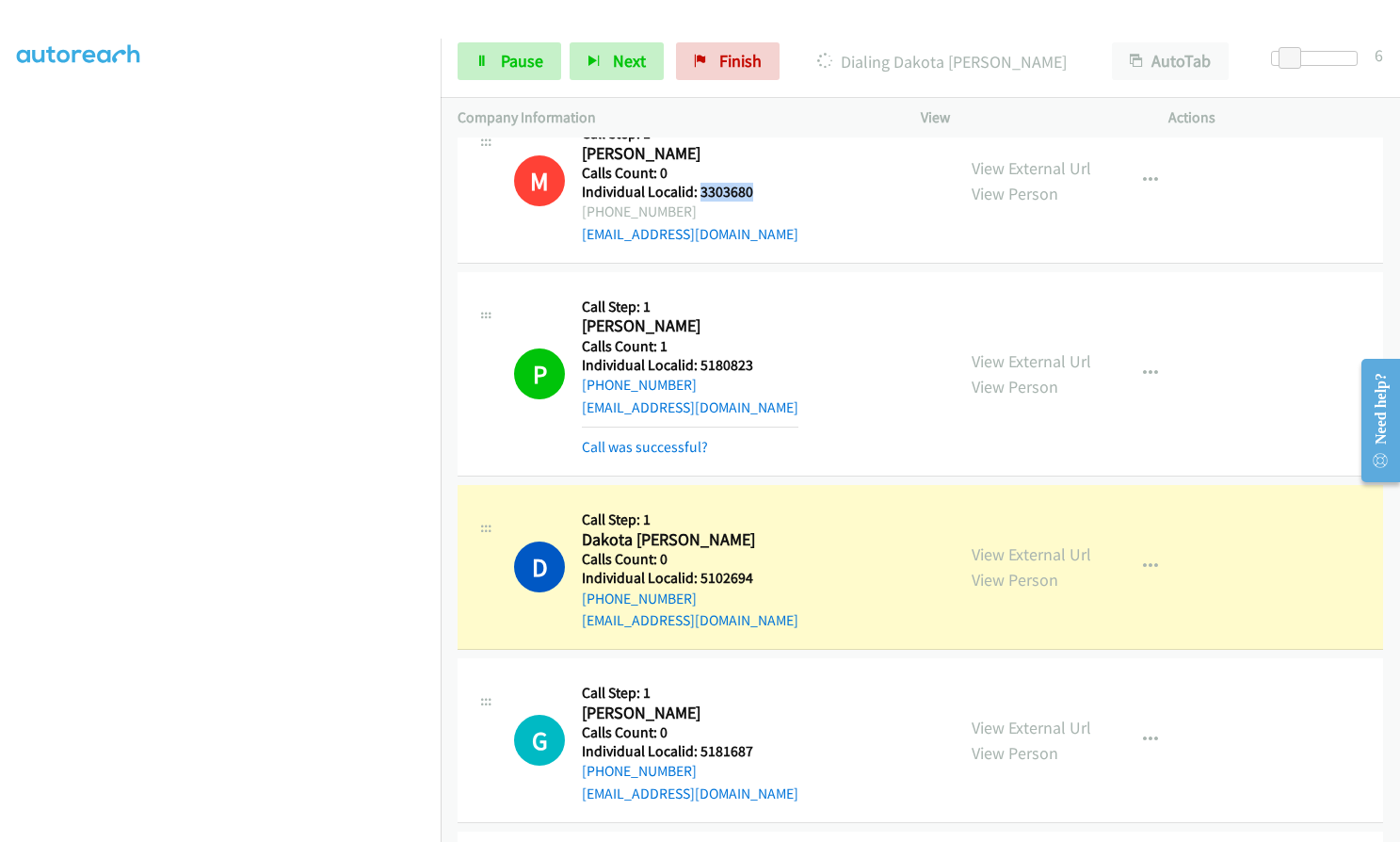
drag, startPoint x: 697, startPoint y: 190, endPoint x: 755, endPoint y: 190, distance: 58.0
click at [755, 190] on h5 "Individual Localid: 3303680" at bounding box center [690, 193] width 217 height 19
click at [802, 343] on div "P Callback Scheduled Call Step: 1 Peter Brownstein America/Los_Angeles Calls Co…" at bounding box center [726, 374] width 424 height 170
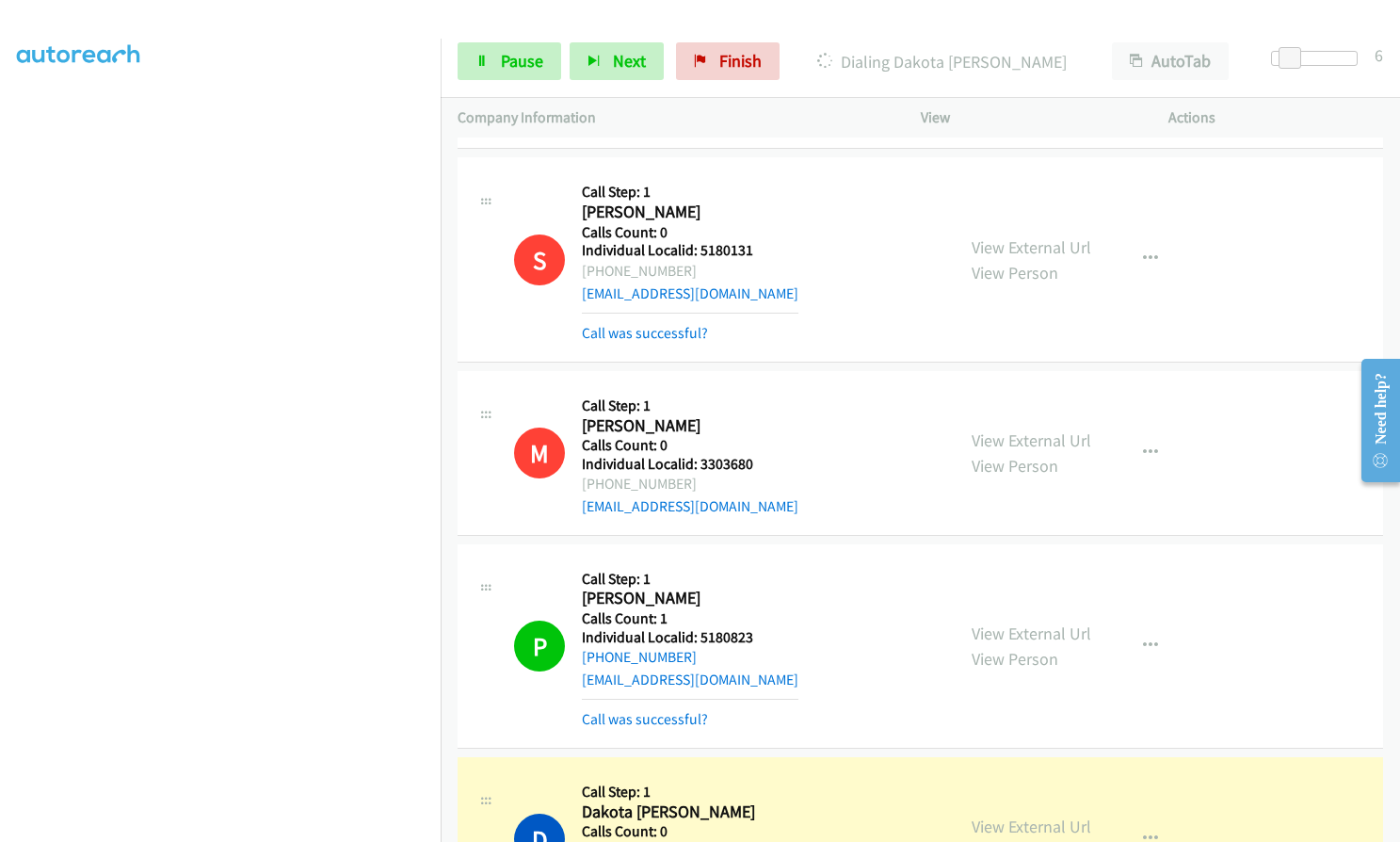
scroll to position [400, 0]
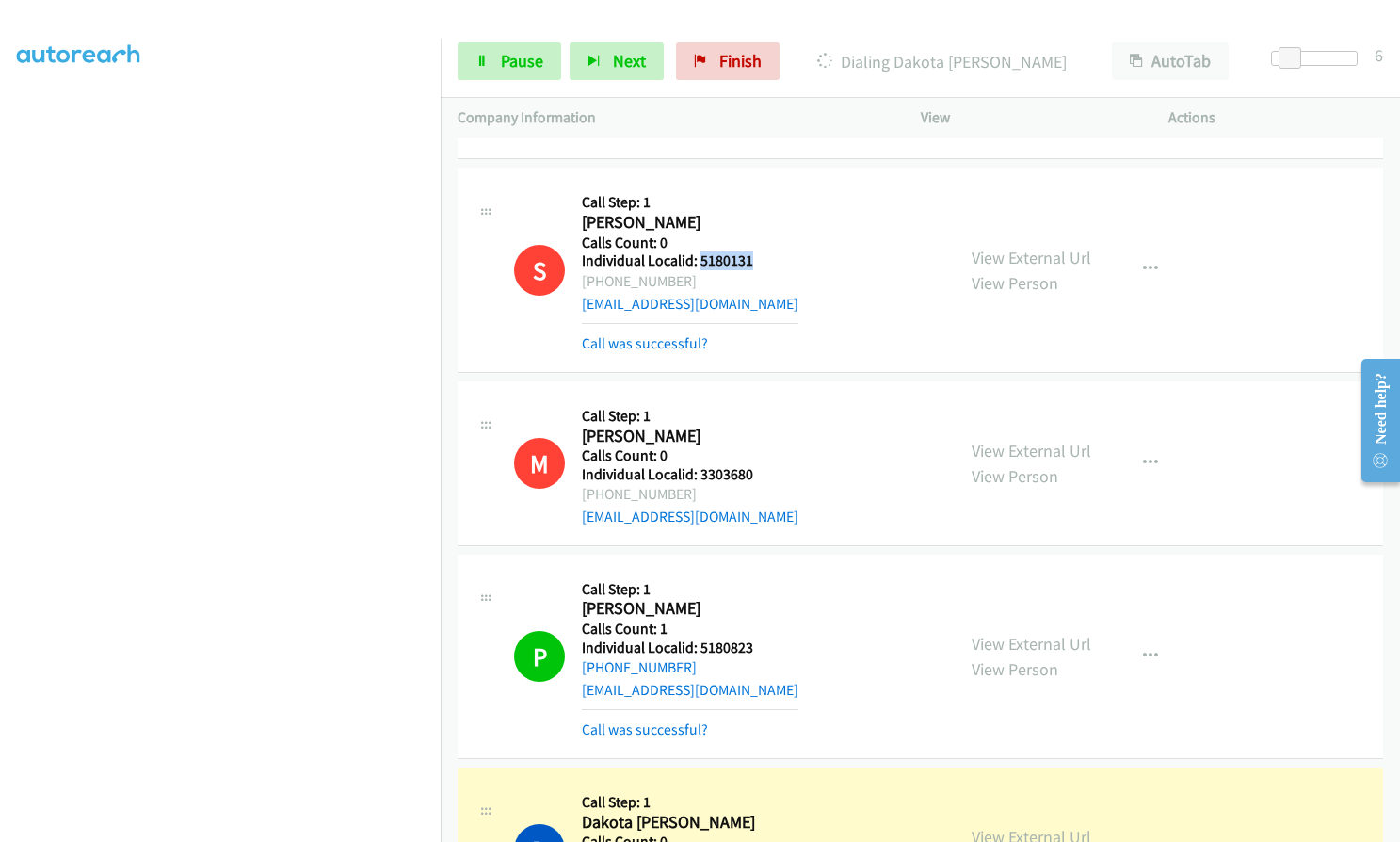
drag, startPoint x: 697, startPoint y: 257, endPoint x: 766, endPoint y: 257, distance: 69.0
click at [766, 257] on h5 "Individual Localid: 5180131" at bounding box center [690, 261] width 217 height 19
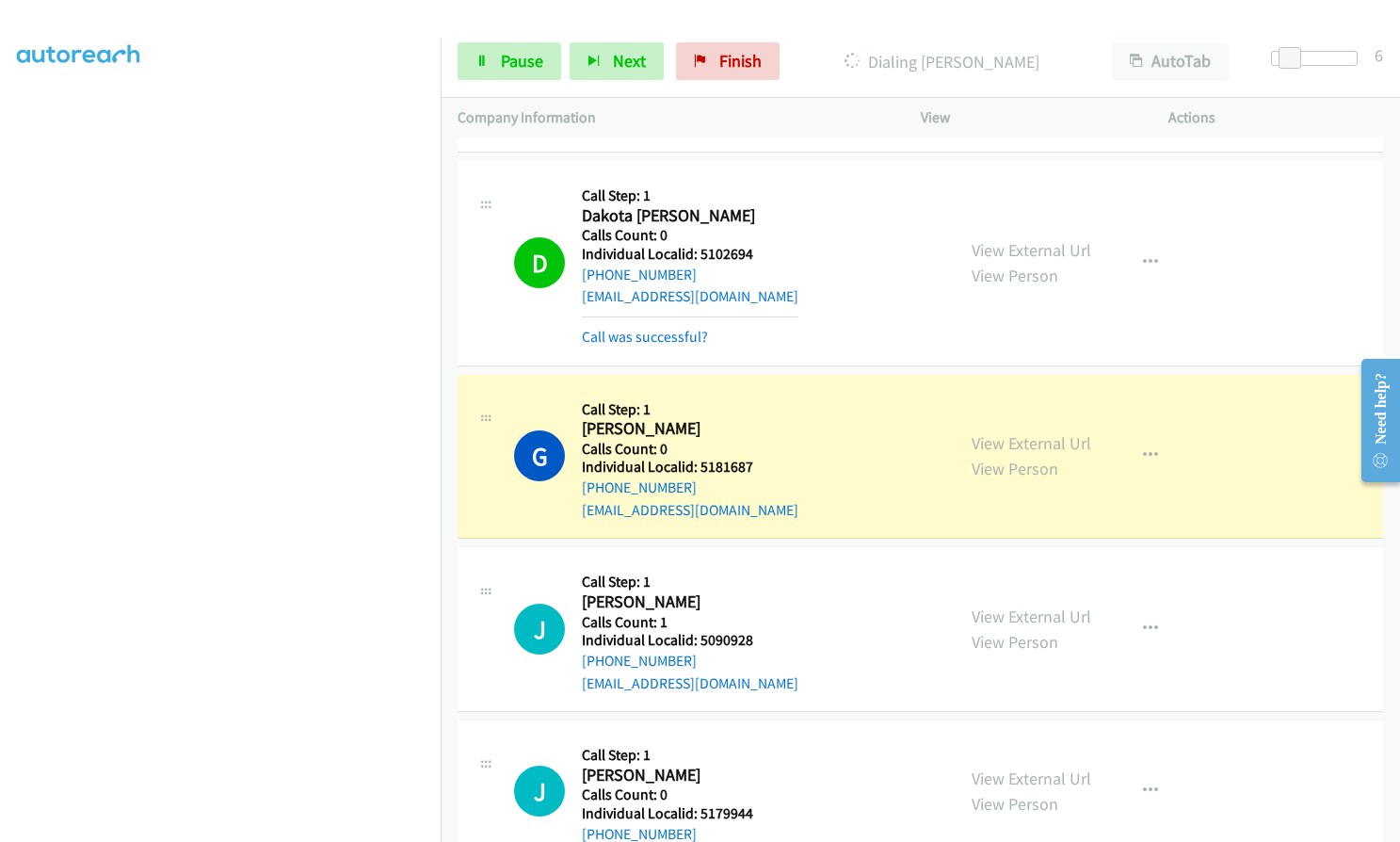
scroll to position [1083, 0]
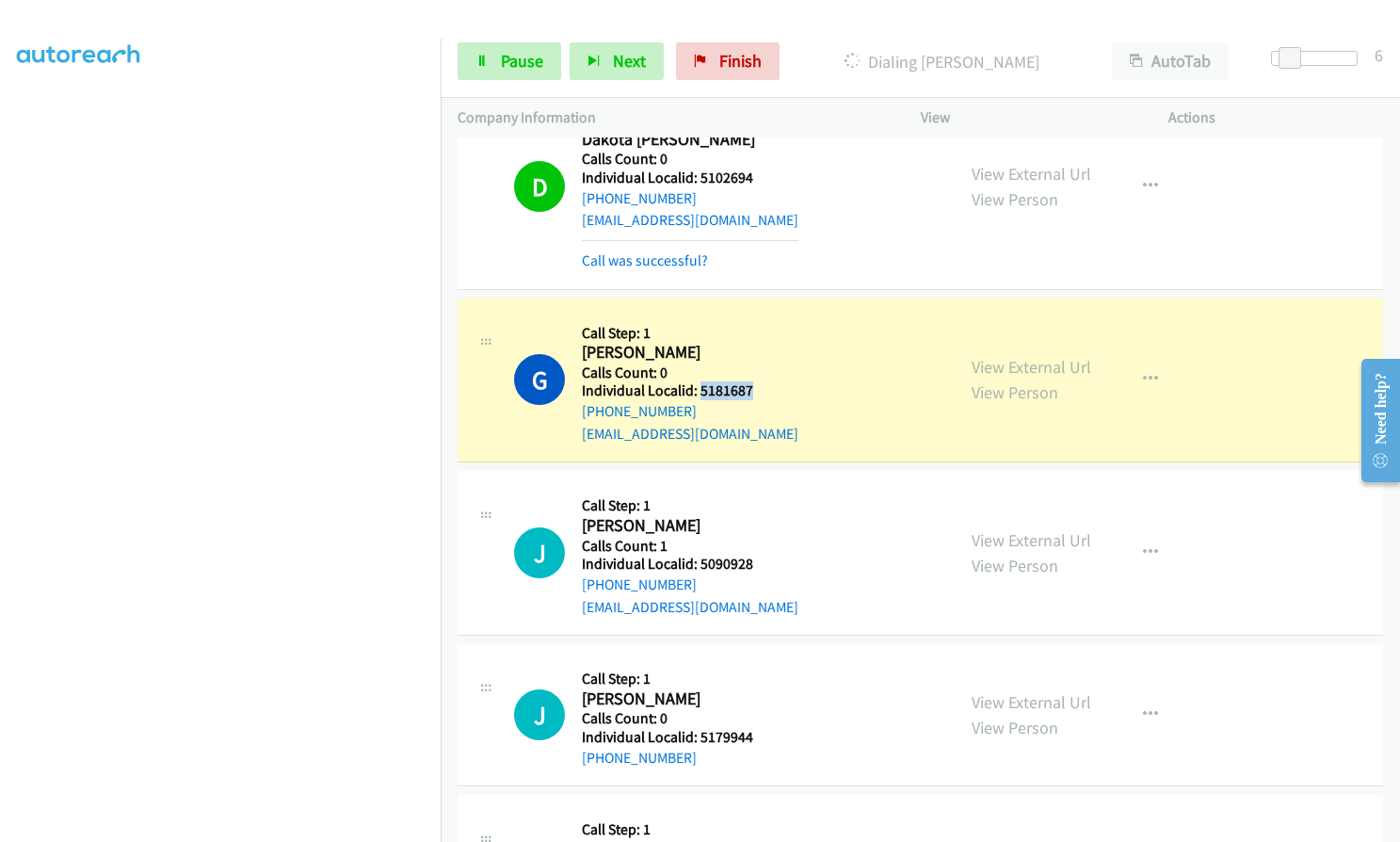
drag, startPoint x: 700, startPoint y: 386, endPoint x: 773, endPoint y: 389, distance: 73.1
click at [773, 389] on div "G Callback Scheduled Call Step: 1 Grant Dague America/Los_Angeles Calls Count: …" at bounding box center [726, 380] width 424 height 130
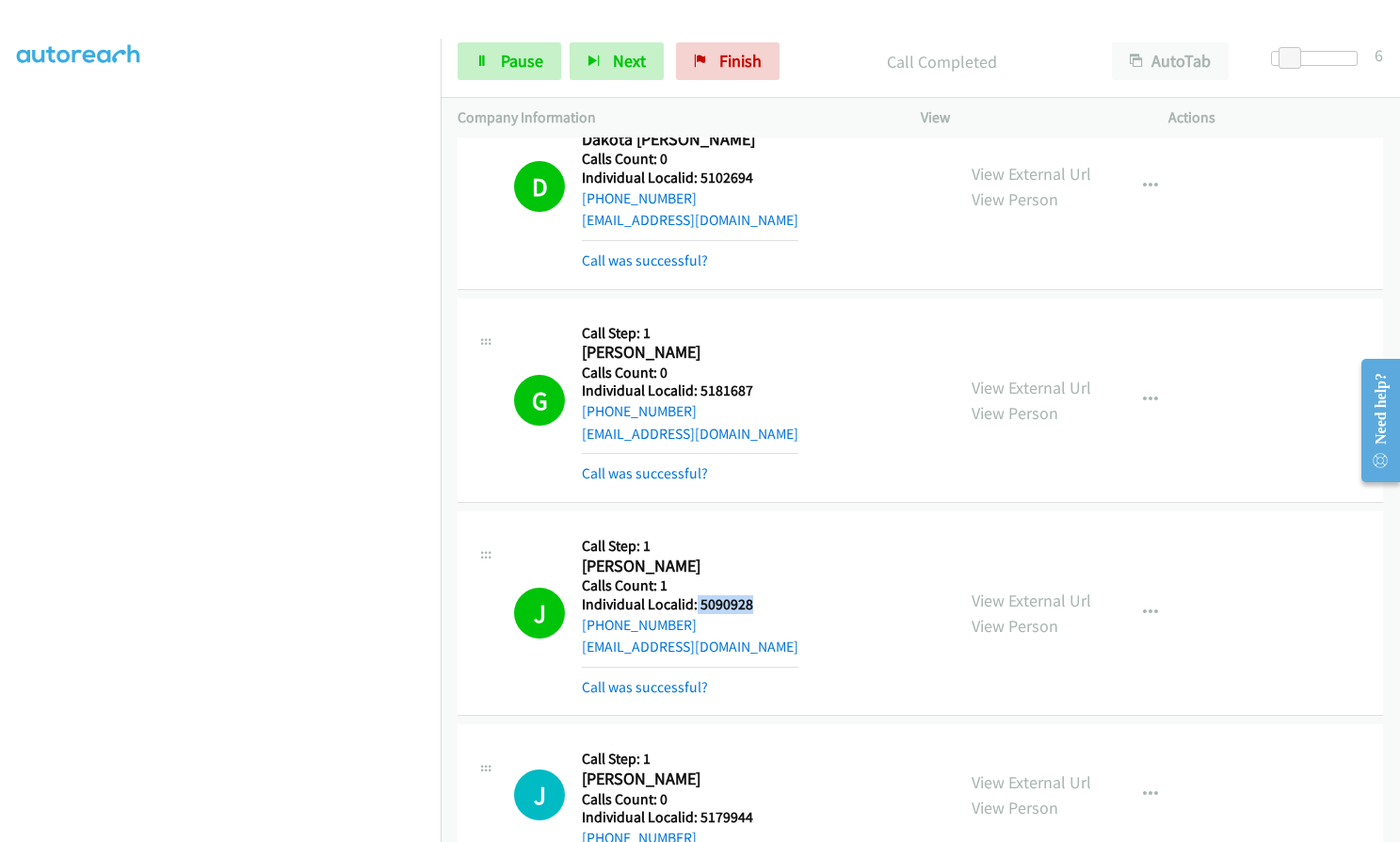
drag, startPoint x: 696, startPoint y: 603, endPoint x: 753, endPoint y: 603, distance: 57.0
click at [753, 603] on h5 "Individual Localid: 5090928" at bounding box center [690, 605] width 217 height 19
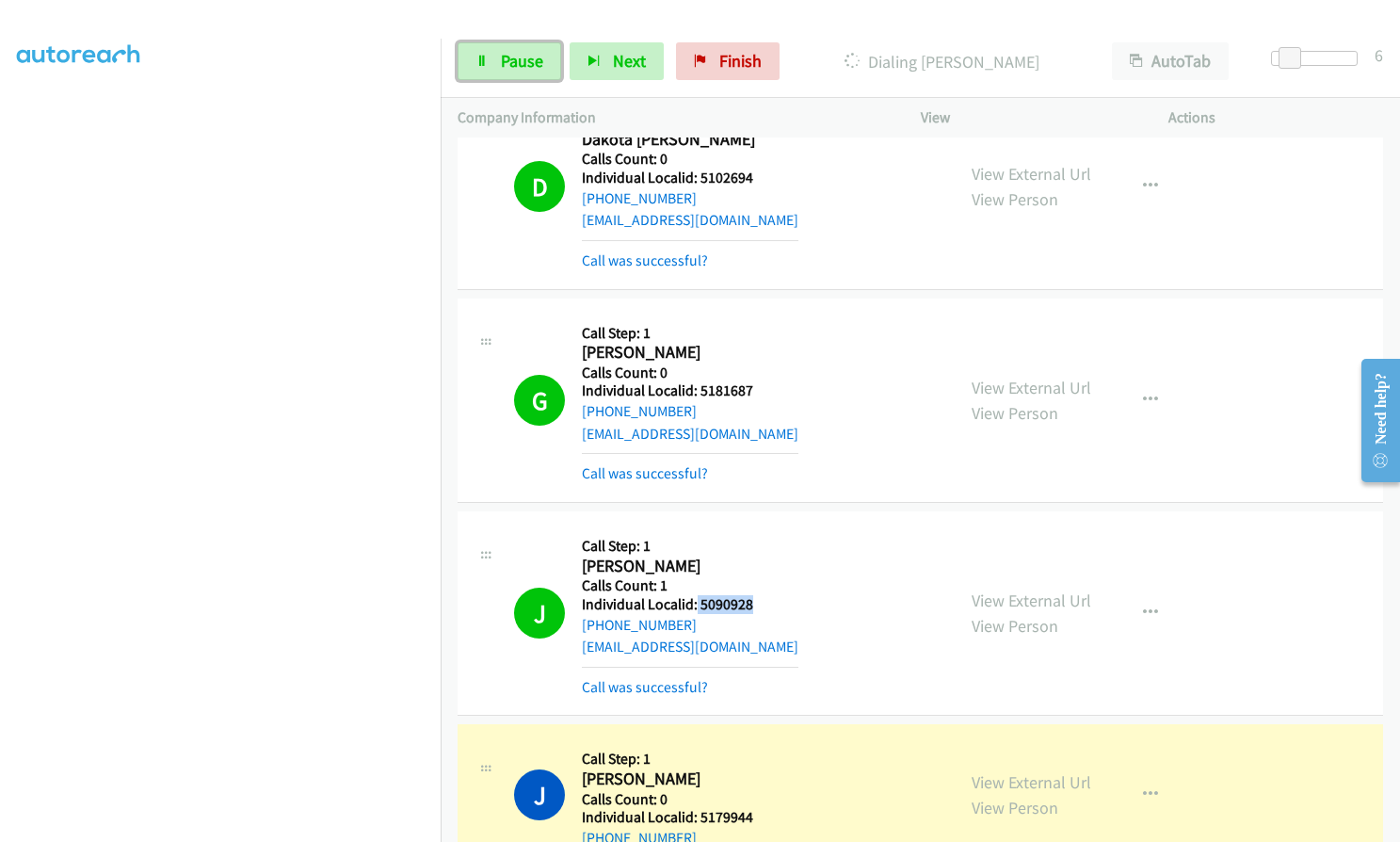
drag, startPoint x: 520, startPoint y: 55, endPoint x: 543, endPoint y: 62, distance: 24.0
click at [520, 55] on span "Pause" at bounding box center [522, 61] width 42 height 21
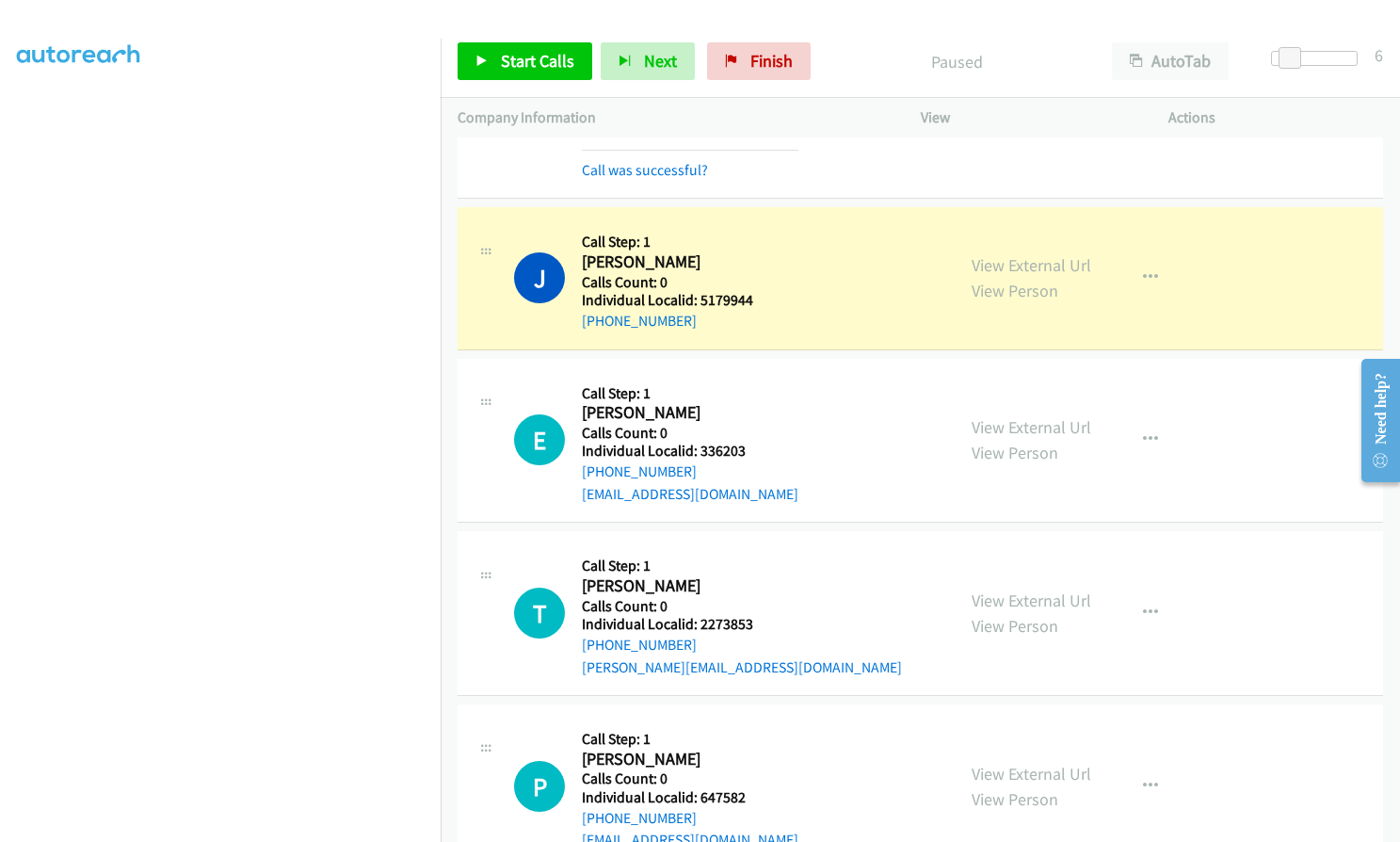
scroll to position [1601, 0]
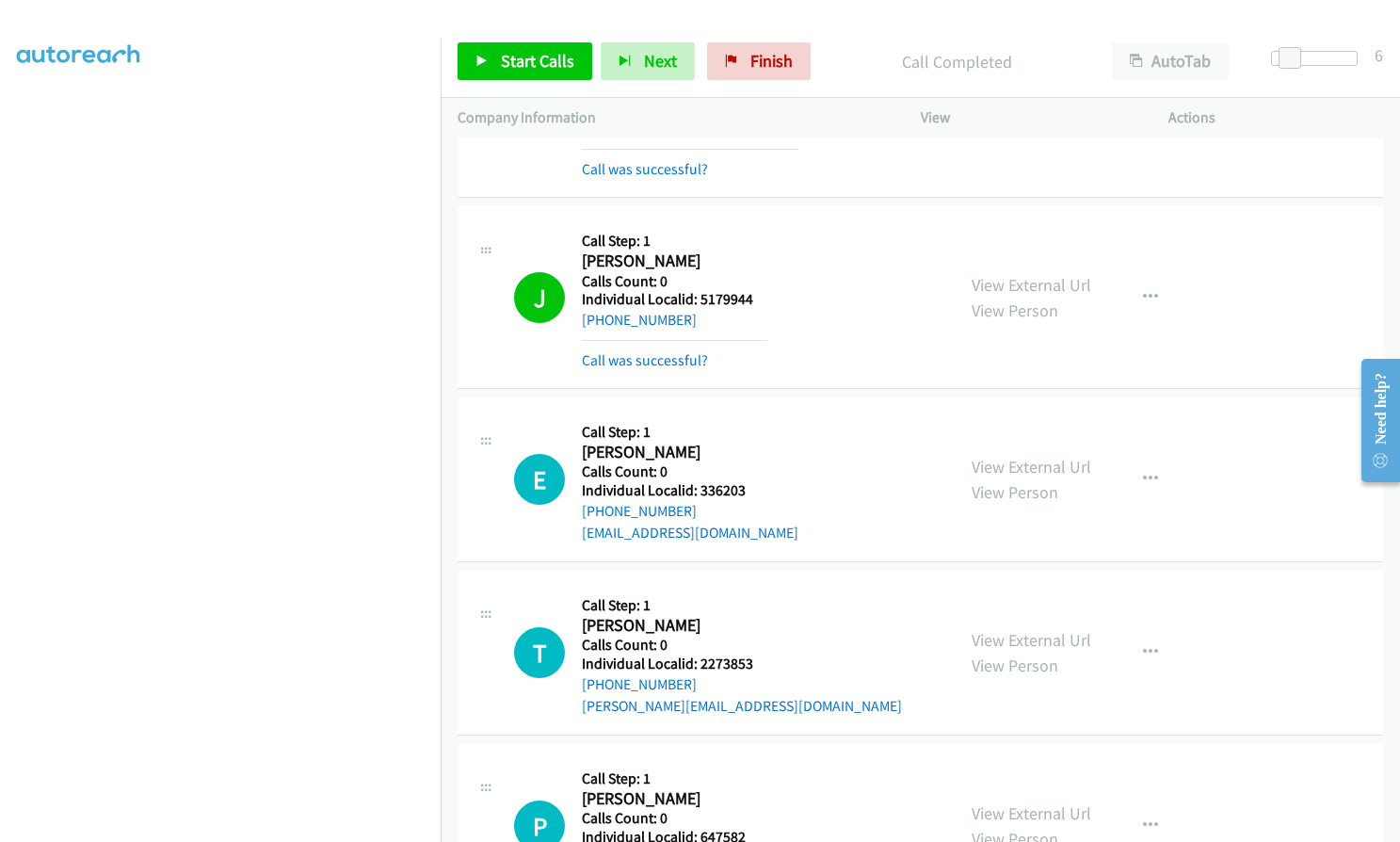
drag, startPoint x: 30, startPoint y: 467, endPoint x: 21, endPoint y: 501, distance: 35.2
click at [16, 501] on aside "Dialing Mode: Power | Switch to Preview My Lists" at bounding box center [220, 385] width 440 height 1042
drag, startPoint x: 699, startPoint y: 300, endPoint x: 753, endPoint y: 299, distance: 54.0
click at [753, 299] on h5 "Individual Localid: 5179944" at bounding box center [674, 300] width 186 height 19
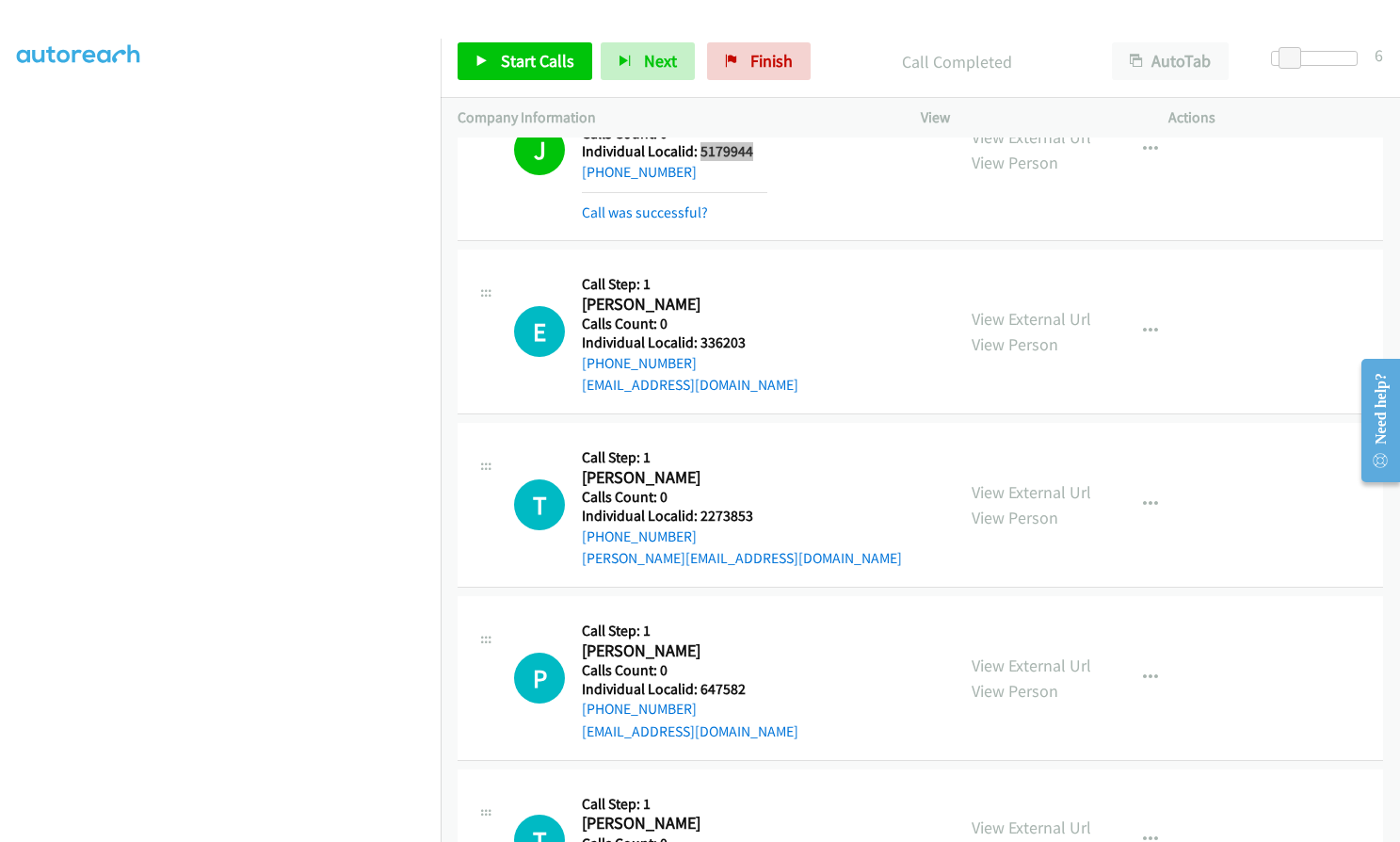
scroll to position [1766, 0]
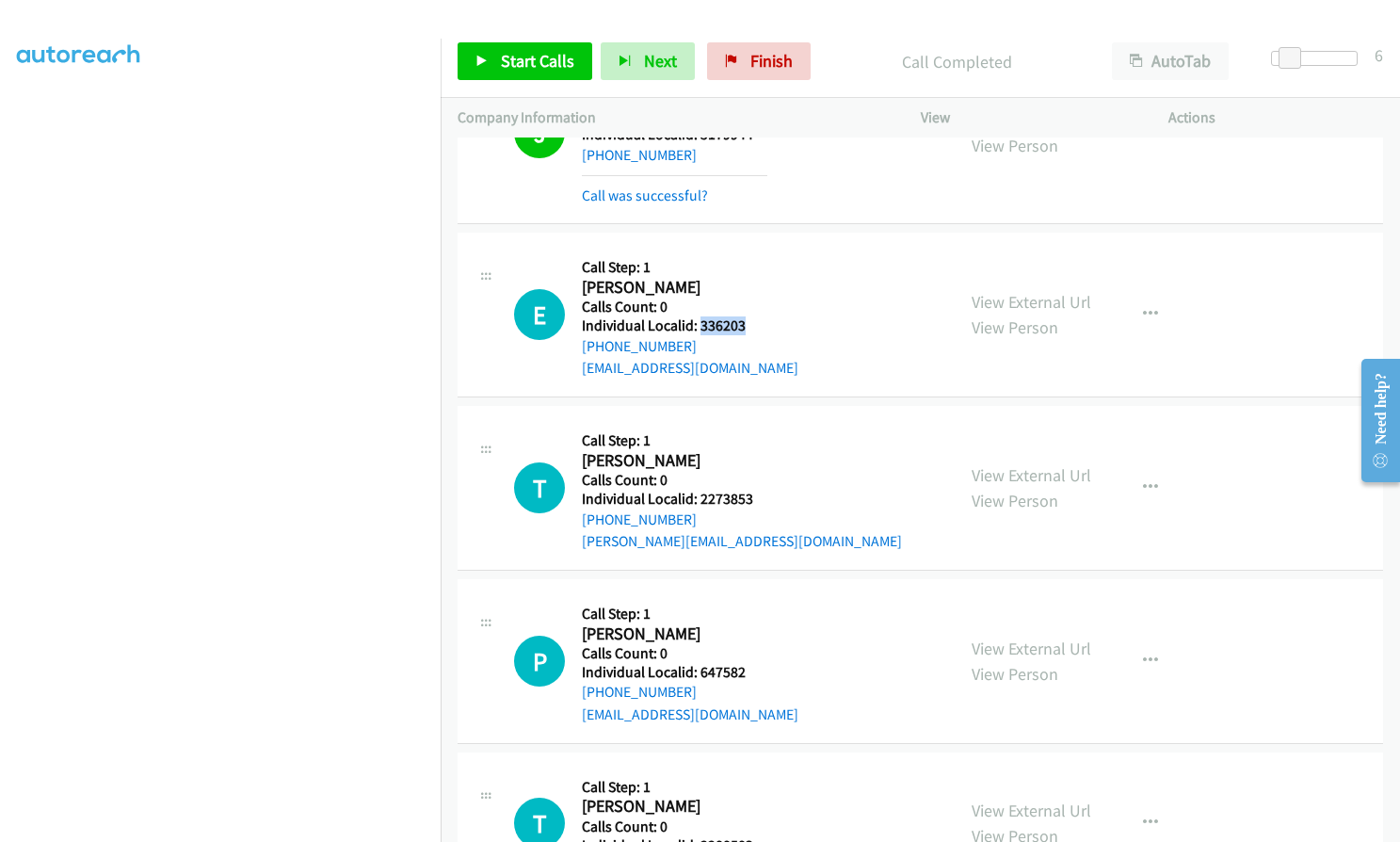
drag, startPoint x: 699, startPoint y: 329, endPoint x: 751, endPoint y: 329, distance: 52.0
click at [751, 329] on h5 "Individual Localid: 336203" at bounding box center [690, 326] width 217 height 19
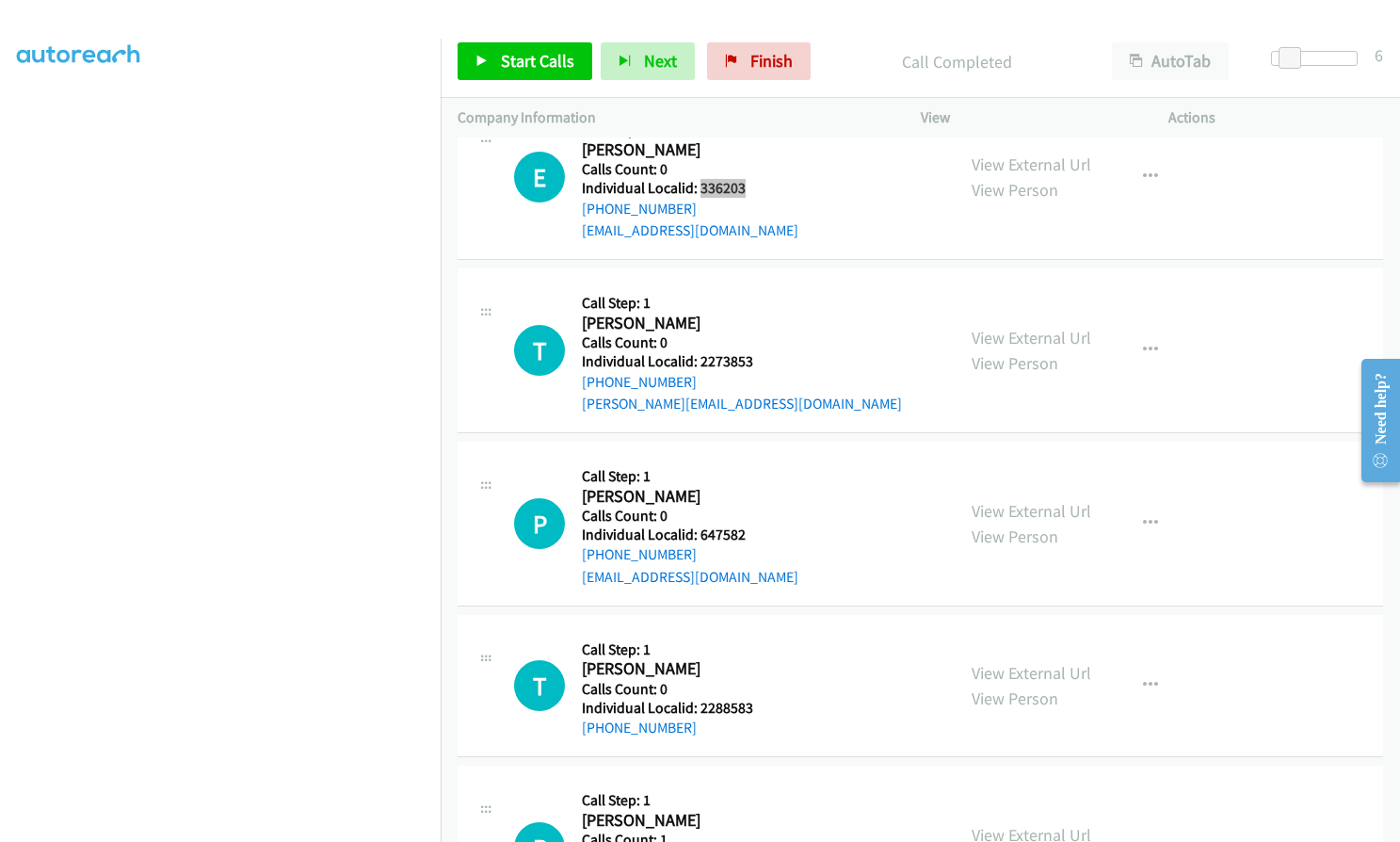
scroll to position [1931, 0]
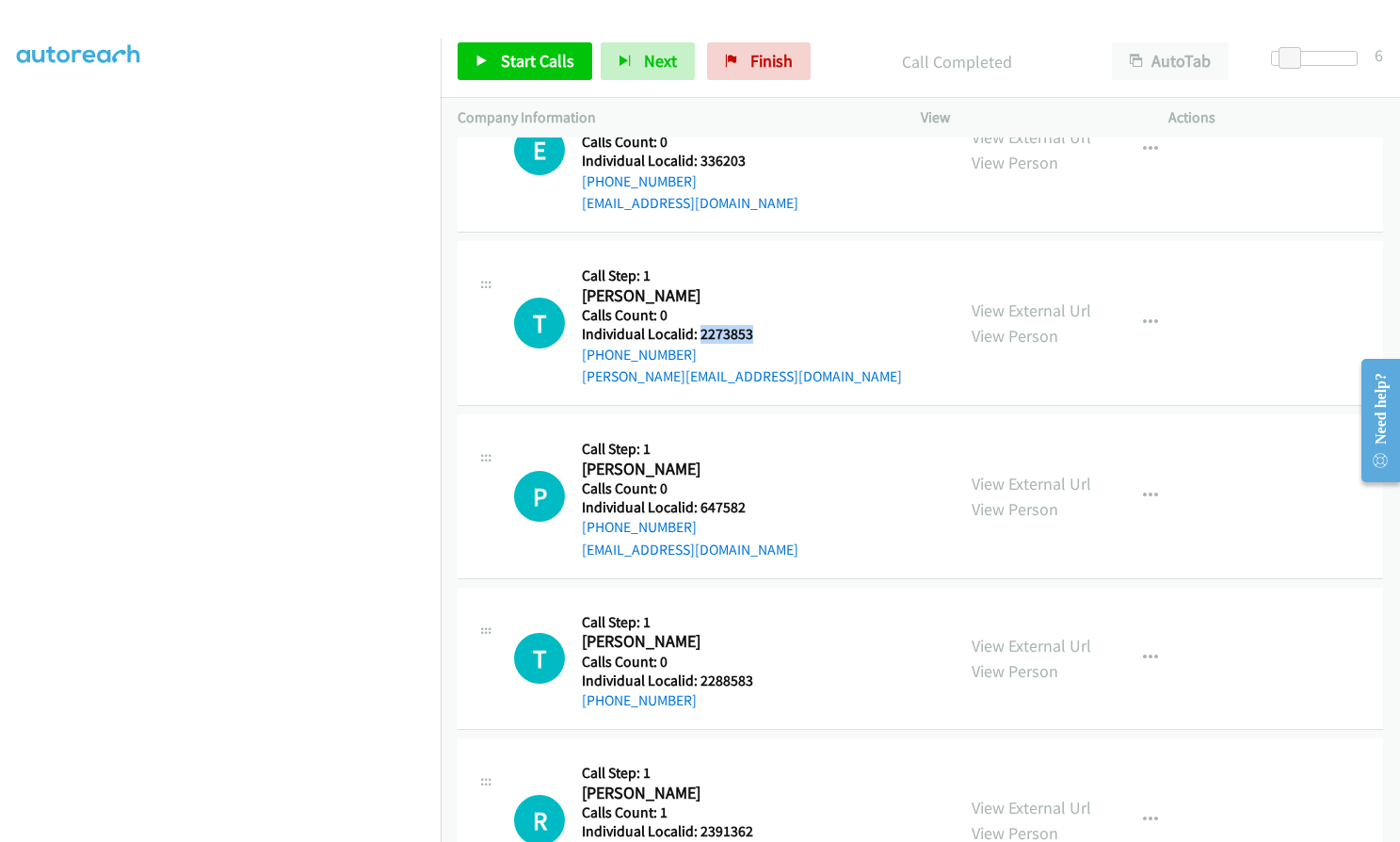
drag, startPoint x: 704, startPoint y: 331, endPoint x: 759, endPoint y: 331, distance: 55.0
click at [759, 331] on h5 "Individual Localid: 2273853" at bounding box center [742, 334] width 320 height 19
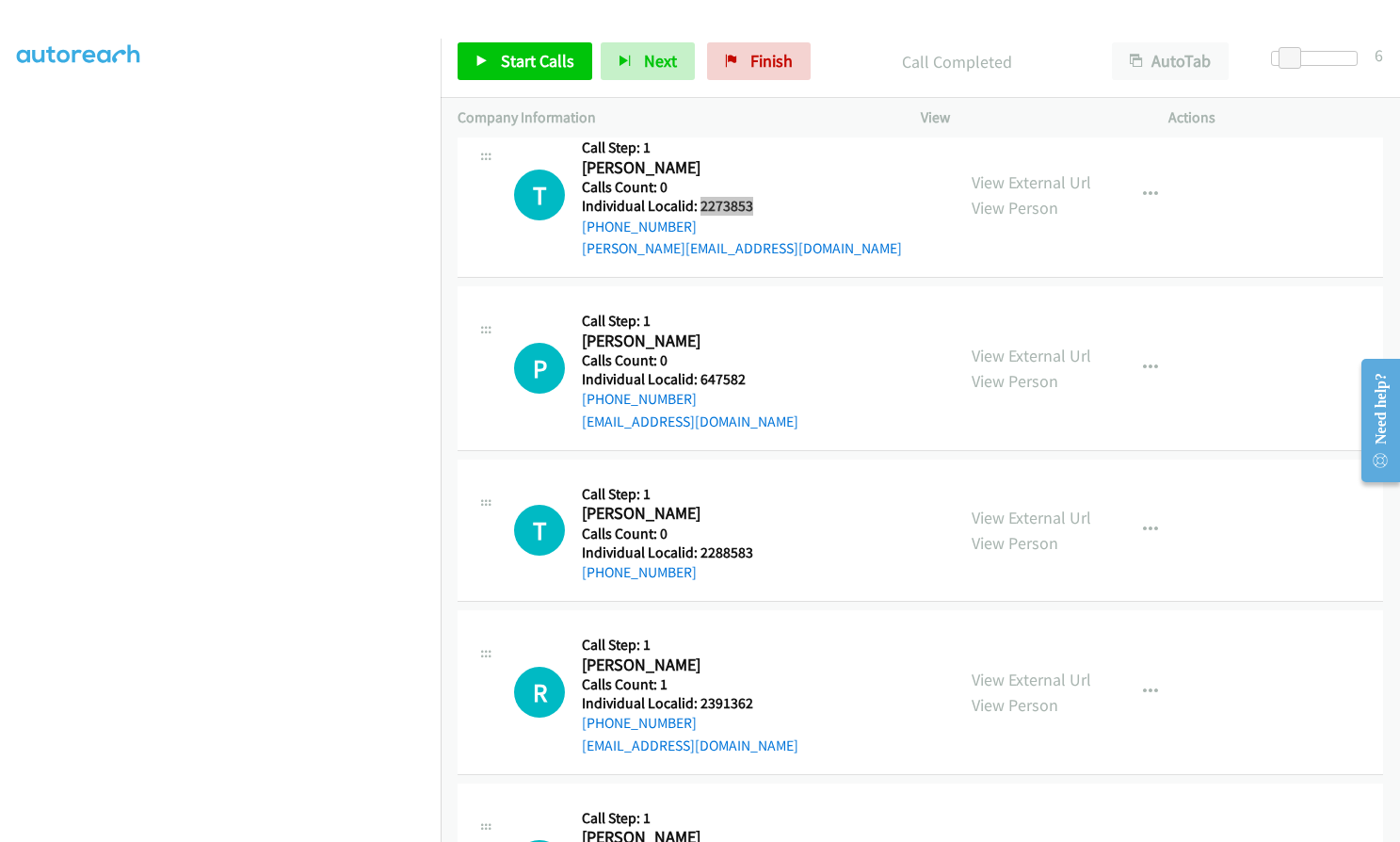
scroll to position [2071, 0]
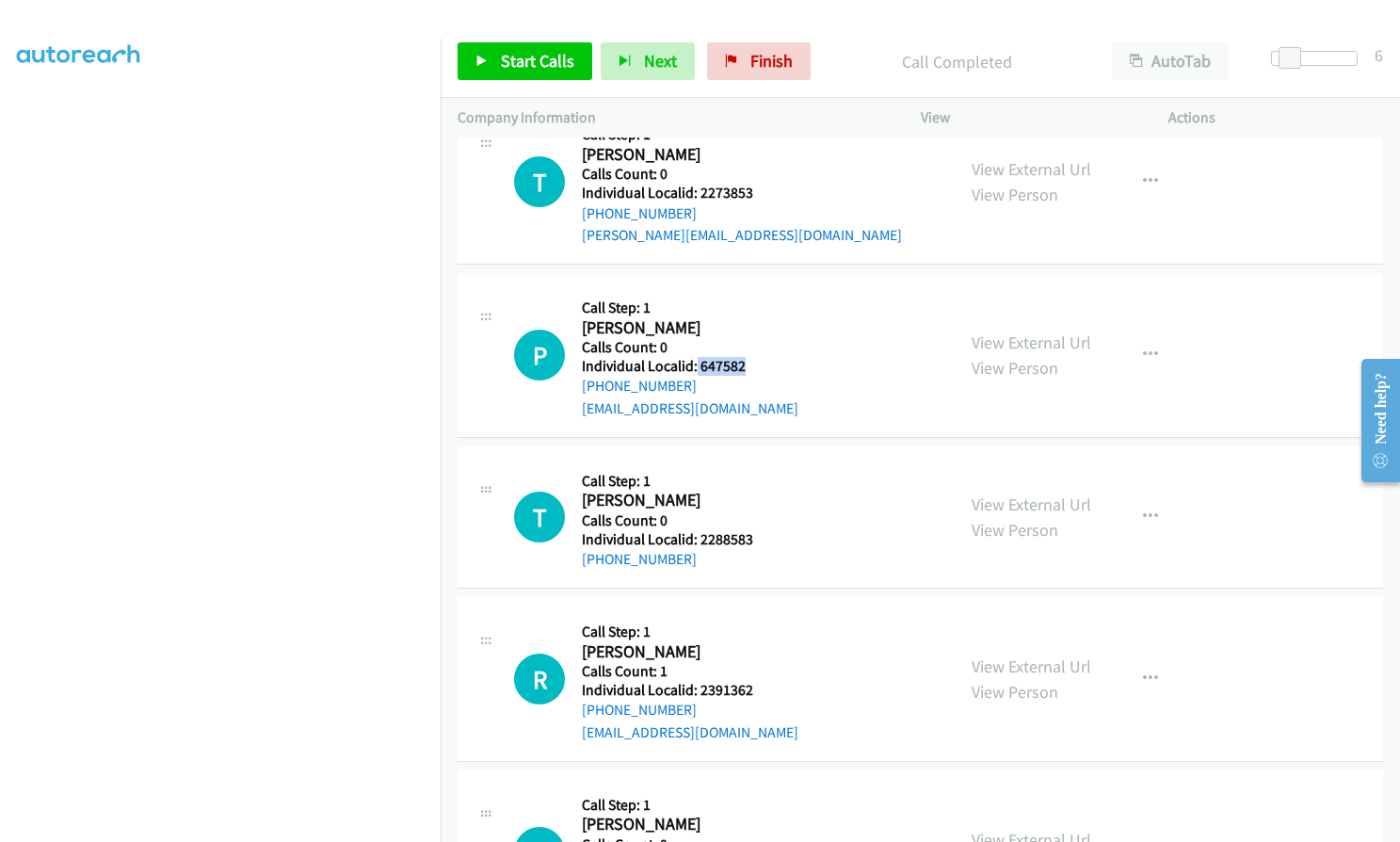
drag, startPoint x: 696, startPoint y: 363, endPoint x: 751, endPoint y: 363, distance: 55.0
click at [751, 363] on h5 "Individual Localid: 647582" at bounding box center [690, 366] width 217 height 19
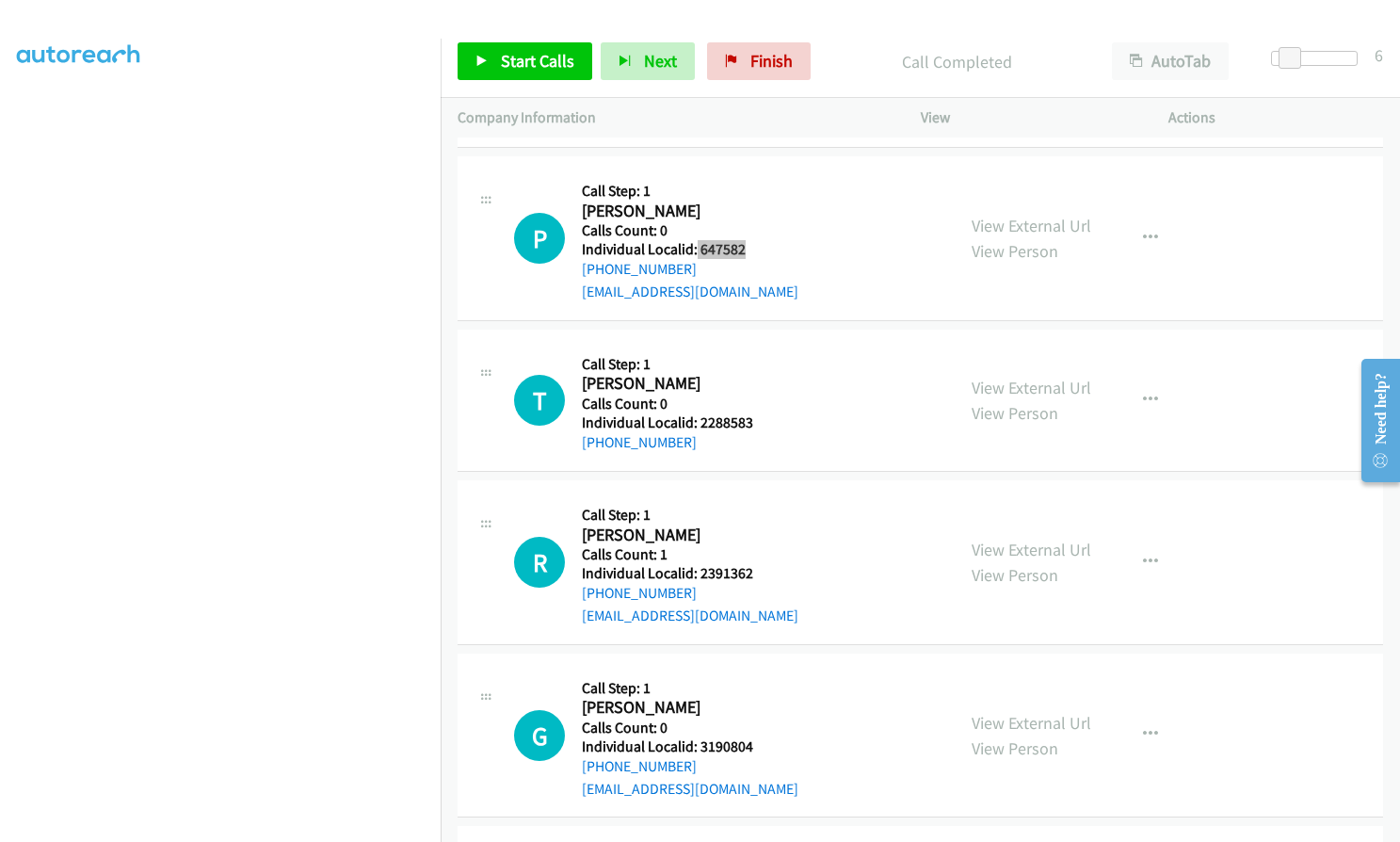
scroll to position [2189, 0]
drag, startPoint x: 697, startPoint y: 421, endPoint x: 751, endPoint y: 424, distance: 54.1
click at [751, 424] on h5 "Individual Localid: 2288583" at bounding box center [674, 422] width 186 height 19
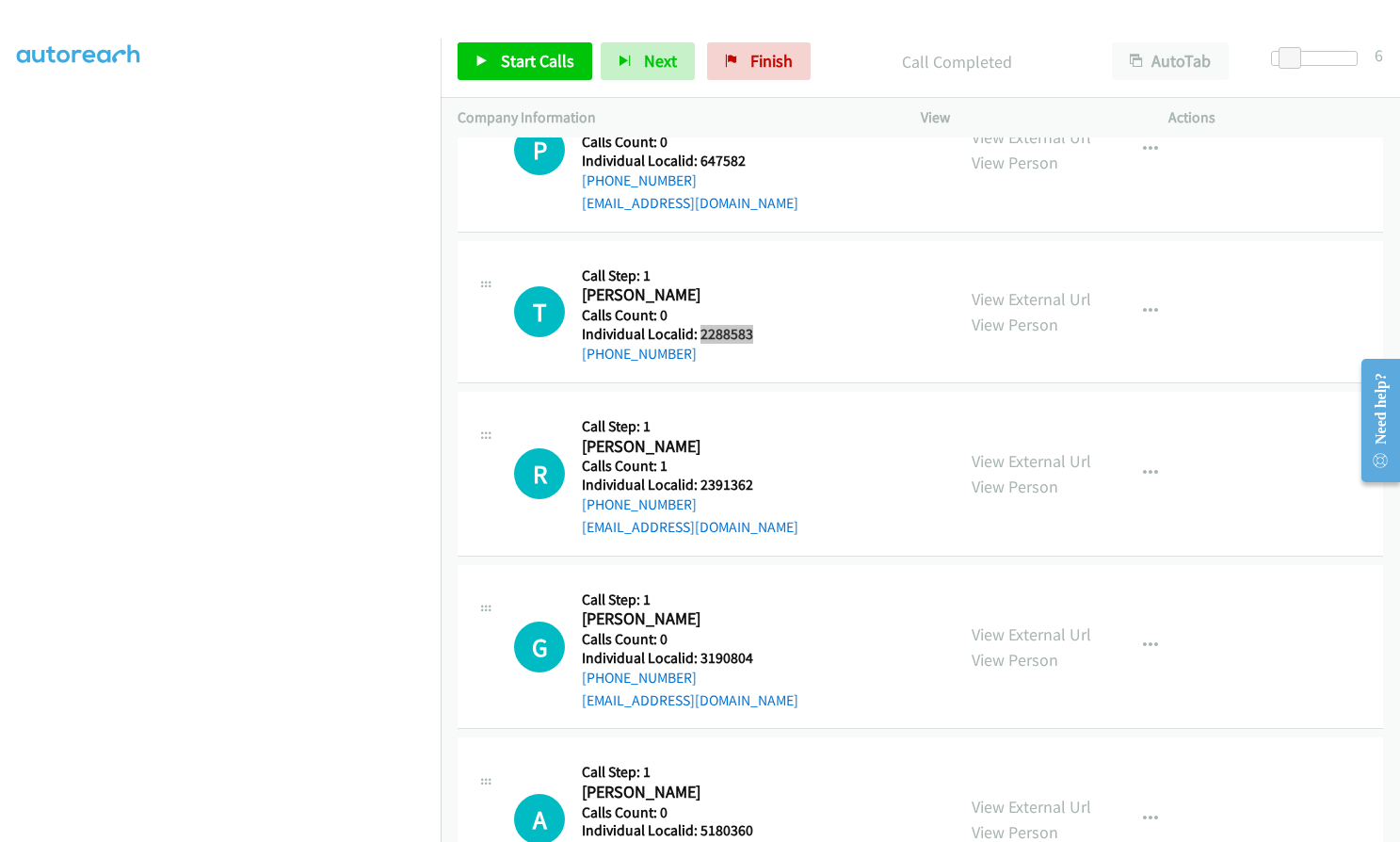
scroll to position [2283, 0]
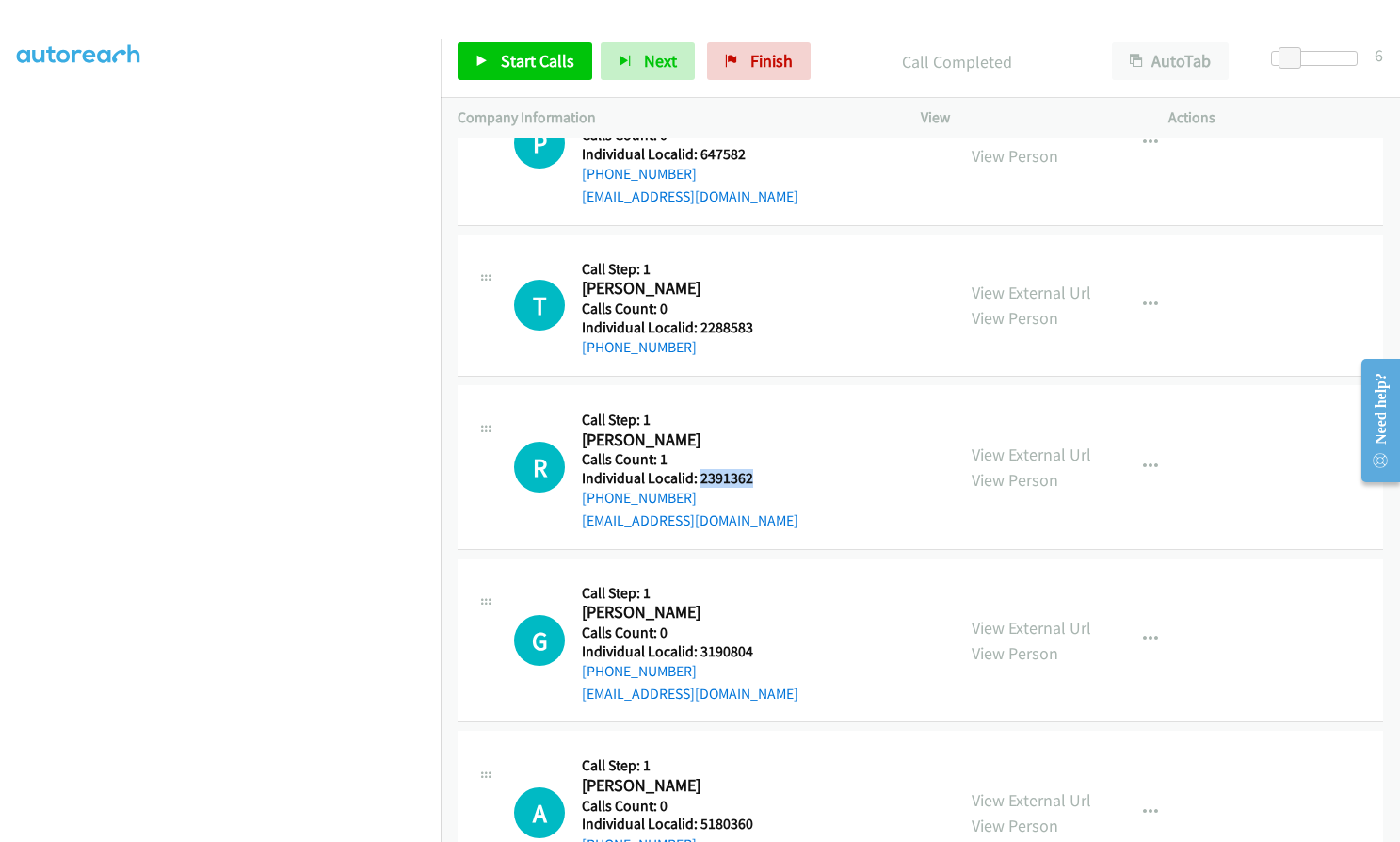
drag, startPoint x: 698, startPoint y: 473, endPoint x: 753, endPoint y: 477, distance: 55.1
click at [753, 477] on h5 "Individual Localid: 2391362" at bounding box center [690, 479] width 217 height 19
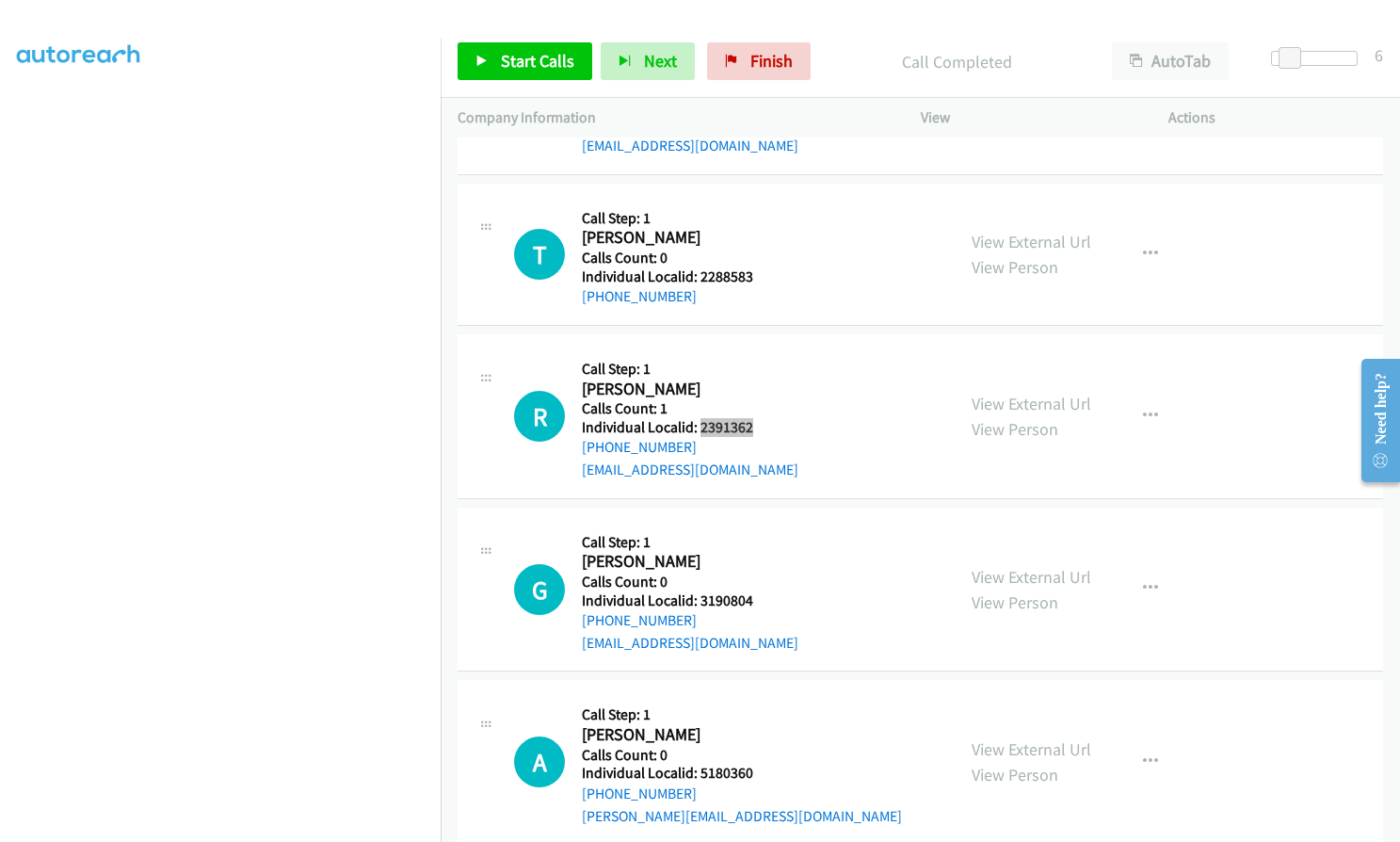
scroll to position [2425, 0]
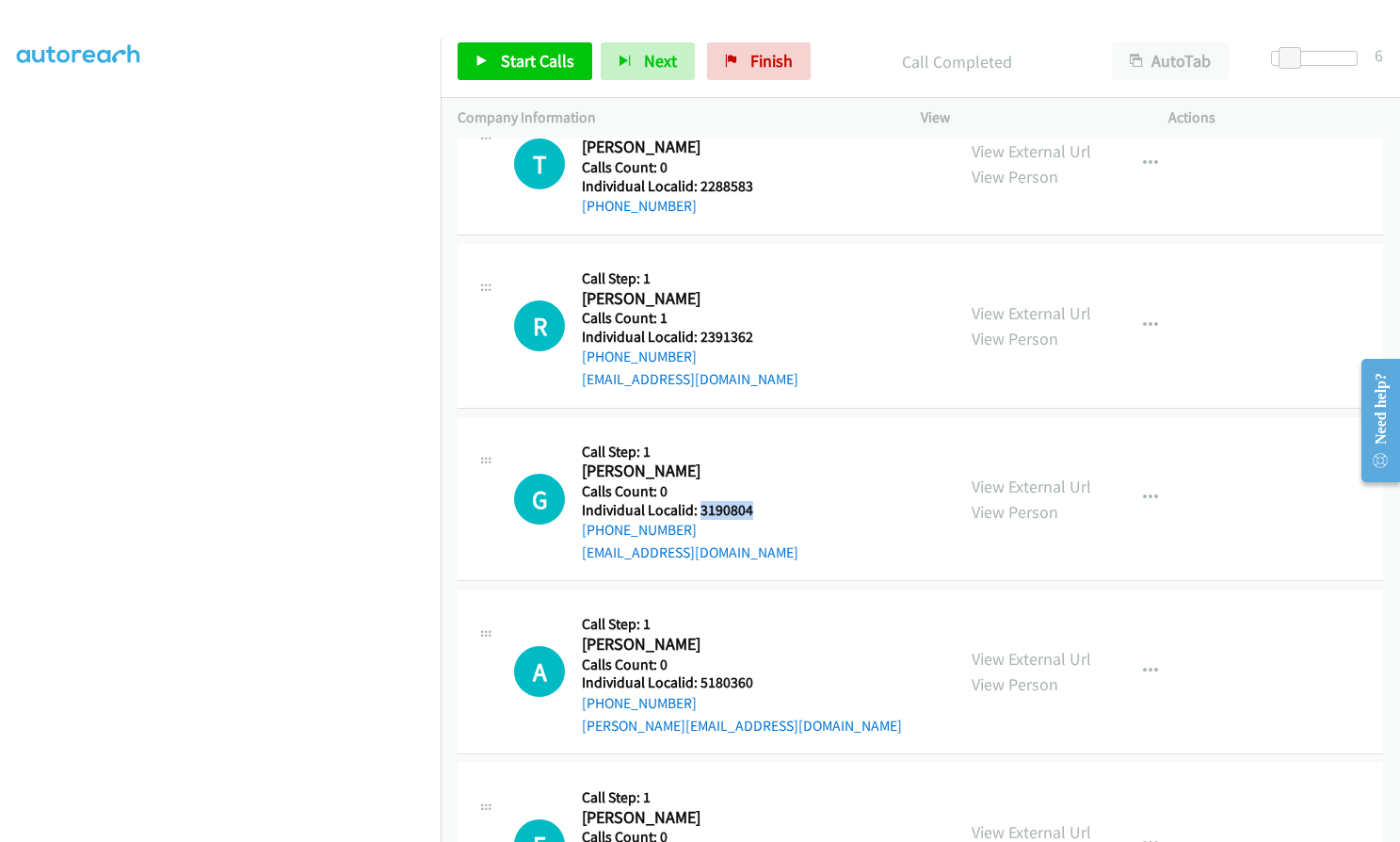
drag, startPoint x: 703, startPoint y: 510, endPoint x: 753, endPoint y: 510, distance: 50.0
click at [753, 510] on h5 "Individual Localid: 3190804" at bounding box center [690, 511] width 217 height 19
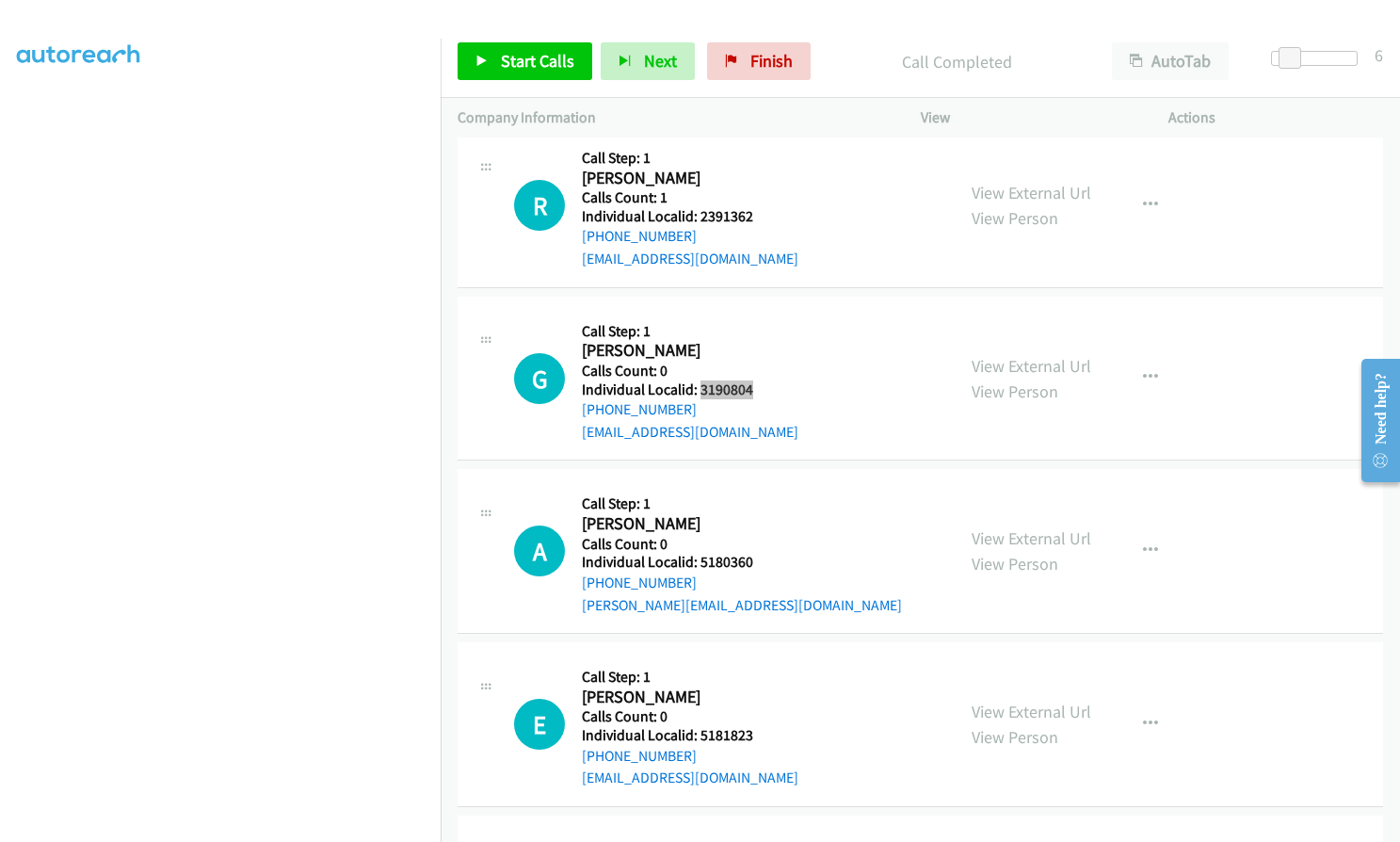
scroll to position [2565, 0]
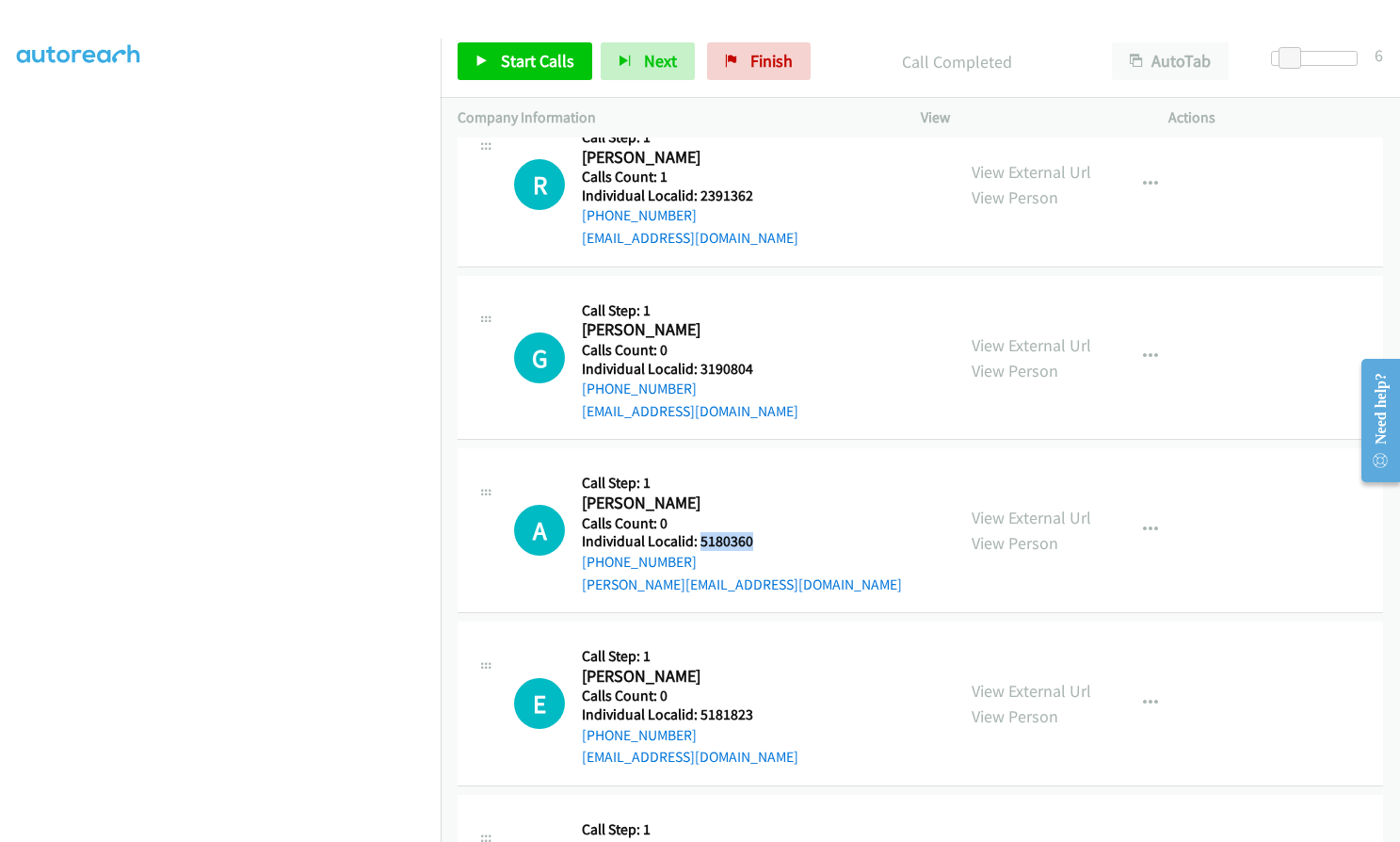
drag, startPoint x: 700, startPoint y: 544, endPoint x: 756, endPoint y: 543, distance: 56.0
click at [756, 543] on h5 "Individual Localid: 5180360" at bounding box center [742, 541] width 320 height 19
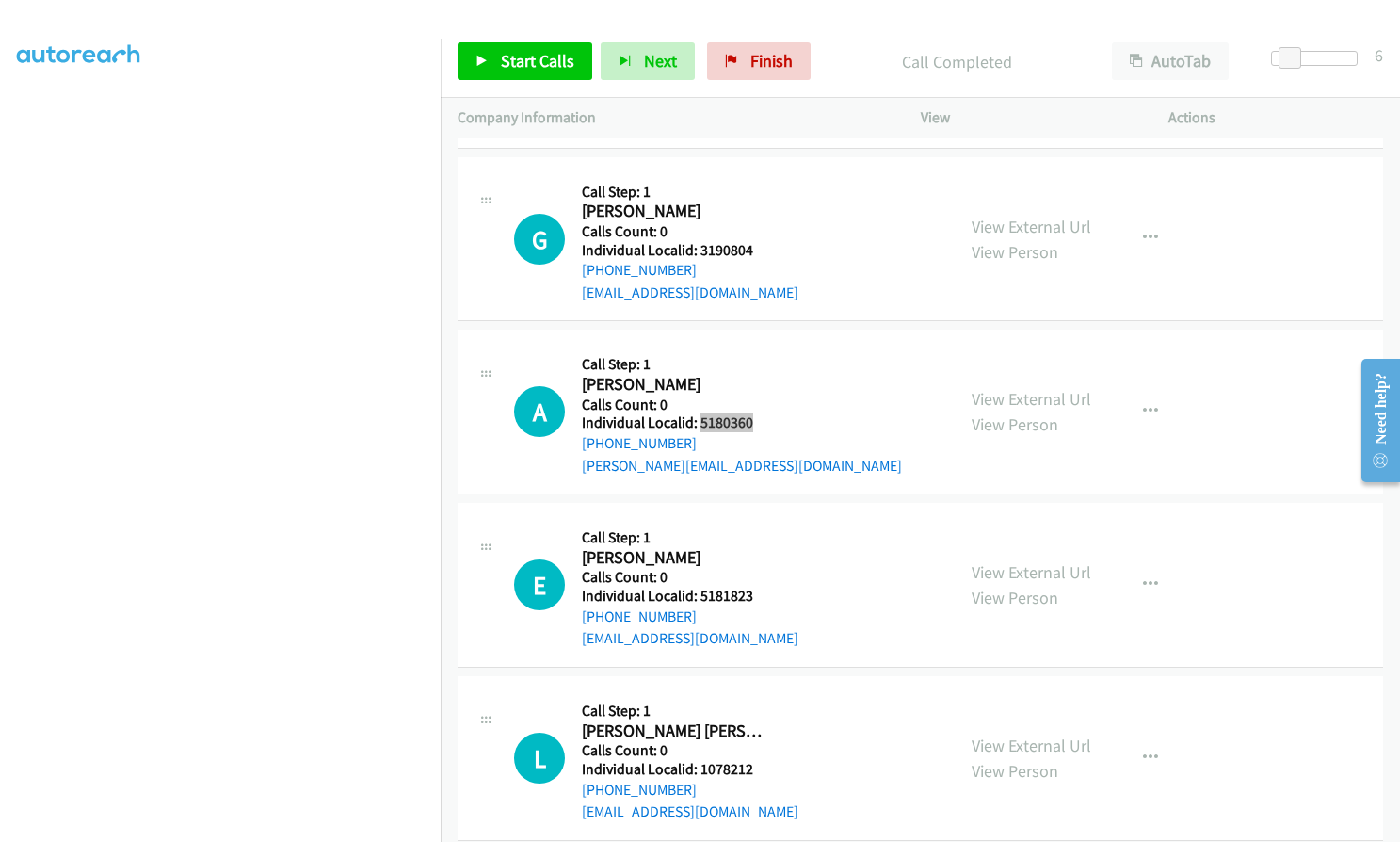
scroll to position [2707, 0]
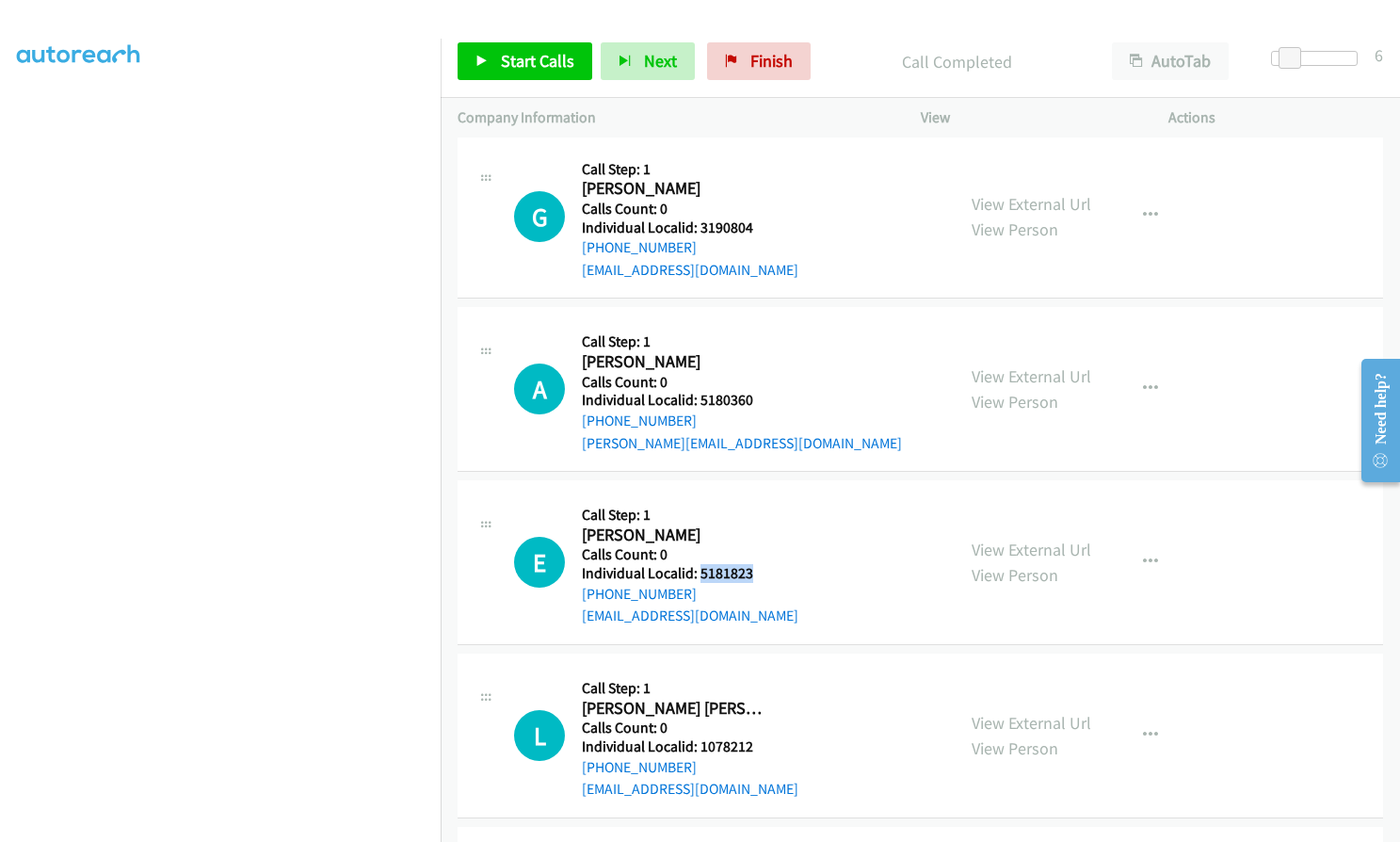
drag, startPoint x: 700, startPoint y: 579, endPoint x: 748, endPoint y: 570, distance: 48.8
click at [753, 570] on h5 "Individual Localid: 5181823" at bounding box center [690, 573] width 217 height 19
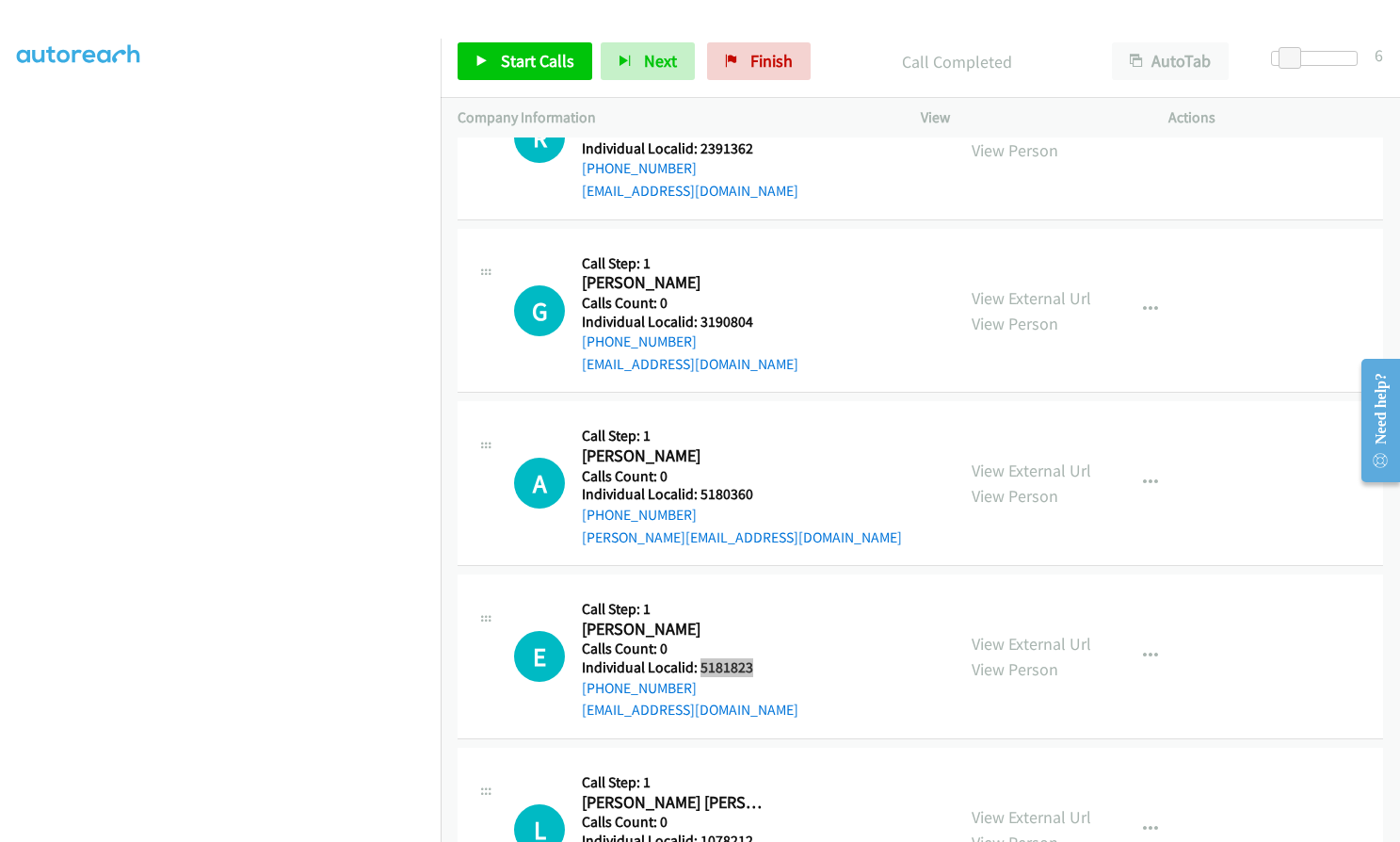
scroll to position [2518, 0]
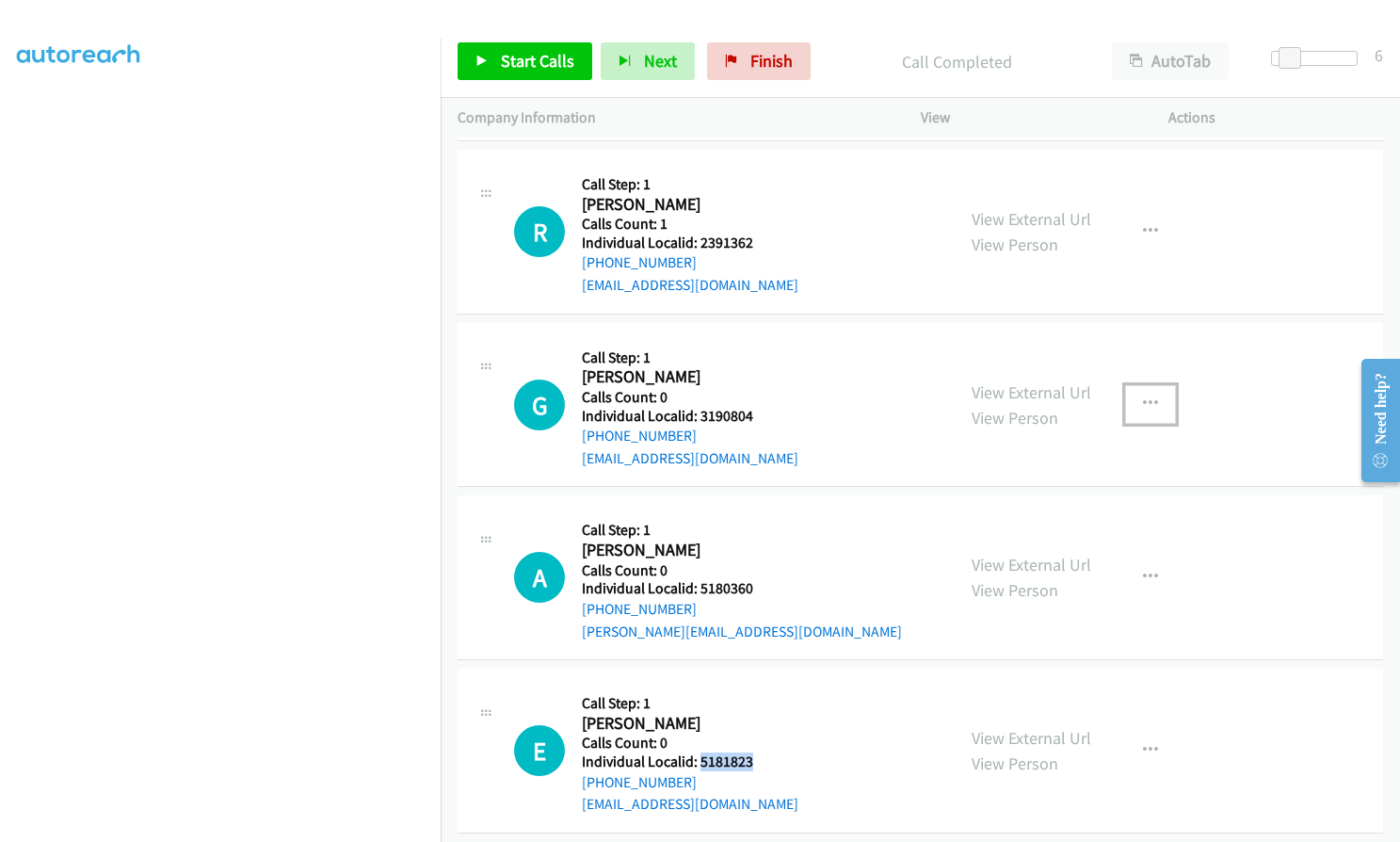
click at [1144, 401] on icon "button" at bounding box center [1151, 404] width 15 height 15
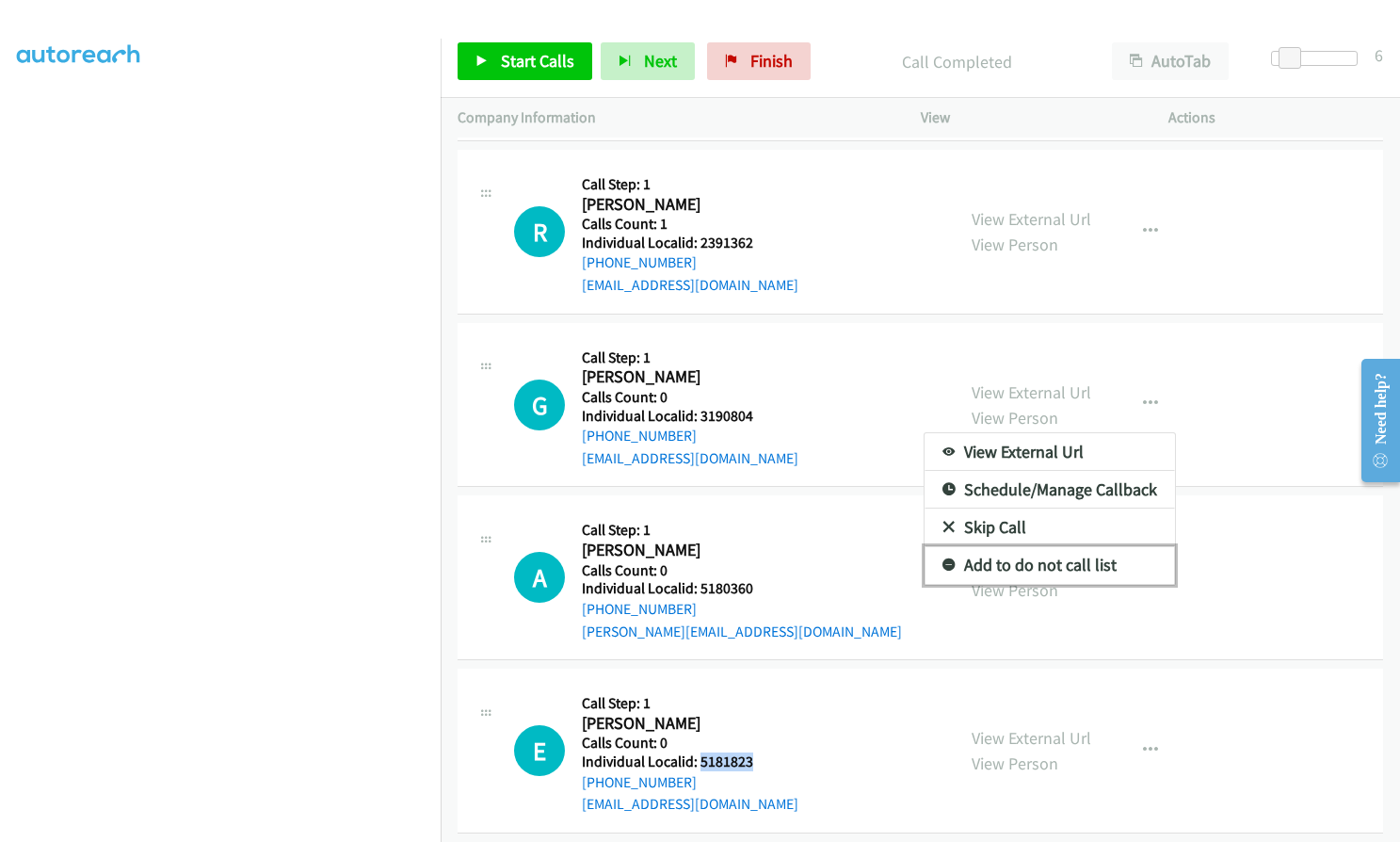
click at [942, 564] on icon at bounding box center [949, 566] width 13 height 13
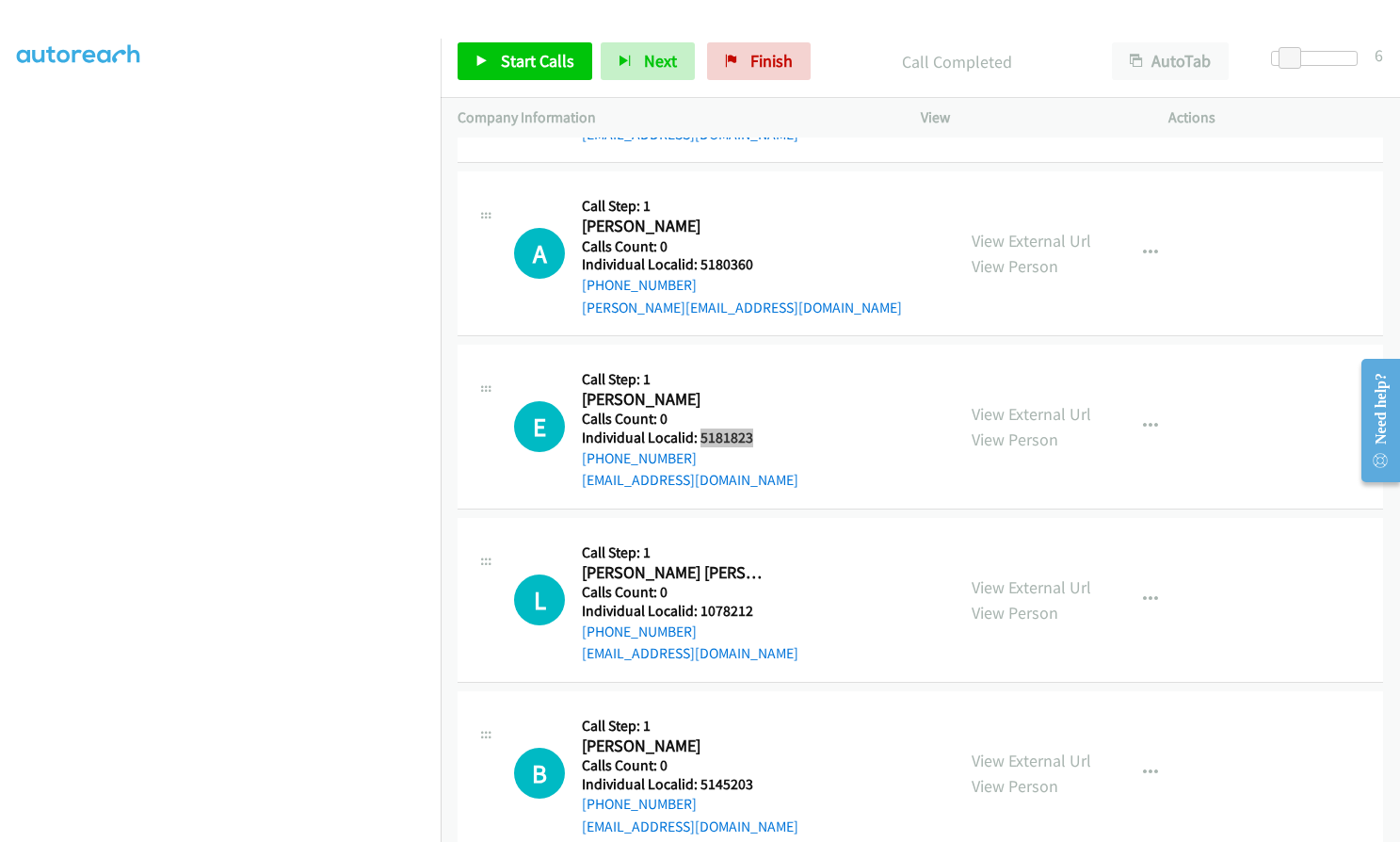
scroll to position [2849, 0]
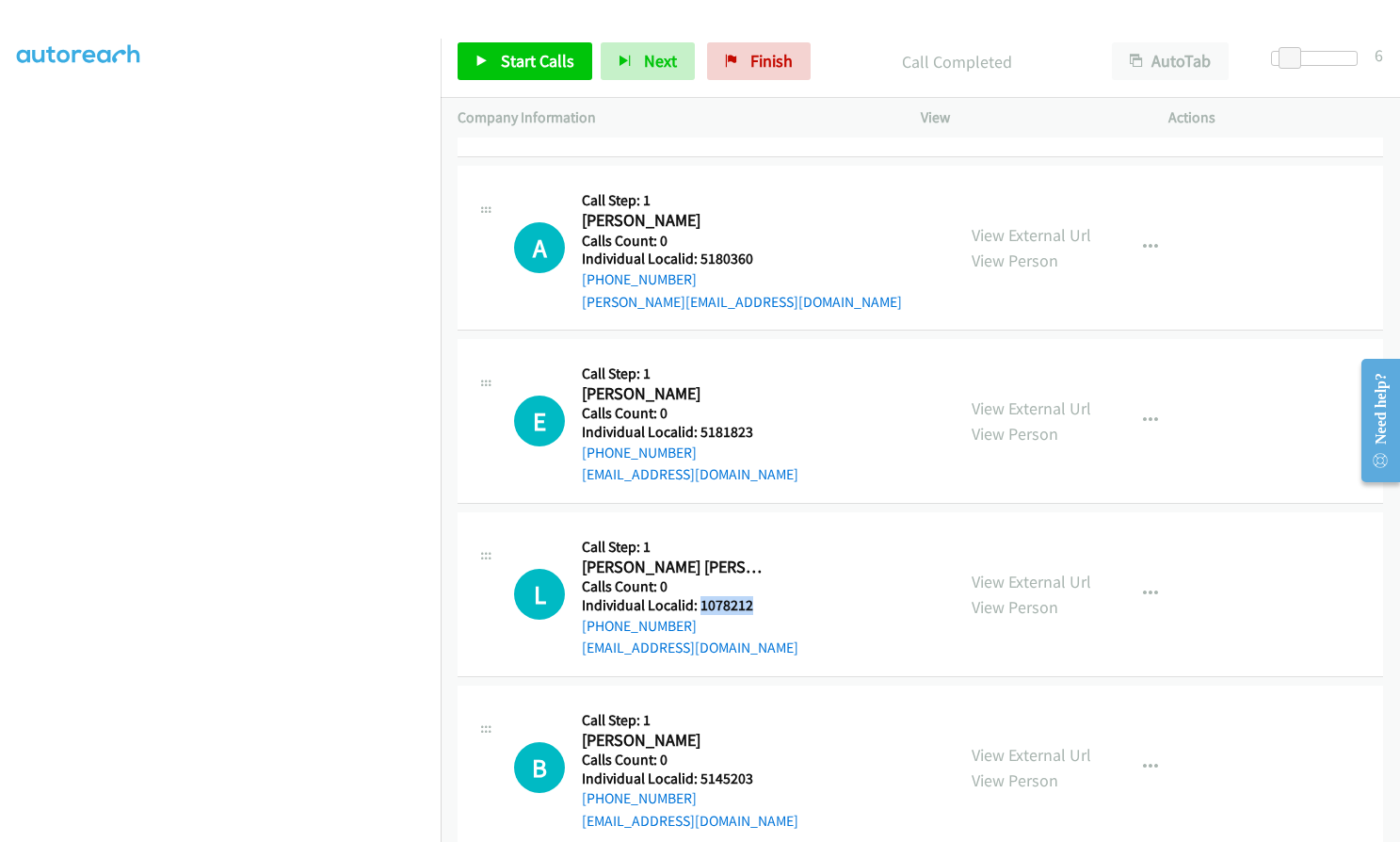
drag, startPoint x: 697, startPoint y: 605, endPoint x: 758, endPoint y: 604, distance: 61.0
click at [758, 604] on h5 "Individual Localid: 1078212" at bounding box center [690, 606] width 217 height 19
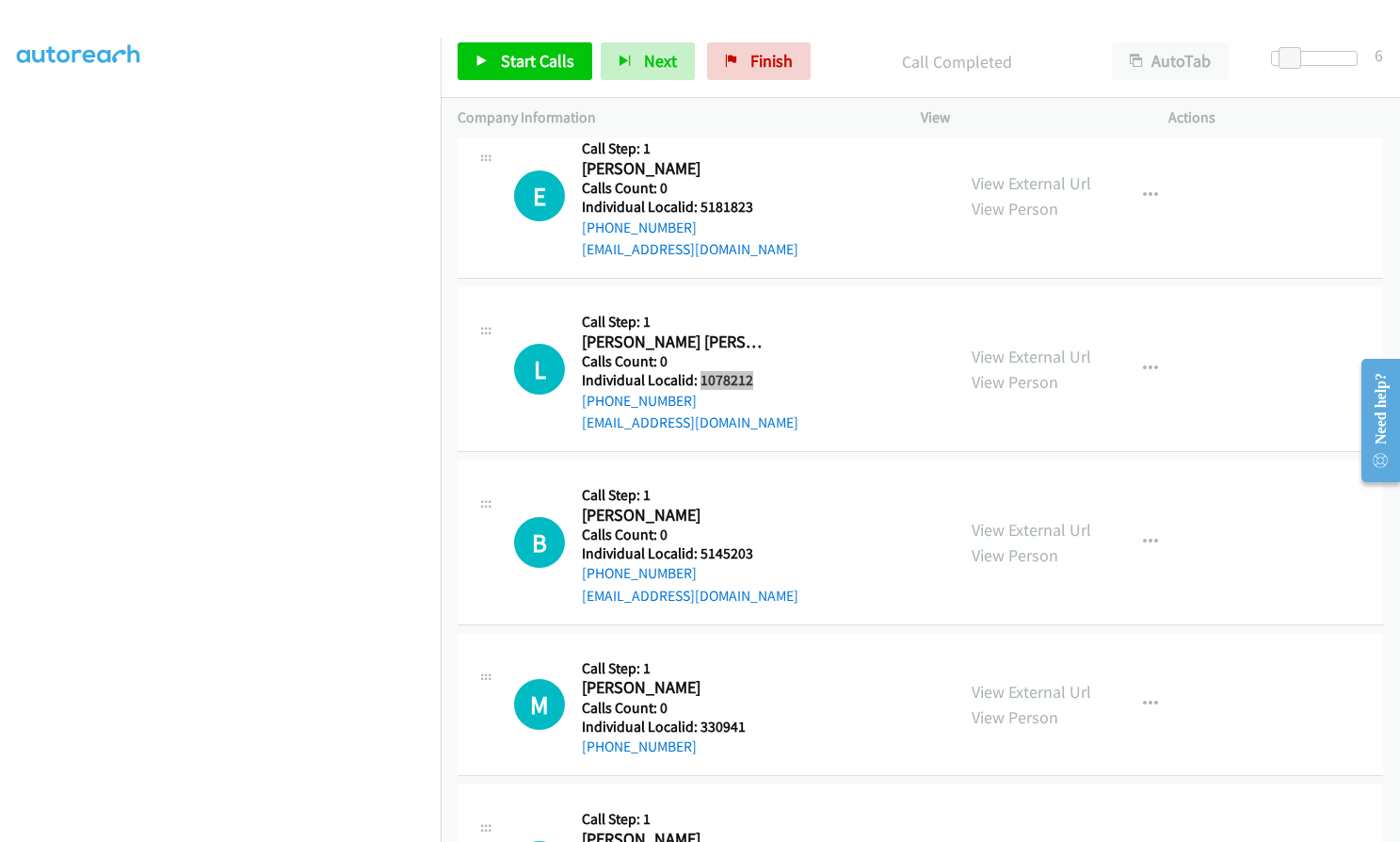
scroll to position [3131, 0]
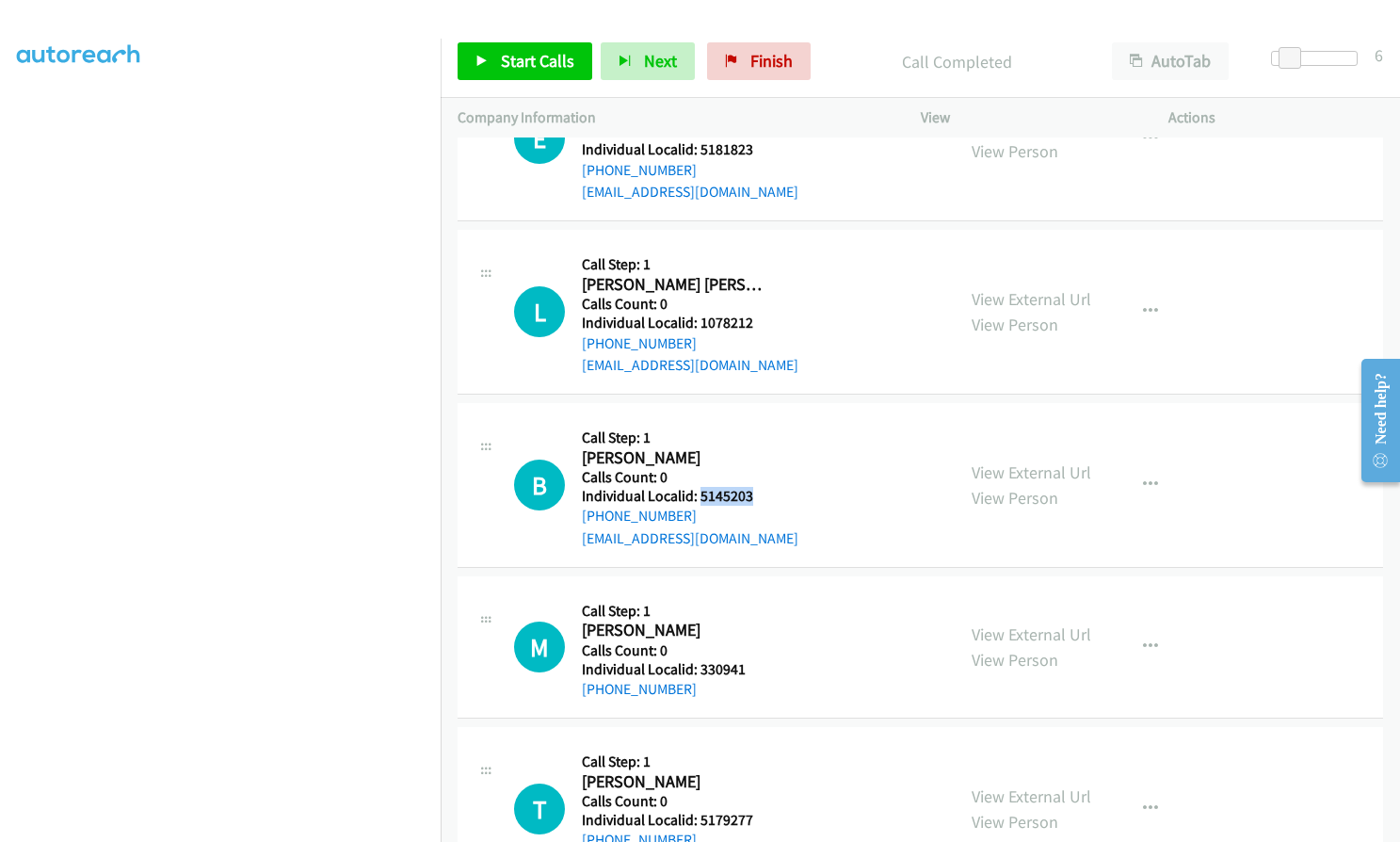
drag, startPoint x: 704, startPoint y: 496, endPoint x: 762, endPoint y: 491, distance: 58.2
click at [762, 491] on h5 "Individual Localid: 5145203" at bounding box center [690, 496] width 217 height 19
click at [750, 670] on h5 "Individual Localid: 330941" at bounding box center [674, 670] width 186 height 19
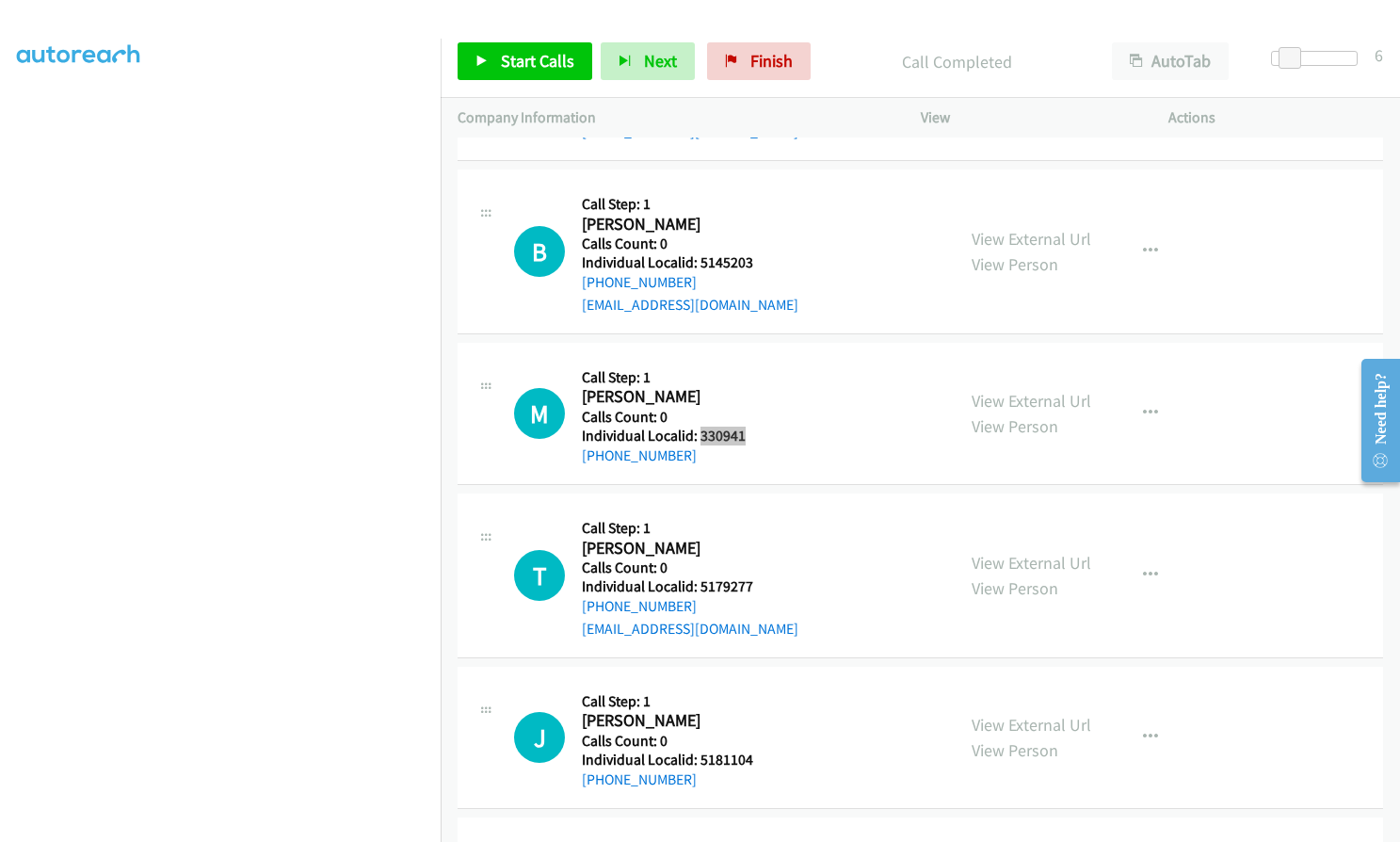
scroll to position [3366, 0]
drag, startPoint x: 699, startPoint y: 583, endPoint x: 756, endPoint y: 583, distance: 57.0
click at [756, 583] on h5 "Individual Localid: 5179277" at bounding box center [690, 585] width 217 height 19
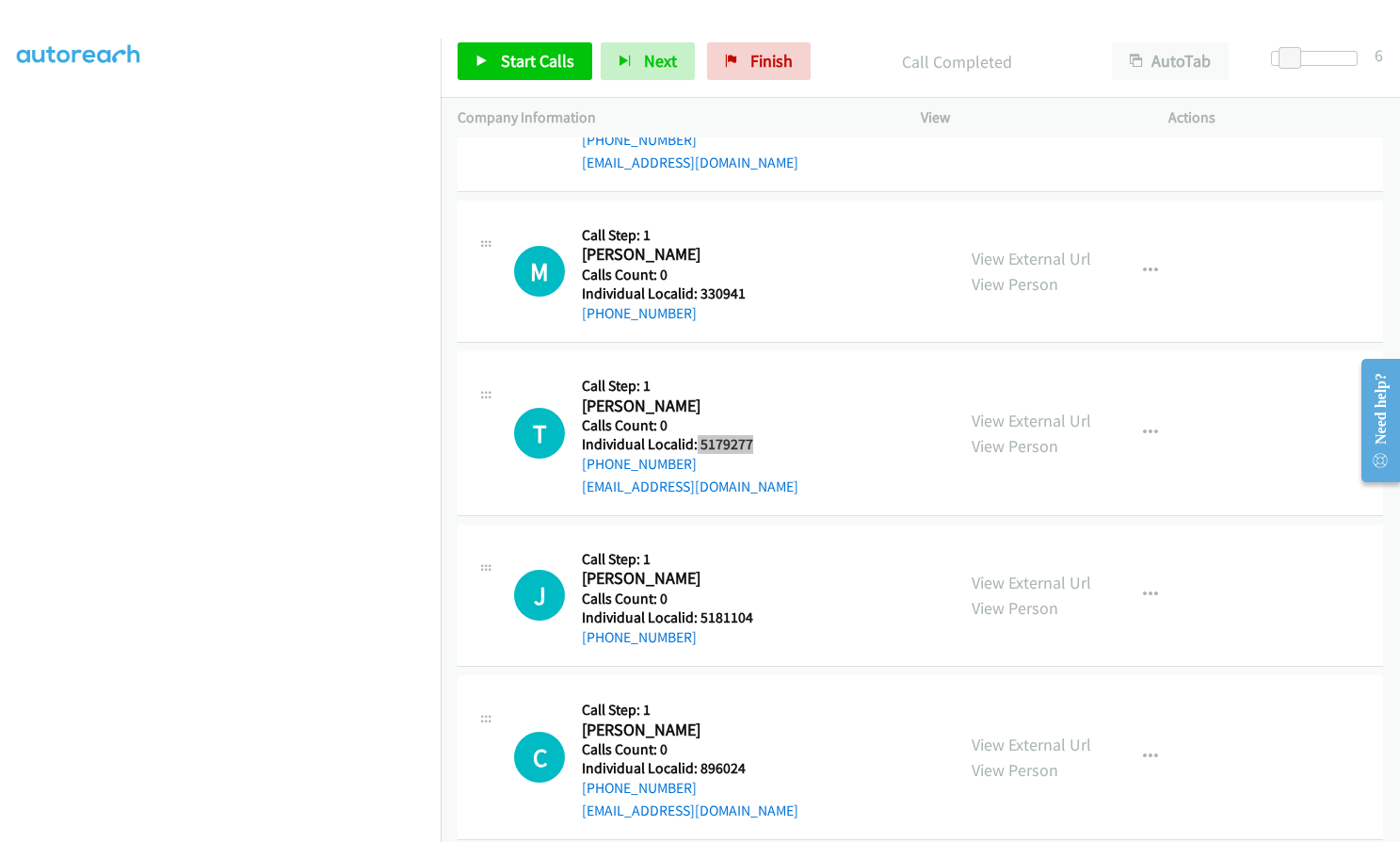
scroll to position [3508, 0]
drag, startPoint x: 699, startPoint y: 612, endPoint x: 728, endPoint y: 620, distance: 30.1
click at [754, 613] on h5 "Individual Localid: 5181104" at bounding box center [674, 617] width 186 height 19
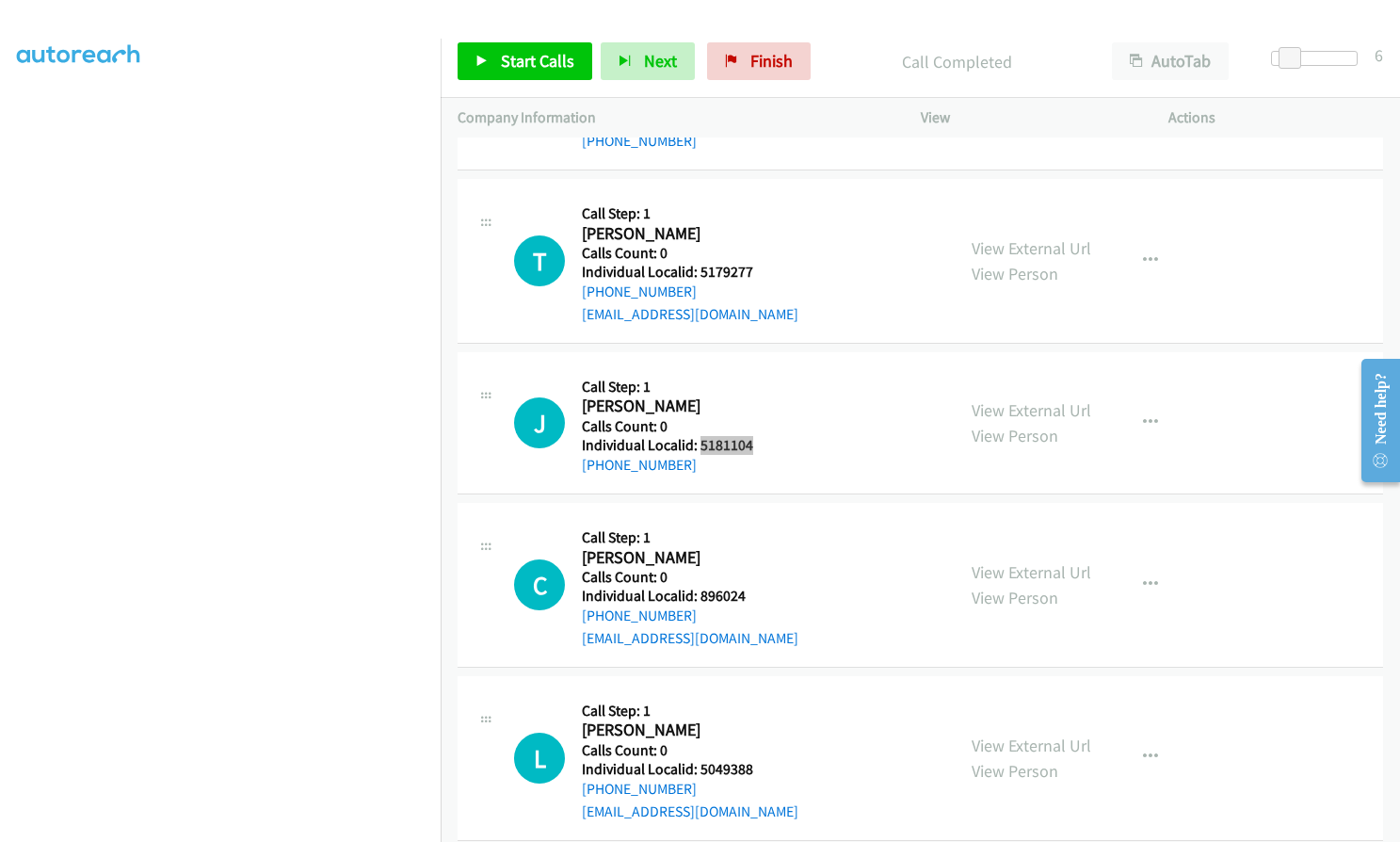
scroll to position [3696, 0]
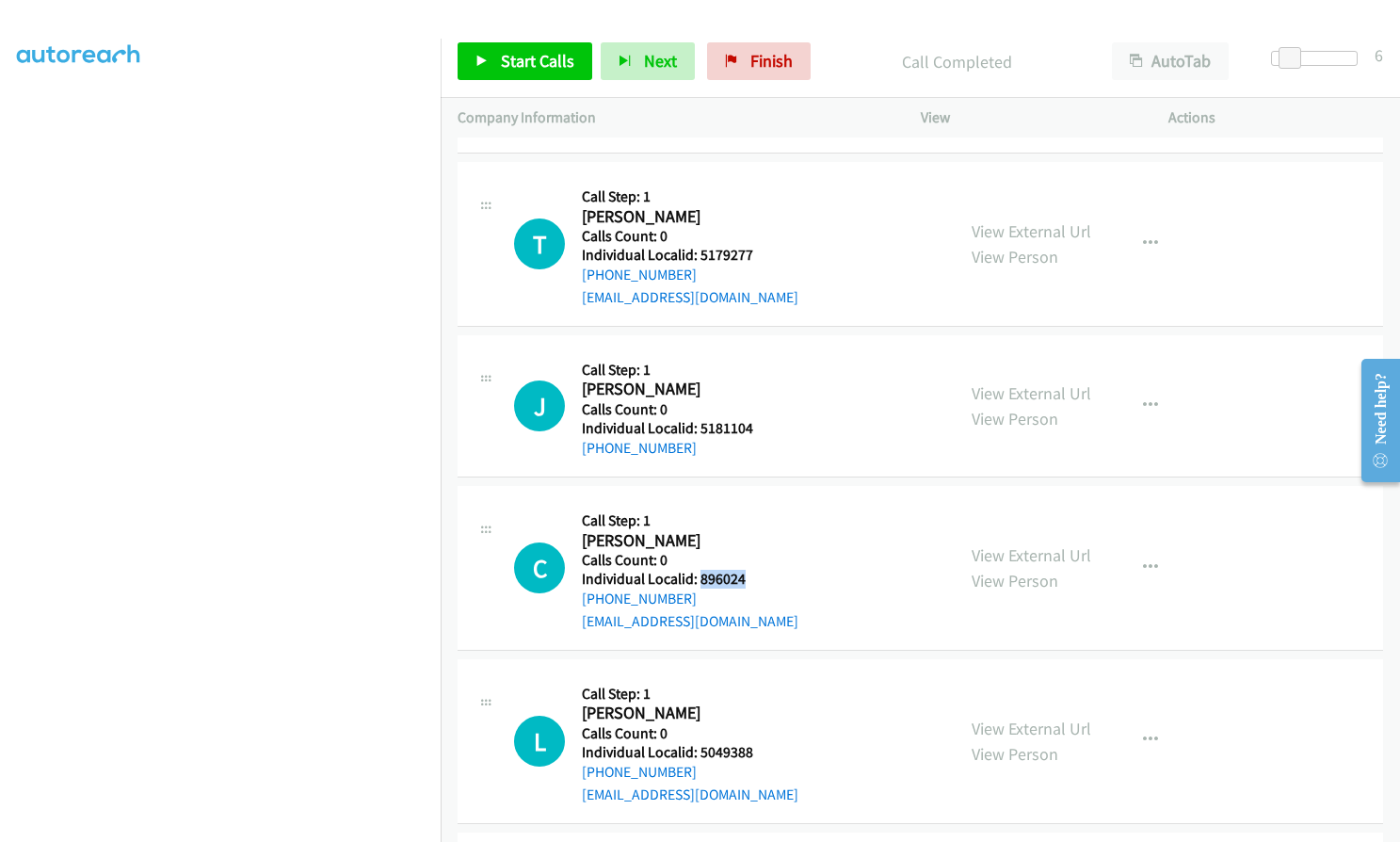
drag, startPoint x: 700, startPoint y: 580, endPoint x: 752, endPoint y: 580, distance: 52.0
click at [752, 580] on h5 "Individual Localid: 896024" at bounding box center [690, 579] width 217 height 19
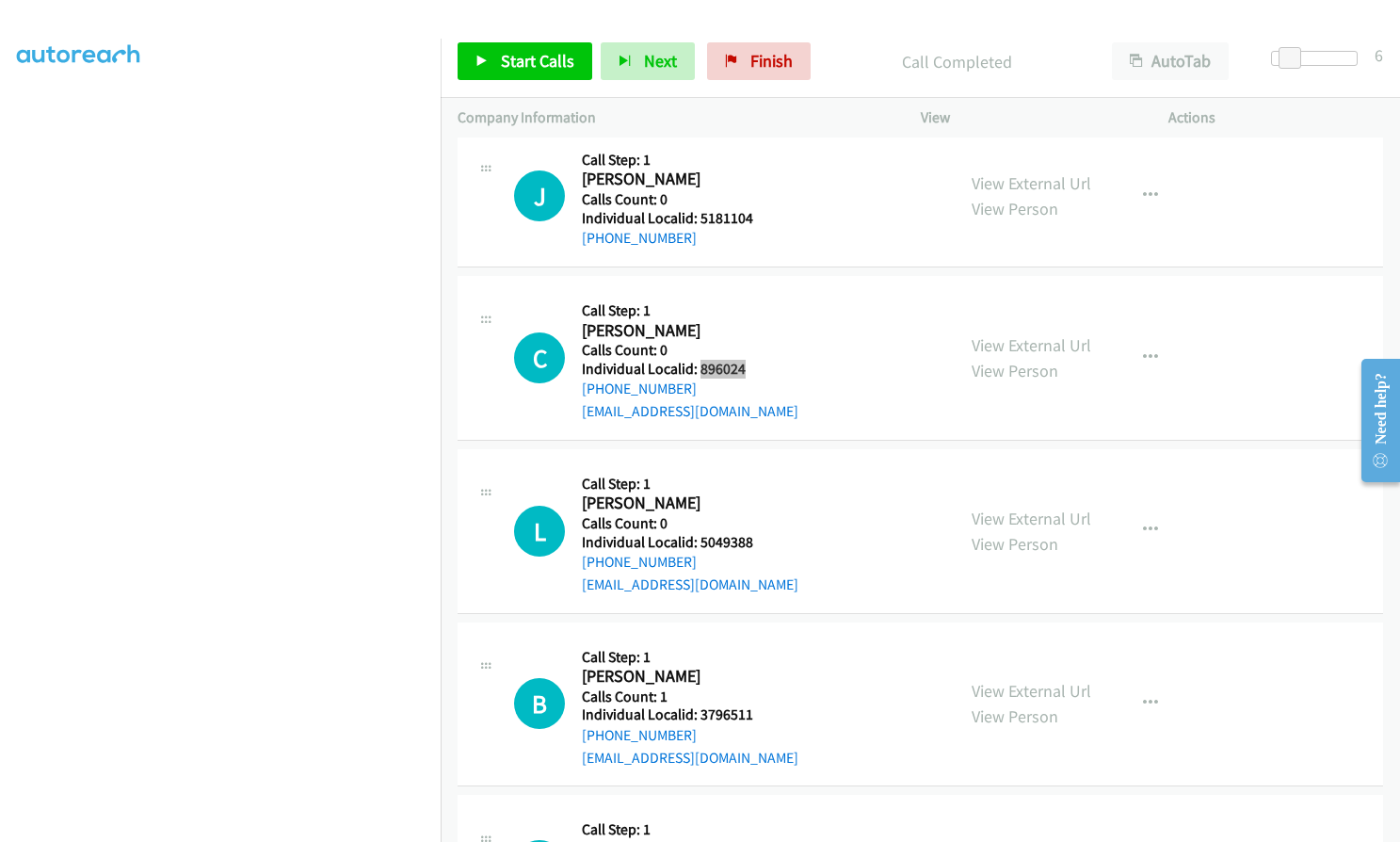
scroll to position [3907, 0]
drag, startPoint x: 697, startPoint y: 537, endPoint x: 761, endPoint y: 537, distance: 64.0
click at [761, 537] on h5 "Individual Localid: 5049388" at bounding box center [690, 540] width 217 height 19
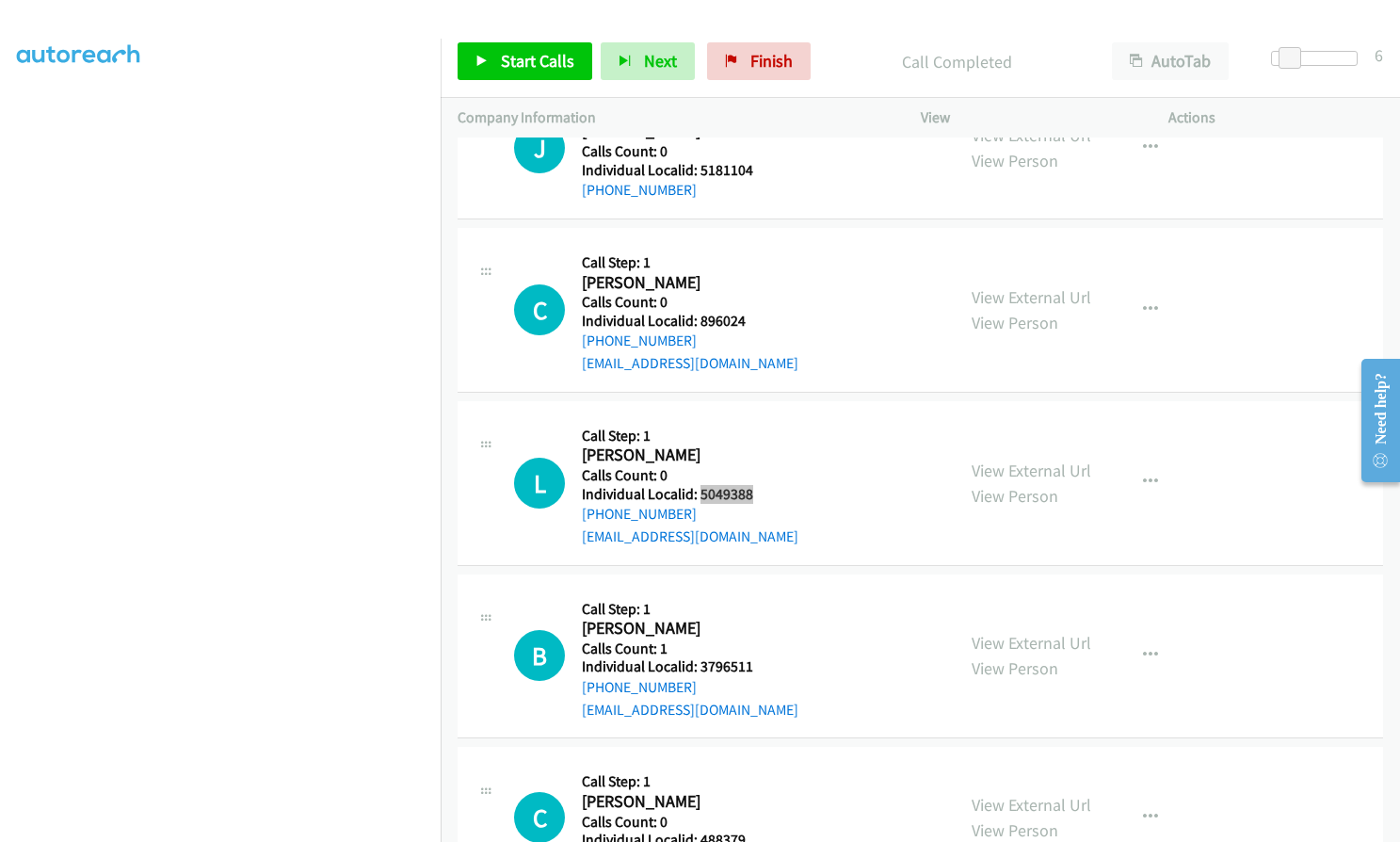
scroll to position [4096, 0]
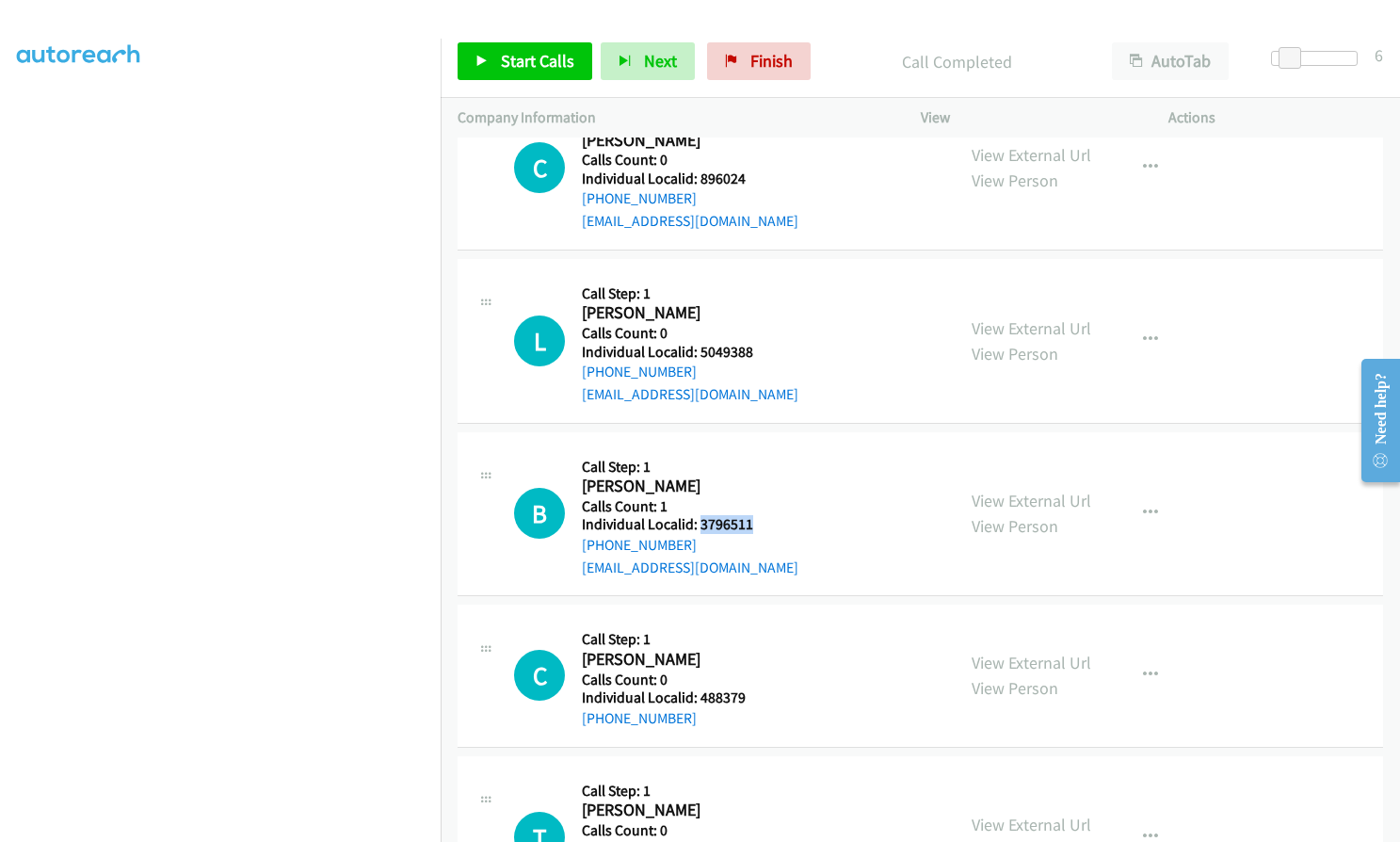
drag, startPoint x: 697, startPoint y: 520, endPoint x: 748, endPoint y: 522, distance: 51.0
click at [755, 522] on h5 "Individual Localid: 3796511" at bounding box center [690, 525] width 217 height 19
click at [506, 57] on span "Start Calls" at bounding box center [538, 61] width 73 height 21
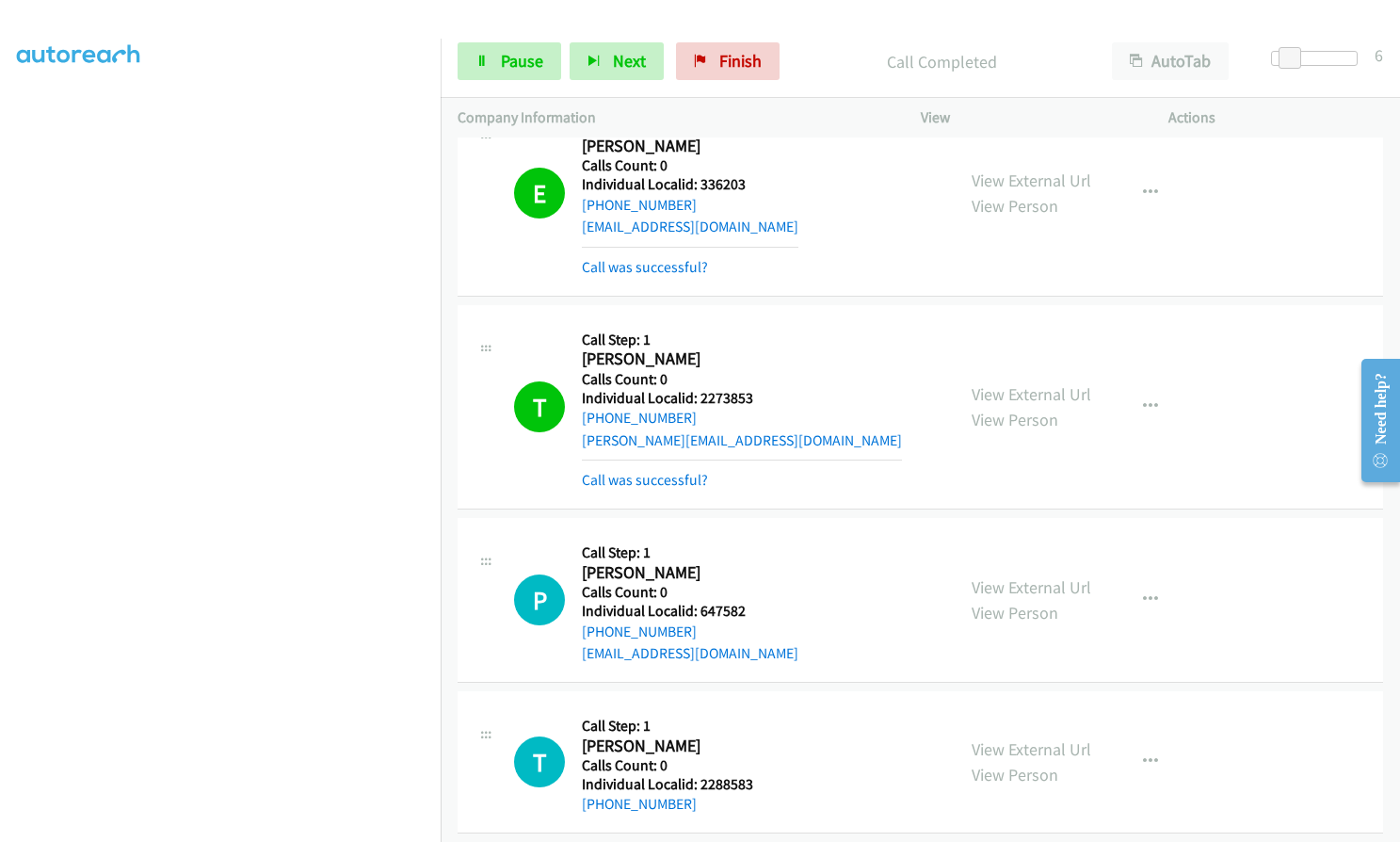
scroll to position [214, 0]
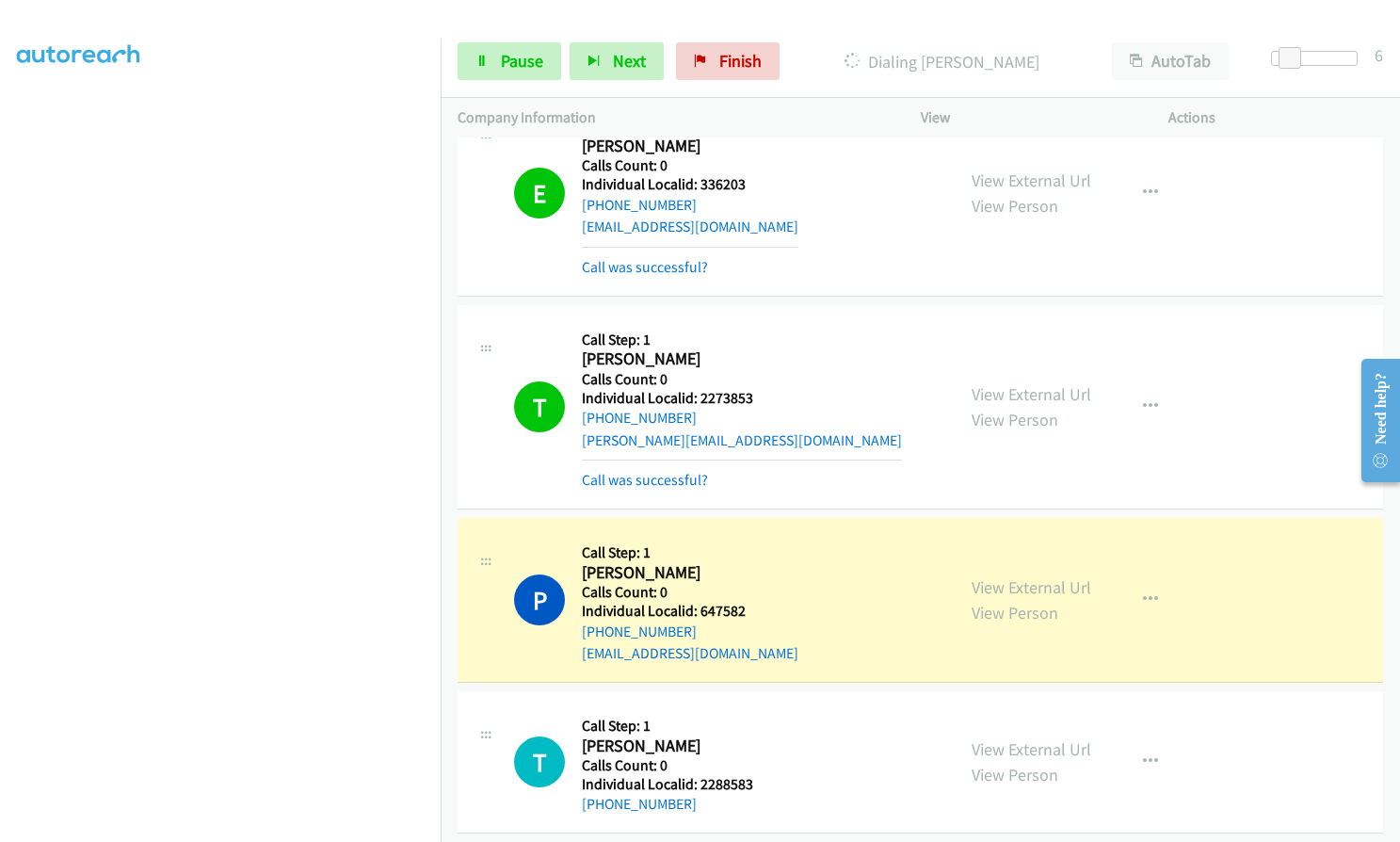
drag, startPoint x: 29, startPoint y: 459, endPoint x: 19, endPoint y: 452, distance: 12.2
click at [13, 452] on aside "Dialing Mode: Power | Switch to Preview My Lists" at bounding box center [220, 359] width 440 height 1042
click at [1144, 403] on icon "button" at bounding box center [1151, 407] width 15 height 15
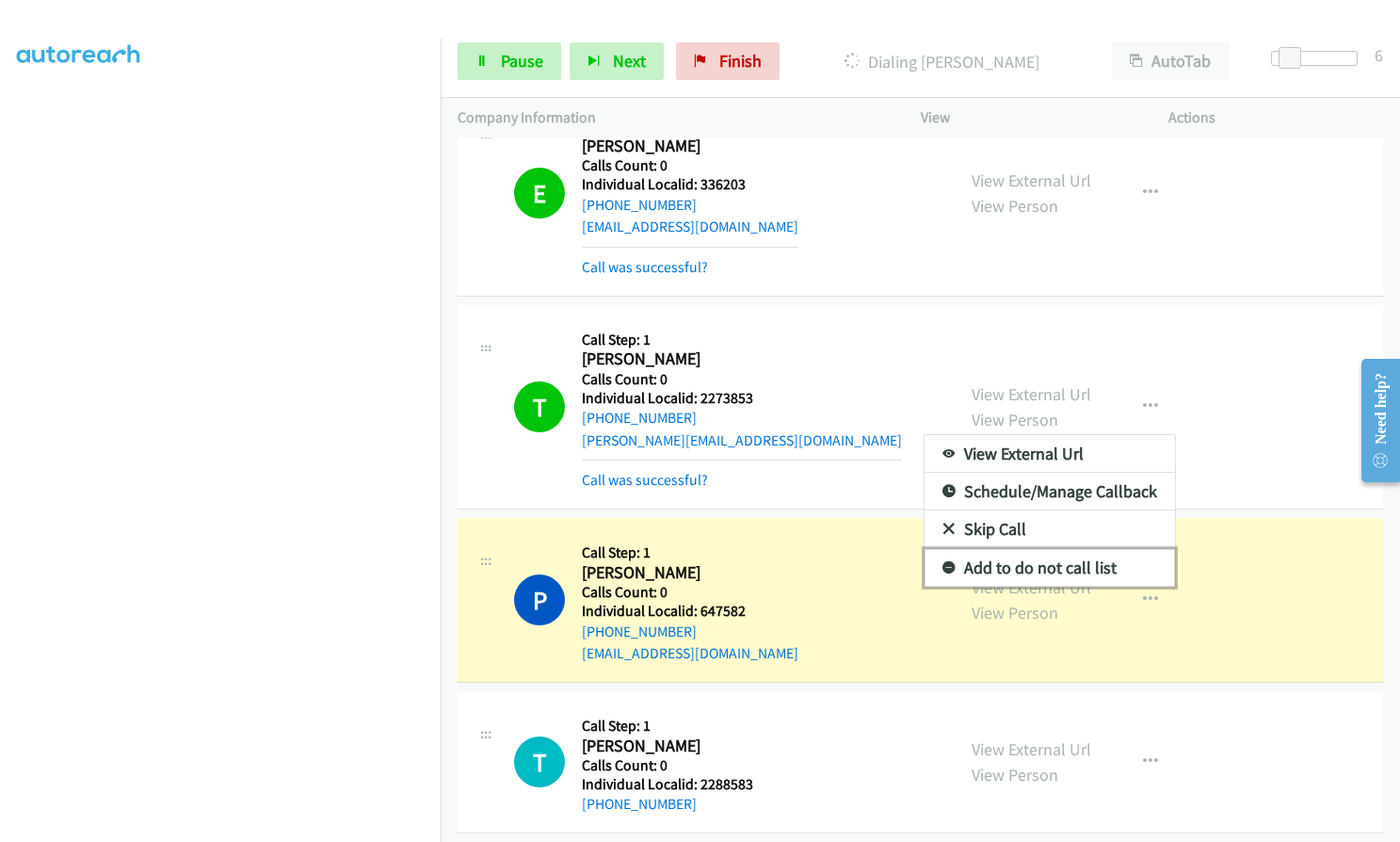
drag, startPoint x: 938, startPoint y: 566, endPoint x: 887, endPoint y: 514, distance: 72.8
click at [942, 566] on icon at bounding box center [949, 568] width 13 height 13
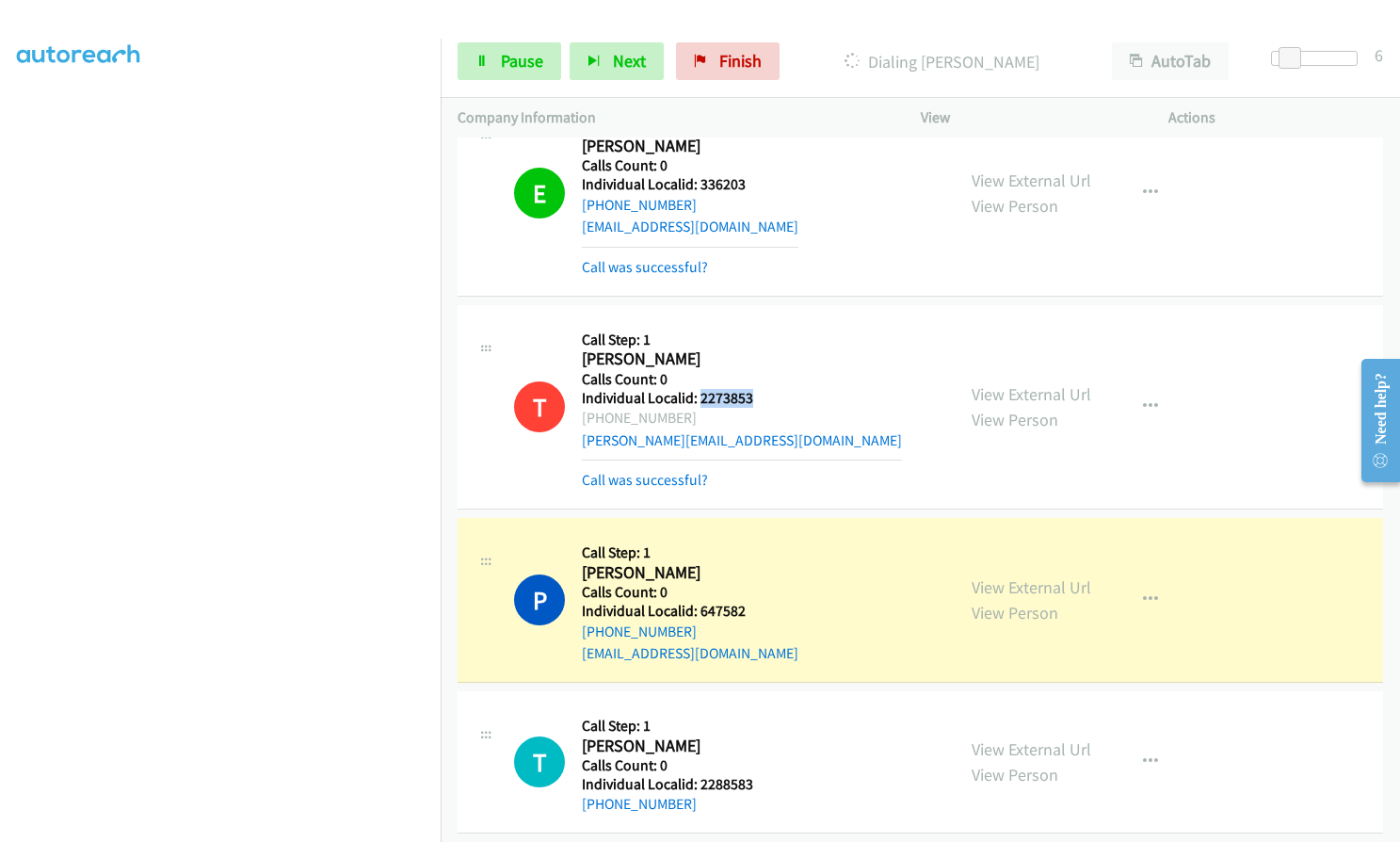
drag, startPoint x: 699, startPoint y: 395, endPoint x: 751, endPoint y: 395, distance: 52.0
click at [751, 395] on h5 "Individual Localid: 2273853" at bounding box center [742, 399] width 320 height 19
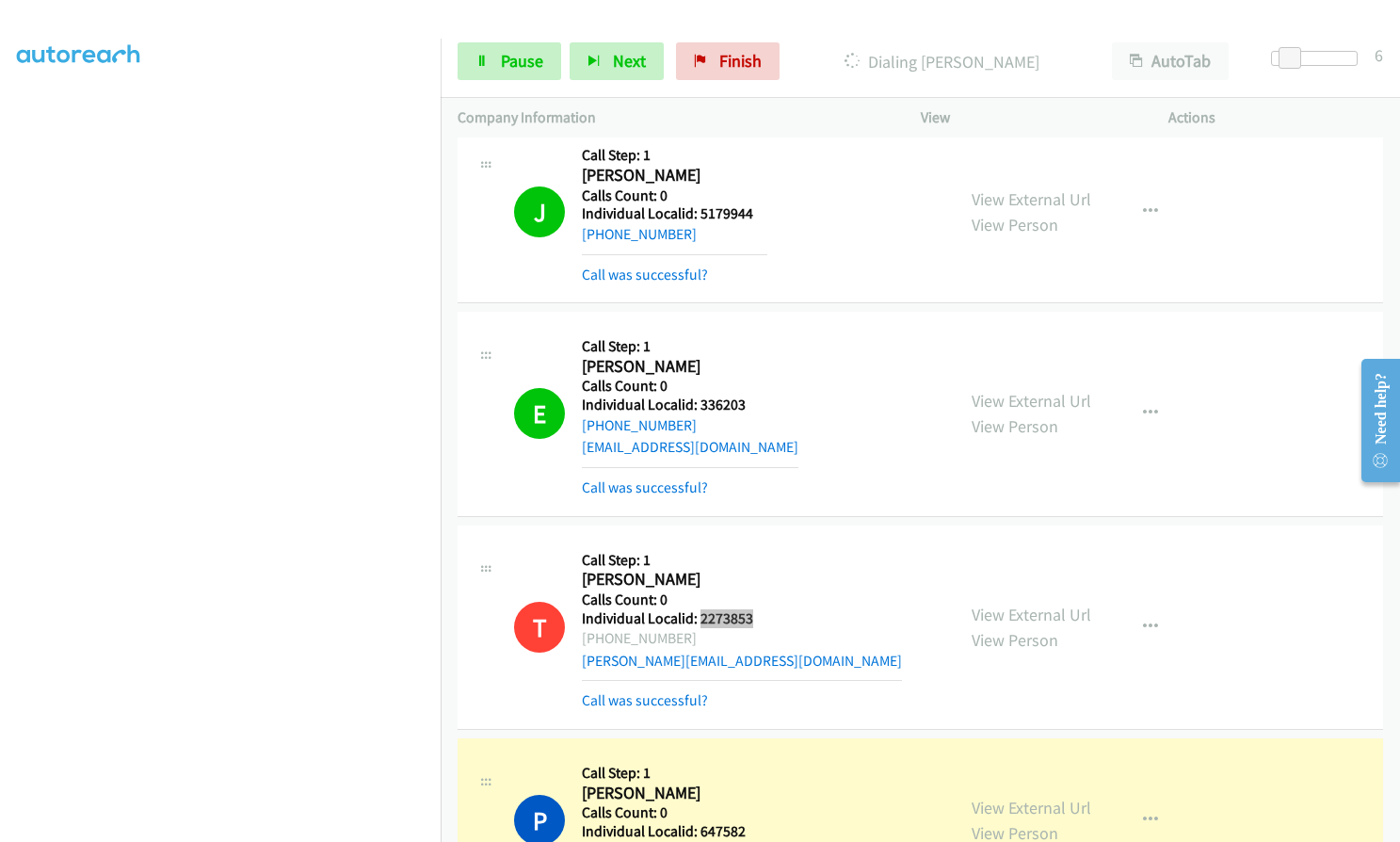
scroll to position [1742, 0]
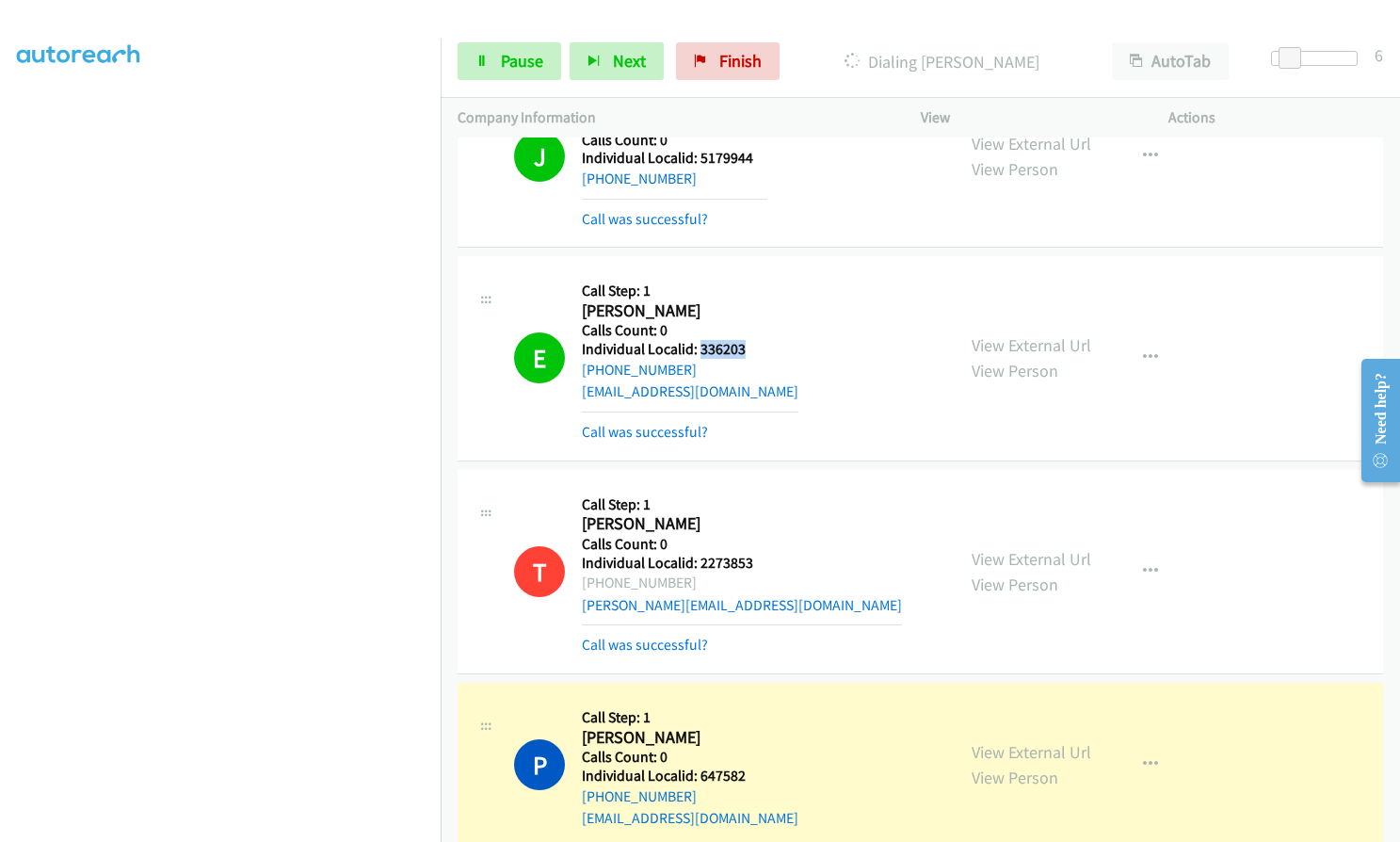
drag, startPoint x: 698, startPoint y: 343, endPoint x: 753, endPoint y: 343, distance: 55.0
click at [753, 343] on h5 "Individual Localid: 336203" at bounding box center [690, 350] width 217 height 19
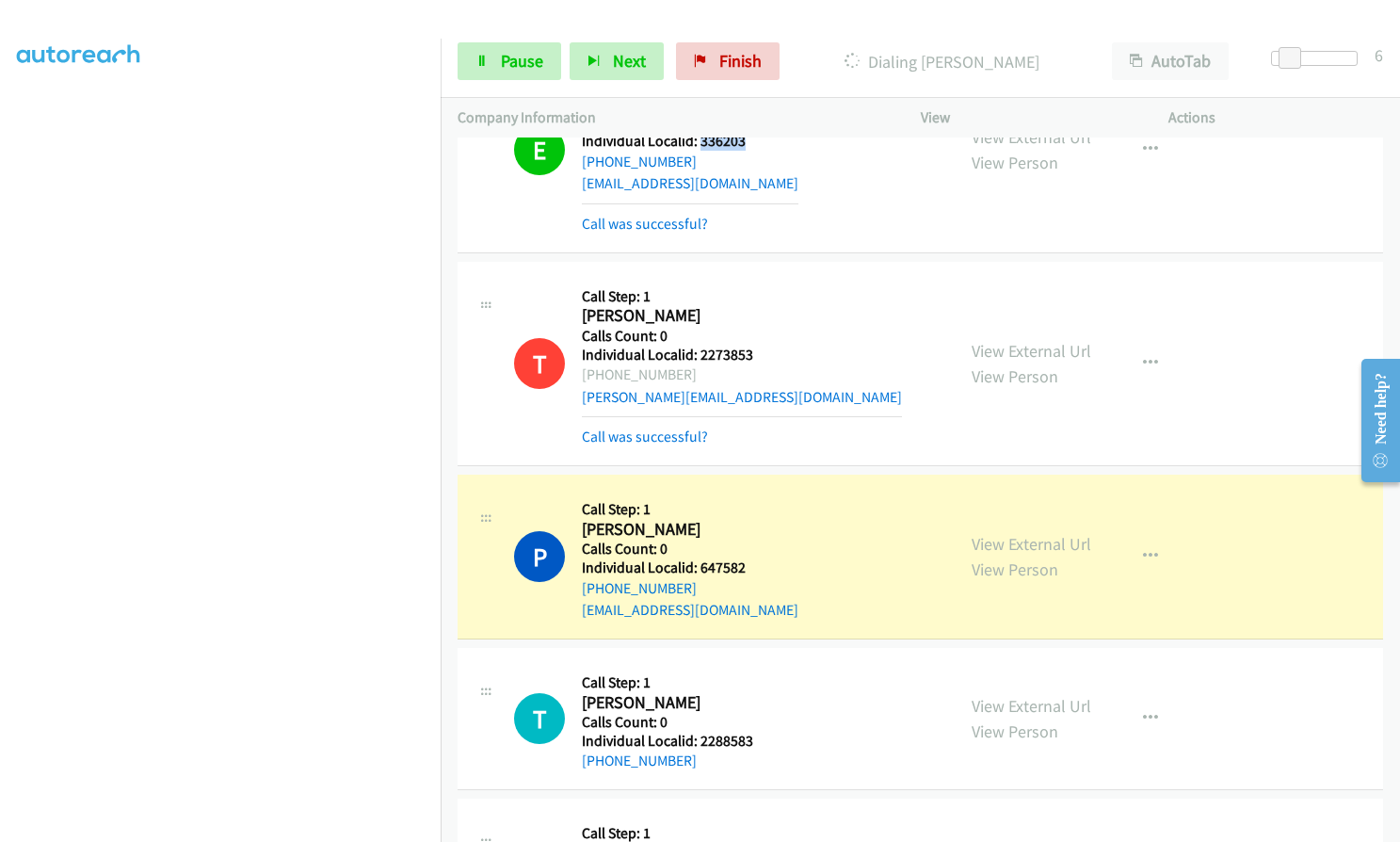
scroll to position [1977, 0]
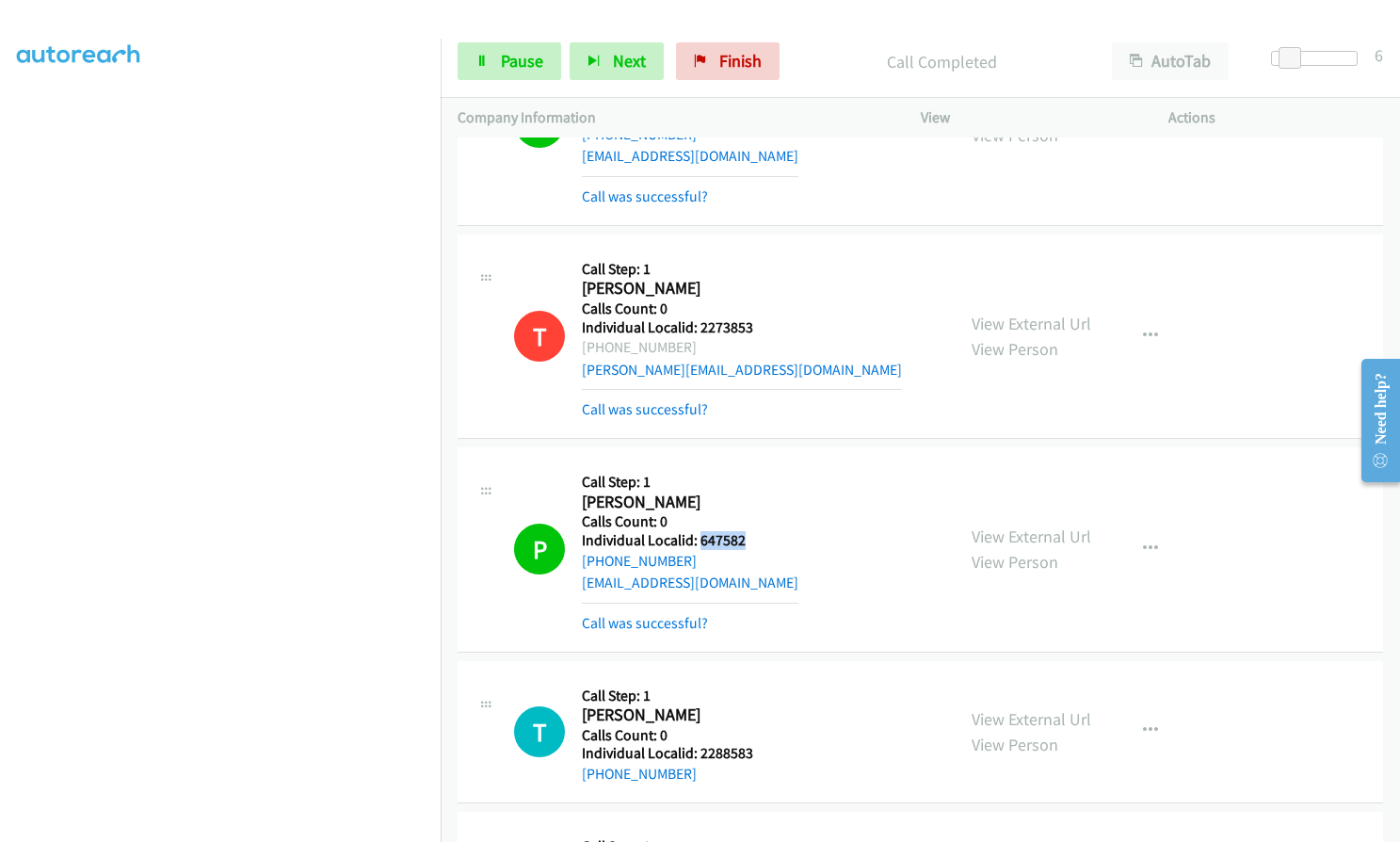
drag, startPoint x: 701, startPoint y: 541, endPoint x: 749, endPoint y: 539, distance: 48.0
click at [749, 539] on h5 "Individual Localid: 647582" at bounding box center [690, 540] width 217 height 19
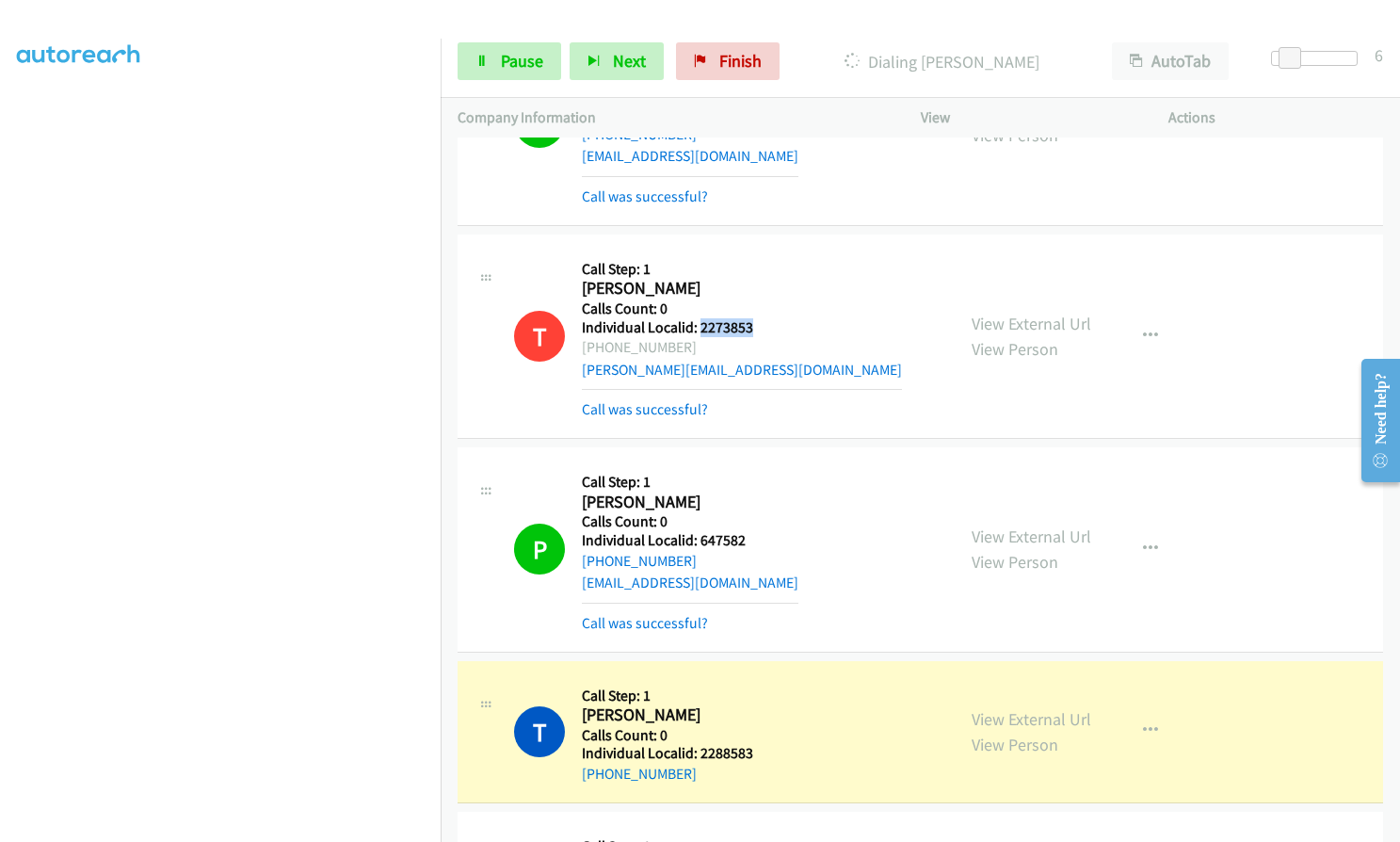
drag, startPoint x: 700, startPoint y: 326, endPoint x: 754, endPoint y: 327, distance: 54.0
click at [754, 327] on h5 "Individual Localid: 2273853" at bounding box center [742, 328] width 320 height 19
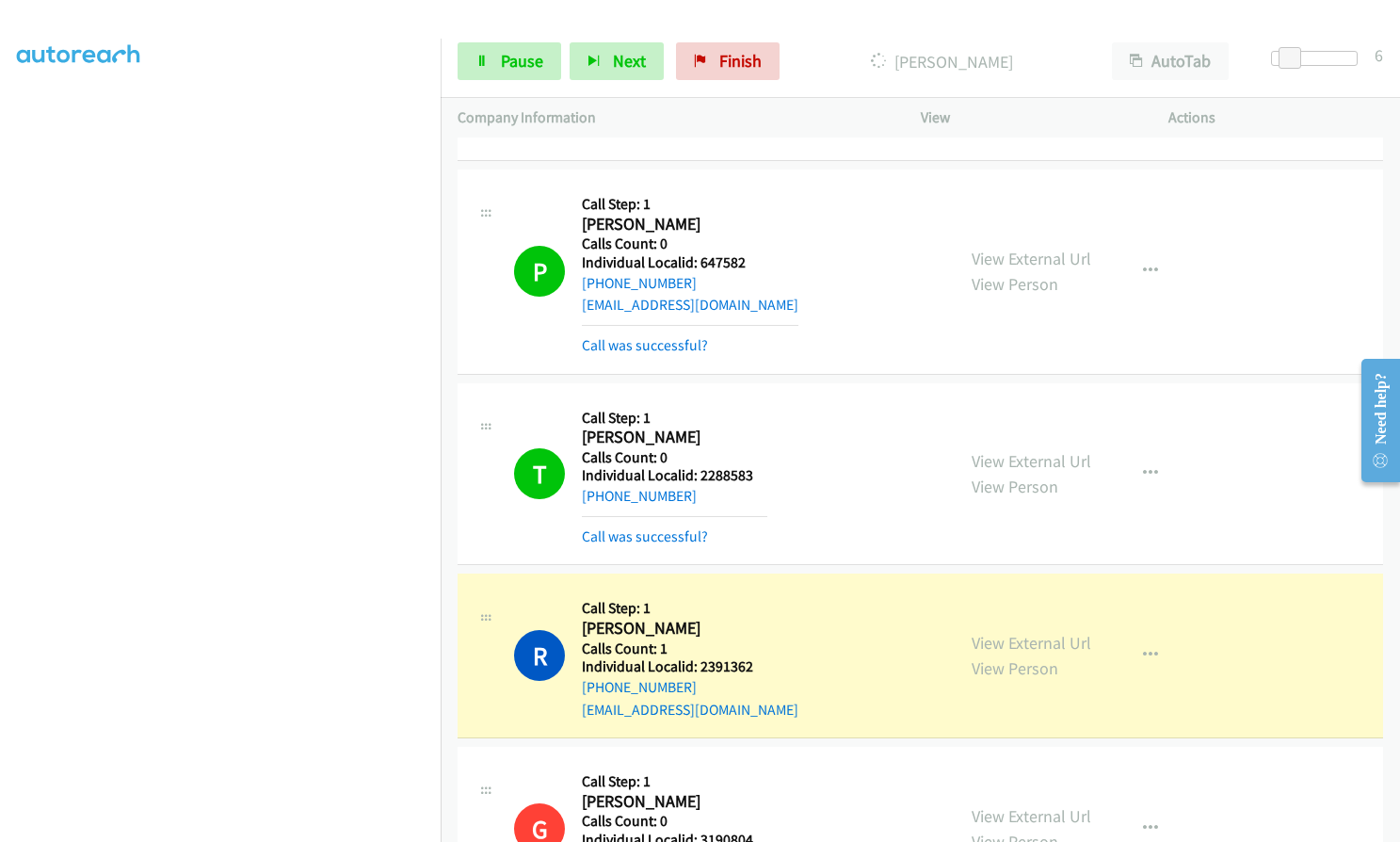
scroll to position [2260, 0]
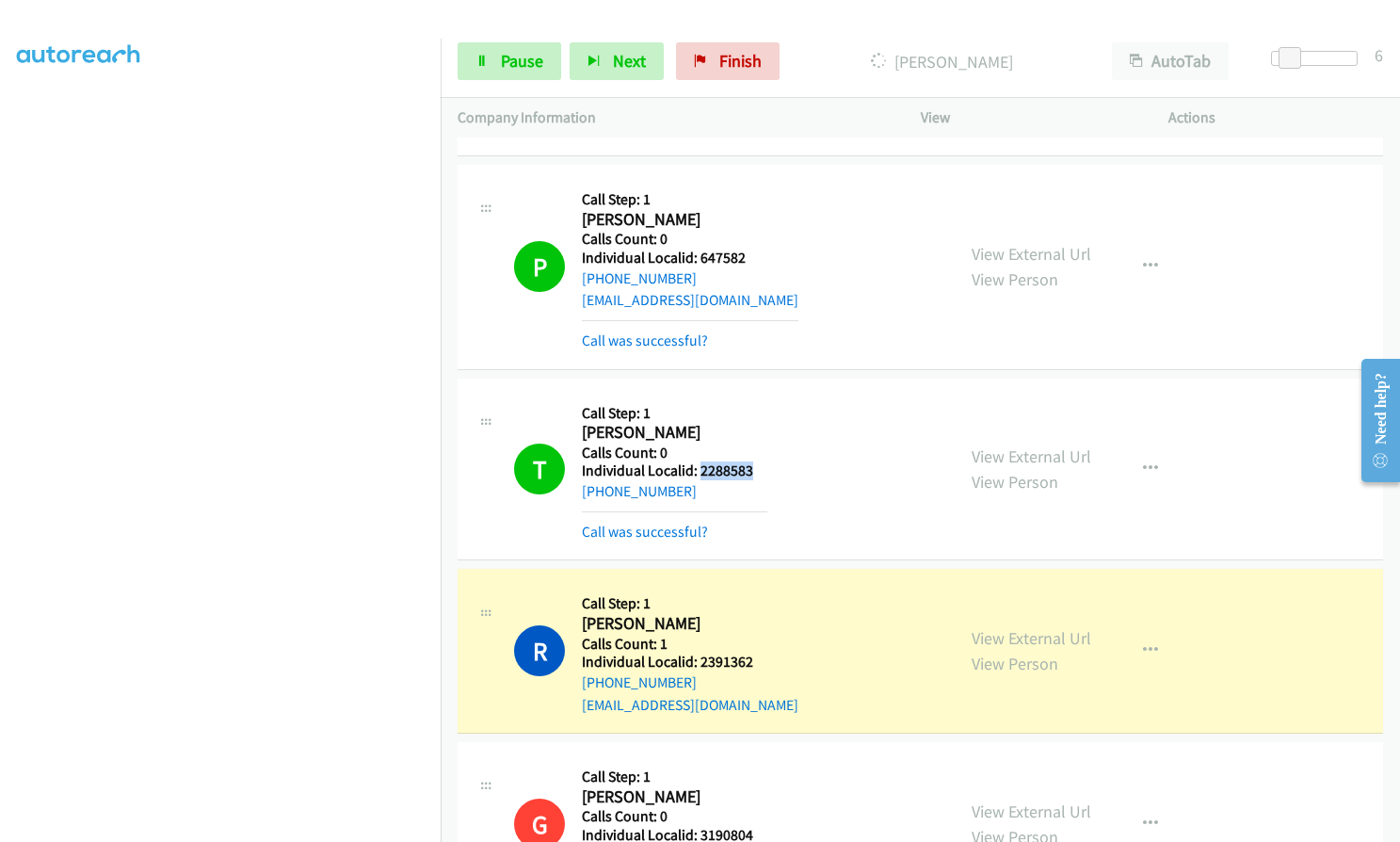
drag, startPoint x: 699, startPoint y: 471, endPoint x: 754, endPoint y: 471, distance: 55.0
click at [754, 471] on h5 "Individual Localid: 2288583" at bounding box center [674, 471] width 186 height 19
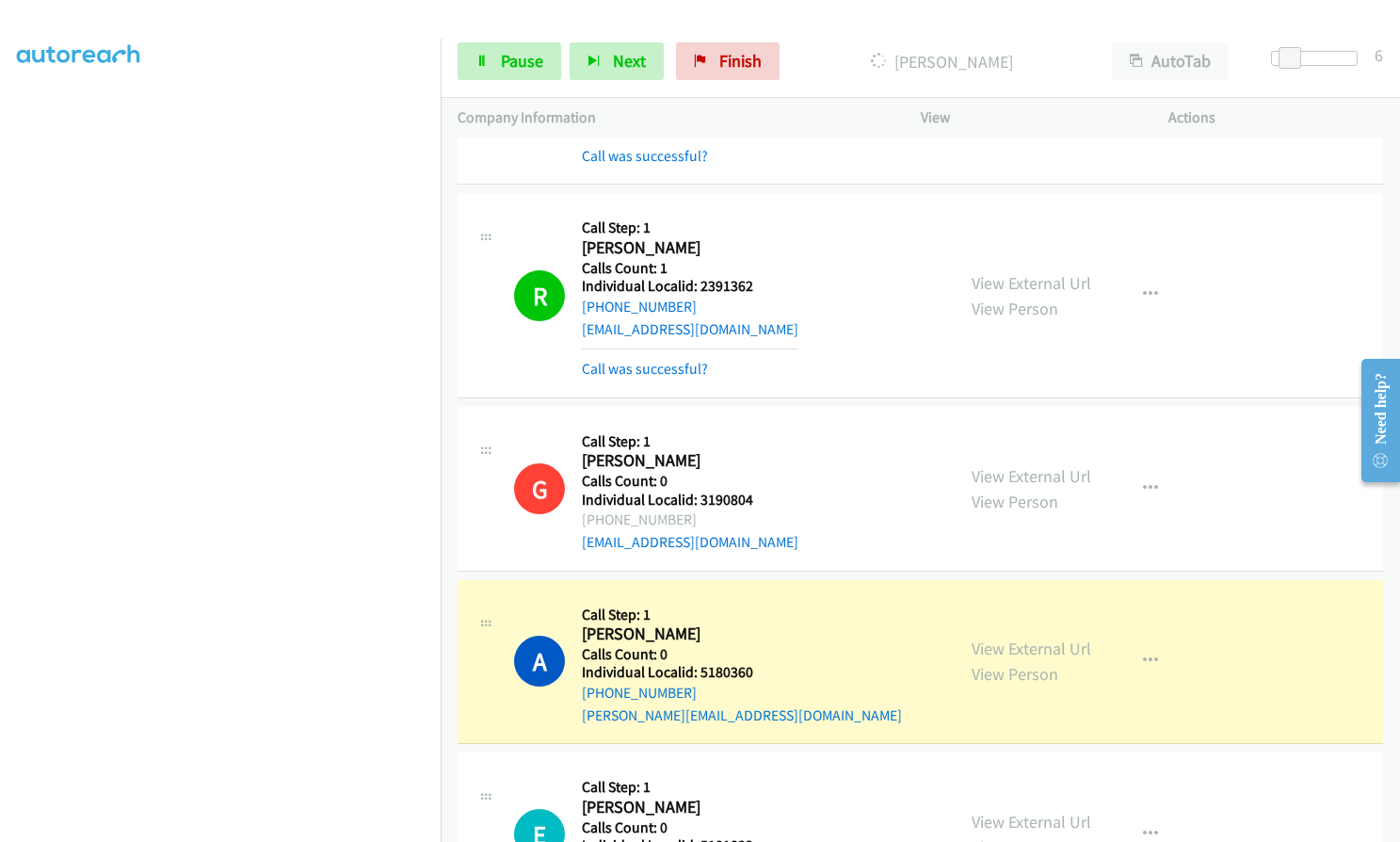
scroll to position [2637, 0]
drag, startPoint x: 697, startPoint y: 281, endPoint x: 753, endPoint y: 281, distance: 56.0
click at [753, 281] on h5 "Individual Localid: 2391362" at bounding box center [690, 285] width 217 height 19
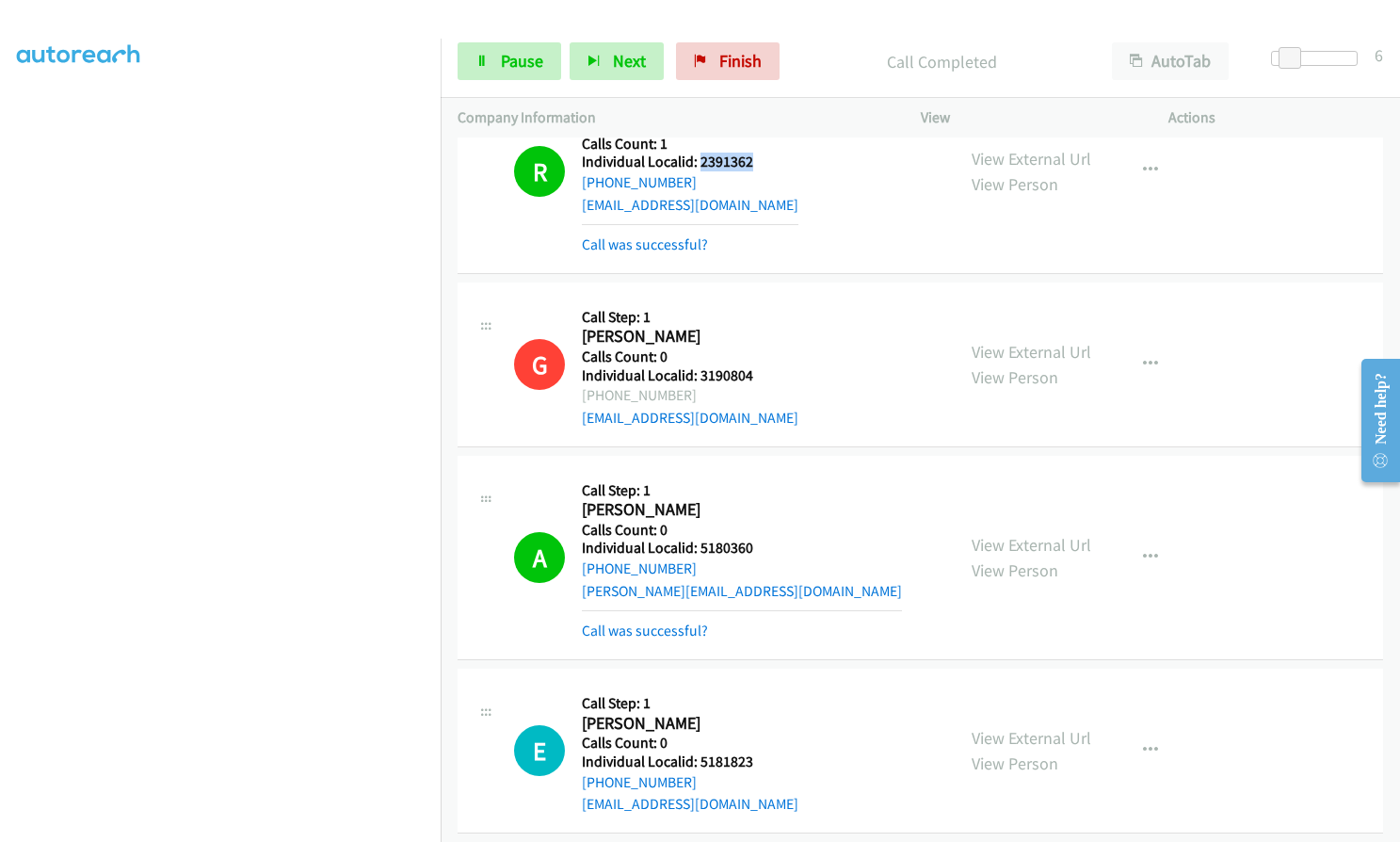
scroll to position [2777, 0]
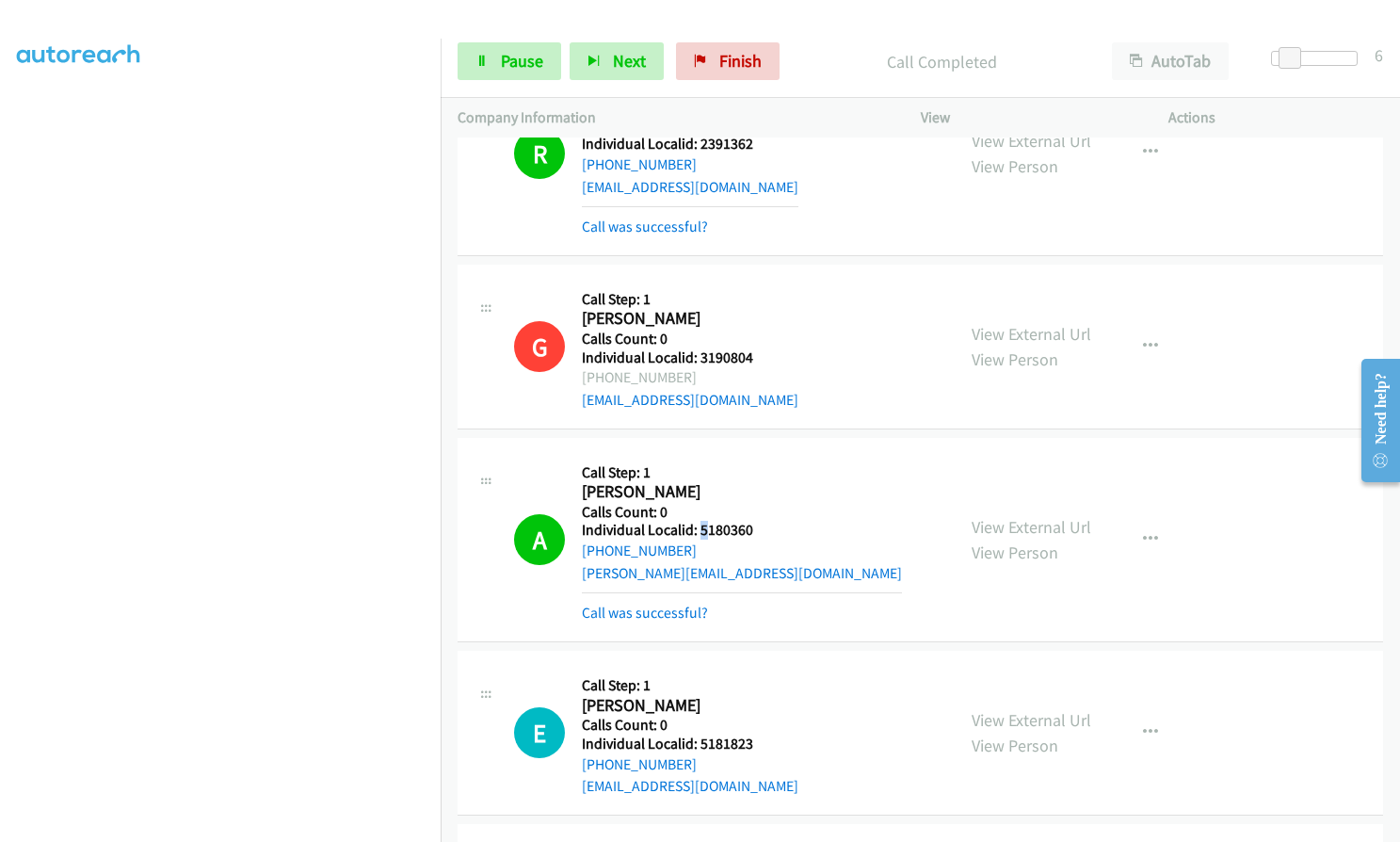
click at [705, 530] on h5 "Individual Localid: 5180360" at bounding box center [742, 530] width 320 height 19
click at [745, 469] on h5 "Call Step: 1" at bounding box center [742, 473] width 320 height 19
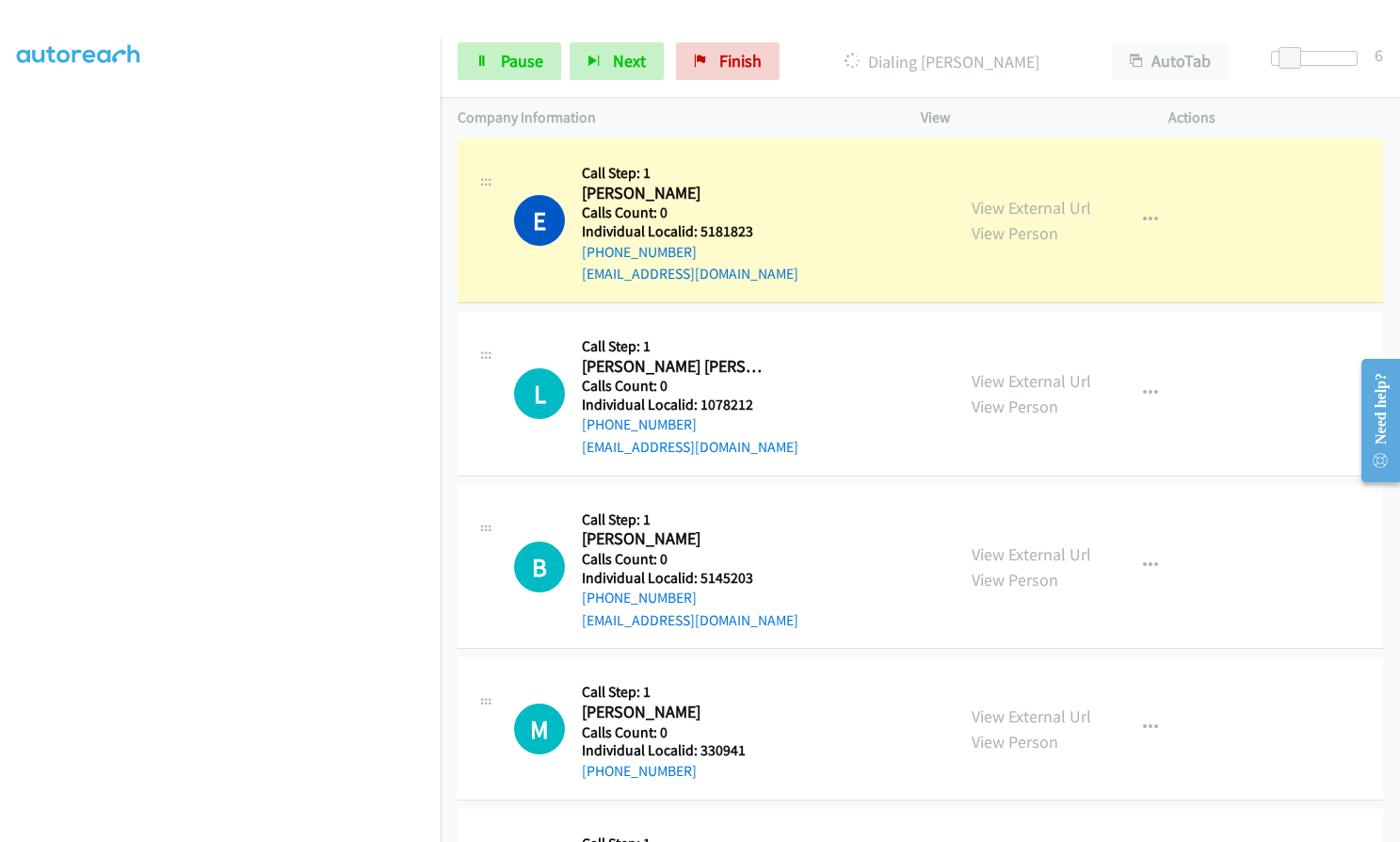
scroll to position [3296, 0]
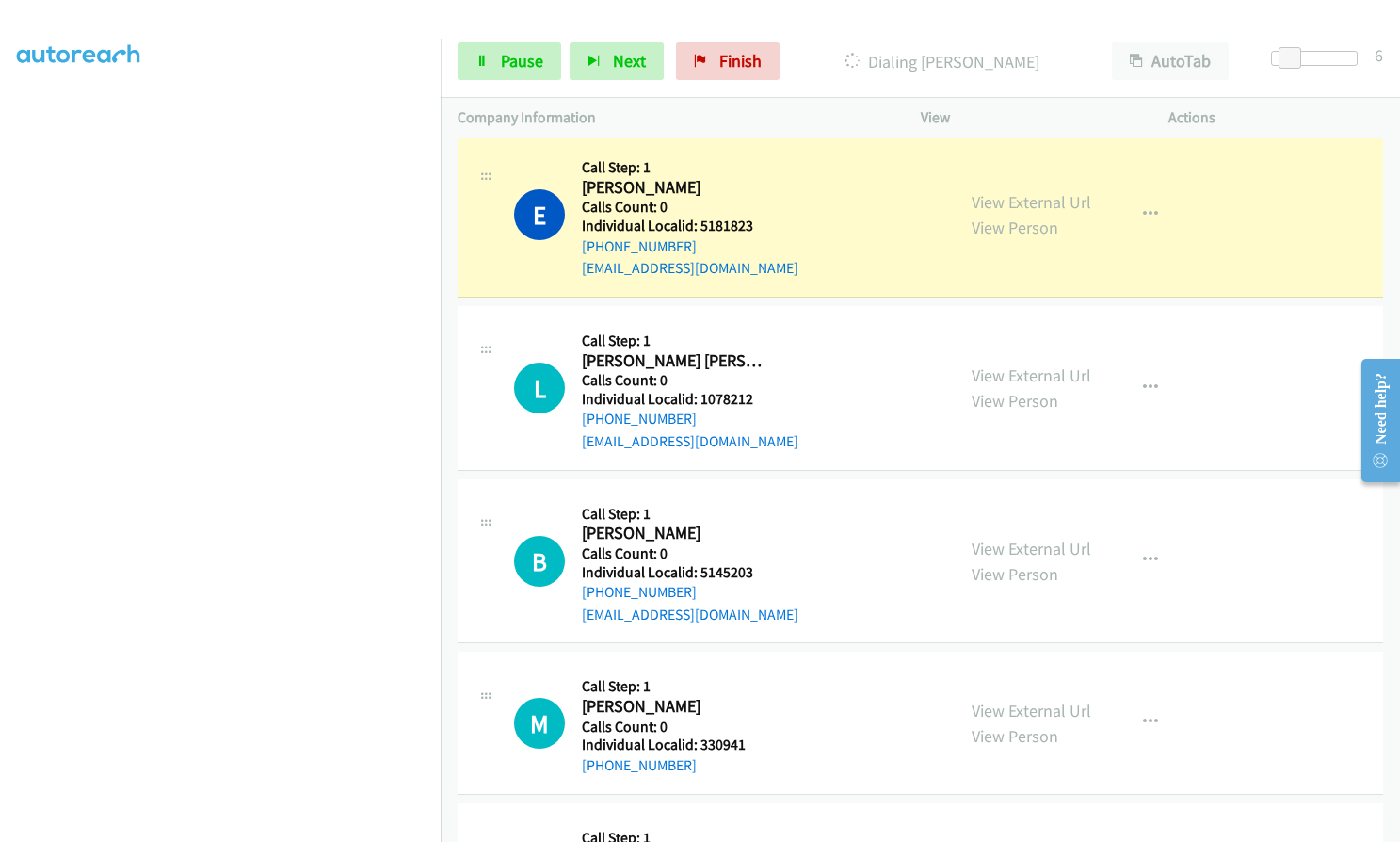
click at [697, 227] on h5 "Individual Localid: 5181823" at bounding box center [690, 226] width 217 height 19
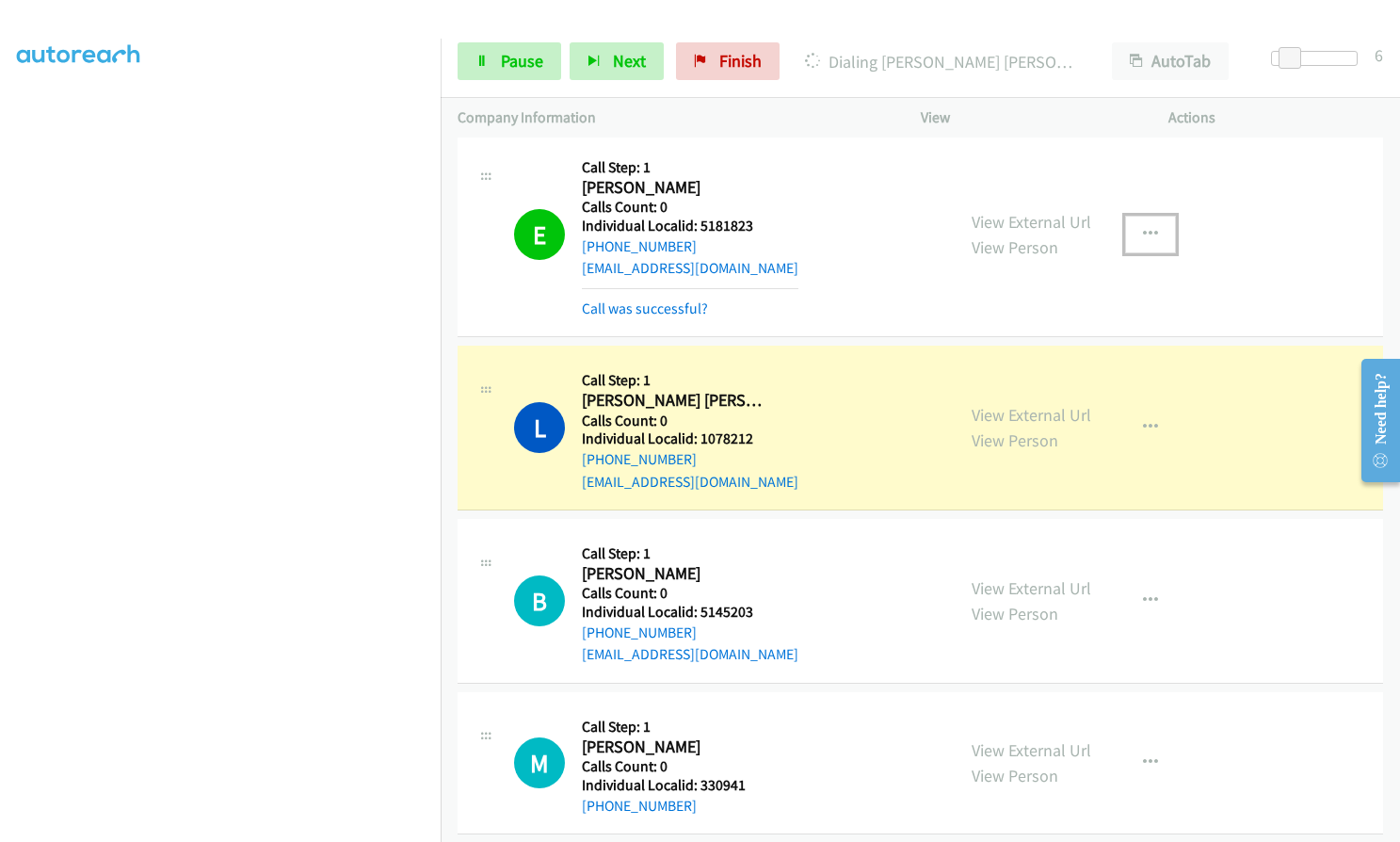
click at [1144, 236] on icon "button" at bounding box center [1151, 235] width 15 height 15
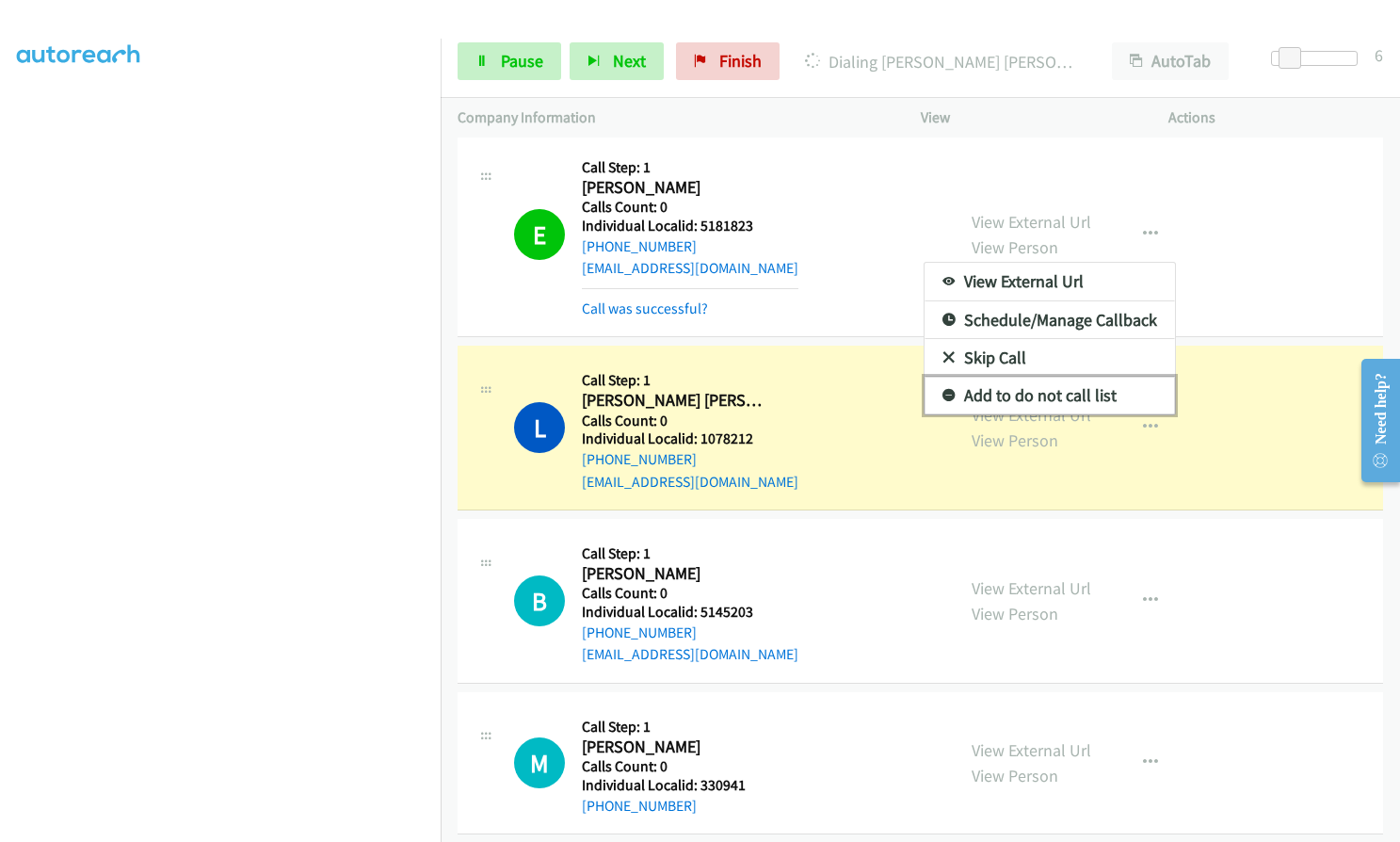
click at [942, 387] on link "Add to do not call list" at bounding box center [1050, 395] width 251 height 38
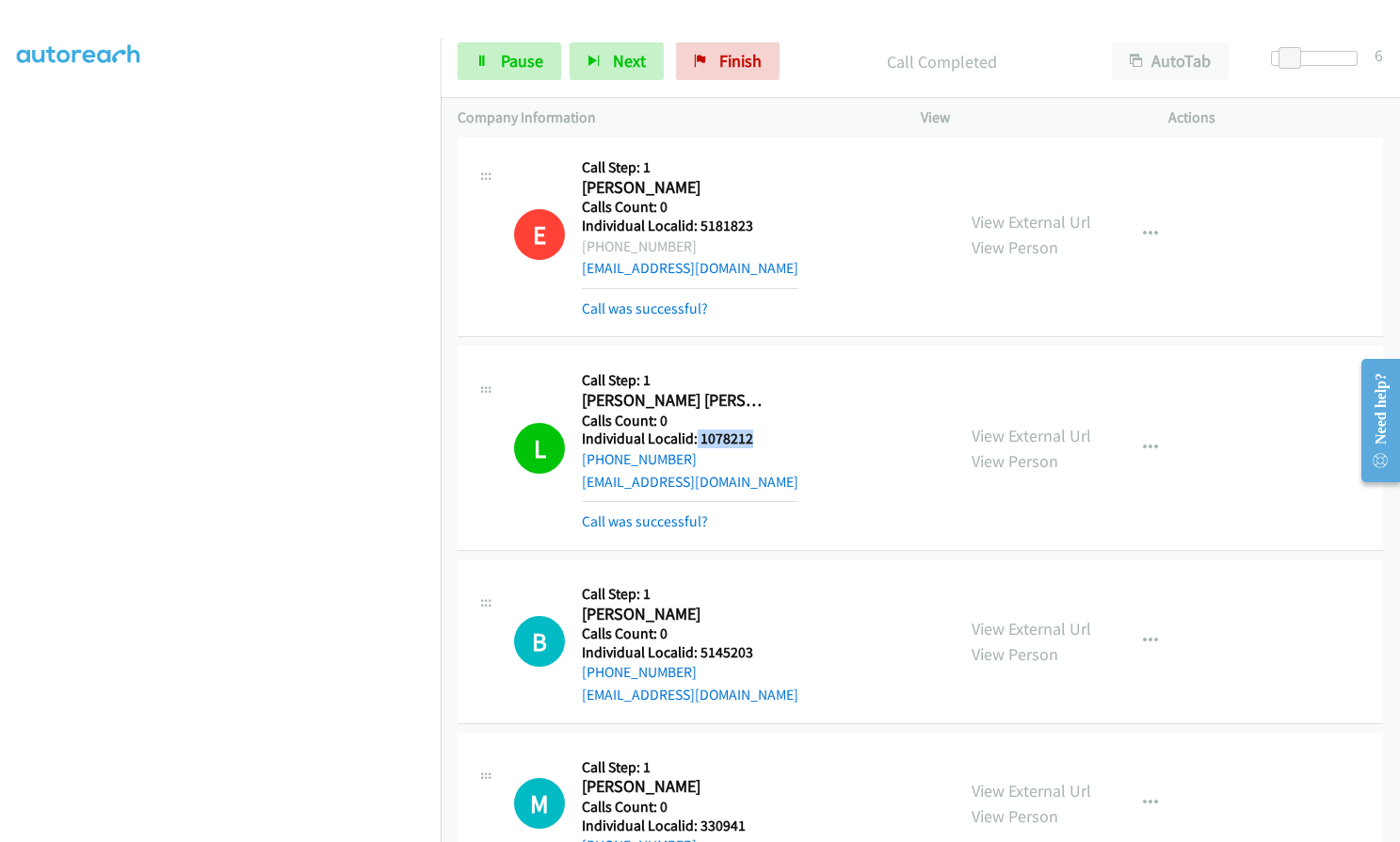
drag, startPoint x: 695, startPoint y: 437, endPoint x: 755, endPoint y: 437, distance: 60.0
click at [755, 437] on h5 "Individual Localid: 1078212" at bounding box center [690, 439] width 217 height 19
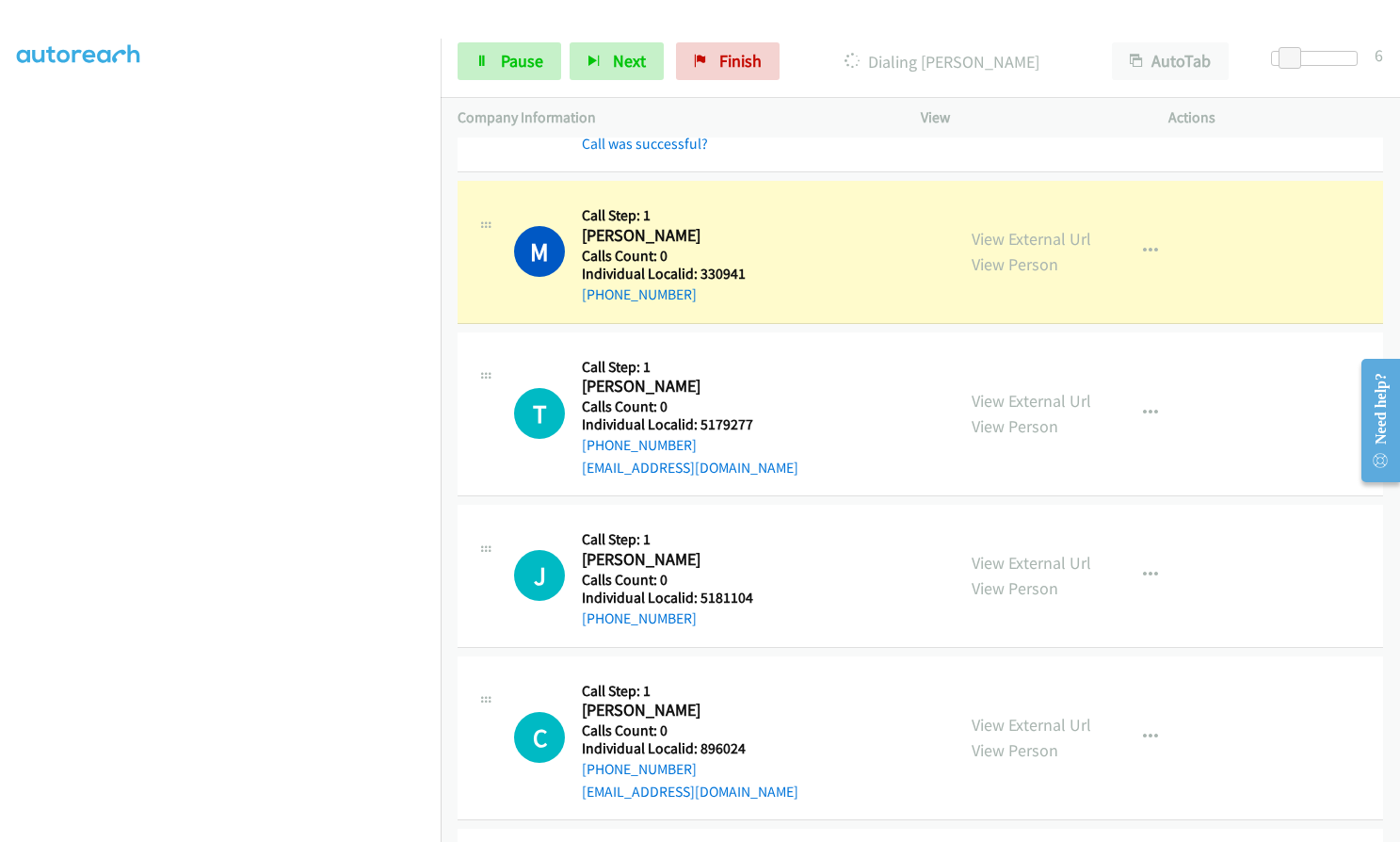
scroll to position [3932, 0]
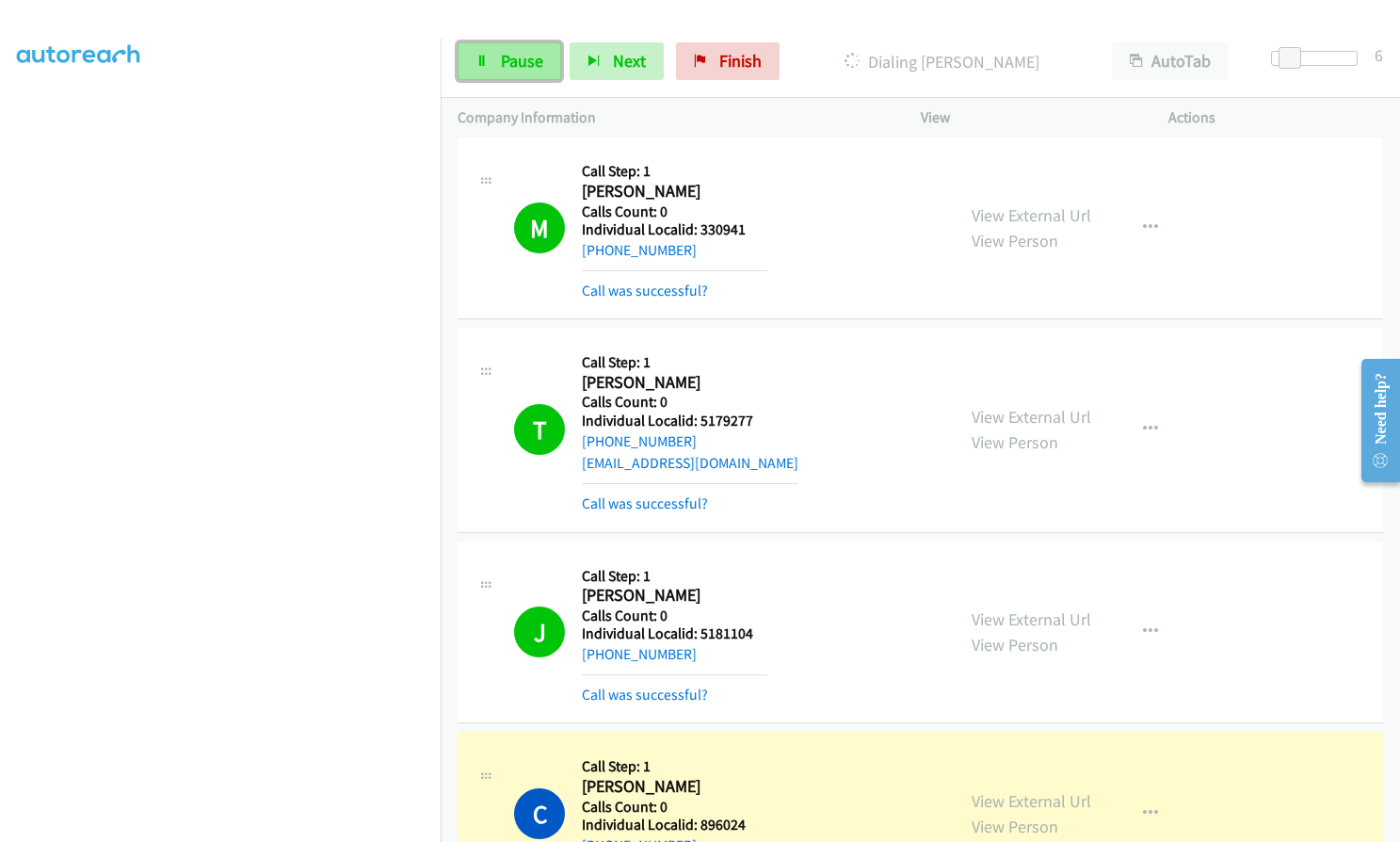
click at [523, 50] on span "Pause" at bounding box center [522, 61] width 42 height 21
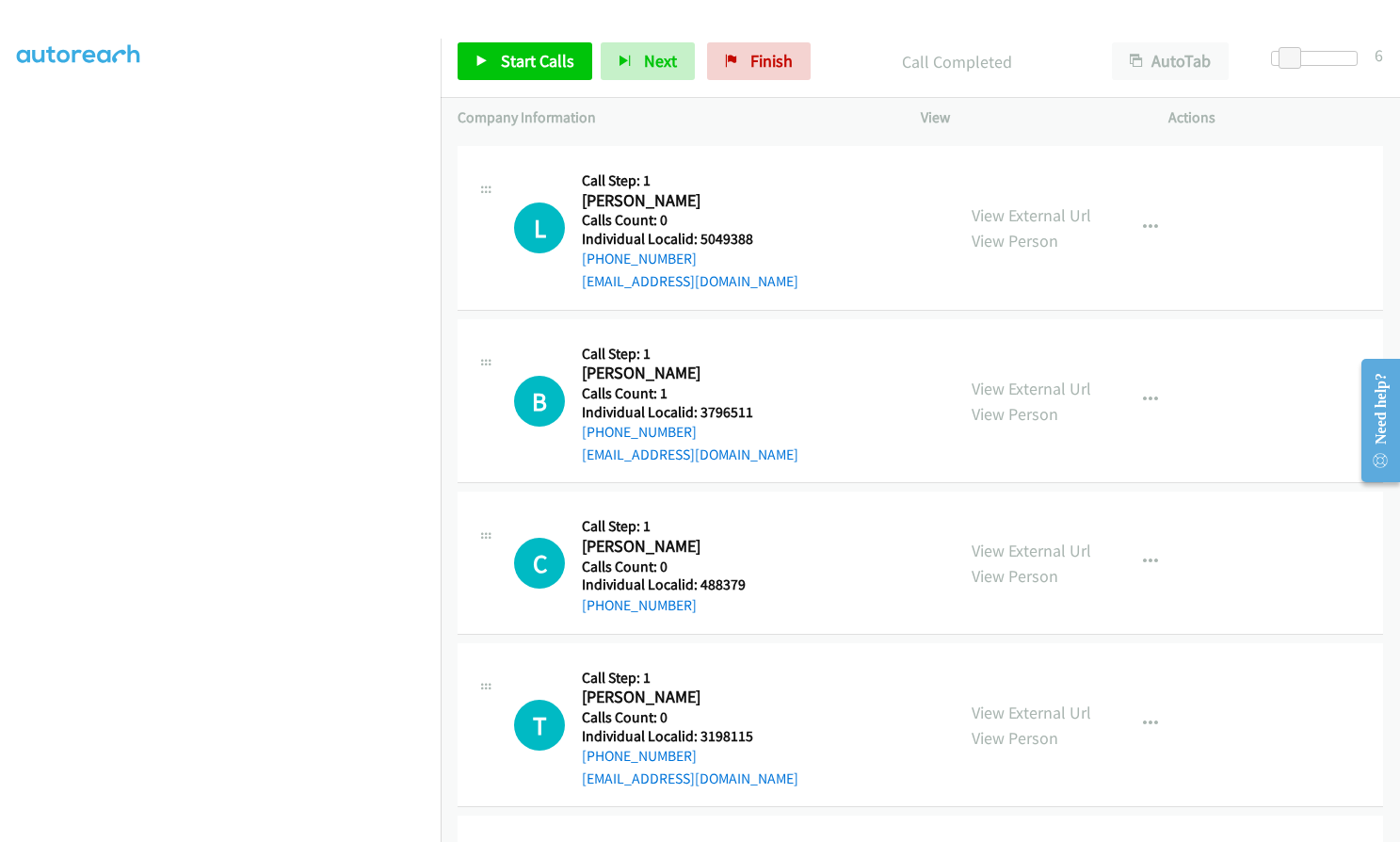
scroll to position [4731, 0]
click at [780, 59] on span "Finish" at bounding box center [772, 61] width 42 height 21
